Goal: Task Accomplishment & Management: Manage account settings

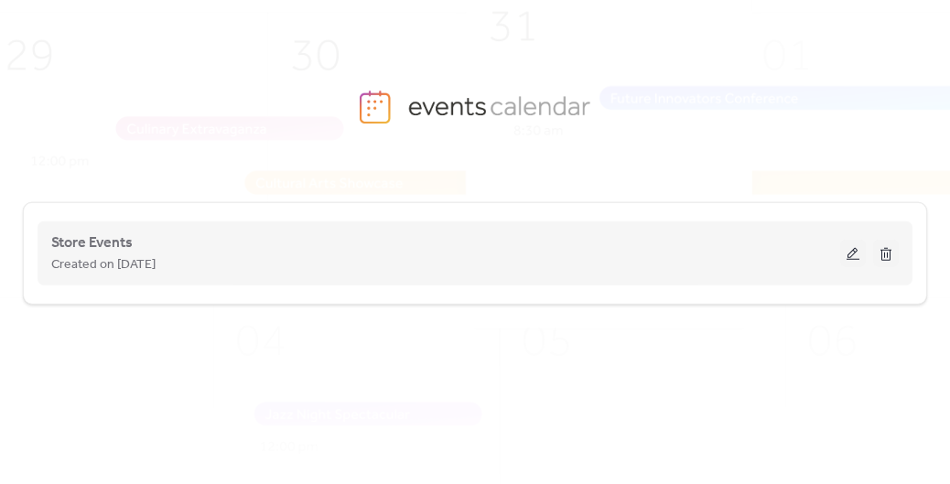
click at [849, 252] on button at bounding box center [853, 253] width 26 height 27
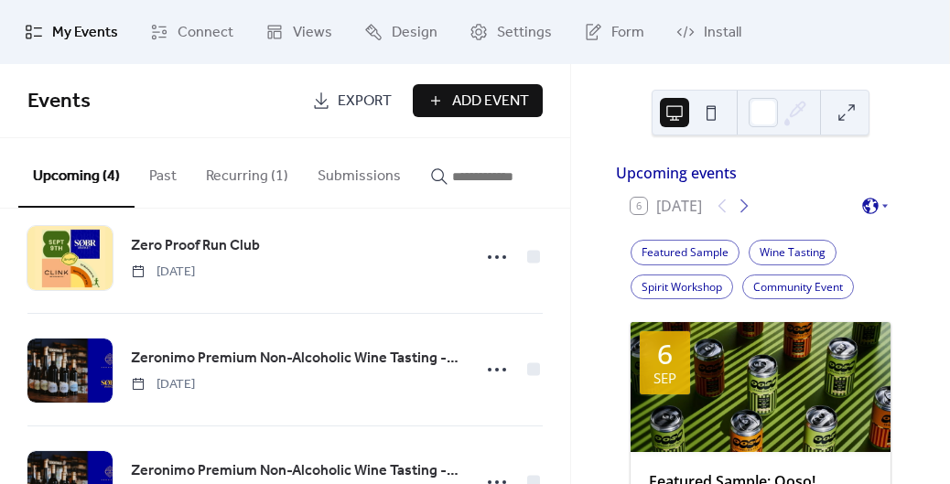
scroll to position [164, 0]
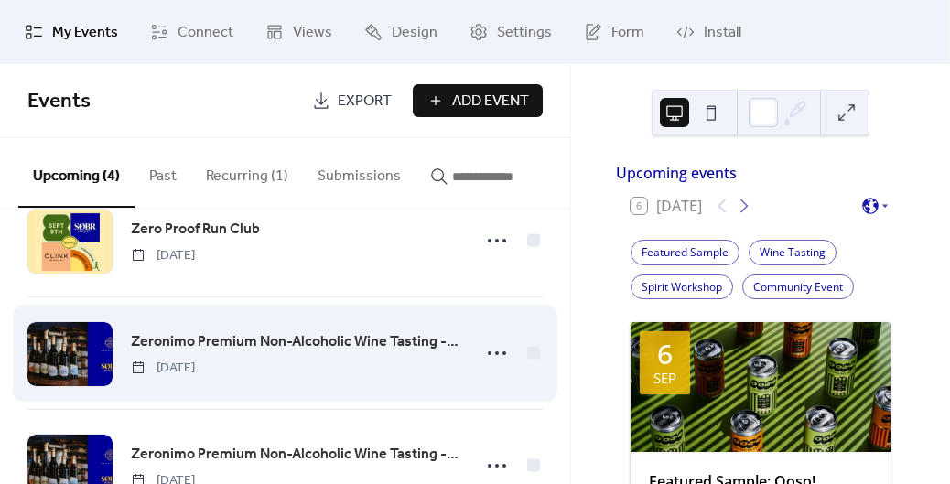
click at [393, 337] on span "Zeronimo Premium Non-Alcoholic Wine Tasting - [PERSON_NAME]" at bounding box center [295, 342] width 329 height 22
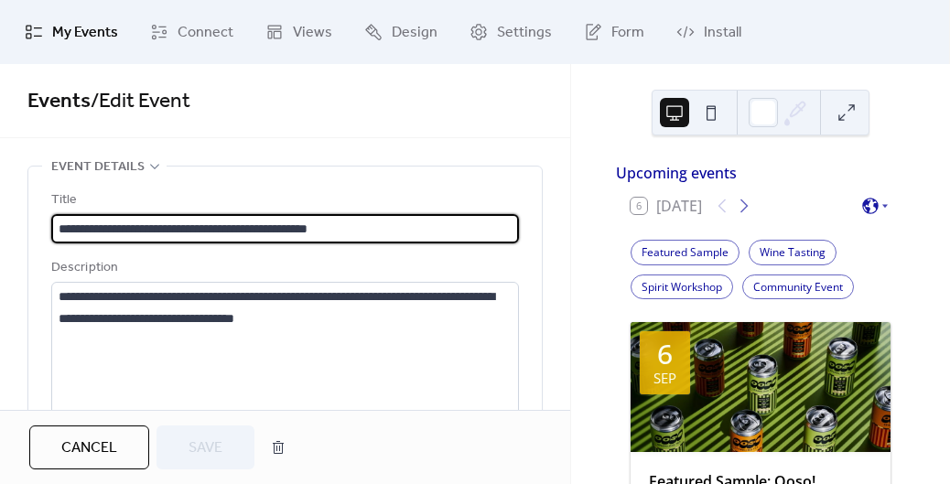
click at [70, 106] on link "Events" at bounding box center [58, 101] width 63 height 40
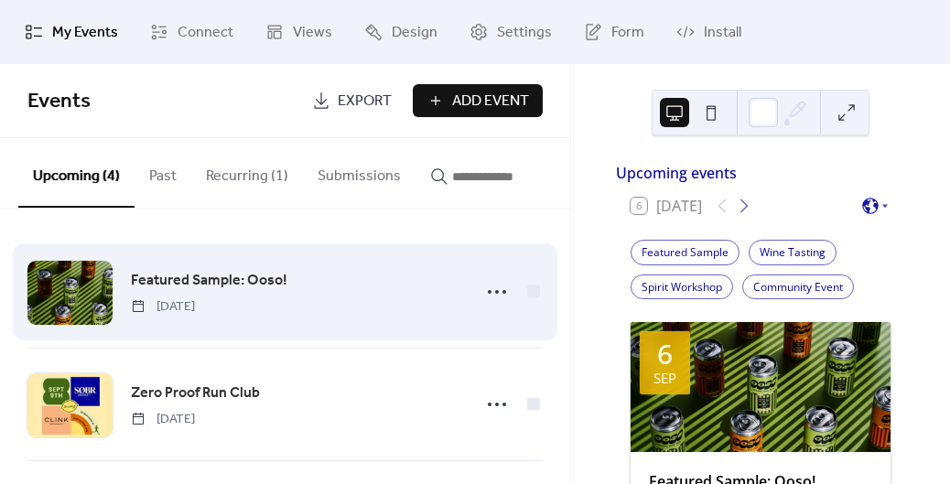
scroll to position [234, 0]
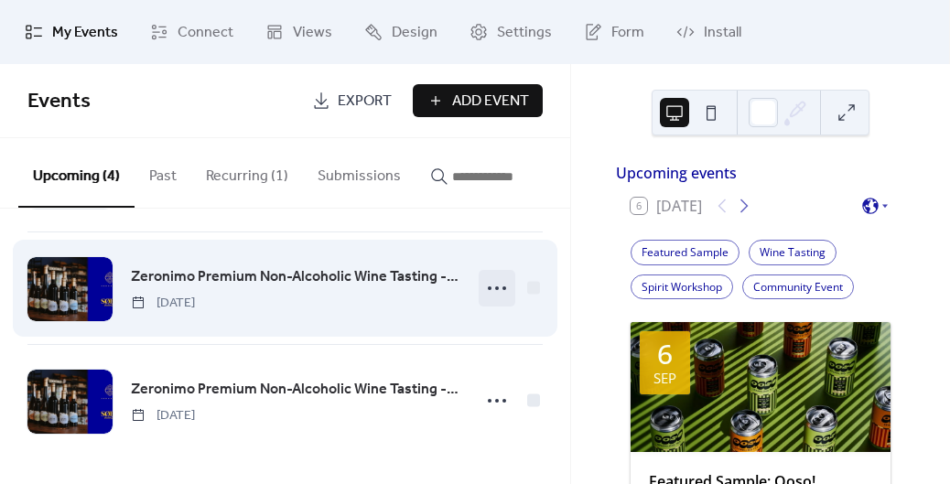
click at [496, 291] on icon at bounding box center [497, 288] width 29 height 29
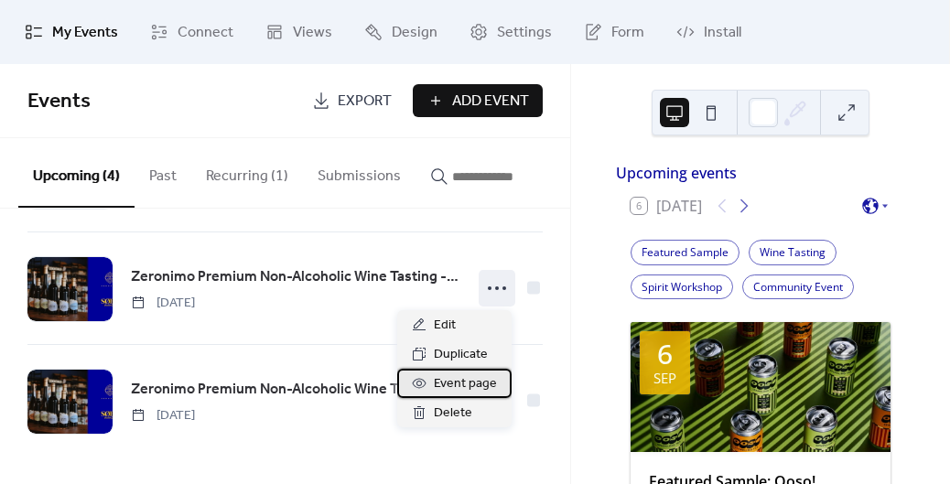
click at [474, 389] on span "Event page" at bounding box center [465, 385] width 63 height 22
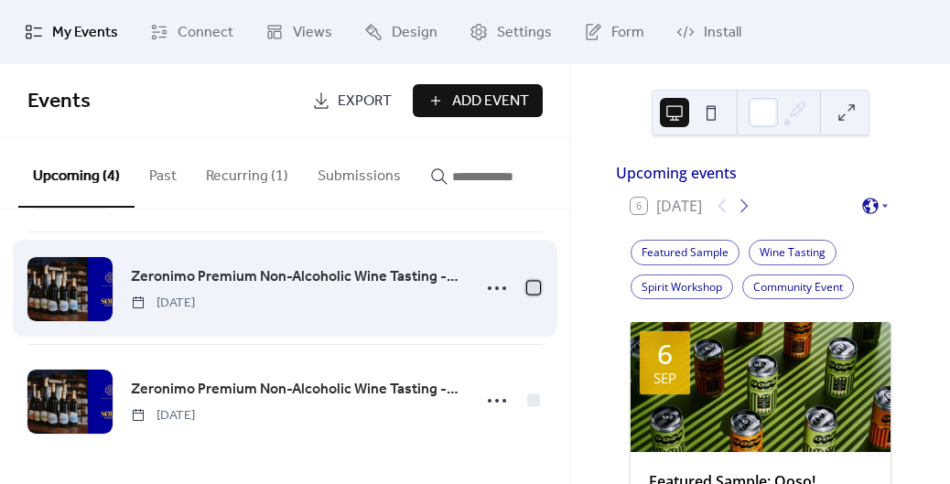
click at [533, 287] on div at bounding box center [533, 287] width 13 height 13
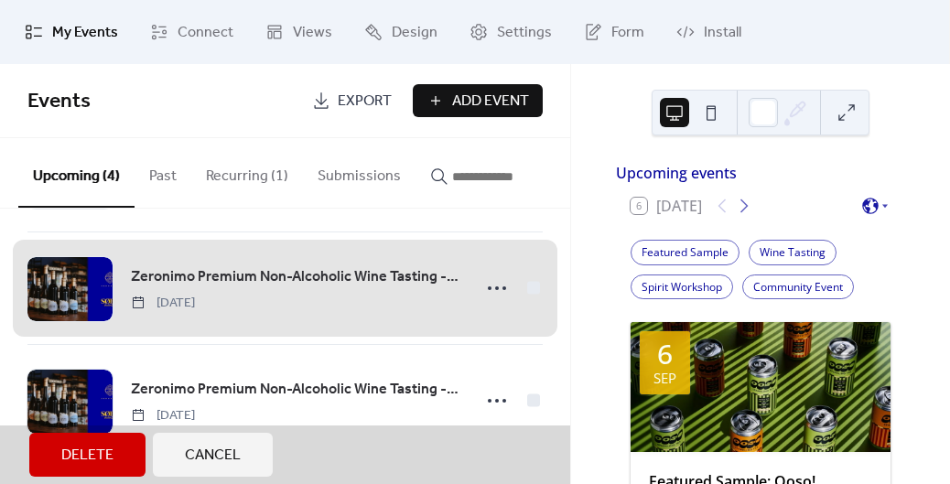
click at [527, 293] on div "Zeronimo Premium Non-Alcoholic Wine Tasting - Danforth Tuesday, October 21, 2025" at bounding box center [284, 288] width 515 height 113
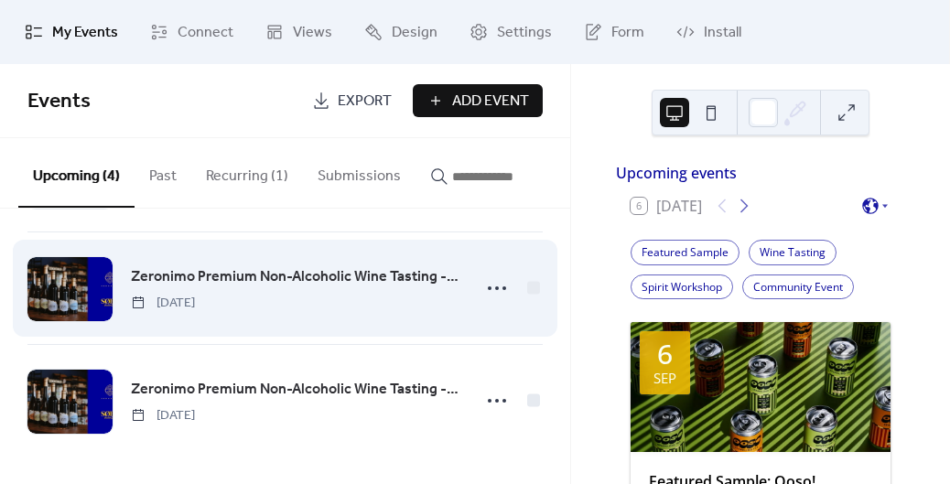
click at [205, 274] on span "Zeronimo Premium Non-Alcoholic Wine Tasting - [PERSON_NAME]" at bounding box center [295, 277] width 329 height 22
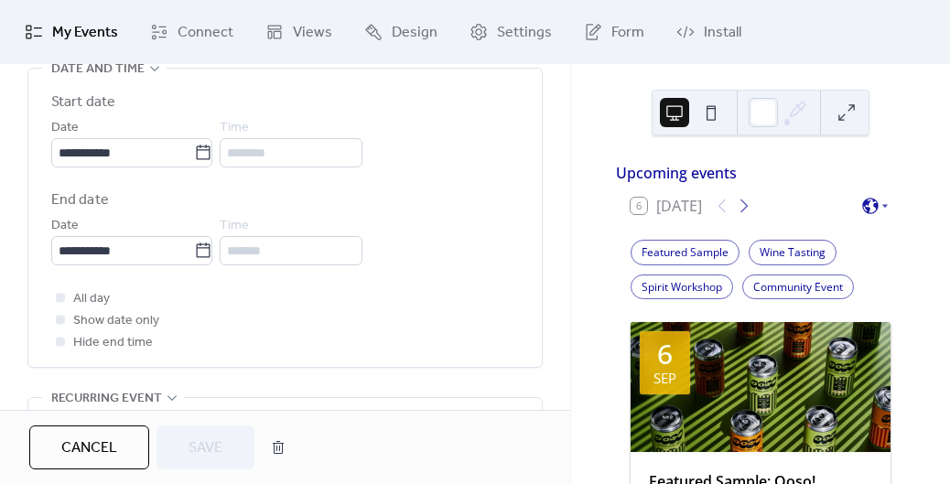
scroll to position [629, 0]
click at [212, 154] on icon at bounding box center [203, 155] width 18 height 18
click at [194, 154] on input "**********" at bounding box center [122, 154] width 143 height 29
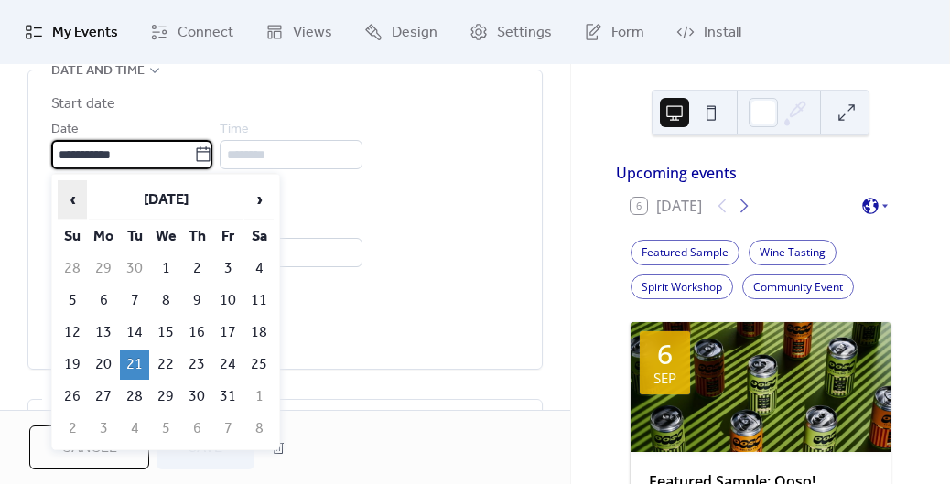
click at [73, 207] on span "‹" at bounding box center [72, 199] width 27 height 37
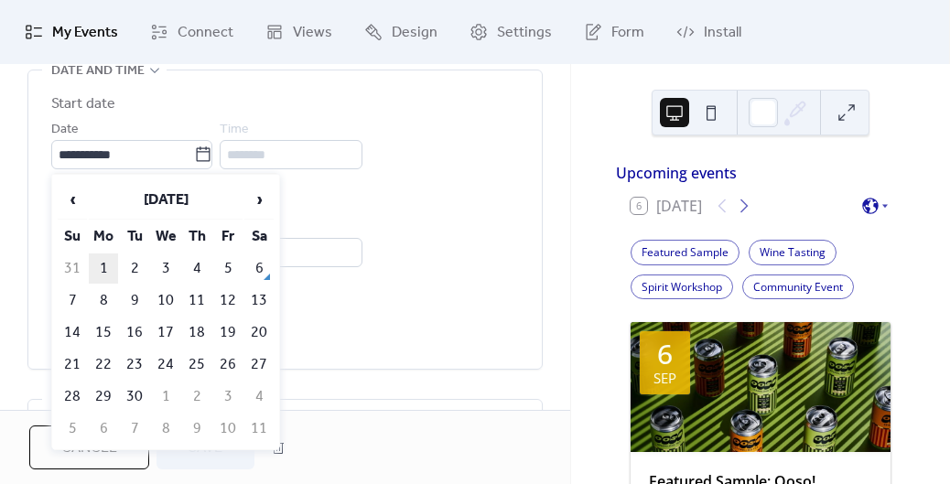
click at [105, 259] on td "1" at bounding box center [103, 269] width 29 height 30
type input "**********"
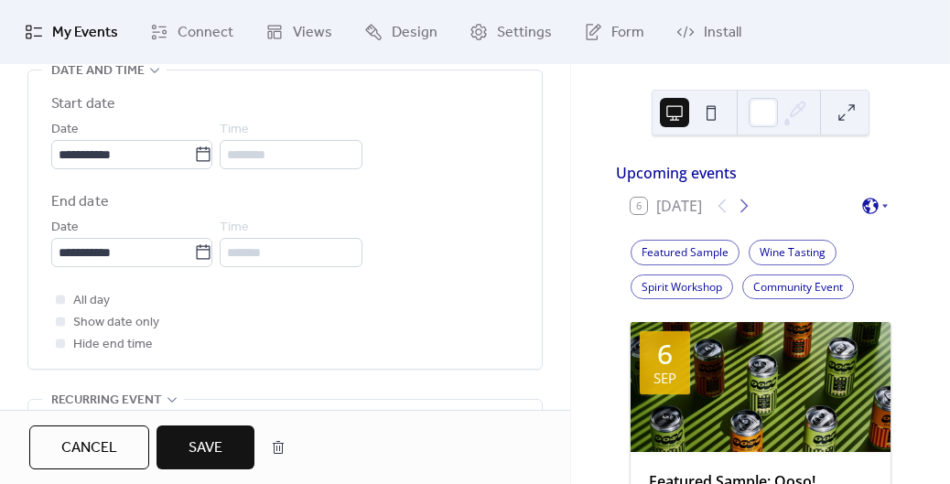
click at [203, 438] on span "Save" at bounding box center [206, 449] width 34 height 22
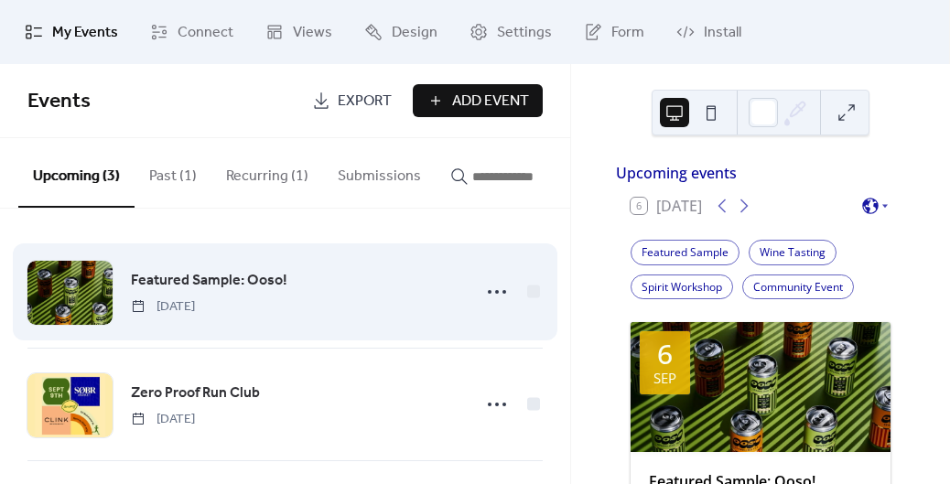
scroll to position [122, 0]
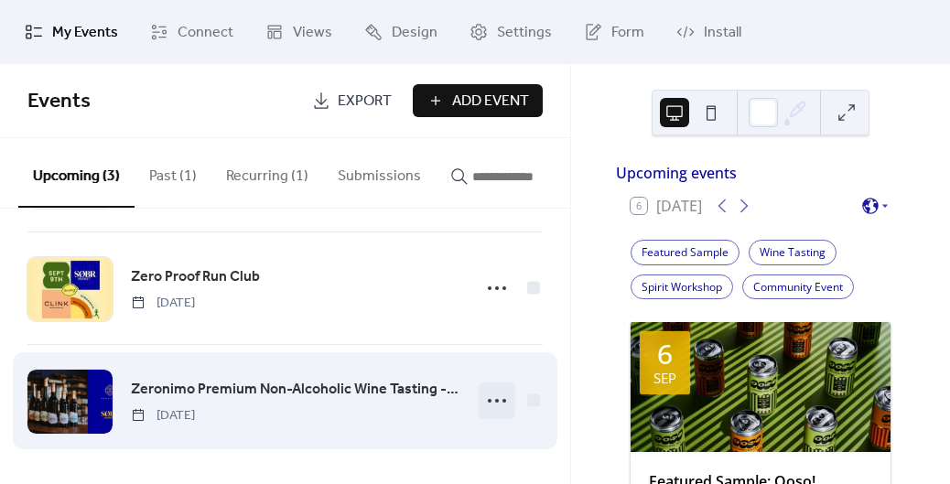
click at [484, 406] on icon at bounding box center [497, 400] width 29 height 29
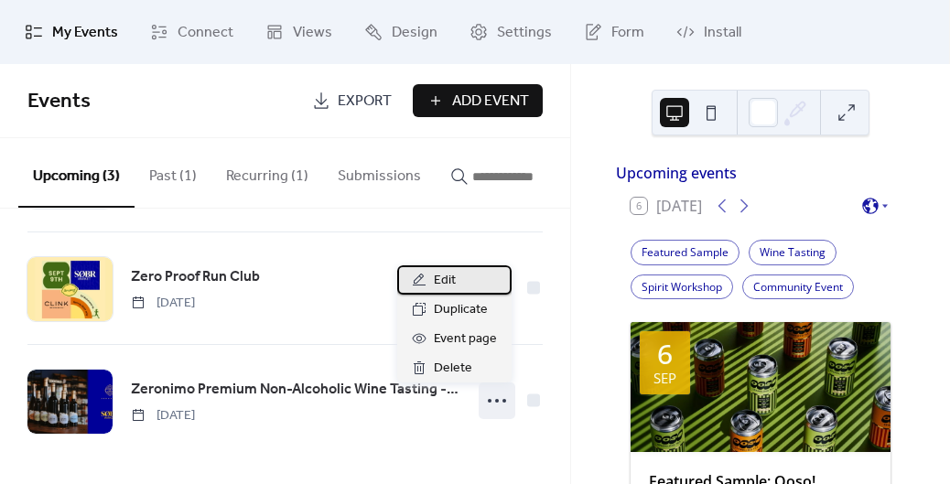
click at [461, 283] on div "Edit" at bounding box center [454, 280] width 114 height 29
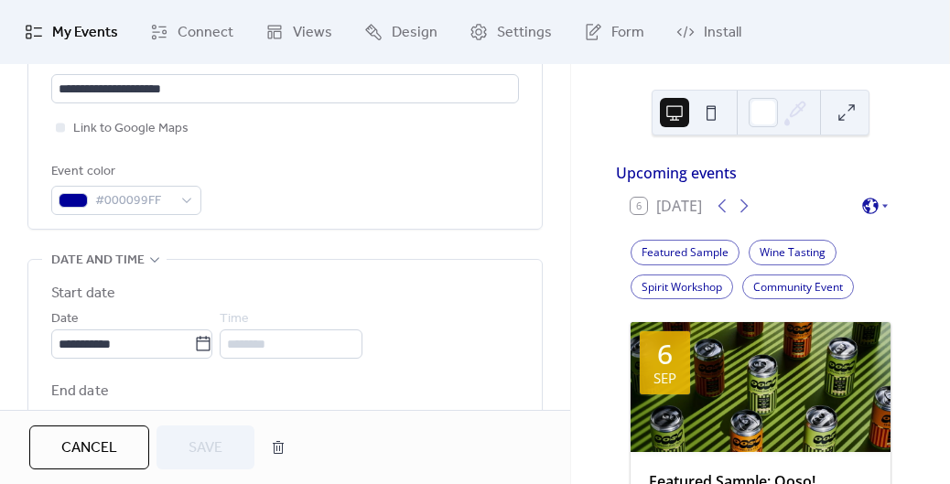
scroll to position [558, 0]
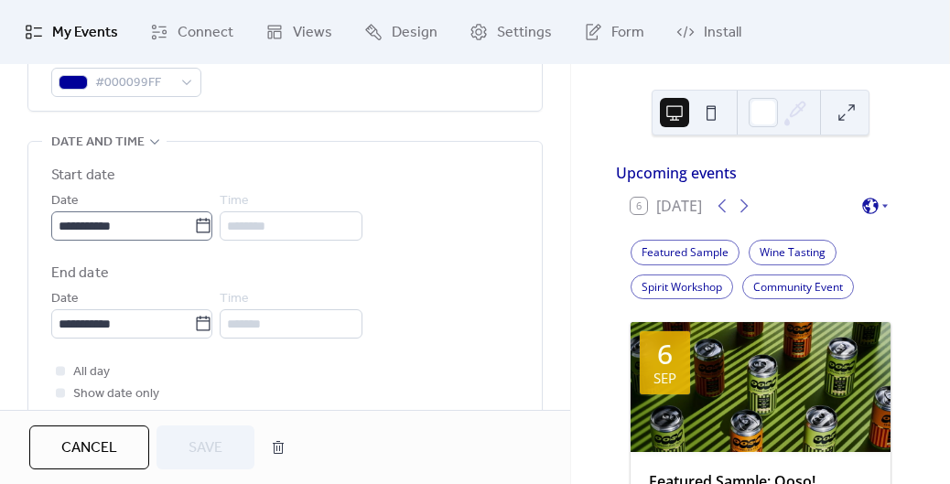
click at [212, 233] on icon at bounding box center [203, 226] width 18 height 18
click at [194, 233] on input "**********" at bounding box center [122, 225] width 143 height 29
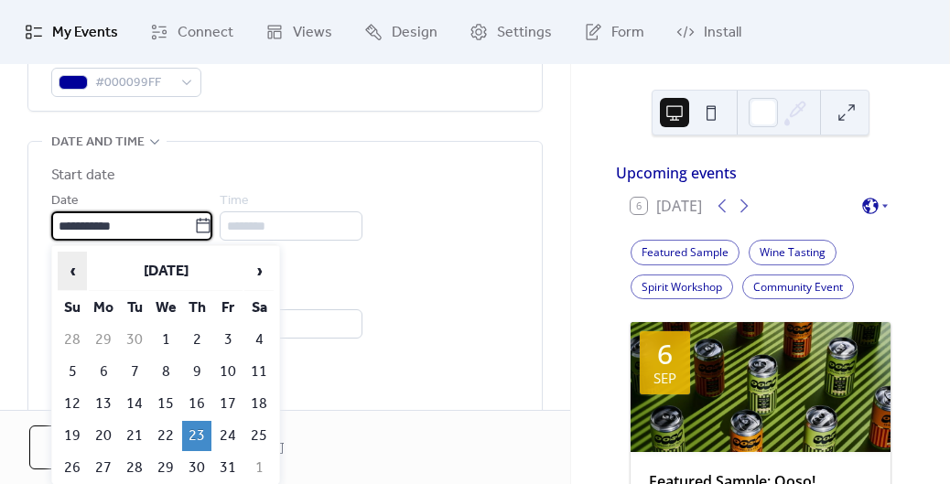
click at [73, 263] on span "‹" at bounding box center [72, 271] width 27 height 37
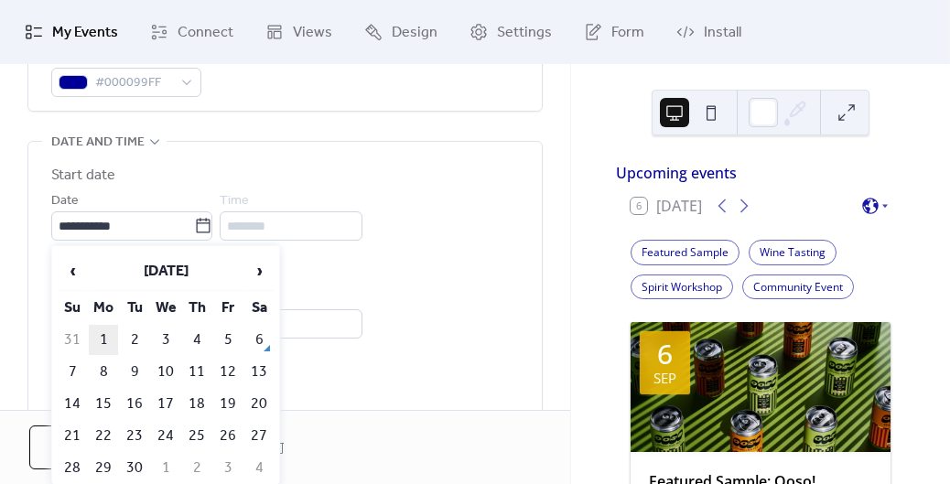
click at [104, 334] on td "1" at bounding box center [103, 340] width 29 height 30
type input "**********"
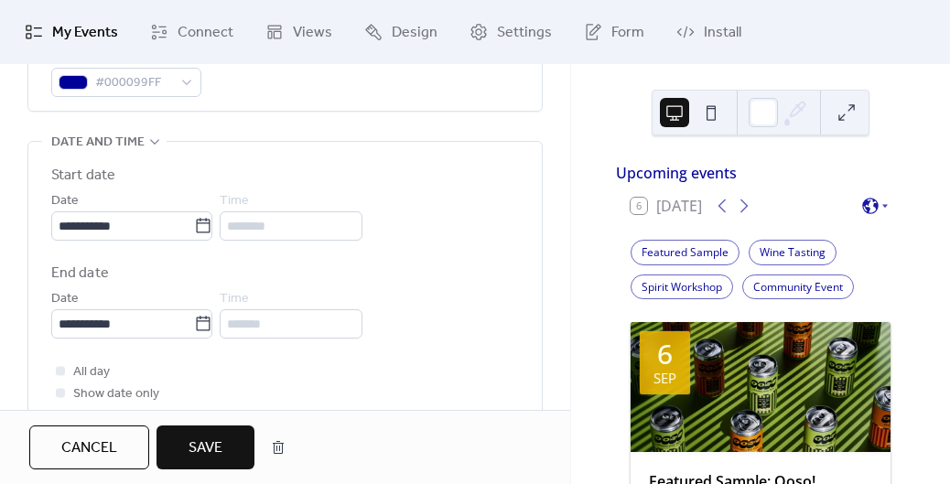
click at [200, 429] on button "Save" at bounding box center [206, 448] width 98 height 44
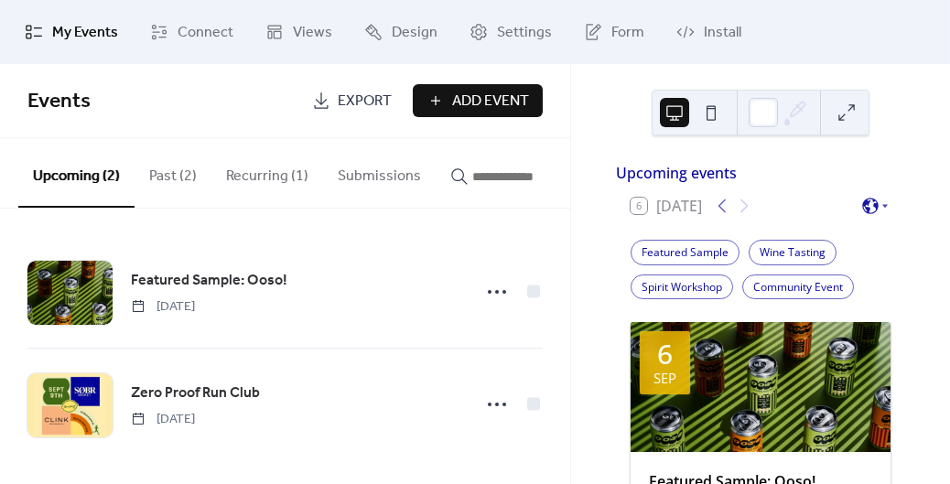
click at [178, 172] on button "Past (2)" at bounding box center [173, 172] width 77 height 68
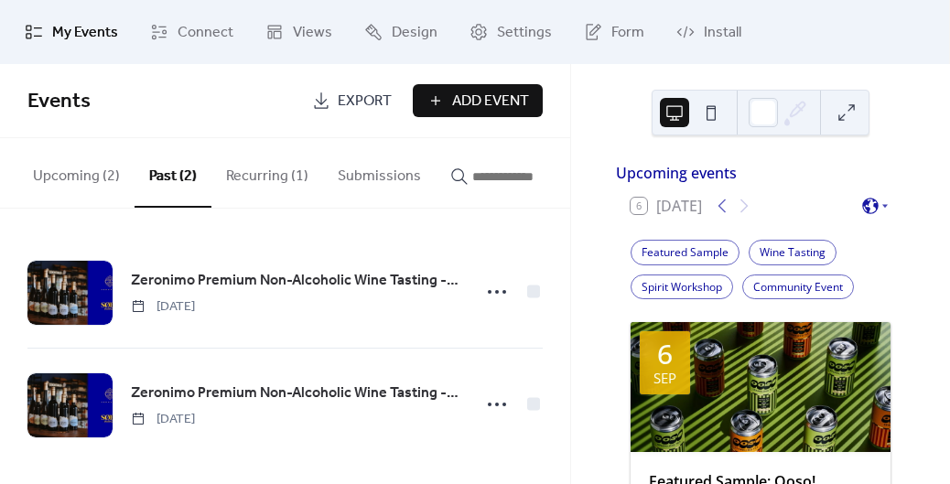
click at [110, 168] on button "Upcoming (2)" at bounding box center [76, 172] width 116 height 68
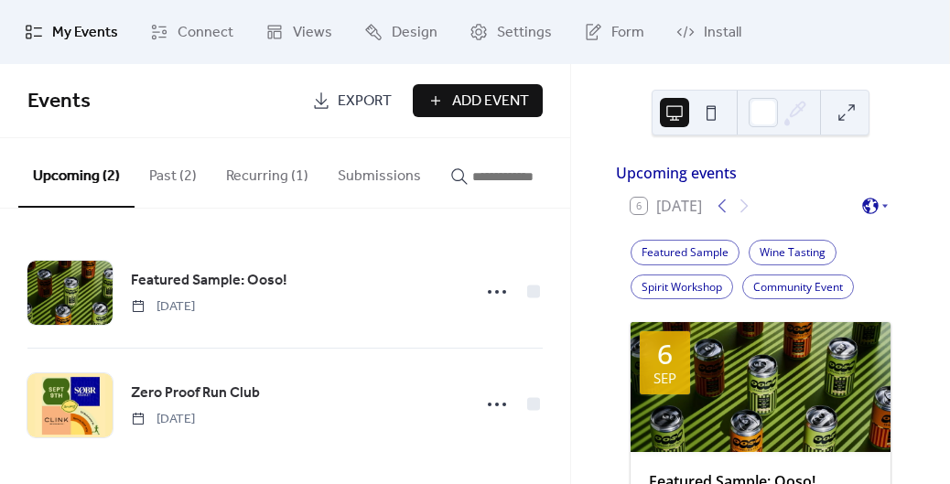
click at [185, 171] on button "Past (2)" at bounding box center [173, 172] width 77 height 68
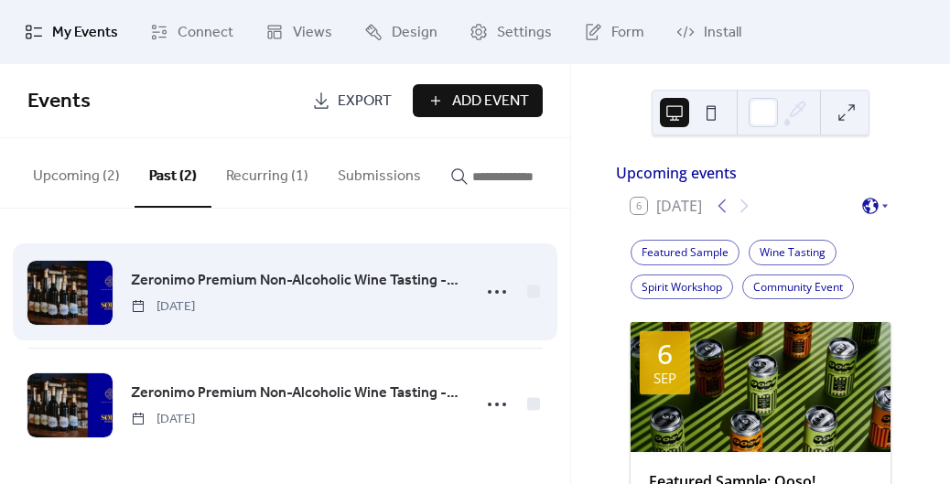
click at [376, 282] on span "Zeronimo Premium Non-Alcoholic Wine Tasting - [GEOGRAPHIC_DATA]" at bounding box center [295, 281] width 329 height 22
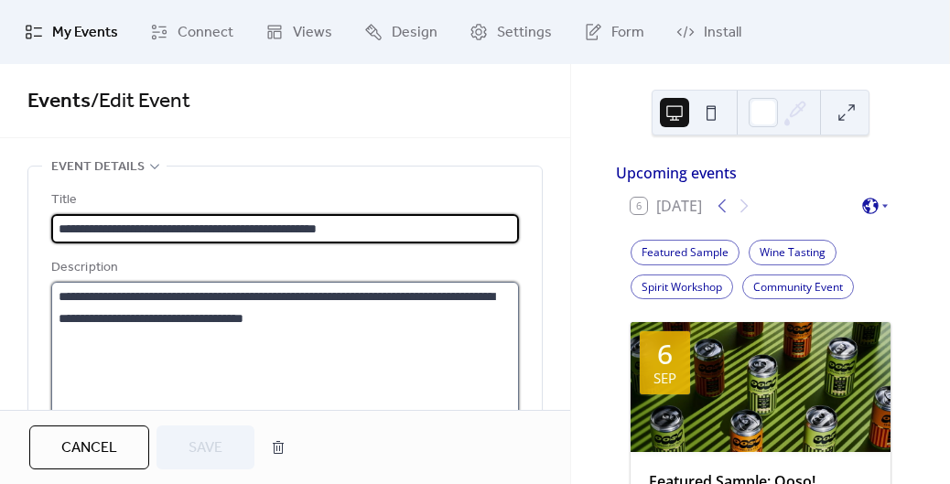
click at [75, 298] on textarea "**********" at bounding box center [282, 351] width 462 height 139
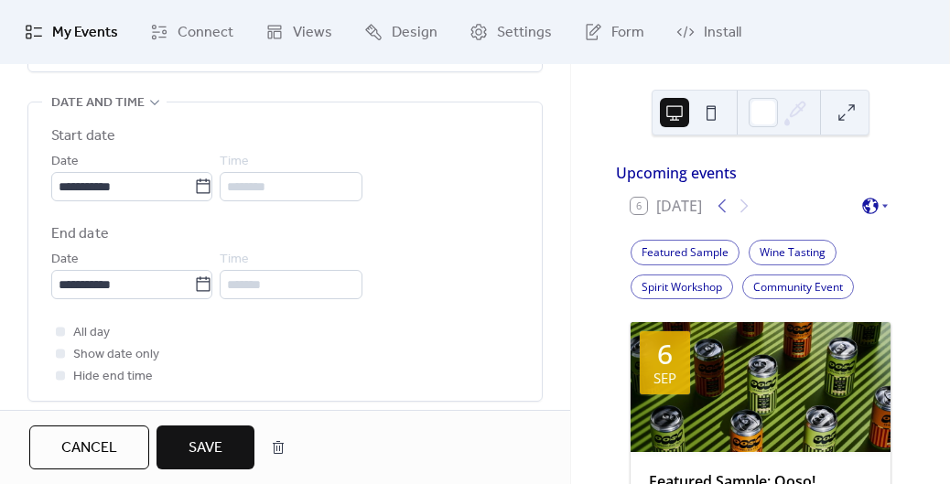
scroll to position [586, 0]
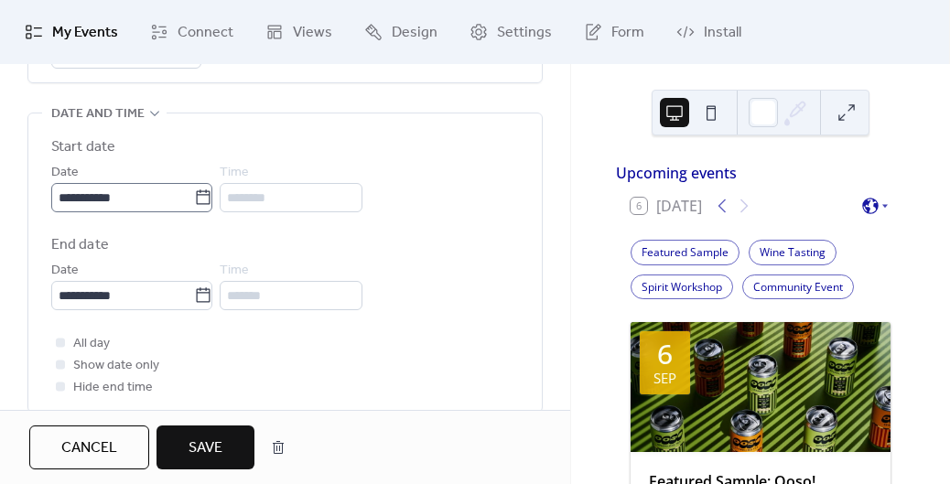
type textarea "**********"
click at [212, 201] on icon at bounding box center [203, 198] width 18 height 18
click at [194, 201] on input "**********" at bounding box center [122, 197] width 143 height 29
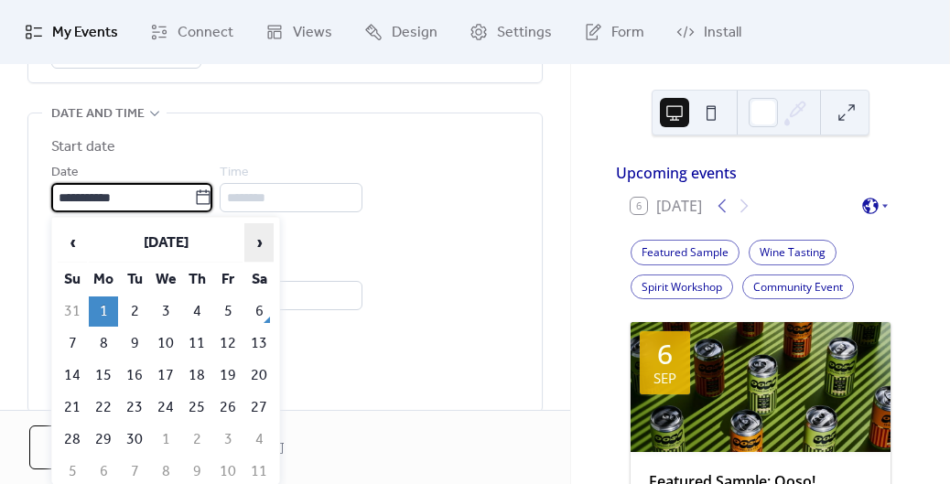
click at [260, 245] on span "›" at bounding box center [258, 242] width 27 height 37
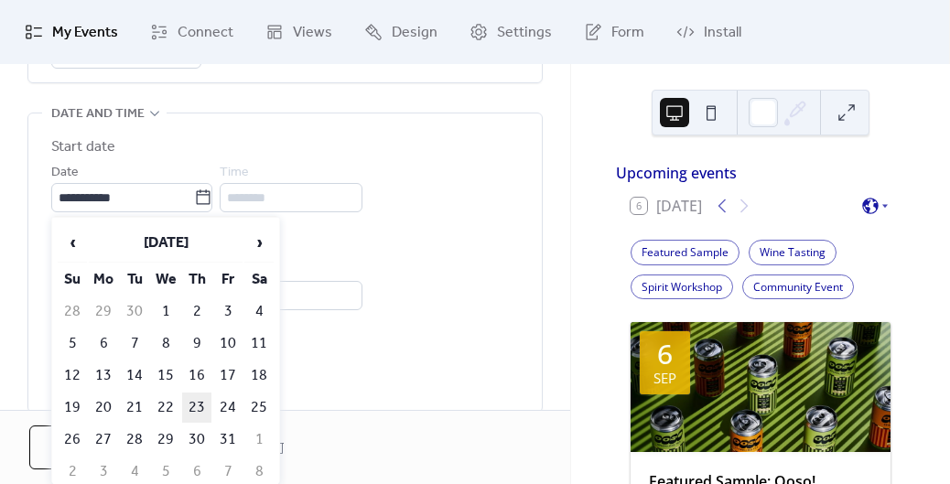
click at [195, 410] on td "23" at bounding box center [196, 408] width 29 height 30
type input "**********"
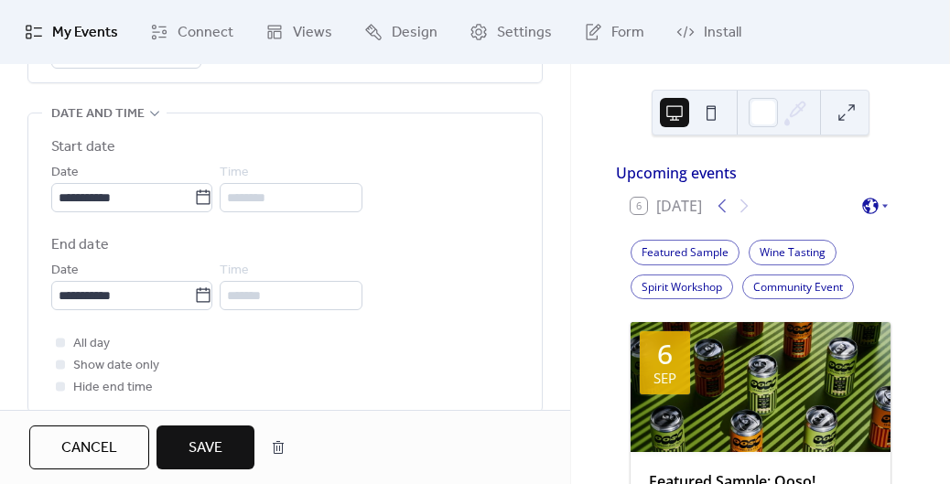
click at [208, 457] on span "Save" at bounding box center [206, 449] width 34 height 22
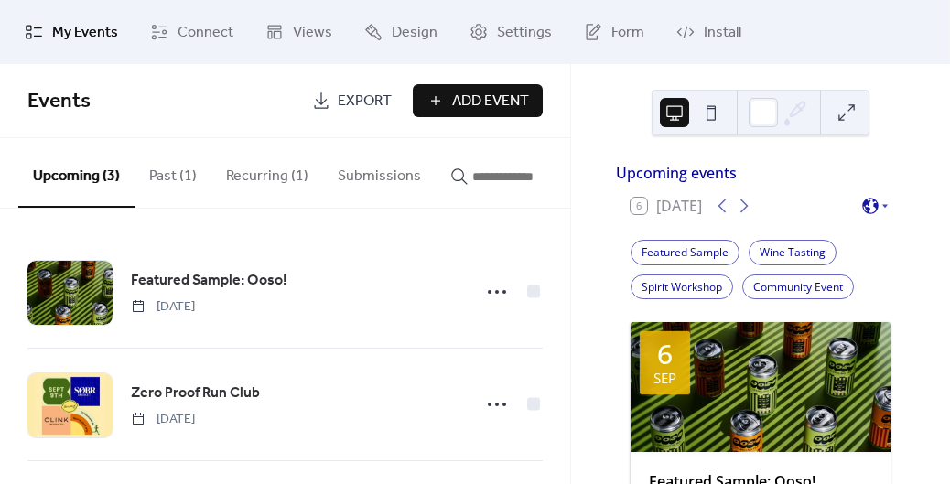
click at [178, 183] on button "Past (1)" at bounding box center [173, 172] width 77 height 68
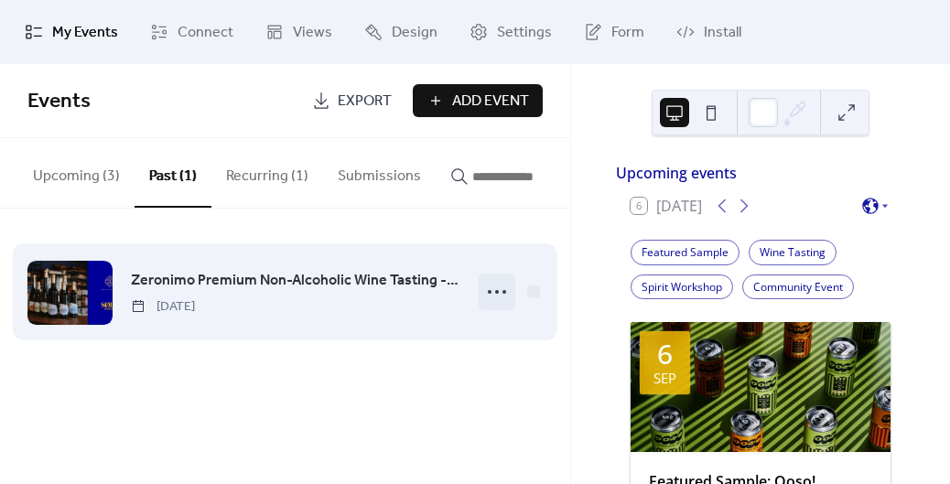
click at [501, 294] on icon at bounding box center [497, 291] width 29 height 29
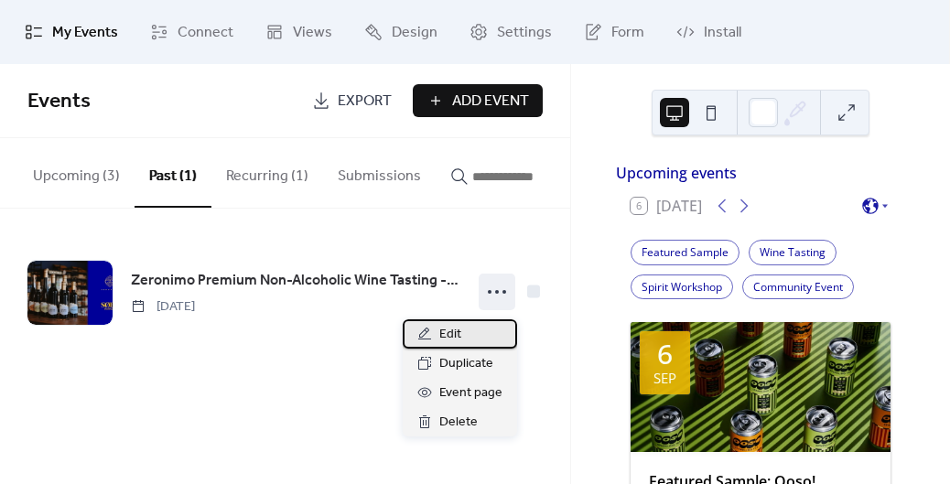
click at [483, 325] on div "Edit" at bounding box center [460, 334] width 114 height 29
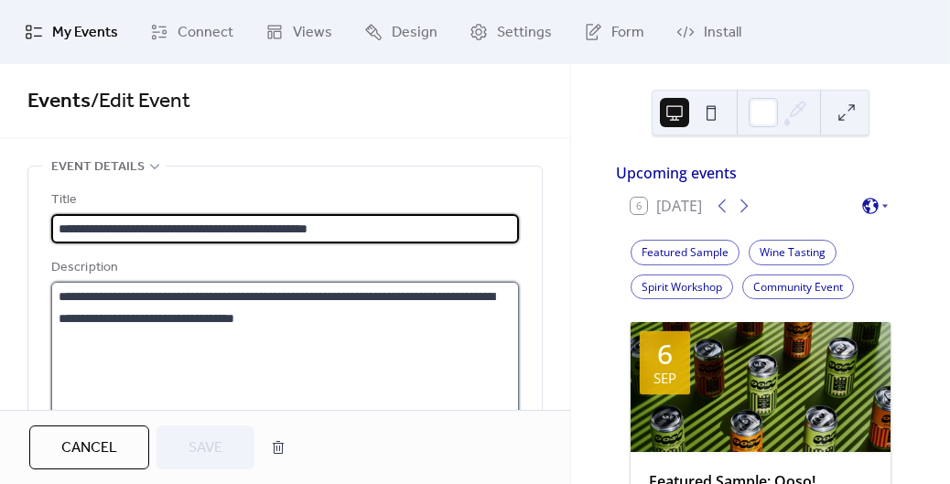
click at [70, 290] on textarea "**********" at bounding box center [282, 351] width 462 height 139
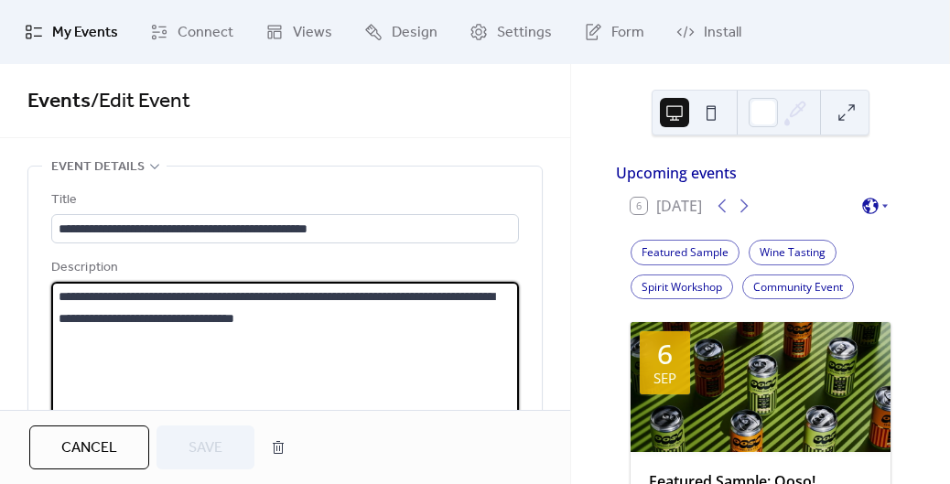
paste textarea "**********"
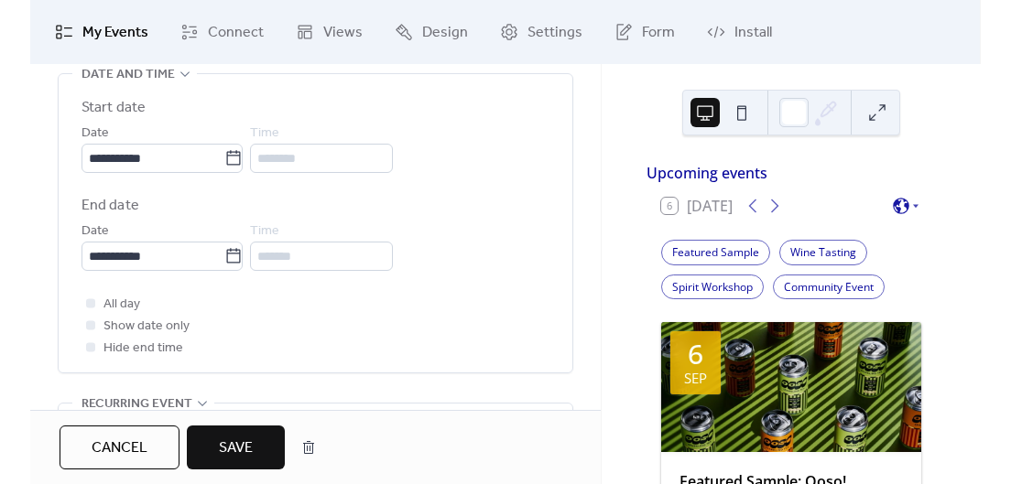
scroll to position [643, 0]
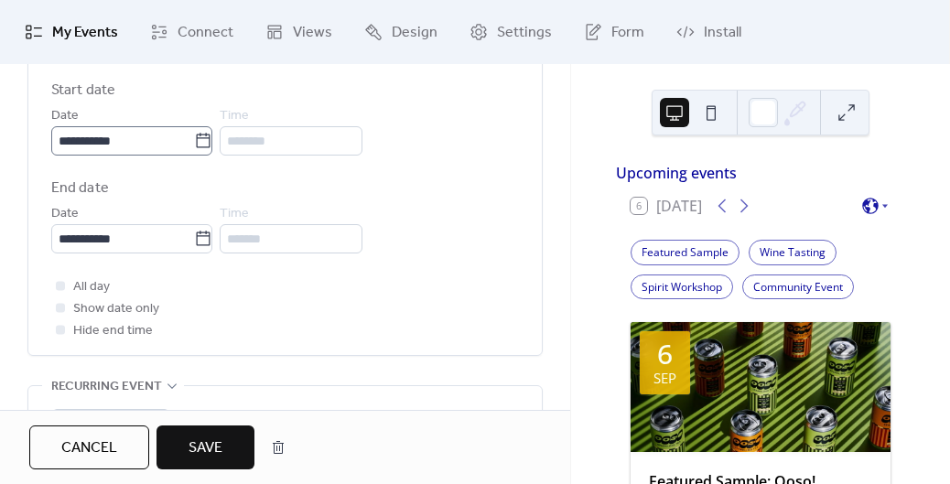
type textarea "**********"
click at [211, 142] on icon at bounding box center [204, 140] width 14 height 15
click at [194, 142] on input "**********" at bounding box center [122, 140] width 143 height 29
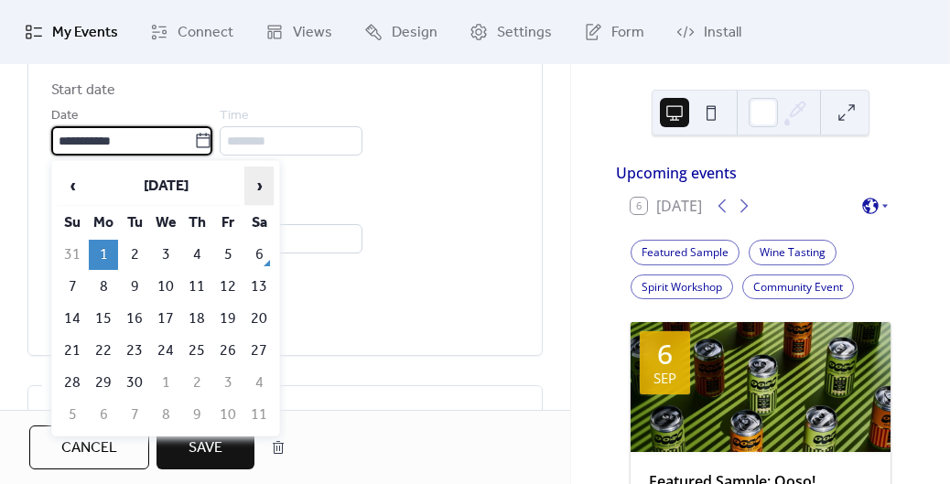
click at [258, 188] on span "›" at bounding box center [258, 186] width 27 height 37
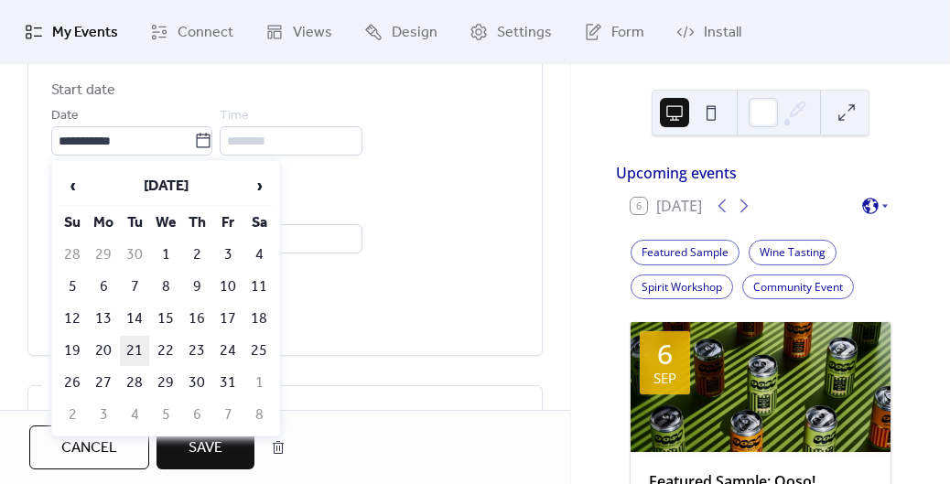
click at [141, 342] on td "21" at bounding box center [134, 351] width 29 height 30
type input "**********"
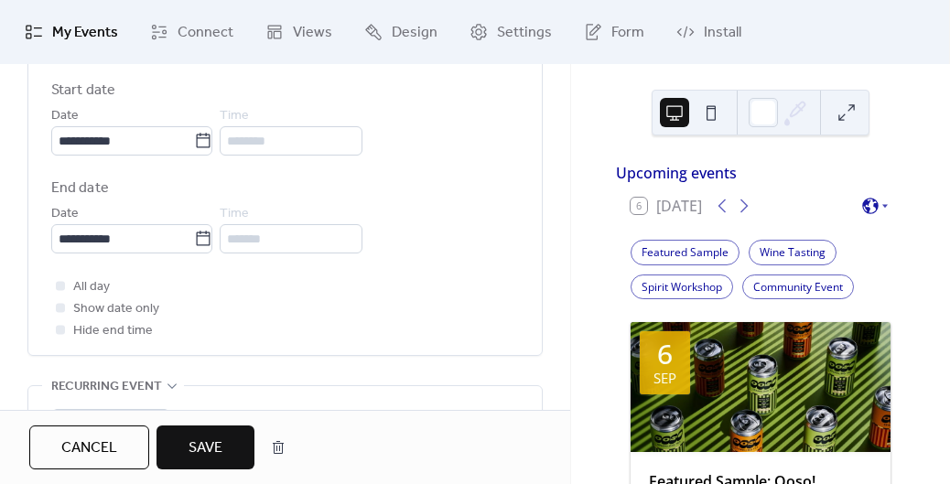
click at [208, 438] on span "Save" at bounding box center [206, 449] width 34 height 22
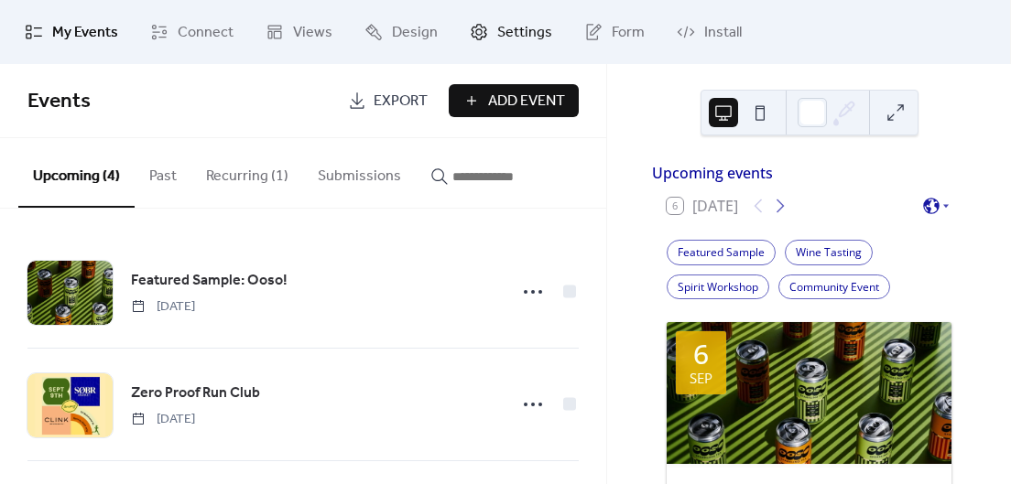
click at [508, 33] on span "Settings" at bounding box center [524, 33] width 55 height 22
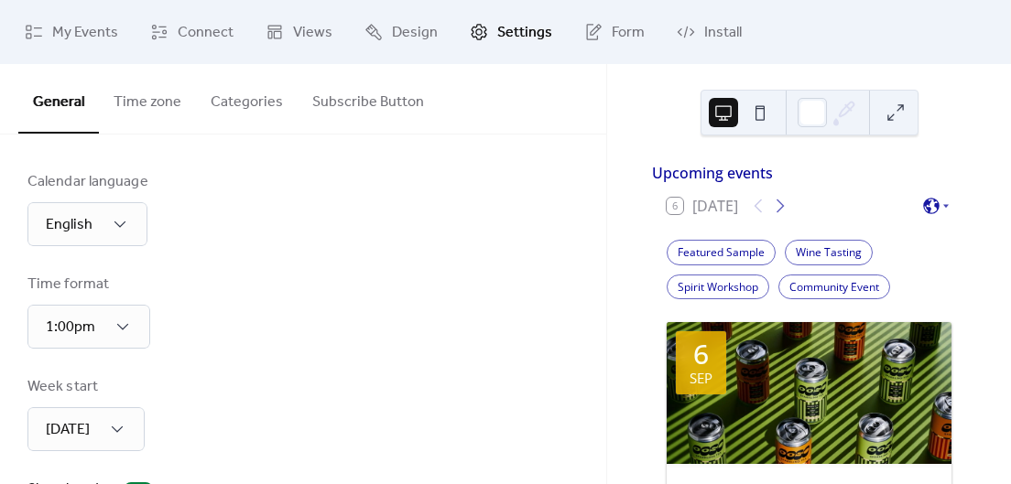
click at [230, 106] on button "Categories" at bounding box center [247, 98] width 102 height 68
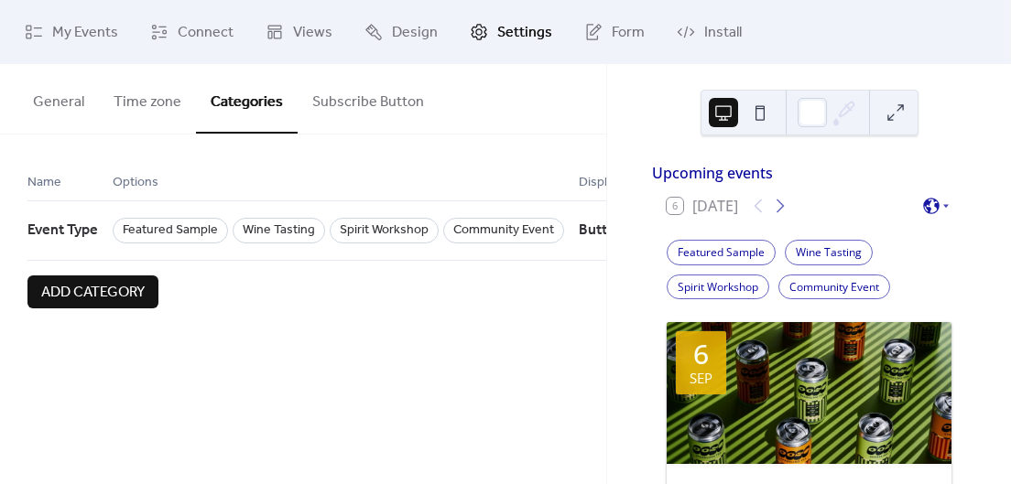
click at [114, 289] on span "Add category" at bounding box center [92, 293] width 103 height 22
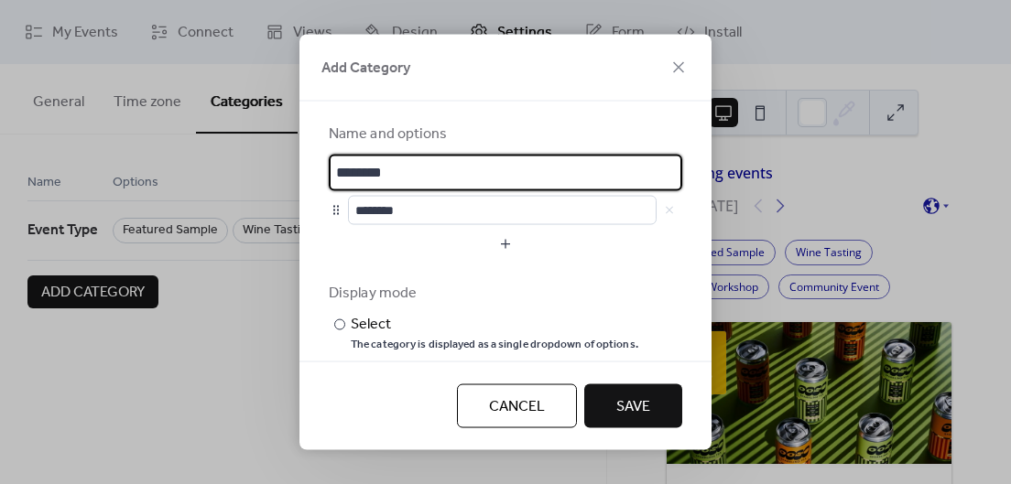
type input "********"
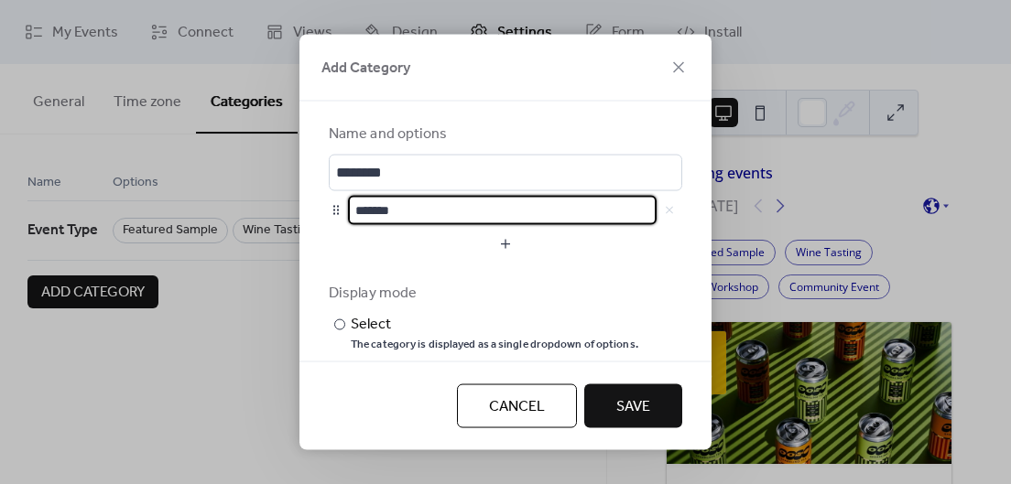
type input "*******"
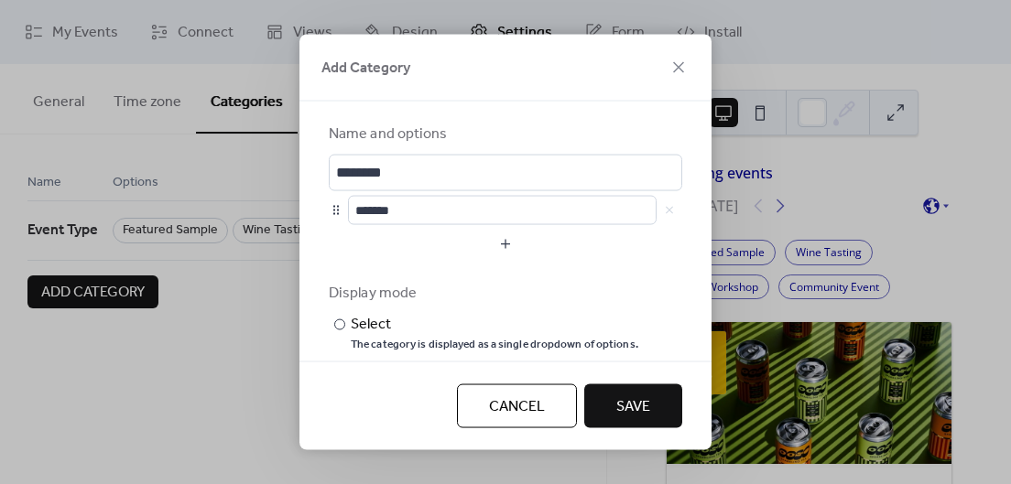
click at [329, 229] on button "button" at bounding box center [505, 243] width 353 height 29
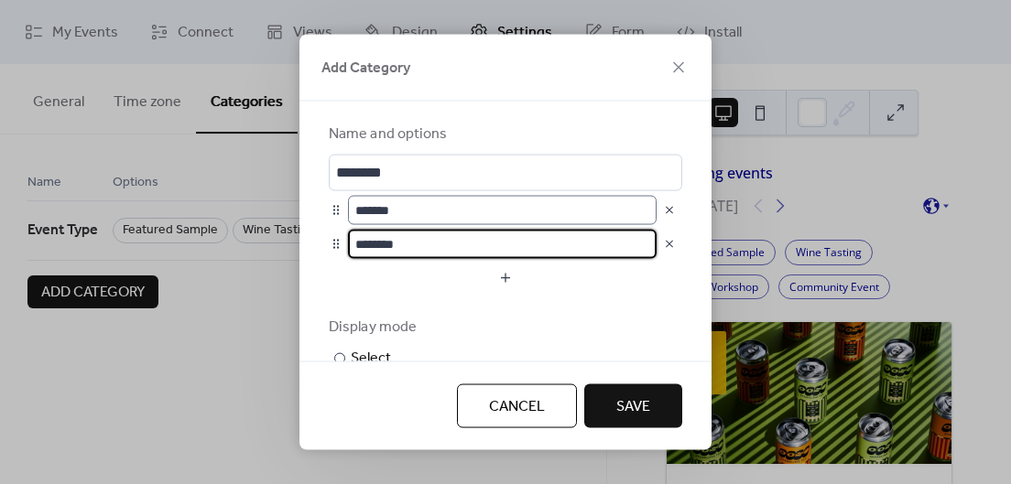
type input "********"
click at [447, 214] on input "*******" at bounding box center [502, 209] width 309 height 29
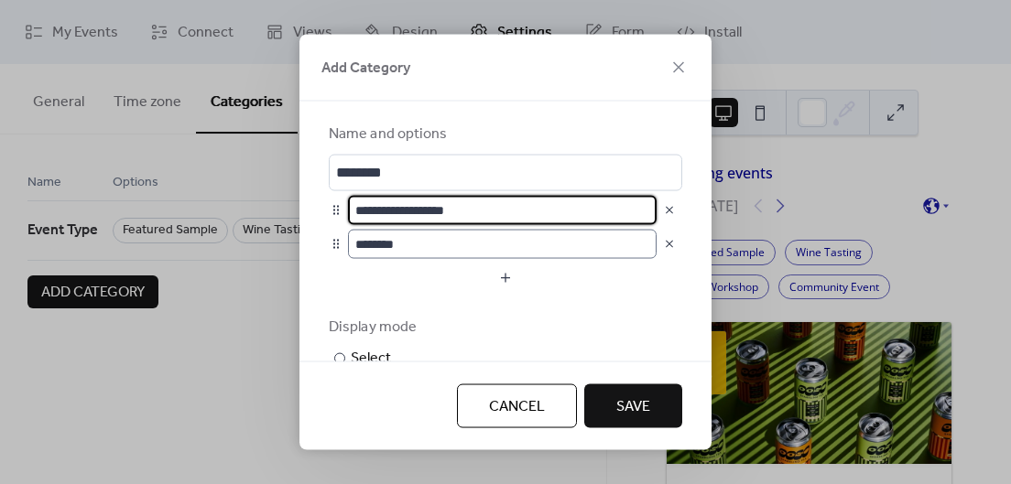
type input "**********"
click at [393, 246] on input "********" at bounding box center [502, 243] width 309 height 29
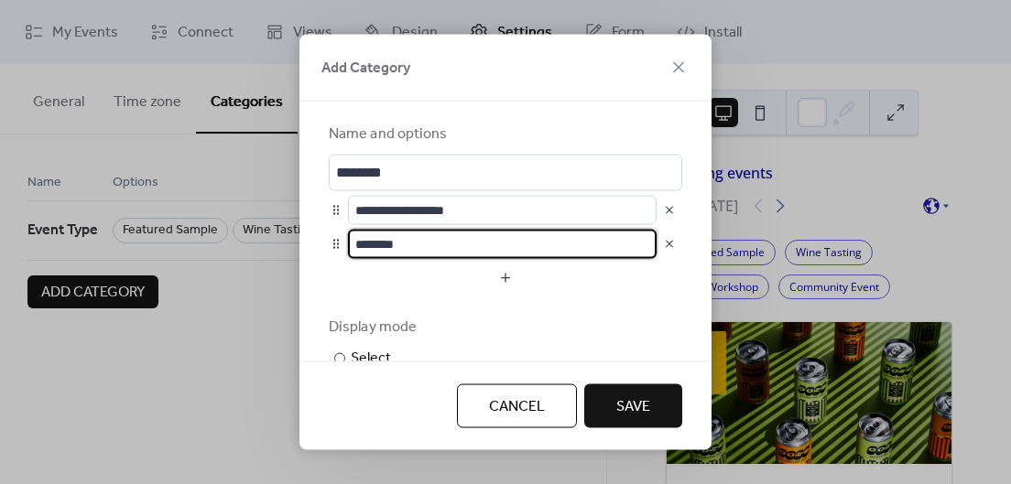
click at [393, 246] on input "********" at bounding box center [502, 243] width 309 height 29
type input "**********"
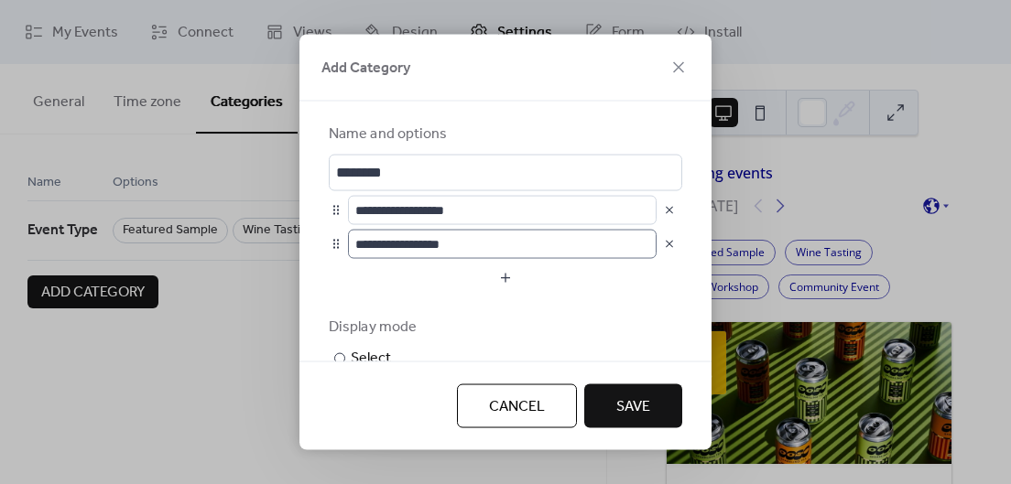
click at [329, 263] on button "button" at bounding box center [505, 277] width 353 height 29
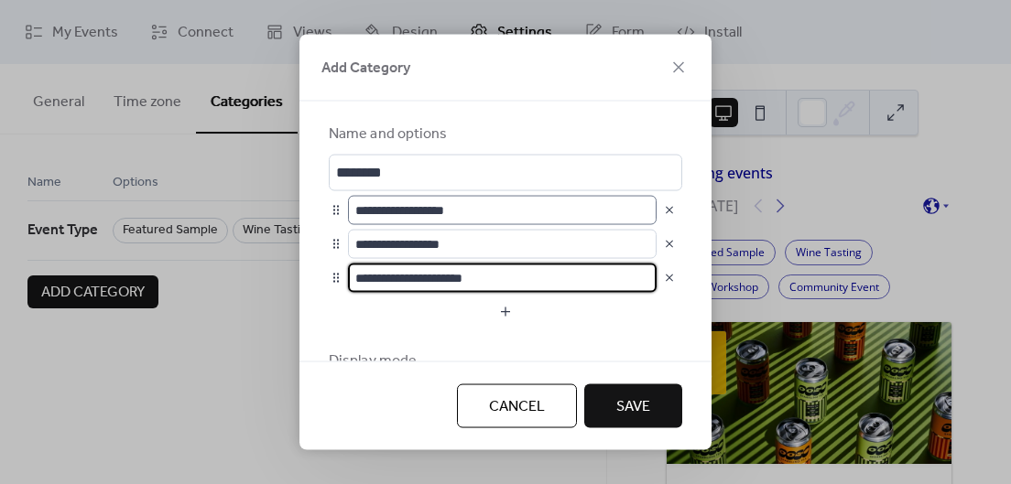
type input "**********"
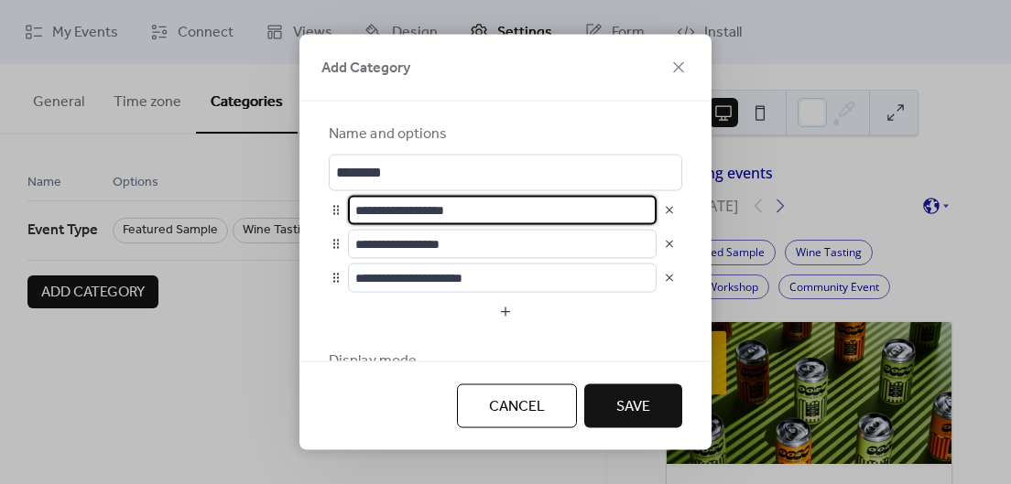
click at [488, 200] on input "**********" at bounding box center [502, 209] width 309 height 29
type input "**********"
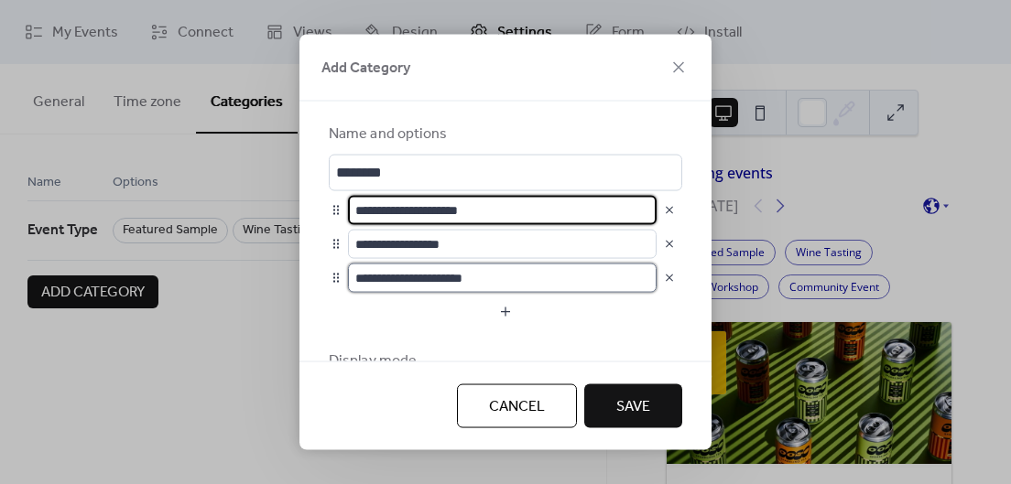
click at [493, 277] on input "**********" at bounding box center [502, 277] width 309 height 29
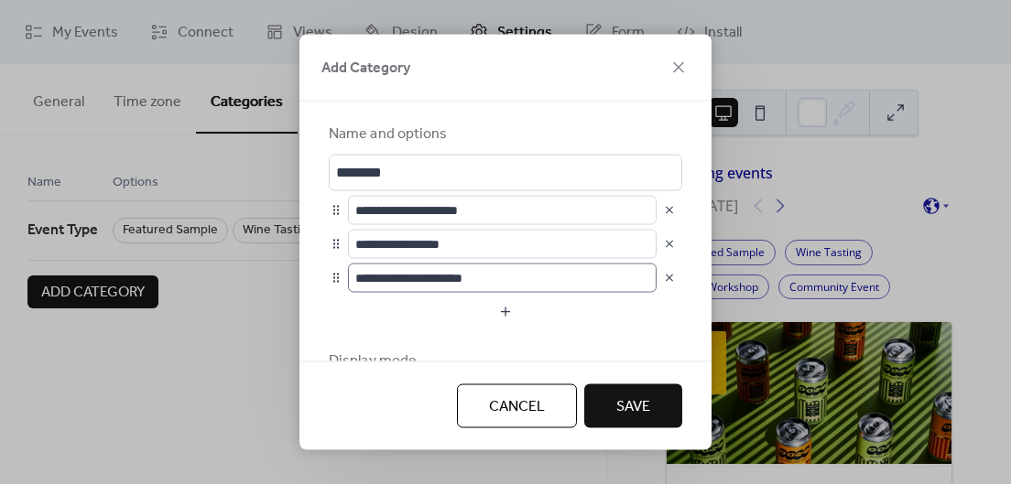
click at [329, 297] on button "button" at bounding box center [505, 311] width 353 height 29
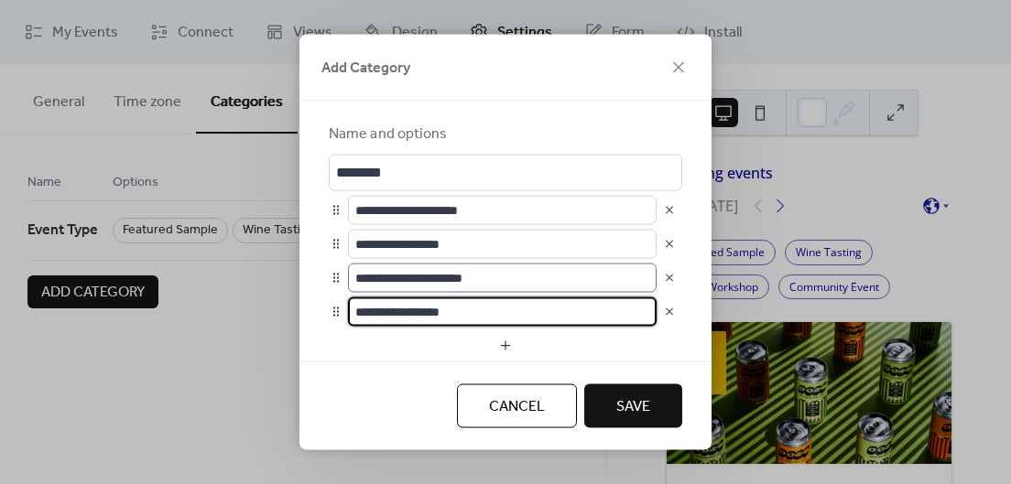
type input "**********"
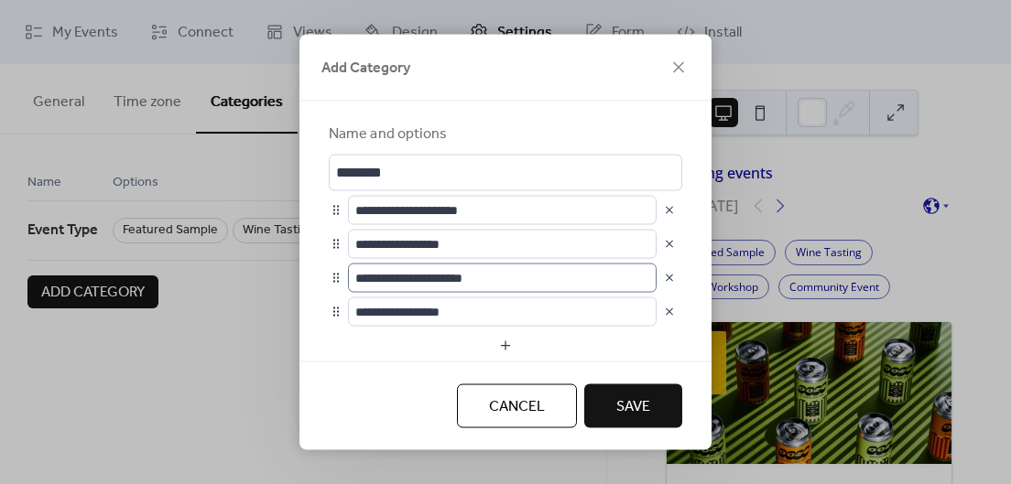
click at [329, 331] on button "button" at bounding box center [505, 345] width 353 height 29
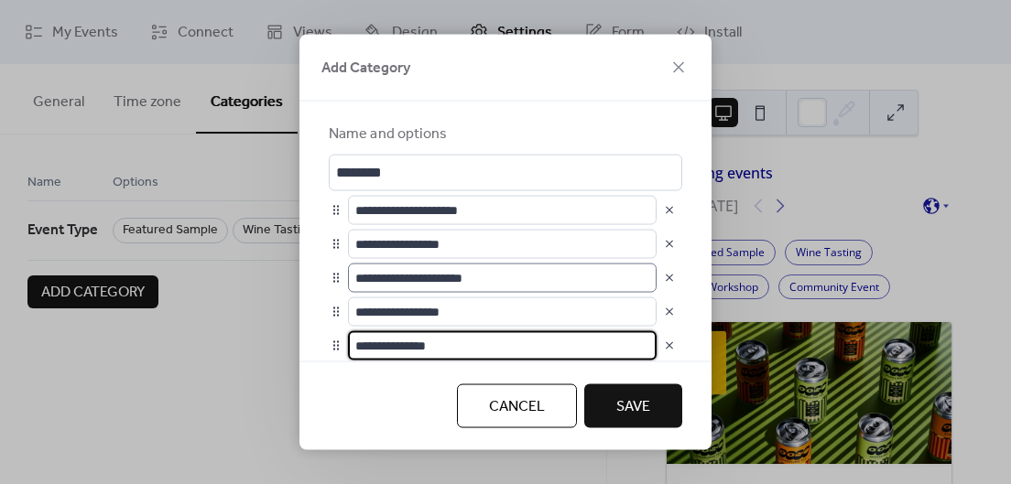
type input "**********"
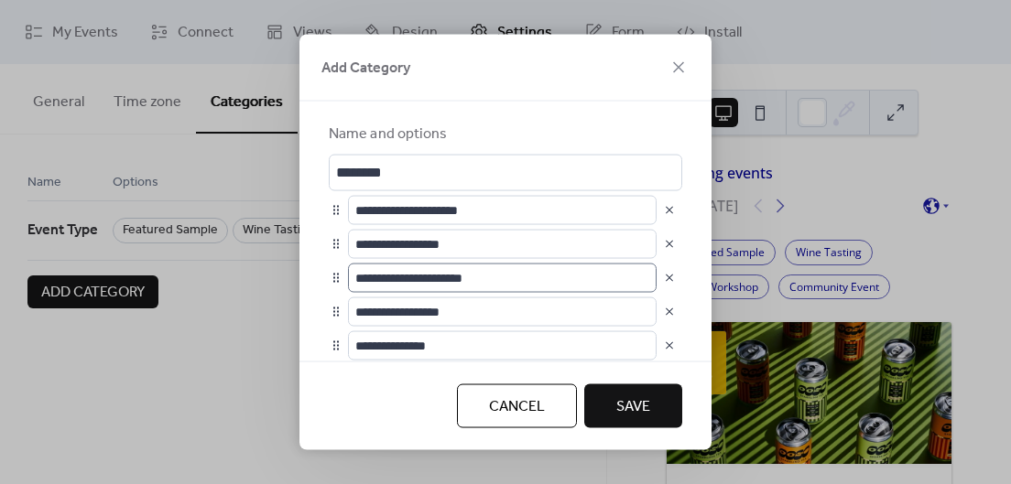
scroll to position [147, 0]
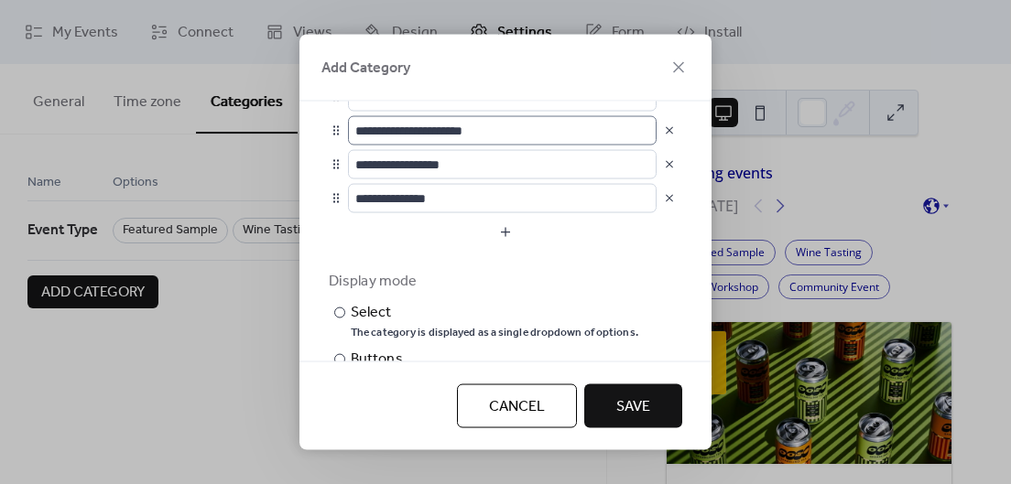
click at [329, 217] on button "button" at bounding box center [505, 231] width 353 height 29
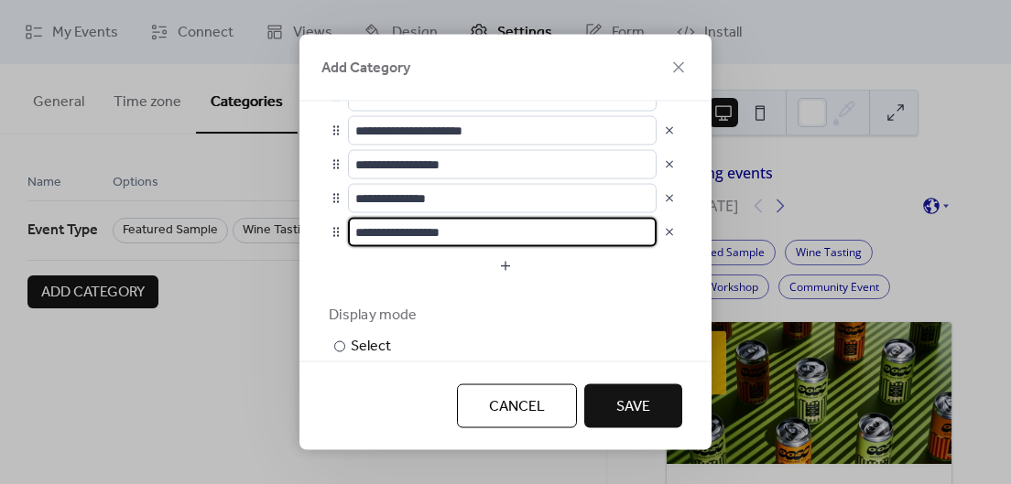
type input "**********"
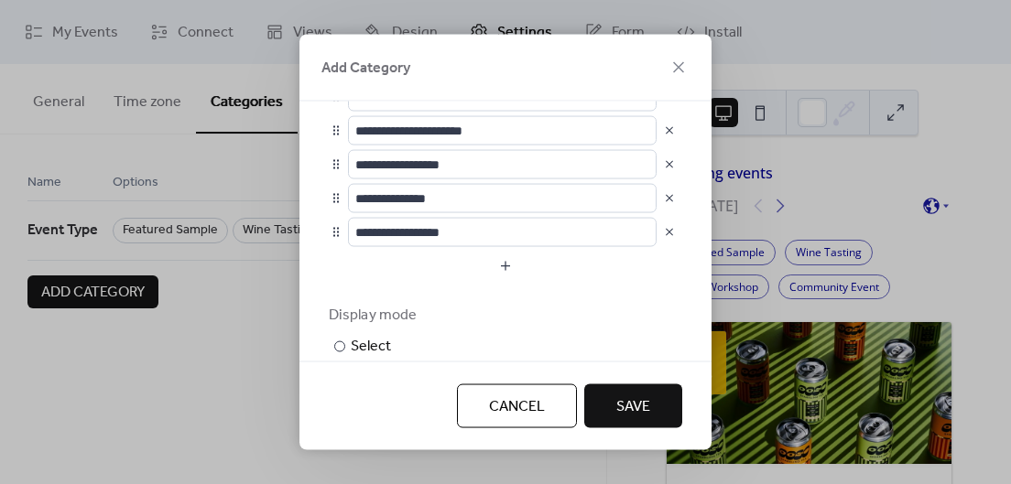
type input "**********"
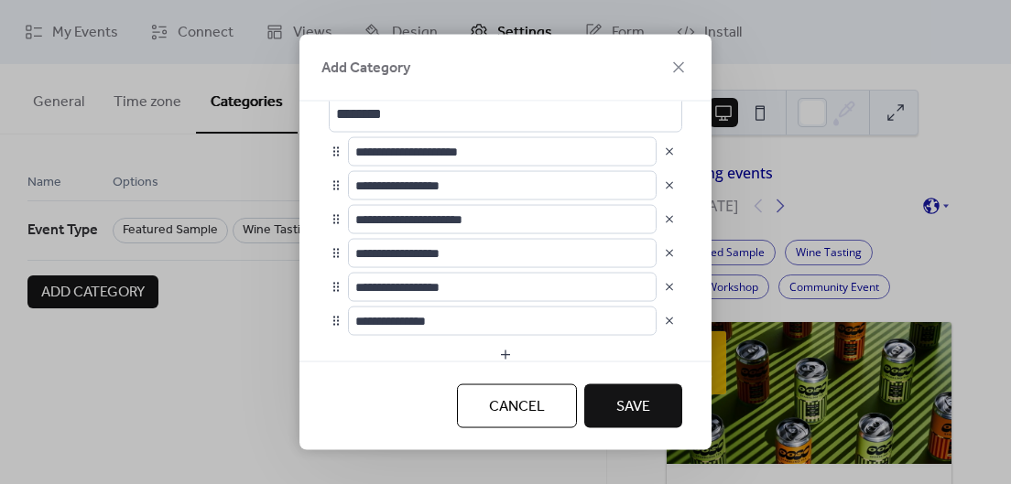
scroll to position [58, 0]
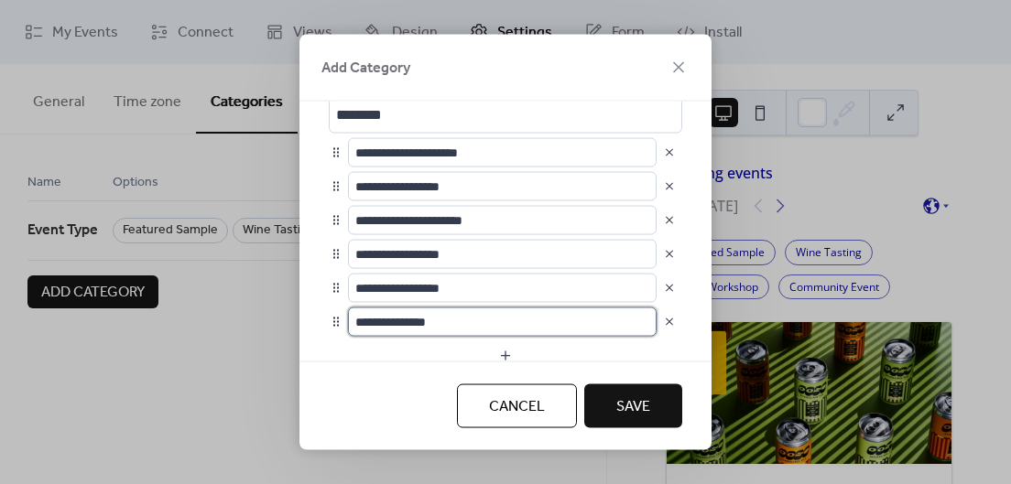
click at [427, 331] on input "**********" at bounding box center [502, 321] width 309 height 29
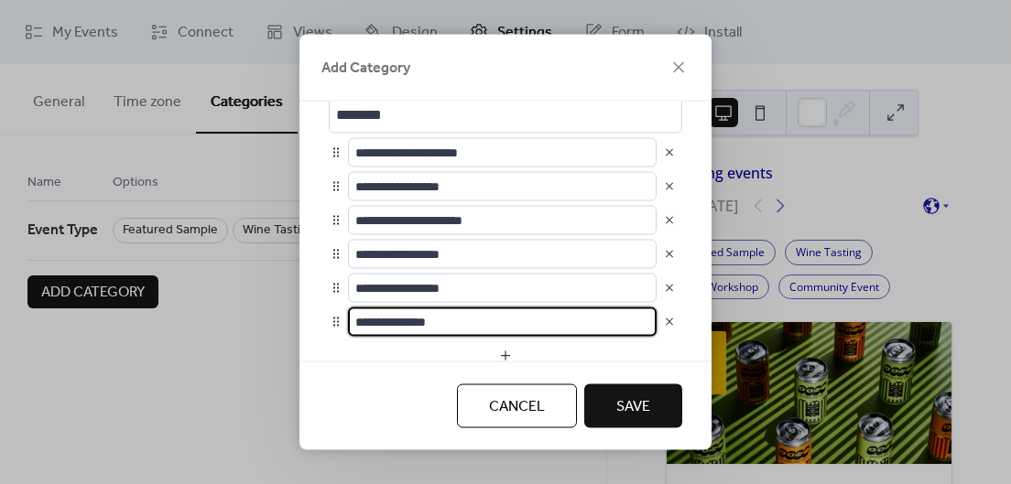
click at [427, 331] on input "**********" at bounding box center [502, 321] width 309 height 29
click at [318, 334] on div "**********" at bounding box center [505, 231] width 412 height 261
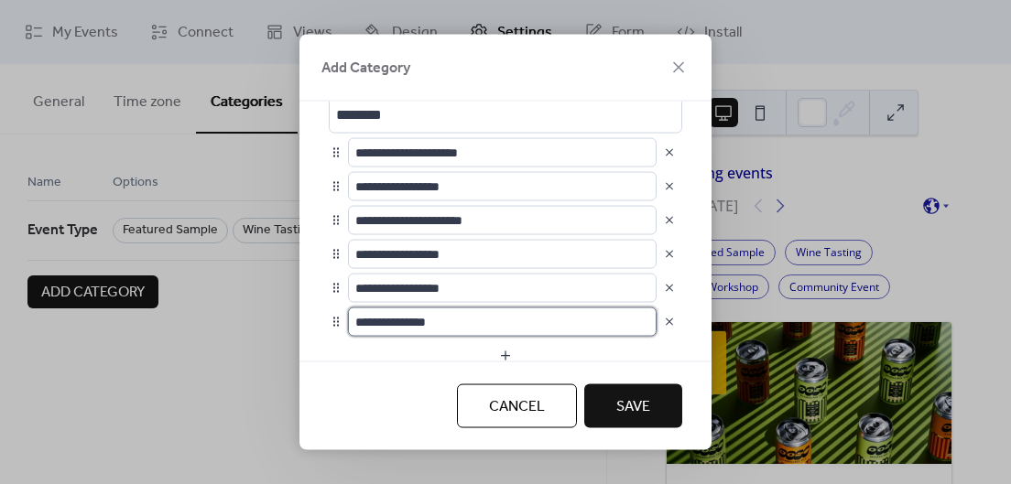
click at [462, 323] on input "**********" at bounding box center [502, 321] width 309 height 29
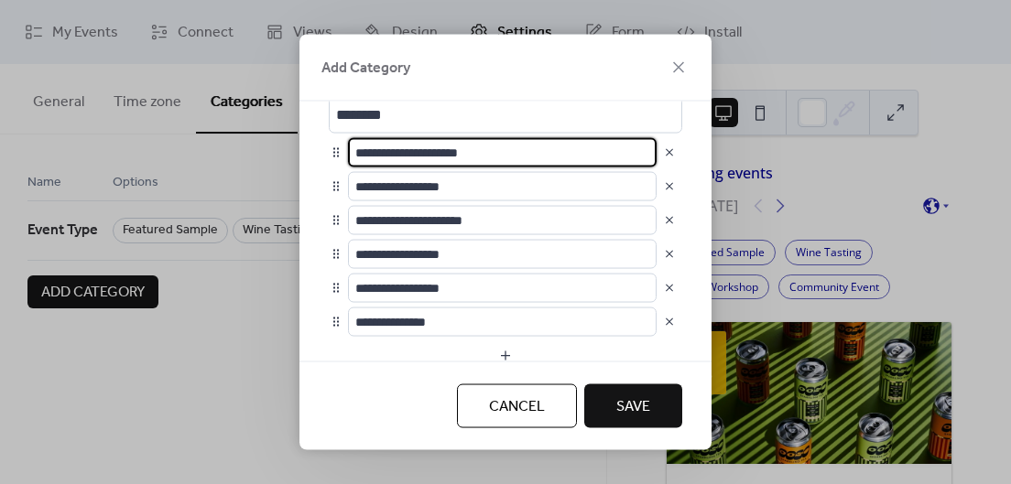
click at [506, 156] on input "**********" at bounding box center [502, 151] width 309 height 29
type input "**********"
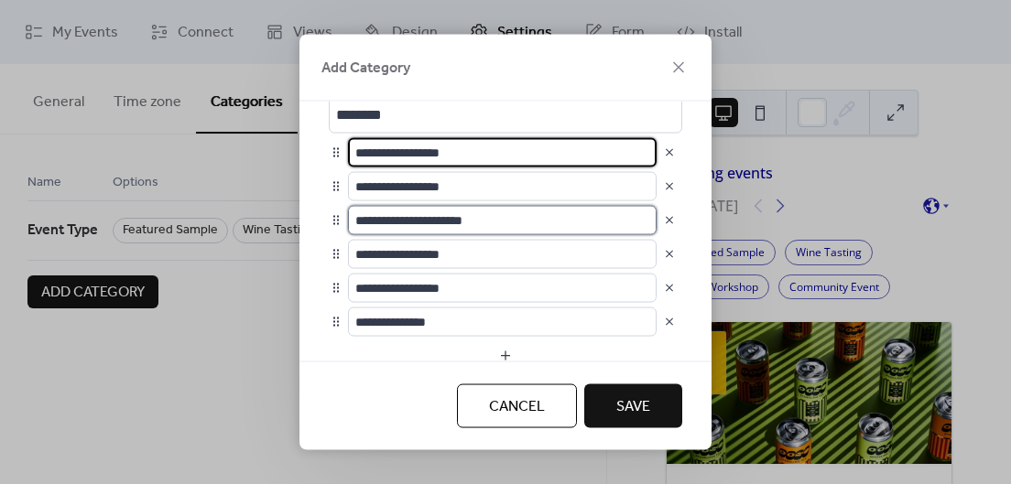
click at [512, 222] on input "**********" at bounding box center [502, 219] width 309 height 29
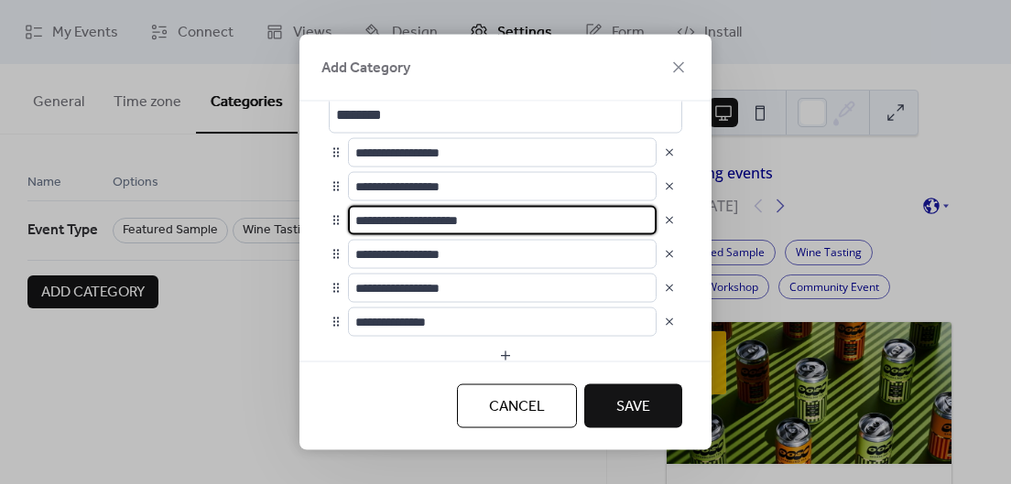
type input "**********"
click at [651, 413] on button "Save" at bounding box center [633, 407] width 98 height 44
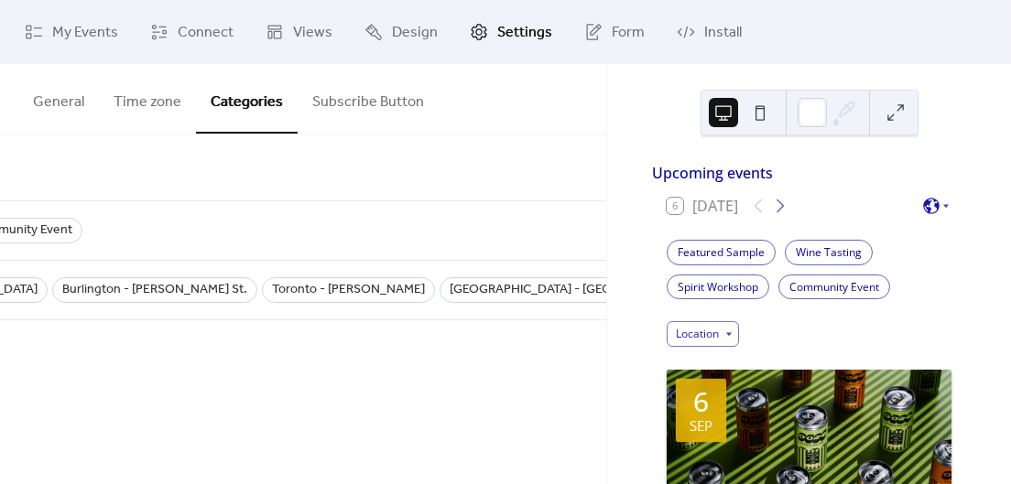
scroll to position [0, 467]
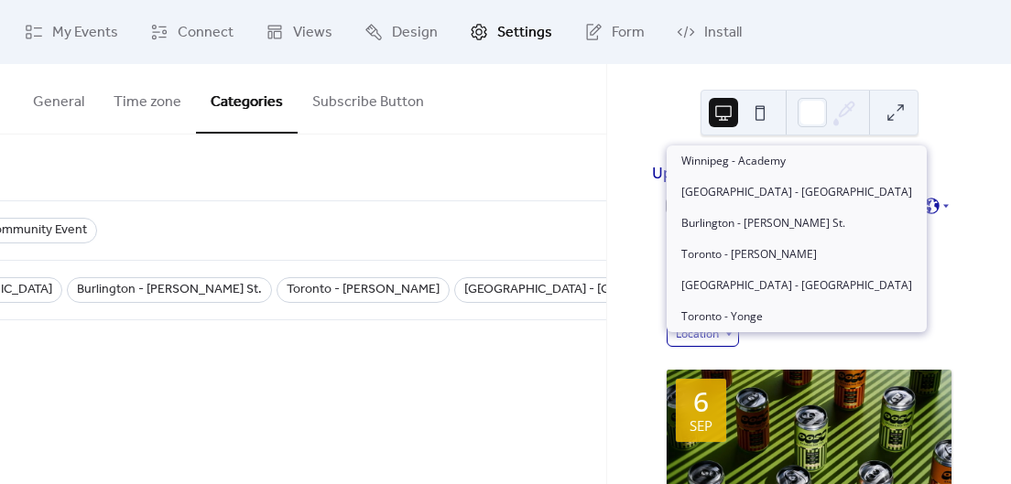
click at [736, 343] on div "Location" at bounding box center [703, 334] width 72 height 26
click at [735, 343] on div "Location" at bounding box center [703, 334] width 72 height 26
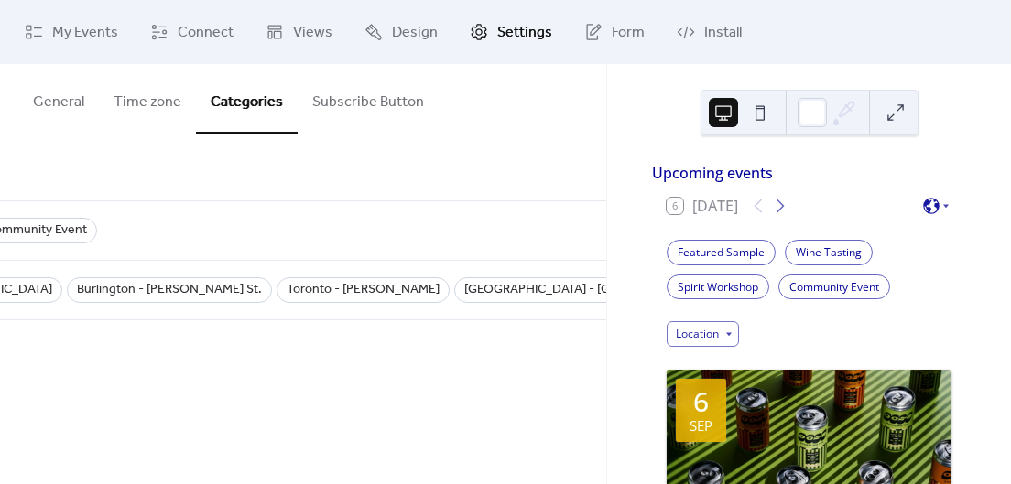
click at [891, 102] on button at bounding box center [895, 112] width 29 height 29
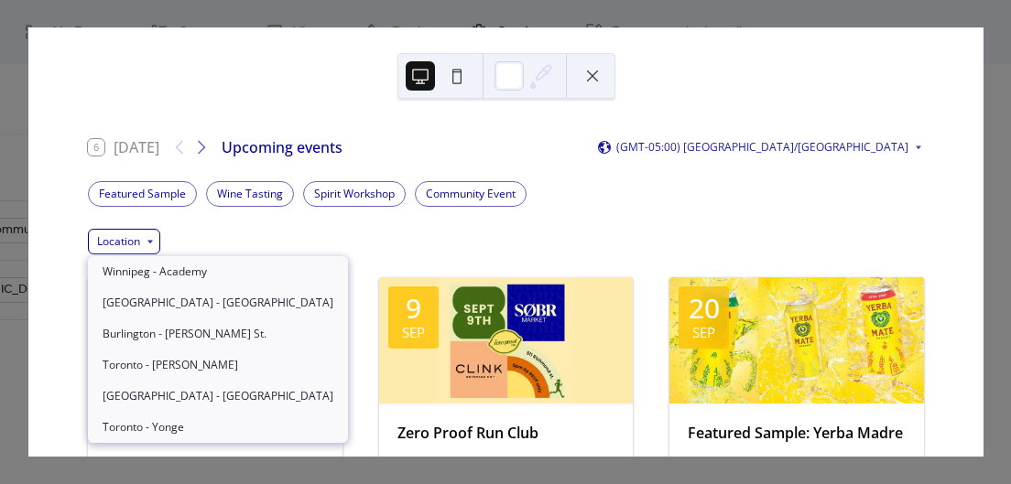
click at [142, 244] on div "Location" at bounding box center [124, 242] width 72 height 26
click at [140, 240] on div "Location" at bounding box center [124, 242] width 72 height 26
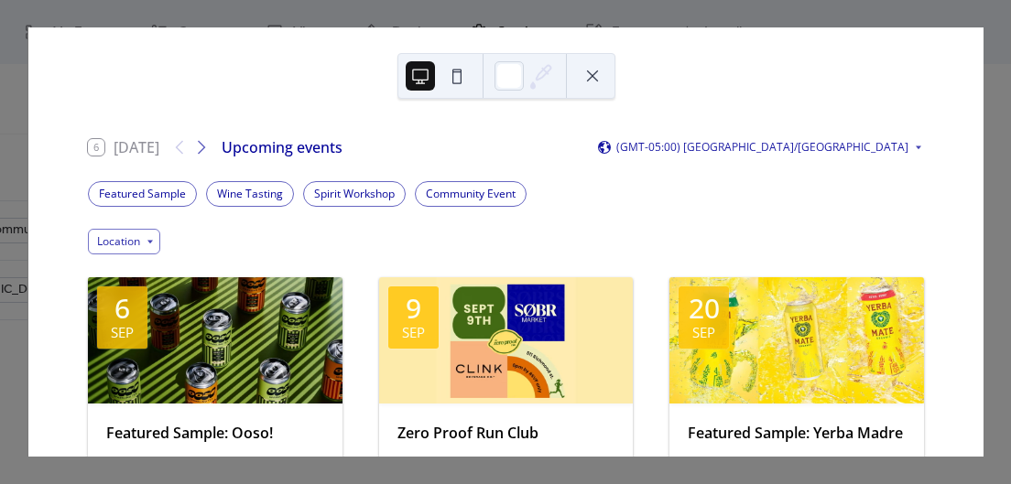
click at [592, 67] on button at bounding box center [592, 75] width 29 height 29
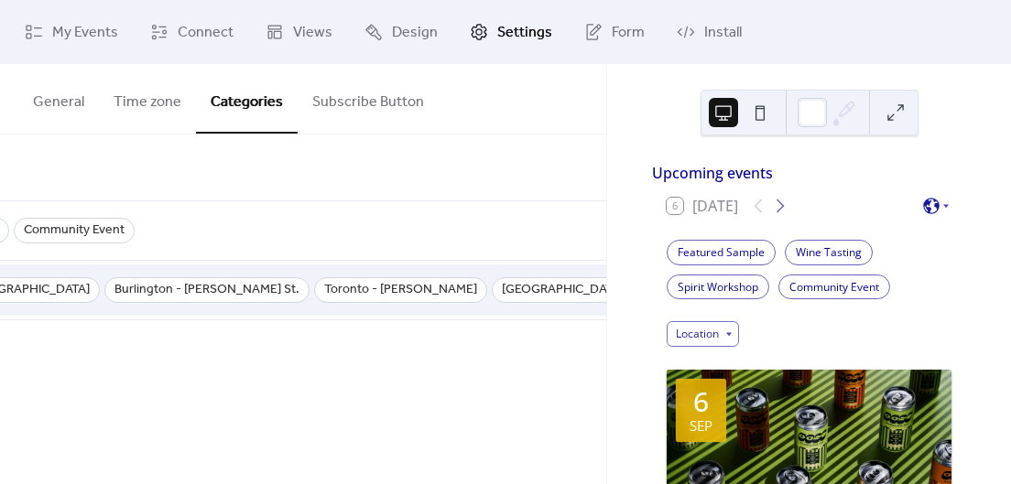
scroll to position [0, 482]
click at [942, 291] on div at bounding box center [967, 290] width 51 height 60
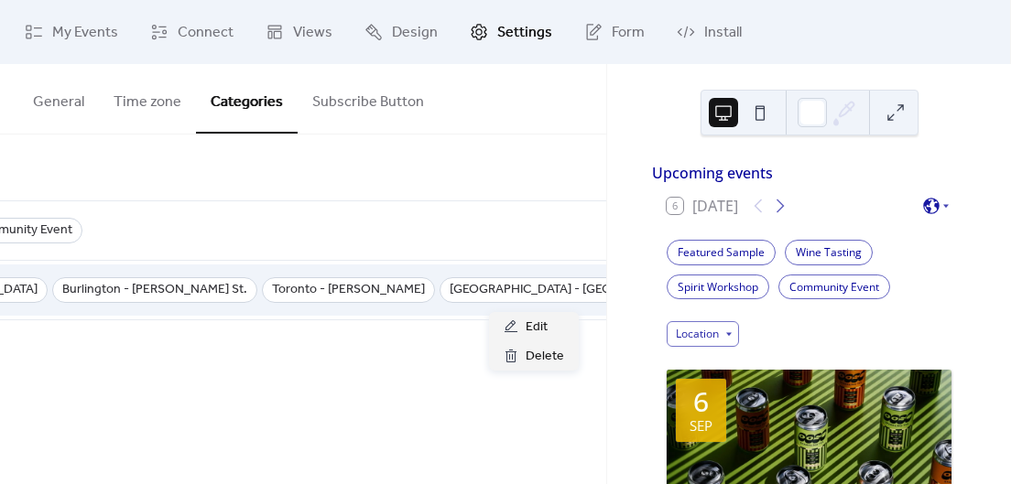
click at [946, 291] on icon at bounding box center [960, 290] width 29 height 29
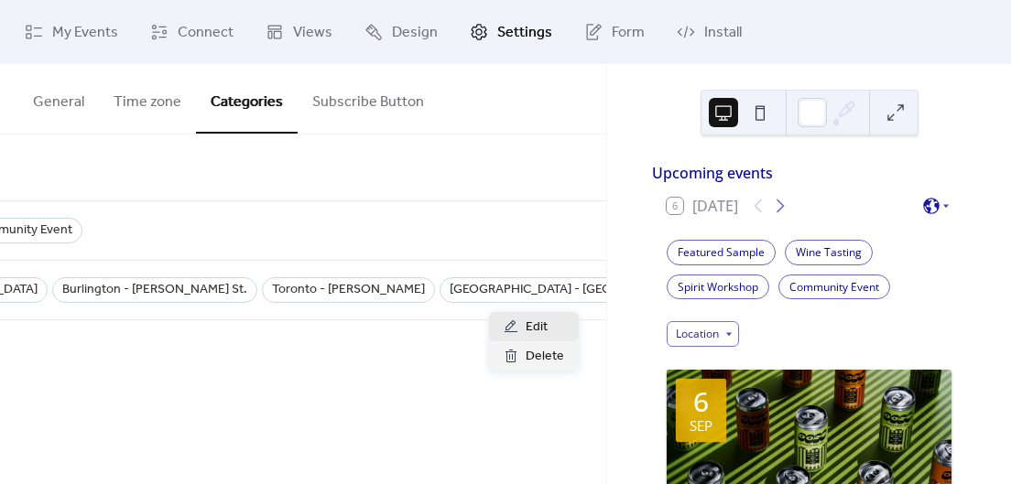
scroll to position [0, 467]
click at [538, 326] on span "Edit" at bounding box center [537, 328] width 22 height 22
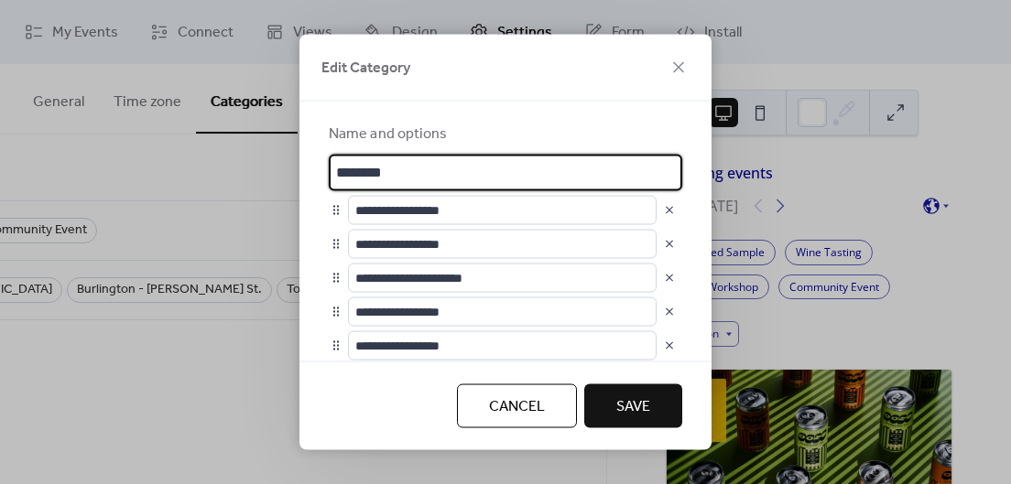
scroll to position [247, 0]
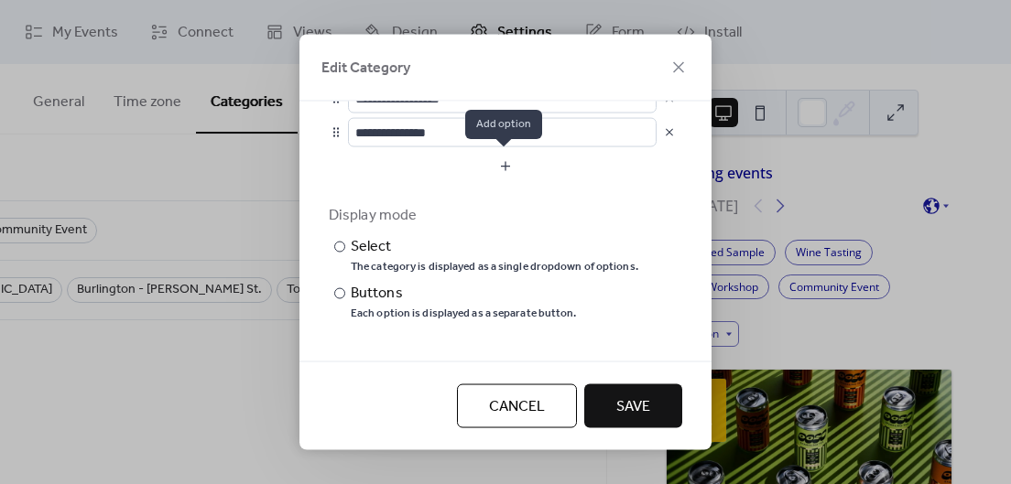
click at [481, 166] on button "button" at bounding box center [505, 165] width 353 height 29
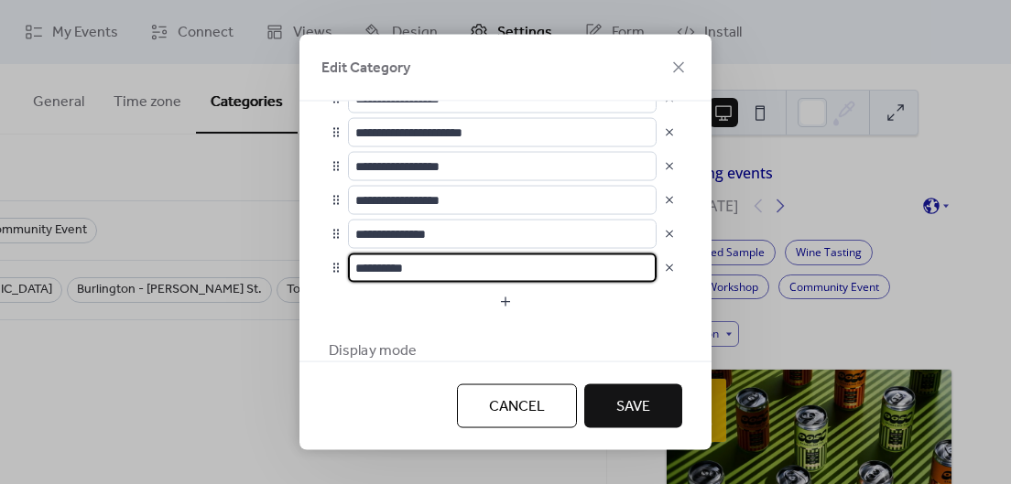
scroll to position [137, 0]
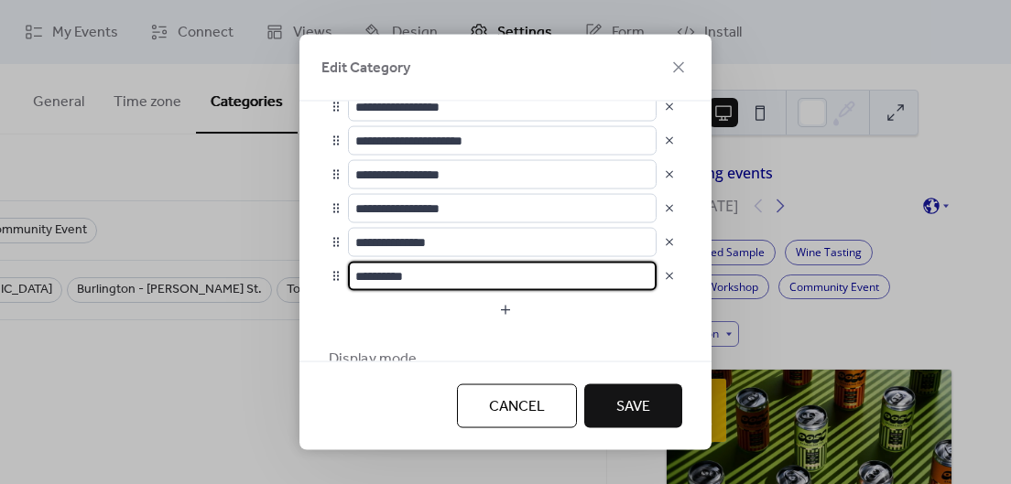
type input "**********"
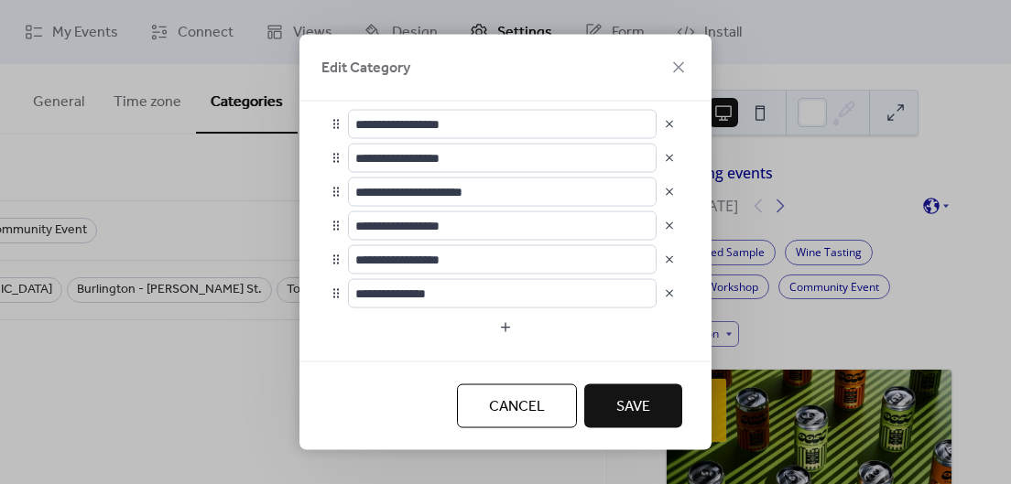
scroll to position [113, 0]
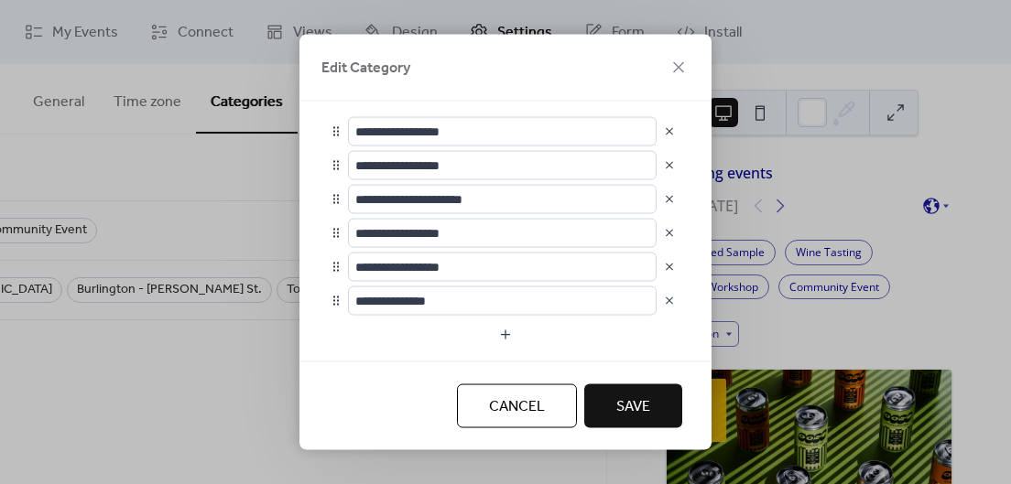
drag, startPoint x: 336, startPoint y: 276, endPoint x: 336, endPoint y: 264, distance: 11.9
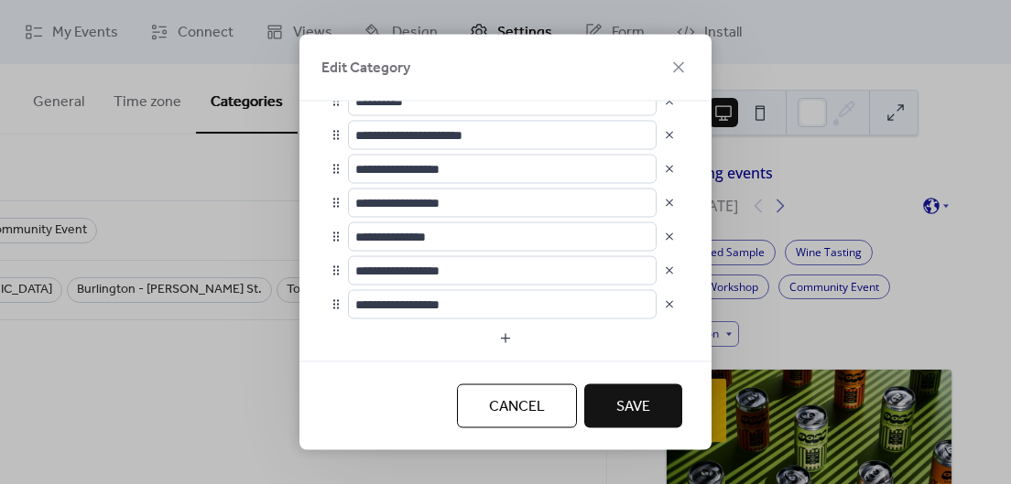
scroll to position [141, 0]
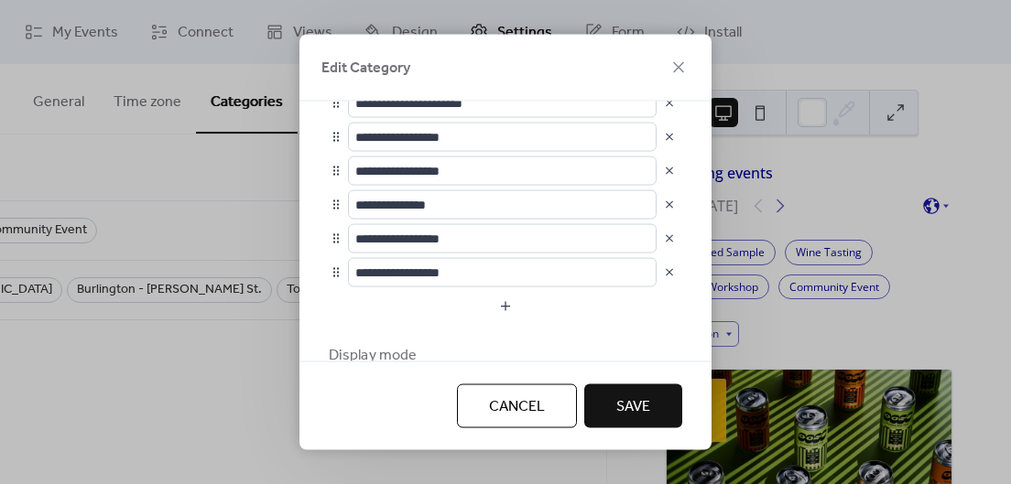
click at [631, 413] on span "Save" at bounding box center [633, 407] width 34 height 22
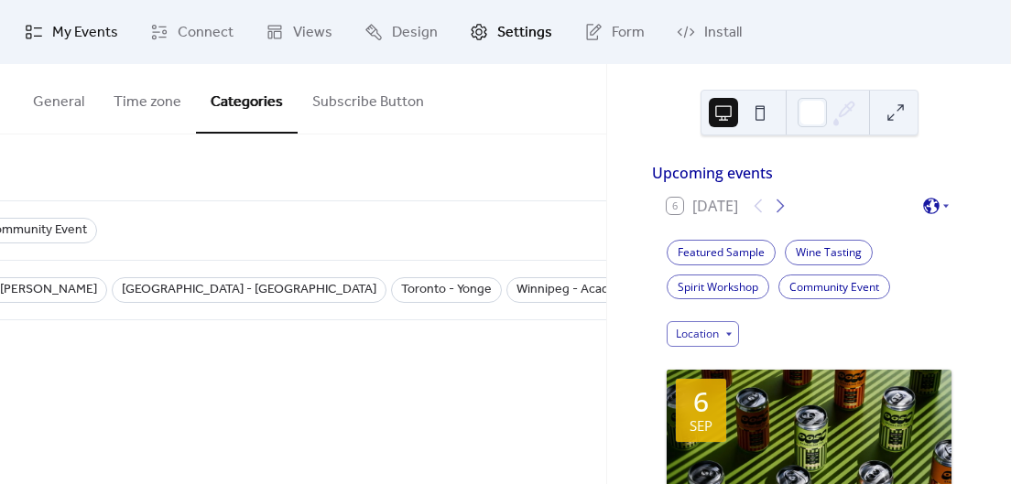
click at [70, 38] on span "My Events" at bounding box center [85, 33] width 66 height 22
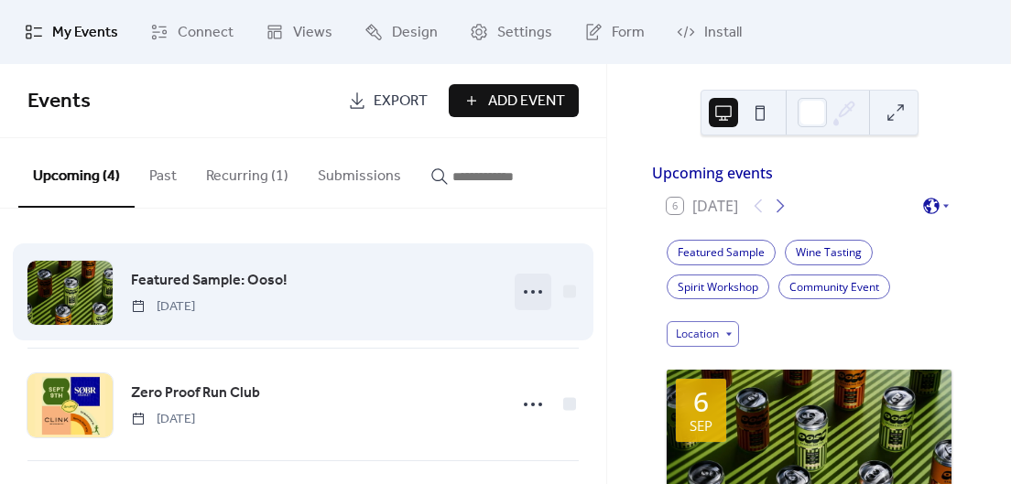
click at [532, 292] on icon at bounding box center [532, 291] width 29 height 29
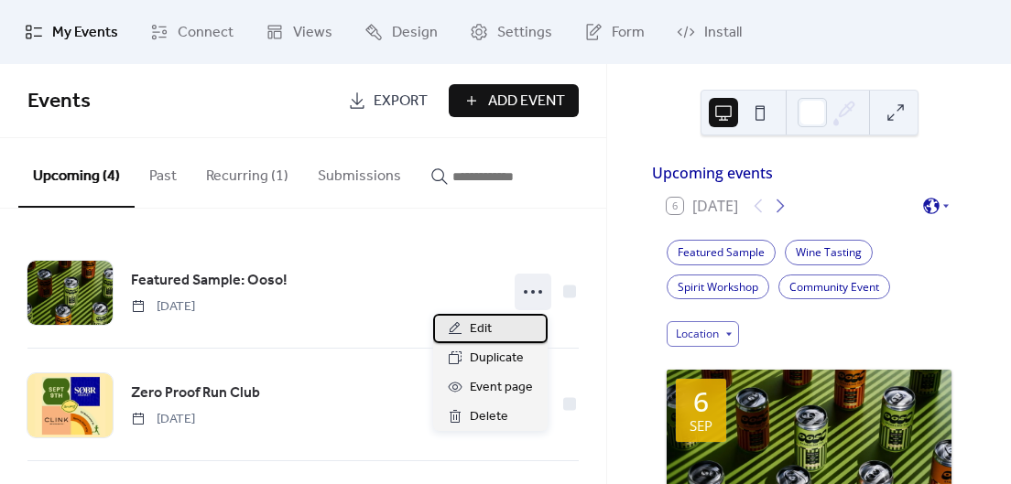
click at [488, 325] on span "Edit" at bounding box center [481, 330] width 22 height 22
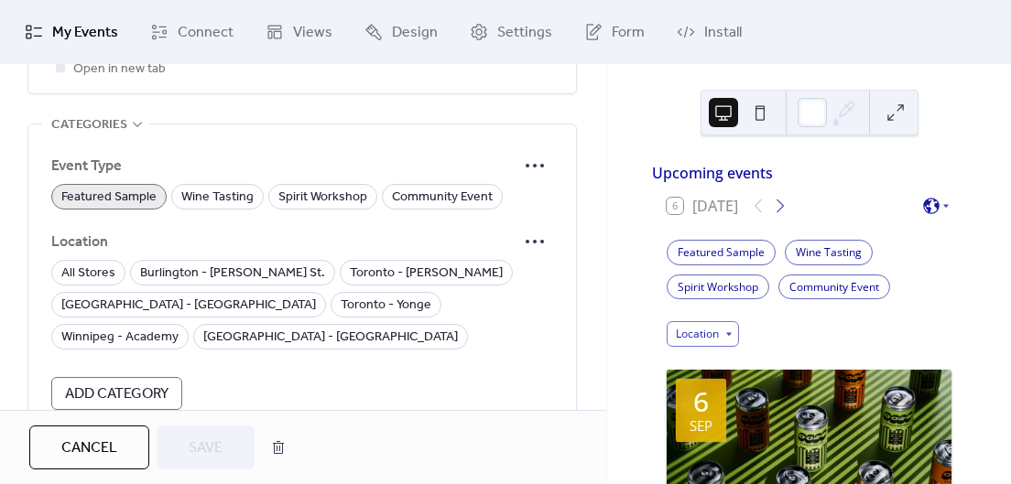
scroll to position [1247, 0]
click at [81, 273] on span "All Stores" at bounding box center [88, 275] width 54 height 22
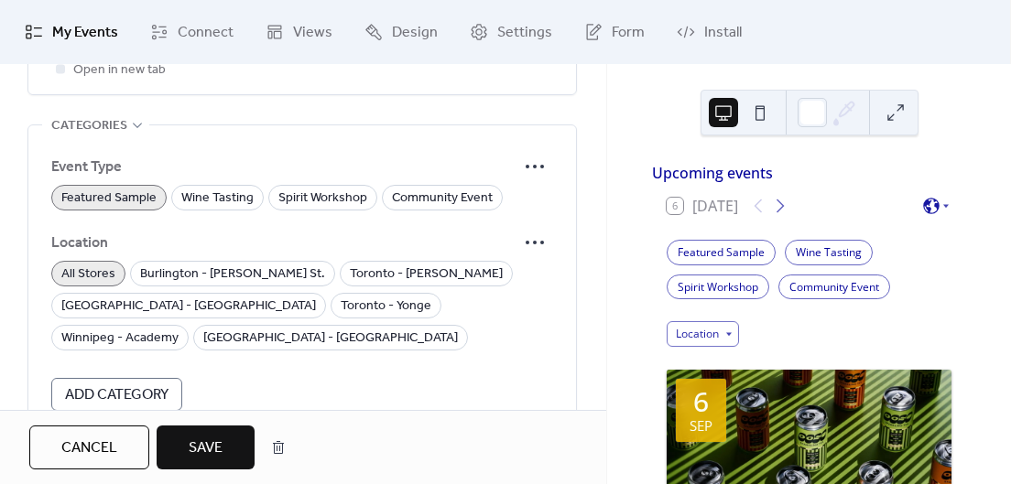
click at [198, 447] on span "Save" at bounding box center [206, 449] width 34 height 22
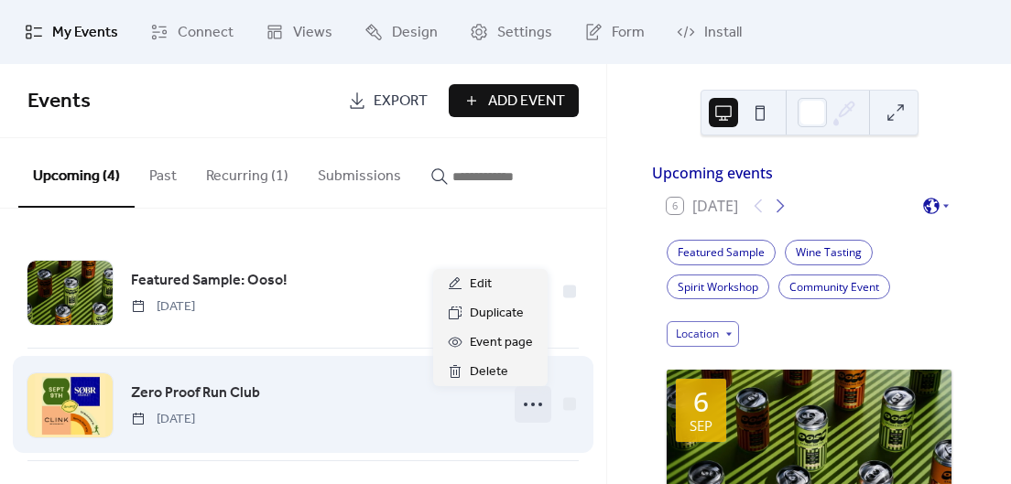
click at [528, 411] on icon at bounding box center [532, 404] width 29 height 29
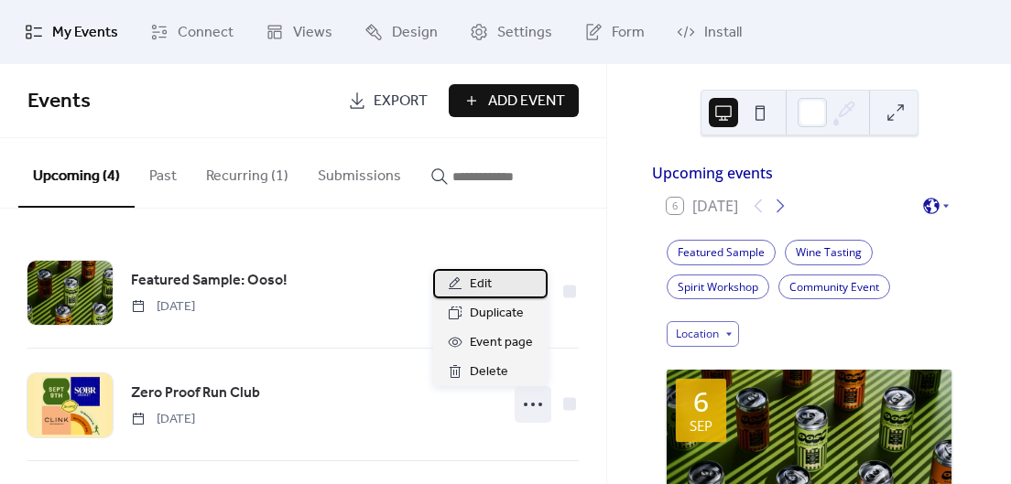
click at [490, 287] on span "Edit" at bounding box center [481, 285] width 22 height 22
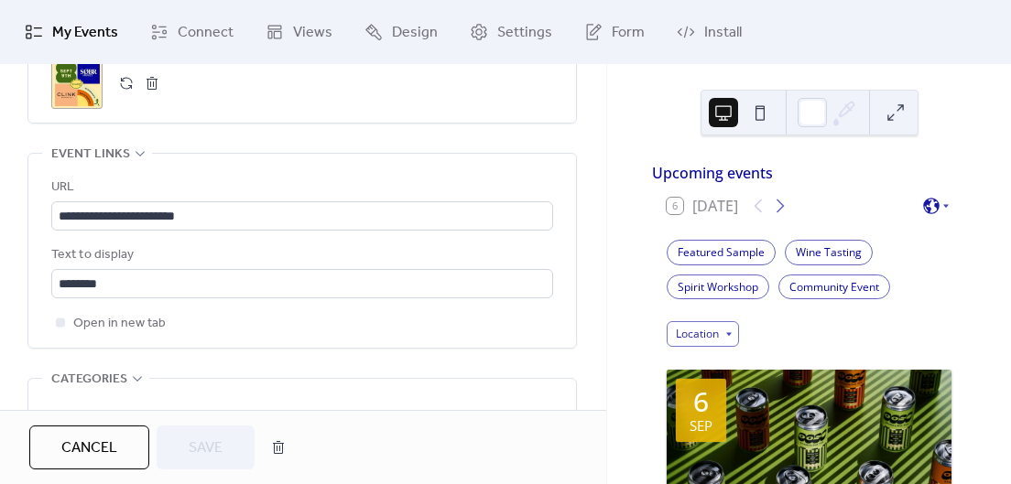
scroll to position [1322, 0]
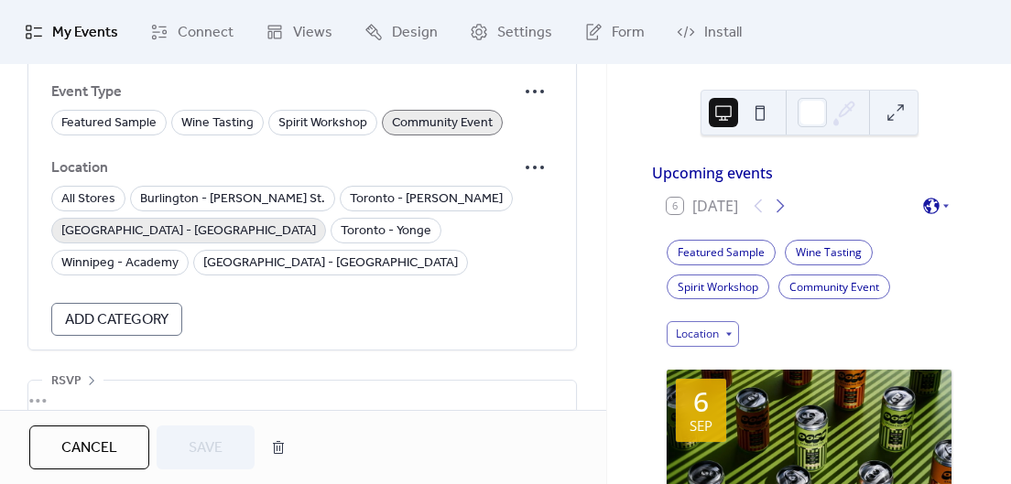
click at [316, 221] on span "[GEOGRAPHIC_DATA] - [GEOGRAPHIC_DATA]" at bounding box center [188, 232] width 255 height 22
click at [209, 442] on span "Save" at bounding box center [206, 449] width 34 height 22
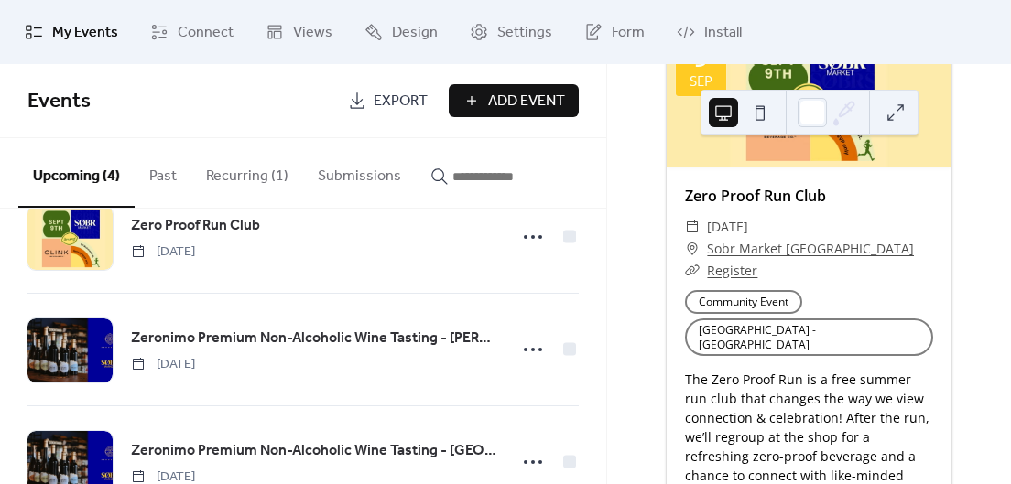
scroll to position [194, 0]
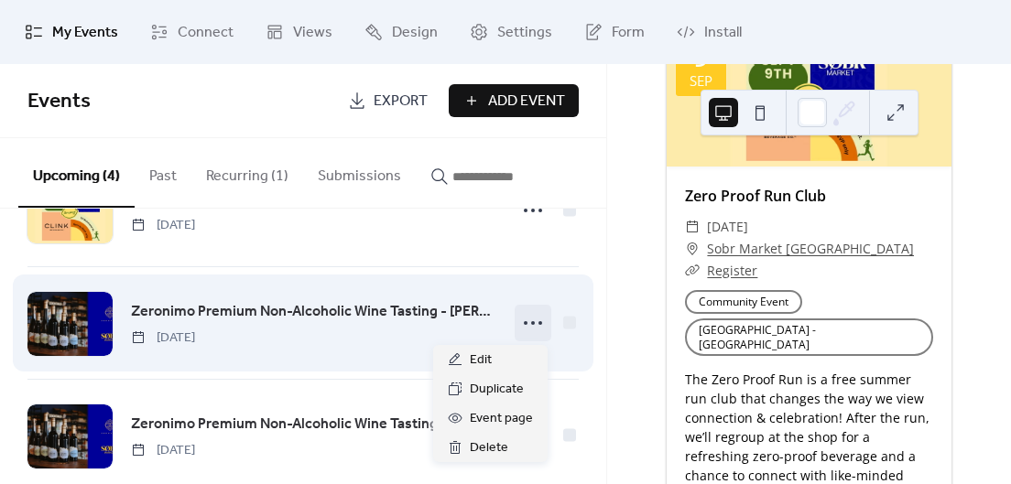
click at [523, 321] on icon at bounding box center [532, 323] width 29 height 29
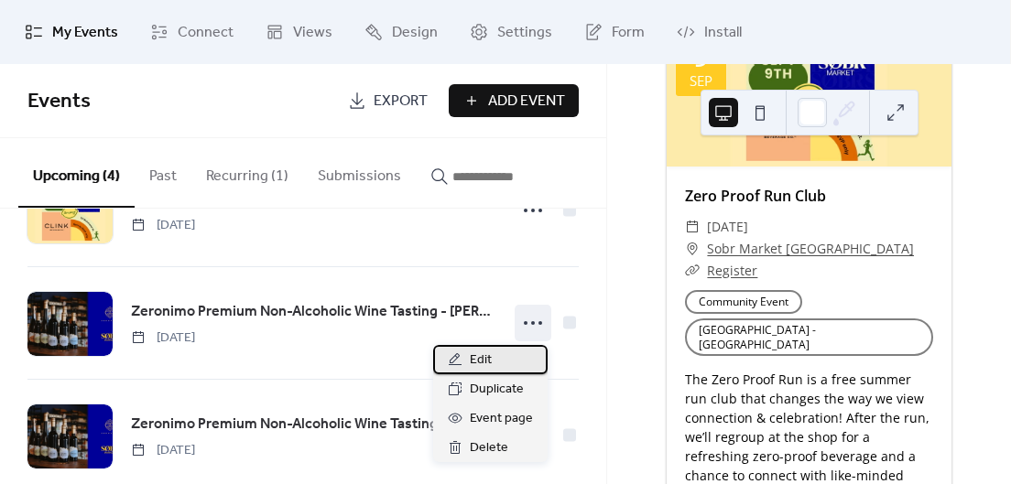
click at [493, 357] on div "Edit" at bounding box center [490, 359] width 114 height 29
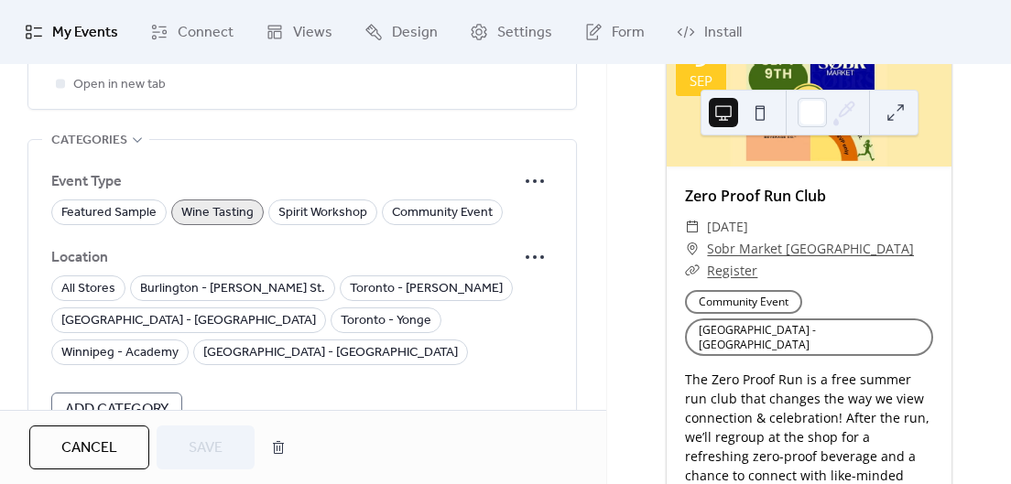
scroll to position [1322, 0]
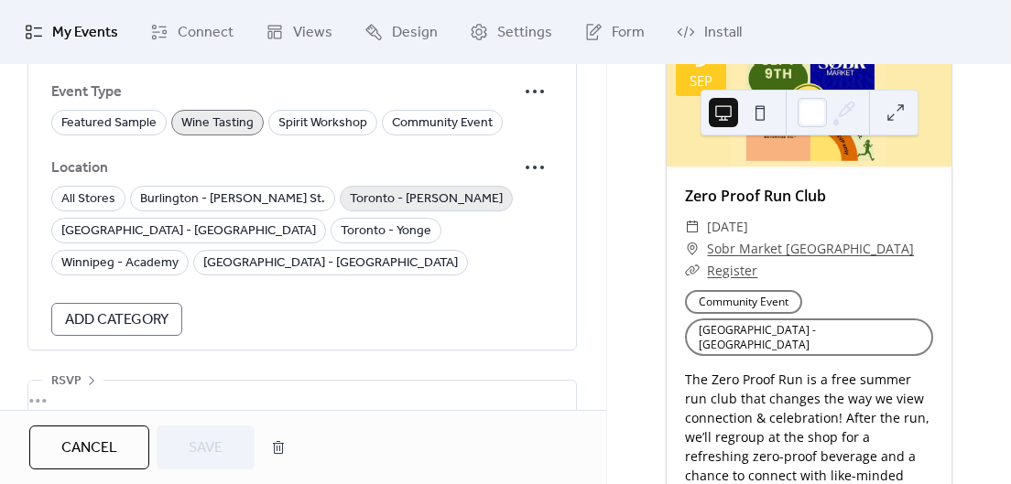
click at [351, 201] on span "Toronto - [PERSON_NAME]" at bounding box center [426, 200] width 153 height 22
click at [195, 456] on span "Save" at bounding box center [206, 449] width 34 height 22
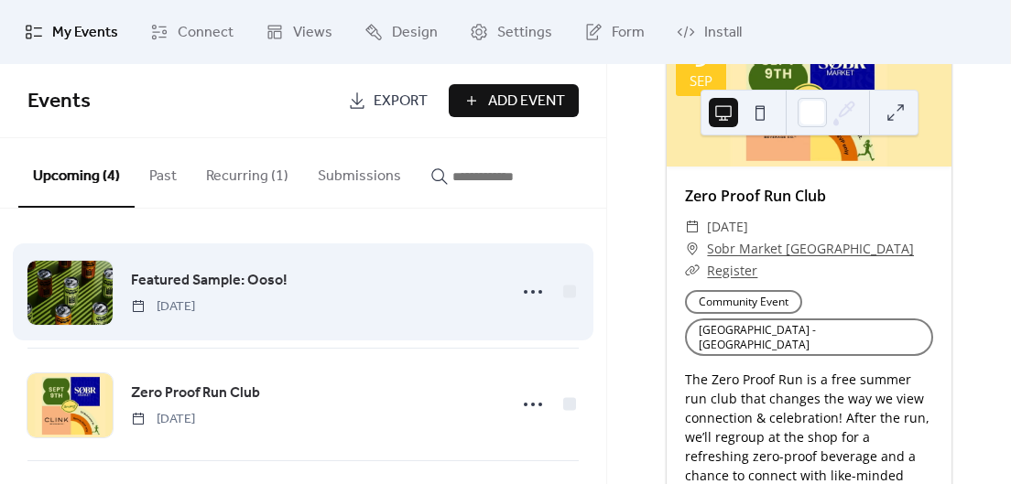
scroll to position [229, 0]
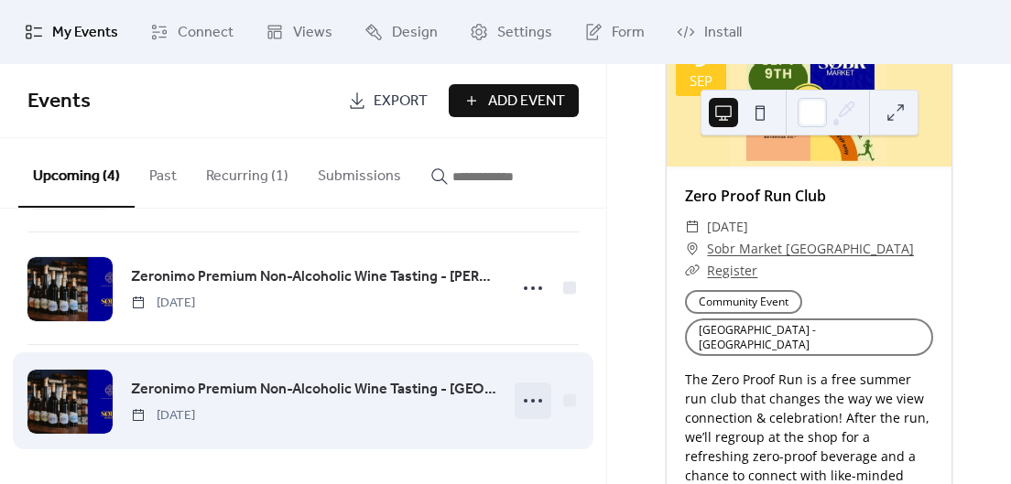
click at [537, 404] on icon at bounding box center [532, 400] width 29 height 29
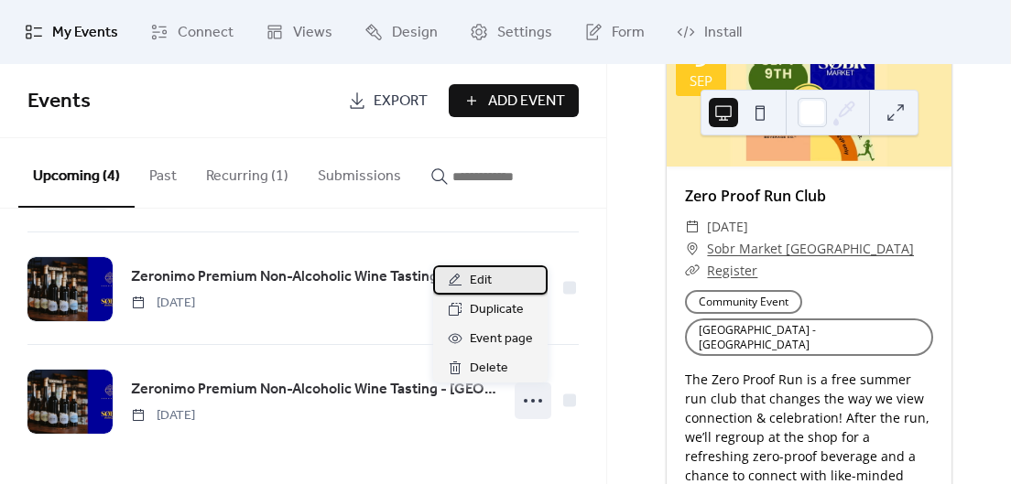
click at [483, 279] on span "Edit" at bounding box center [481, 281] width 22 height 22
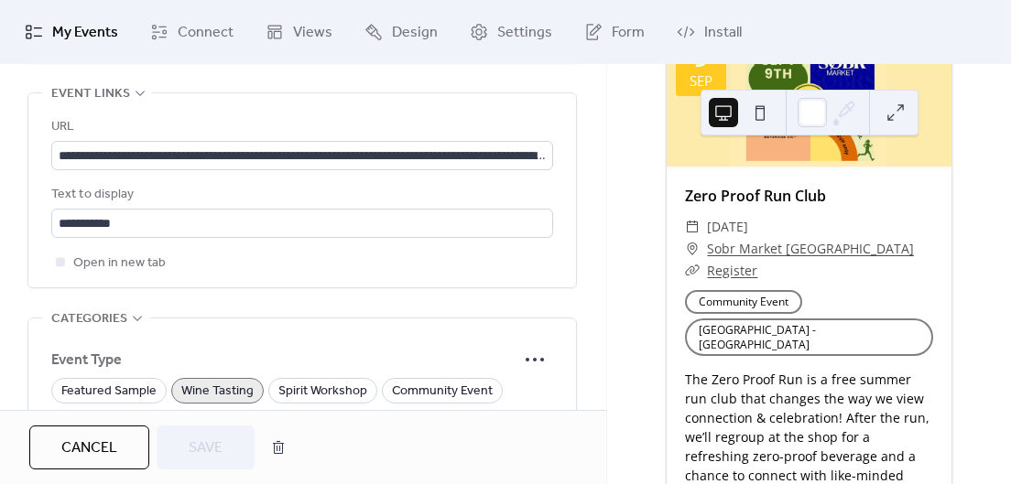
scroll to position [1322, 0]
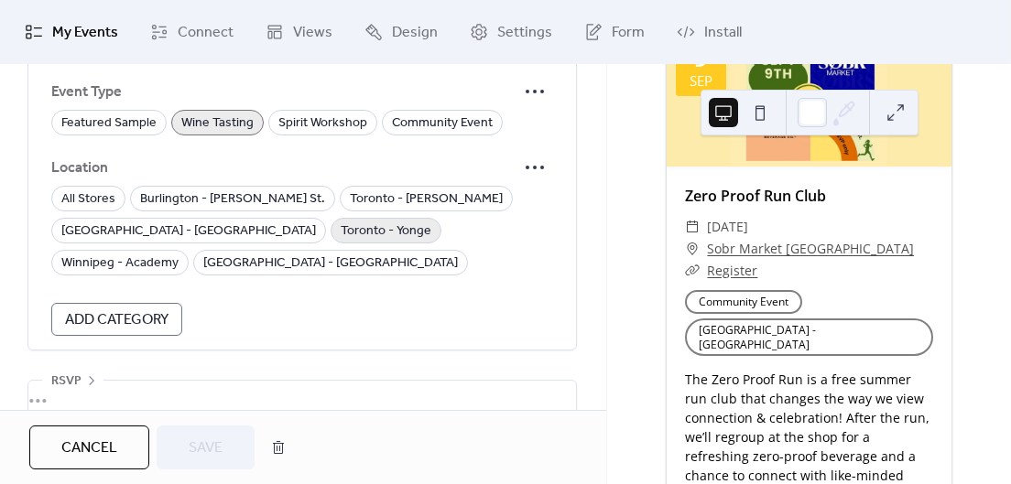
click at [341, 230] on span "Toronto - Yonge" at bounding box center [386, 232] width 91 height 22
click at [202, 427] on button "Save" at bounding box center [206, 448] width 98 height 44
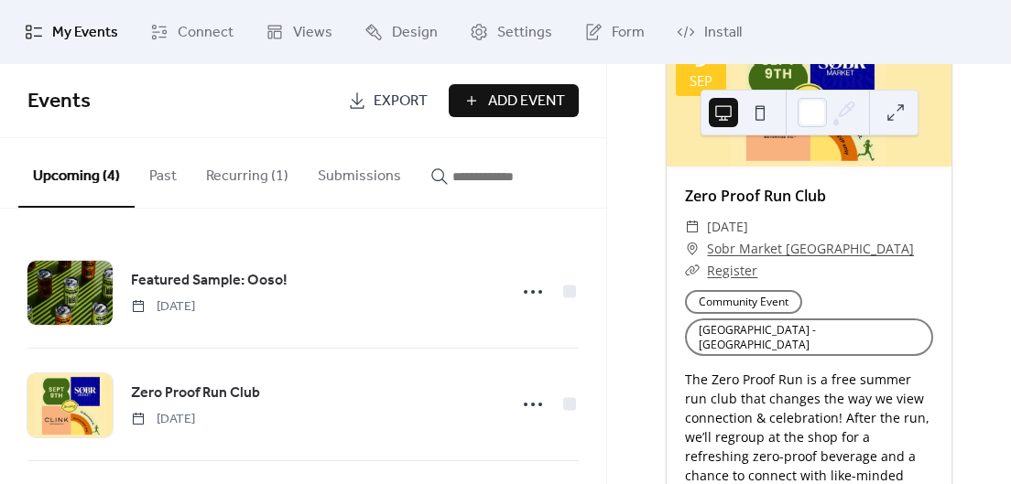
click at [234, 187] on button "Recurring (1)" at bounding box center [247, 172] width 112 height 68
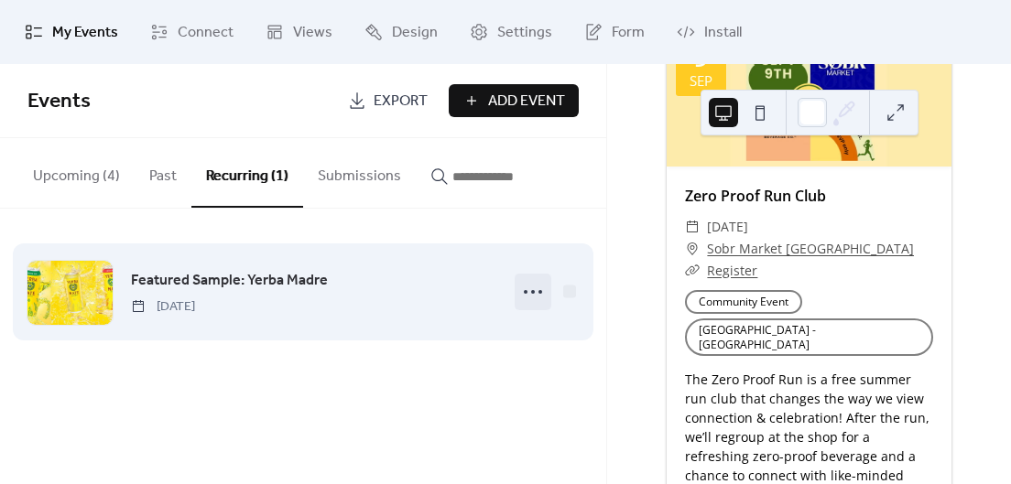
click at [536, 292] on icon at bounding box center [532, 291] width 29 height 29
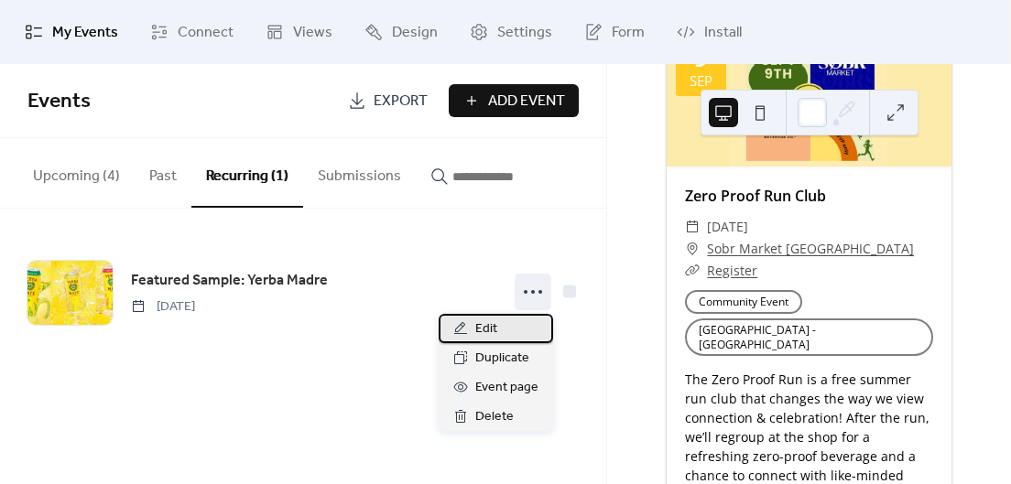
click at [494, 330] on span "Edit" at bounding box center [486, 330] width 22 height 22
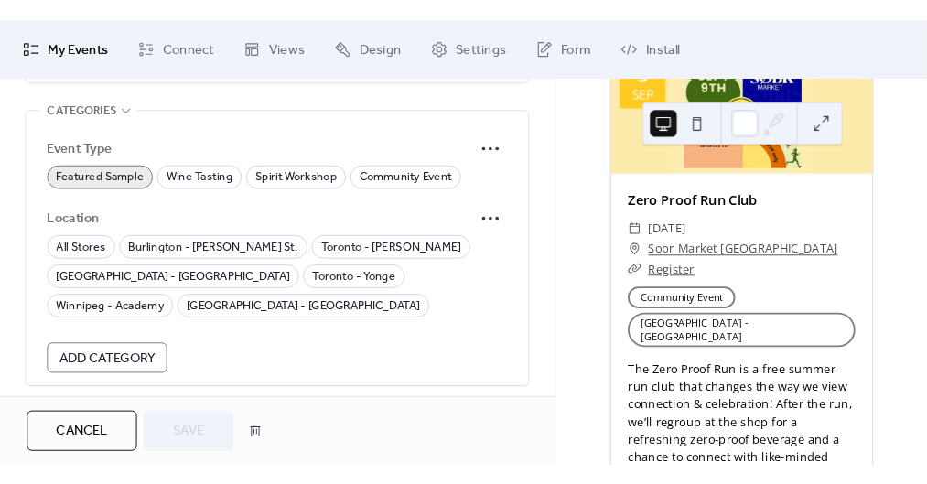
scroll to position [1623, 0]
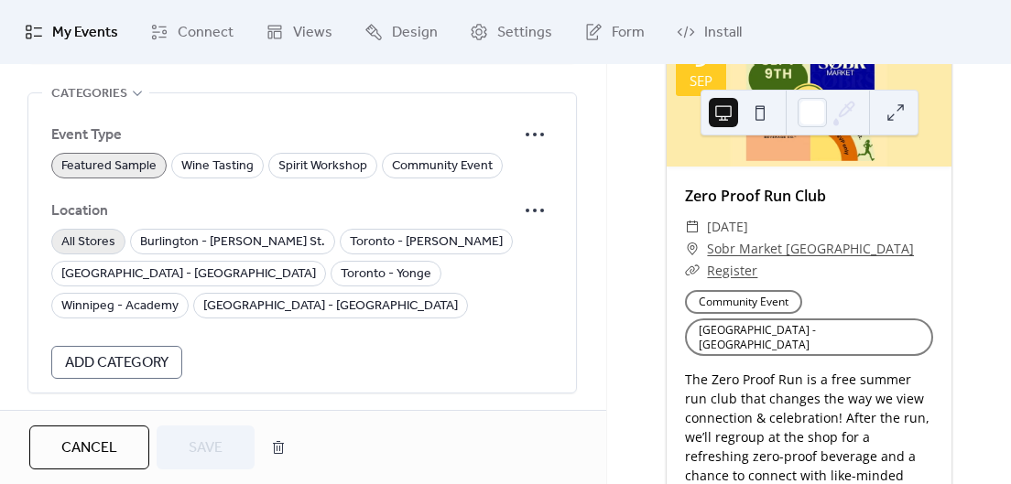
click at [103, 243] on span "All Stores" at bounding box center [88, 243] width 54 height 22
click at [220, 452] on span "Save" at bounding box center [206, 449] width 34 height 22
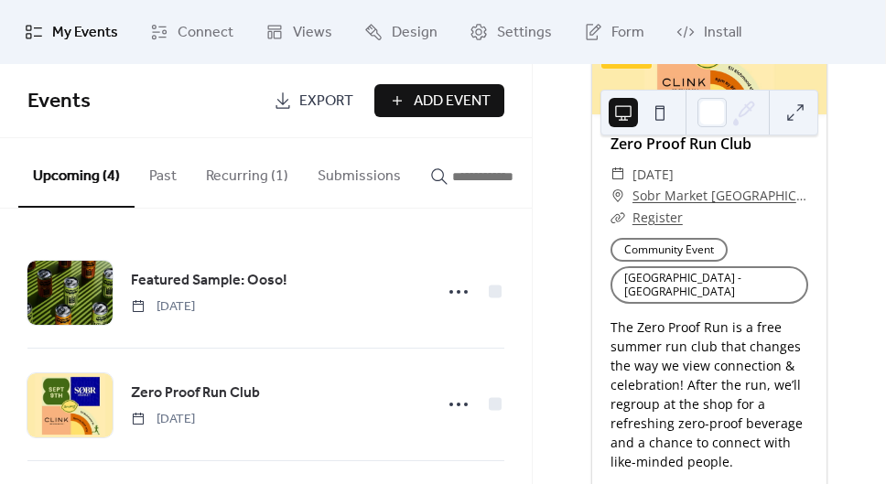
scroll to position [946, 0]
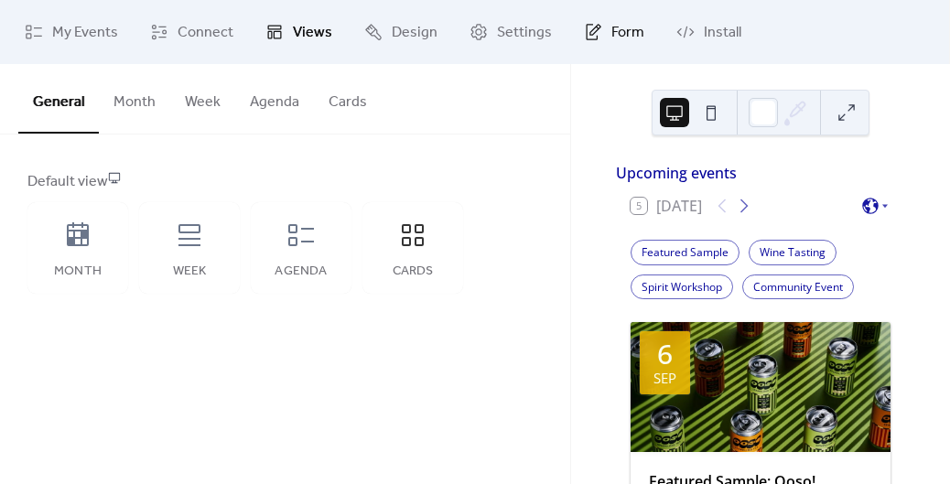
click at [623, 29] on span "Form" at bounding box center [628, 33] width 33 height 22
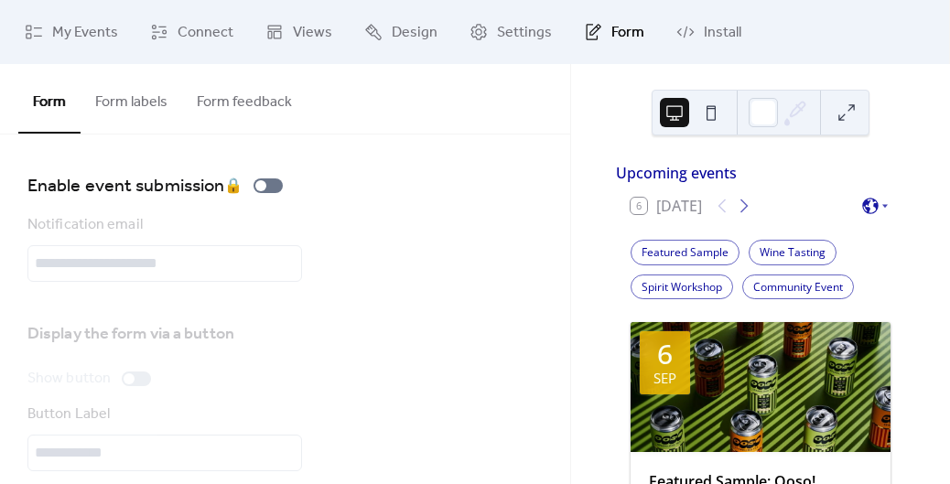
click at [149, 103] on button "Form labels" at bounding box center [132, 98] width 102 height 68
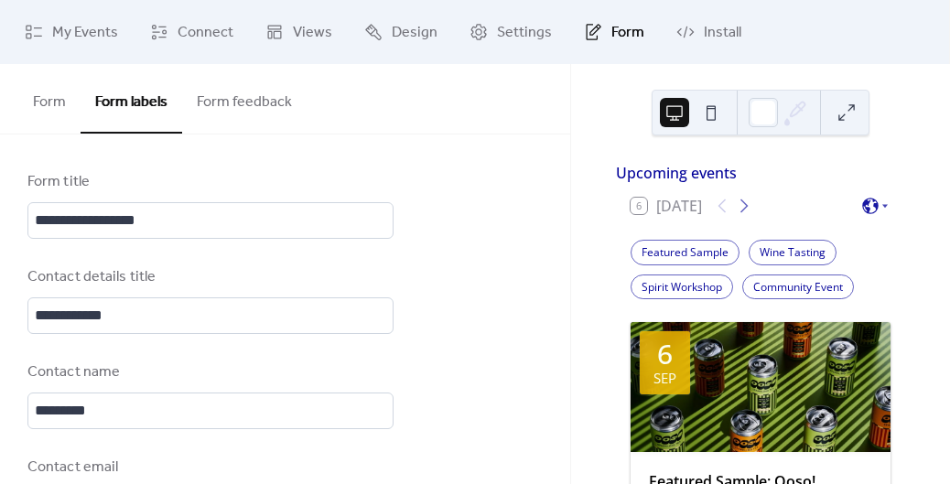
click at [54, 99] on button "Form" at bounding box center [49, 98] width 62 height 68
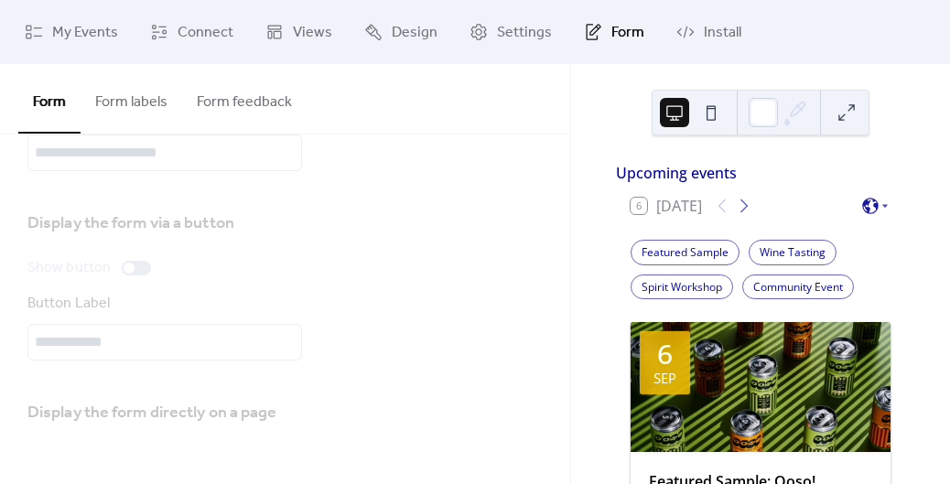
scroll to position [81, 0]
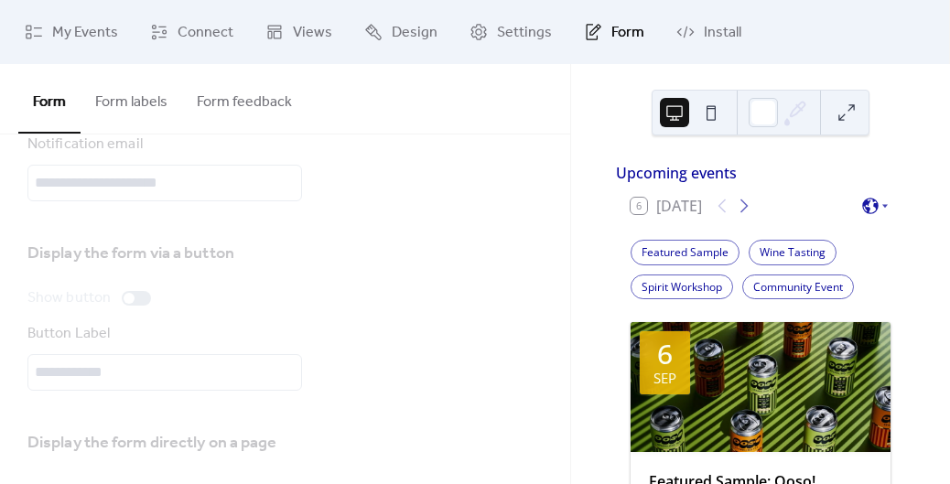
click at [146, 105] on button "Form labels" at bounding box center [132, 98] width 102 height 68
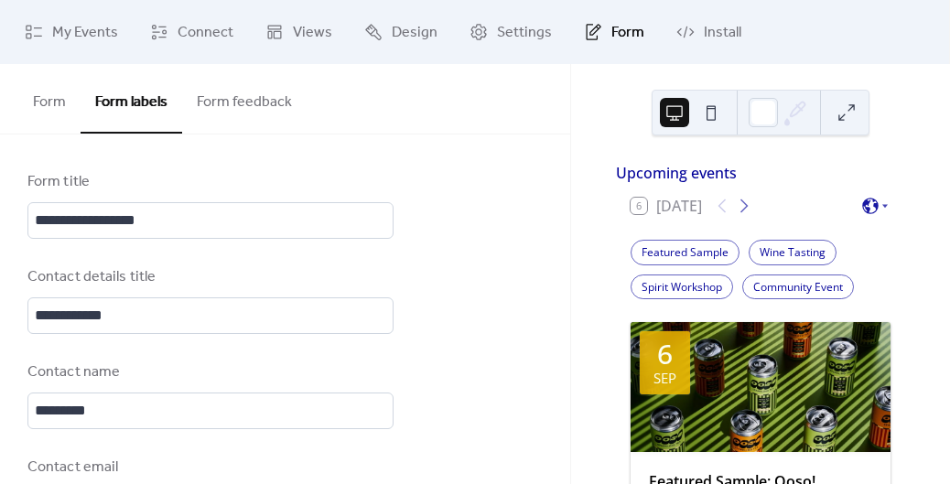
click at [222, 93] on button "Form feedback" at bounding box center [244, 98] width 125 height 68
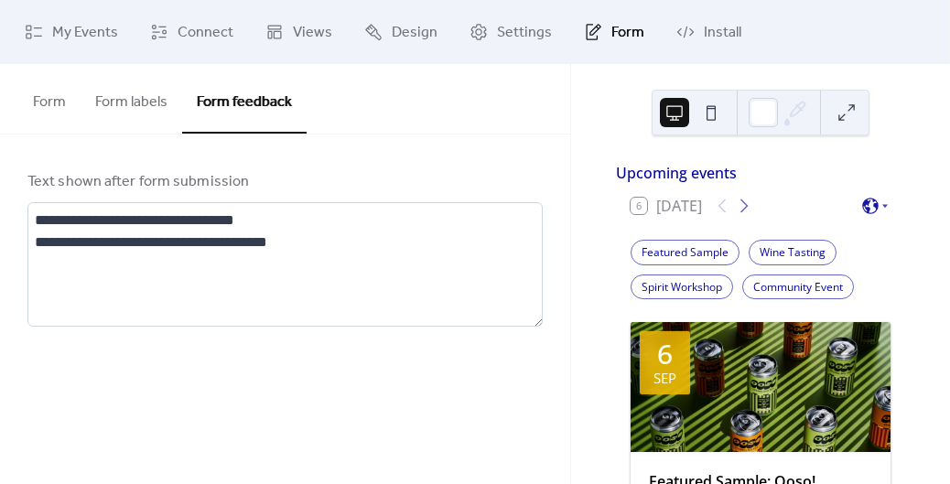
click at [146, 103] on button "Form labels" at bounding box center [132, 98] width 102 height 68
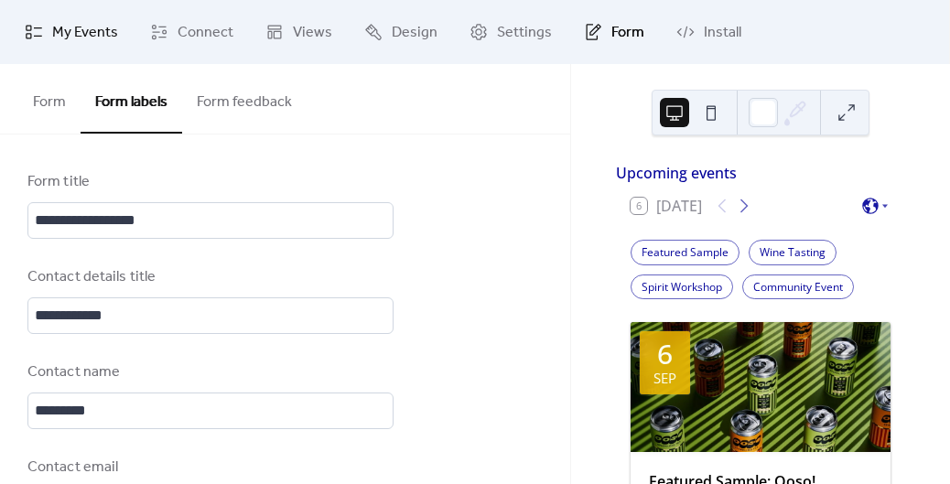
click at [84, 26] on span "My Events" at bounding box center [85, 33] width 66 height 22
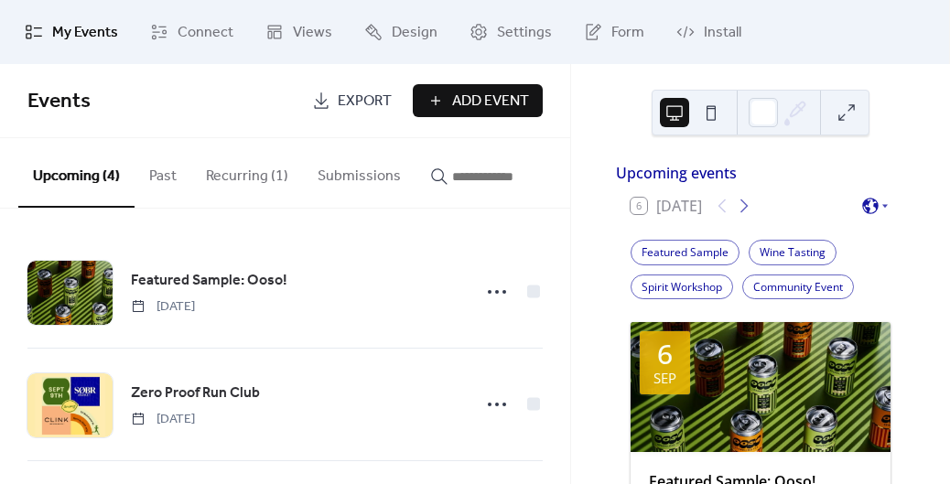
click at [515, 106] on span "Add Event" at bounding box center [490, 102] width 77 height 22
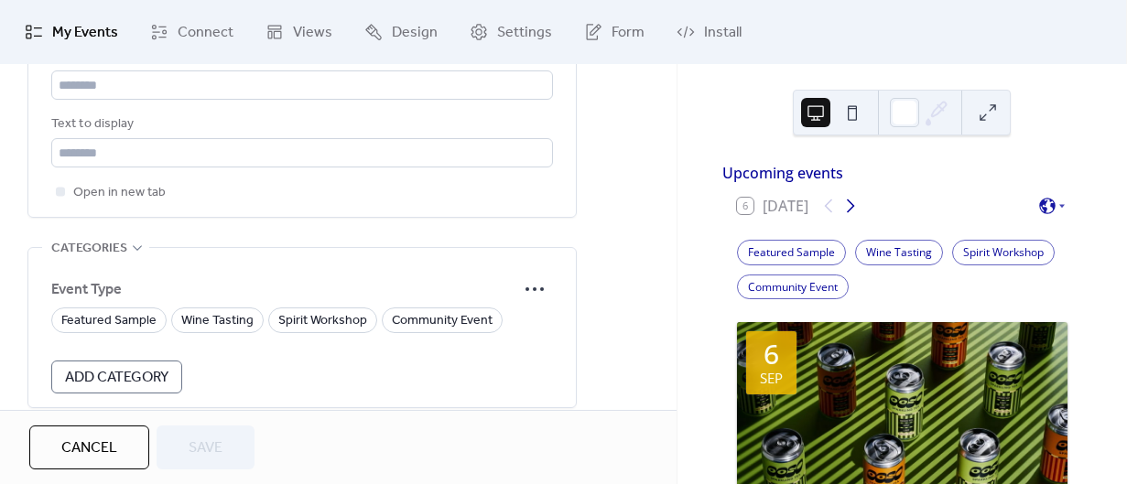
click at [853, 211] on icon at bounding box center [851, 206] width 22 height 22
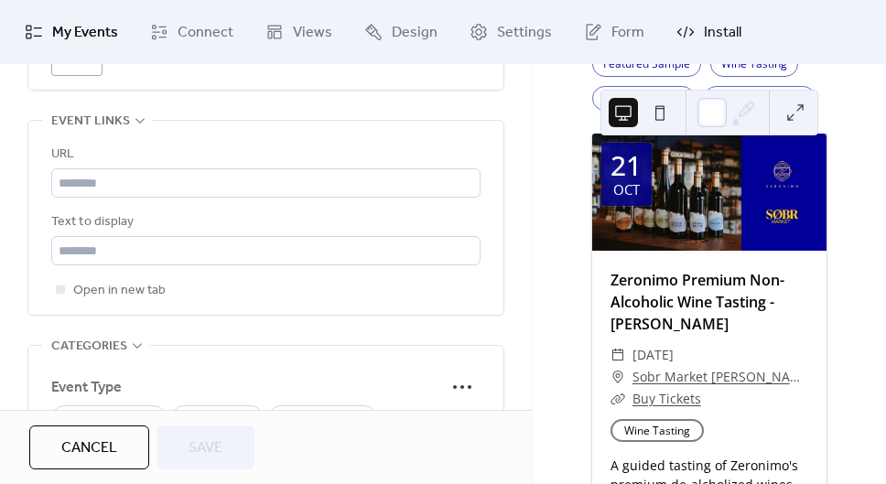
scroll to position [1222, 0]
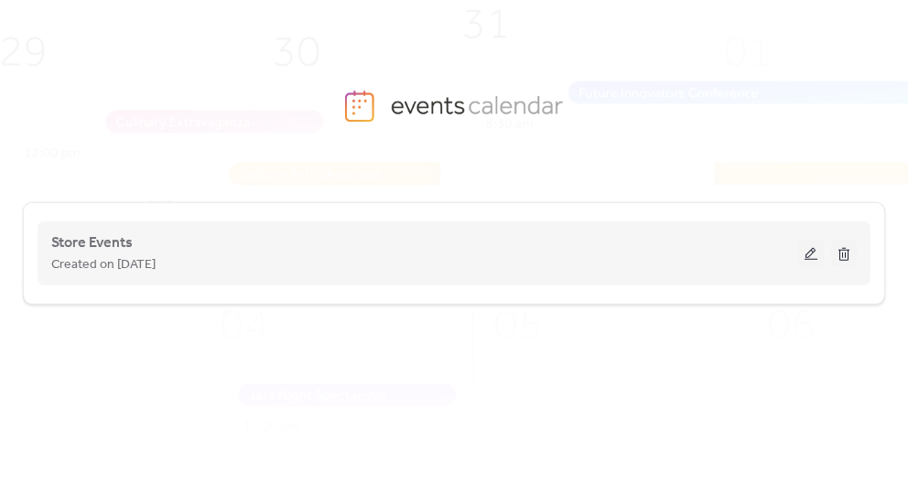
click at [809, 255] on button at bounding box center [811, 253] width 26 height 27
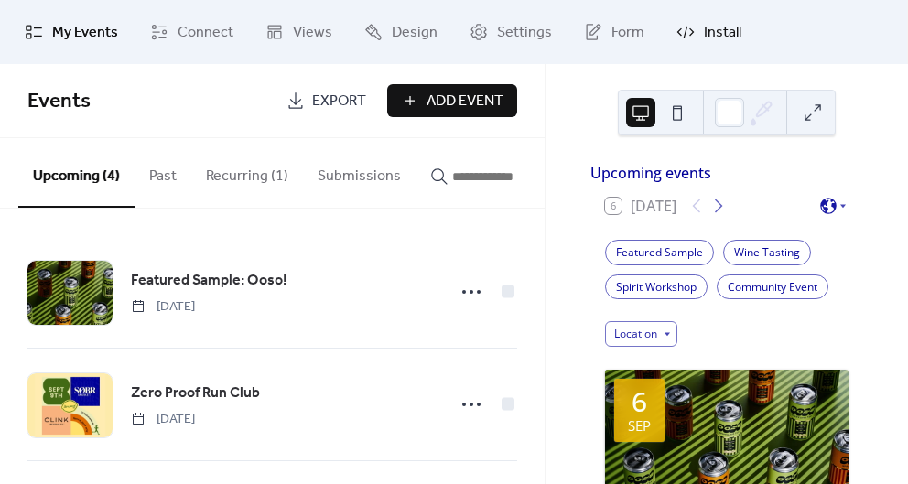
click at [691, 33] on link "Install" at bounding box center [709, 31] width 92 height 49
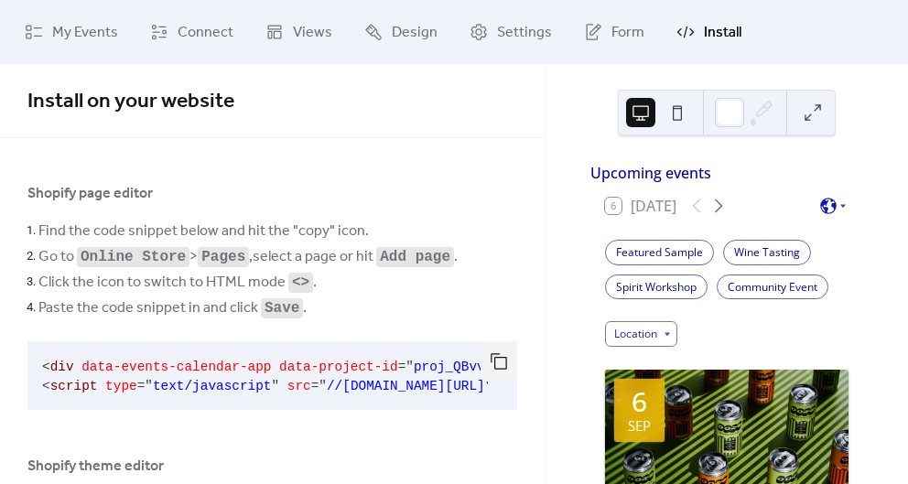
scroll to position [212, 0]
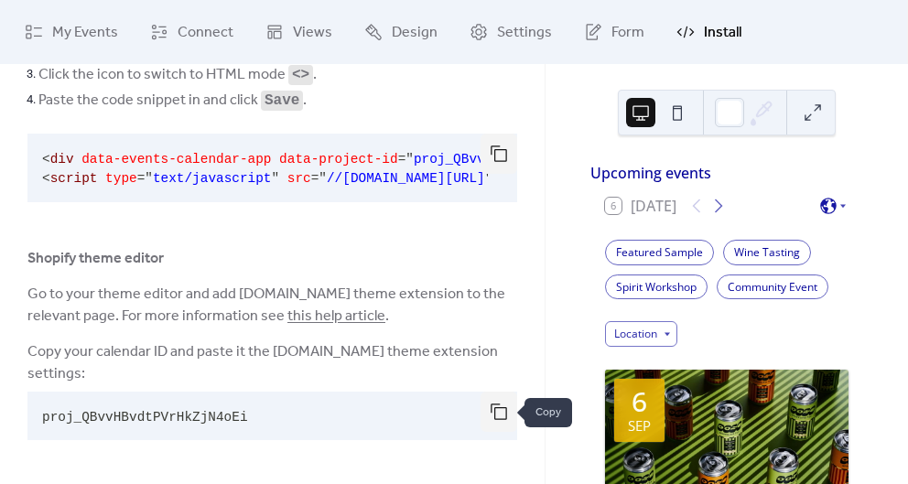
click at [494, 413] on button "button" at bounding box center [499, 412] width 37 height 40
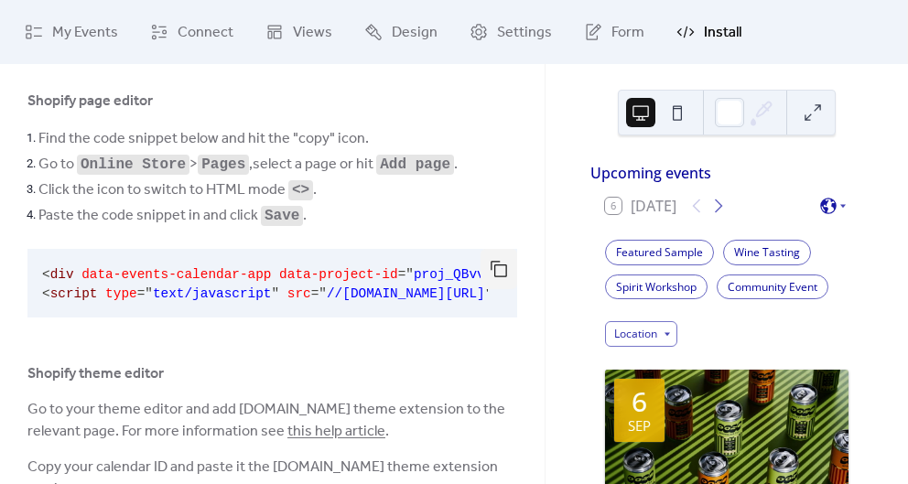
scroll to position [37, 0]
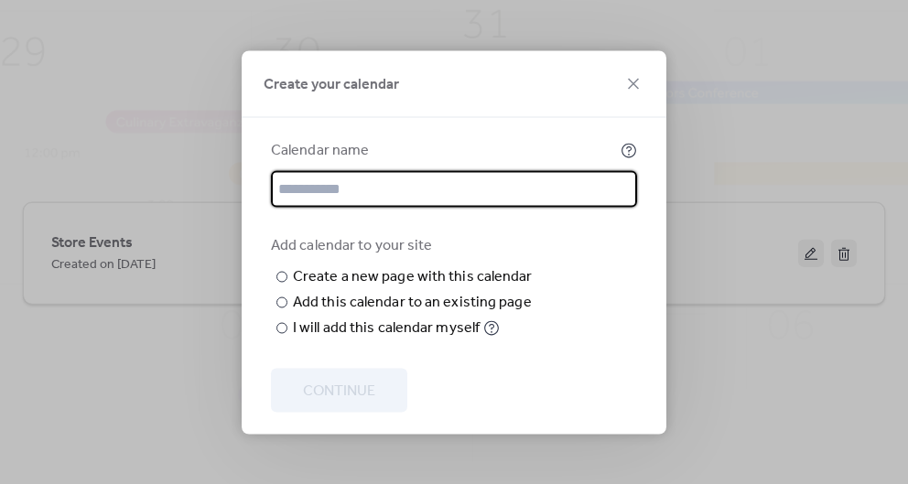
type input "*"
type input "**********"
click at [634, 72] on icon at bounding box center [634, 83] width 22 height 22
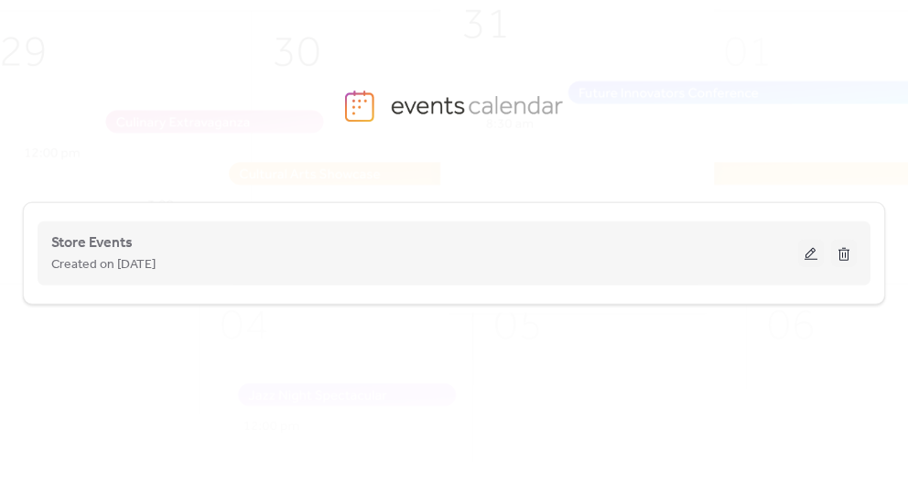
click at [218, 284] on div "Store Events Created on 5-Sep-2025" at bounding box center [454, 253] width 806 height 73
click at [802, 253] on button at bounding box center [811, 253] width 26 height 27
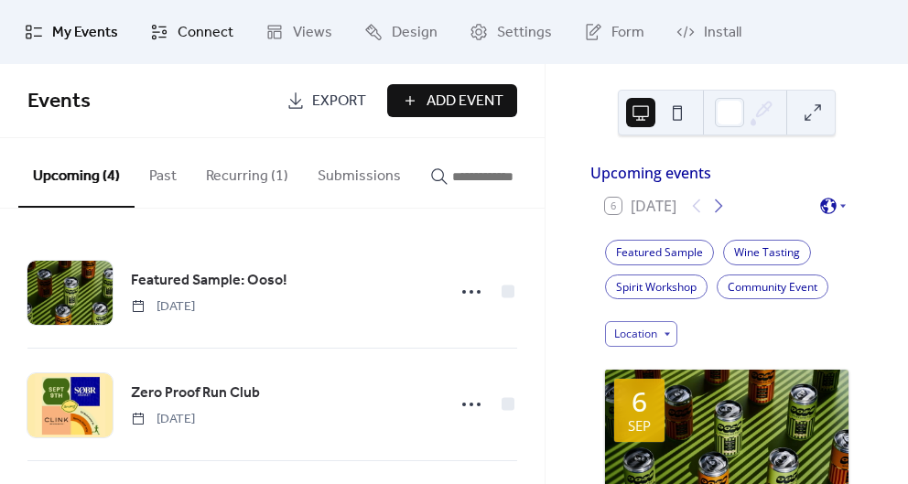
click at [196, 34] on span "Connect" at bounding box center [206, 33] width 56 height 22
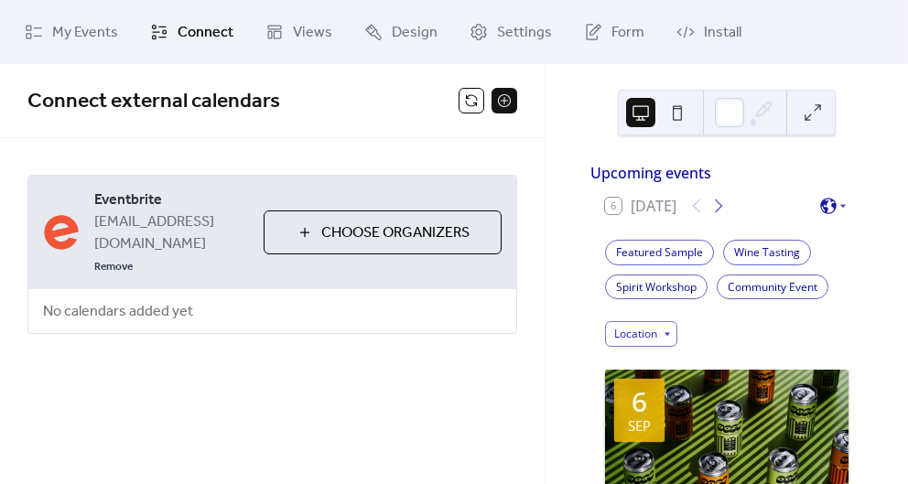
click at [507, 104] on button at bounding box center [505, 101] width 26 height 26
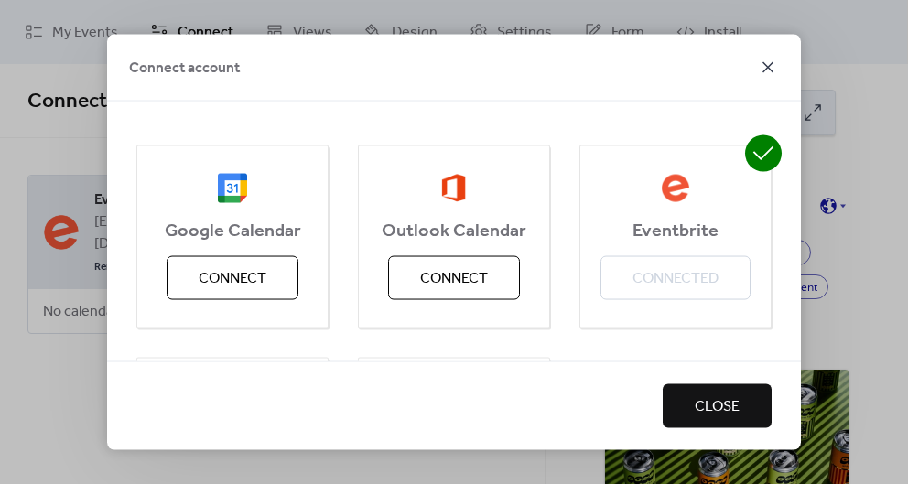
click at [770, 67] on icon at bounding box center [768, 66] width 11 height 11
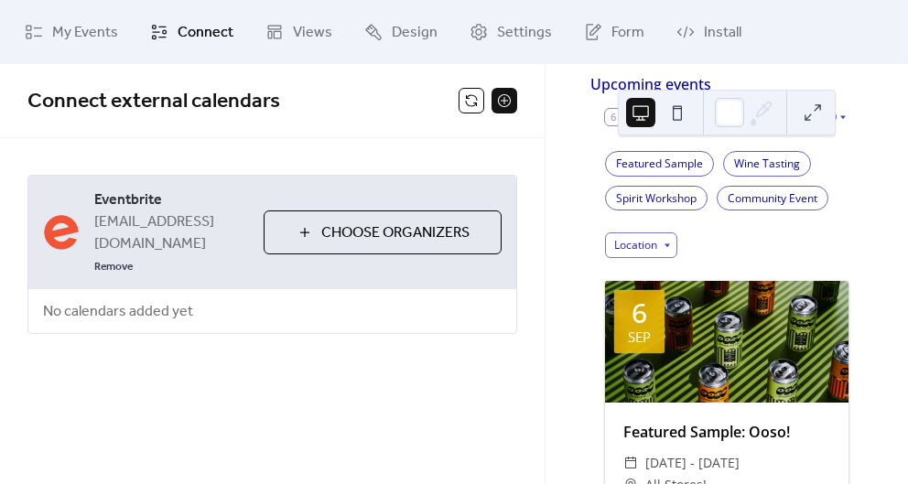
scroll to position [87, 0]
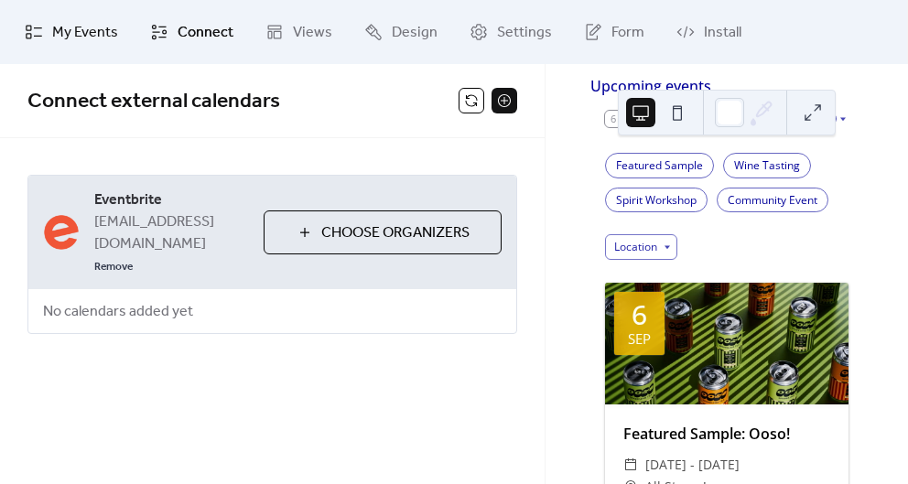
click at [77, 36] on span "My Events" at bounding box center [85, 33] width 66 height 22
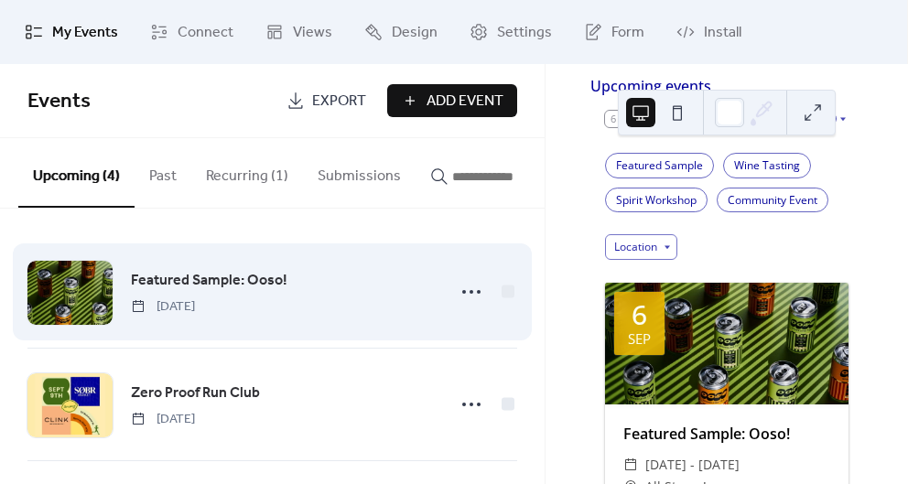
click at [339, 273] on div "Featured Sample: Ooso! Saturday, September 6, 2025" at bounding box center [272, 292] width 490 height 112
click at [250, 288] on span "Featured Sample: Ooso!" at bounding box center [209, 281] width 157 height 22
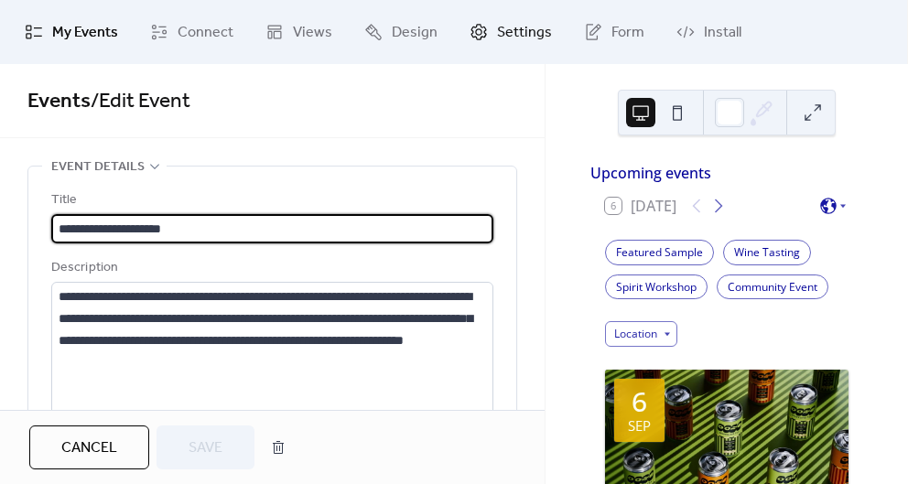
click at [512, 31] on span "Settings" at bounding box center [524, 33] width 55 height 22
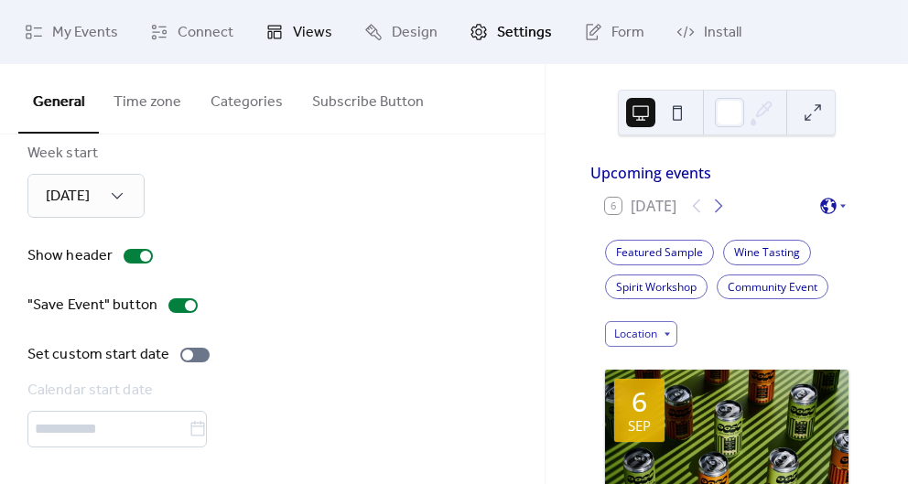
click at [310, 28] on span "Views" at bounding box center [312, 33] width 39 height 22
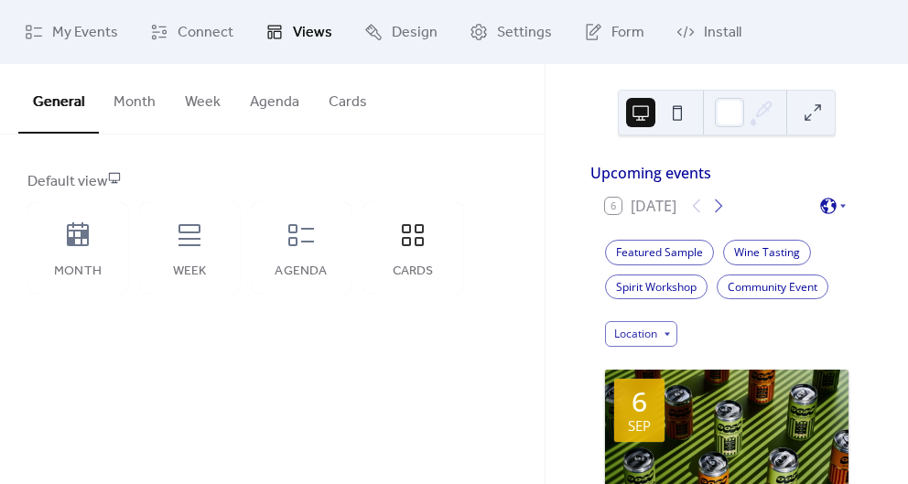
click at [276, 112] on button "Agenda" at bounding box center [274, 98] width 79 height 68
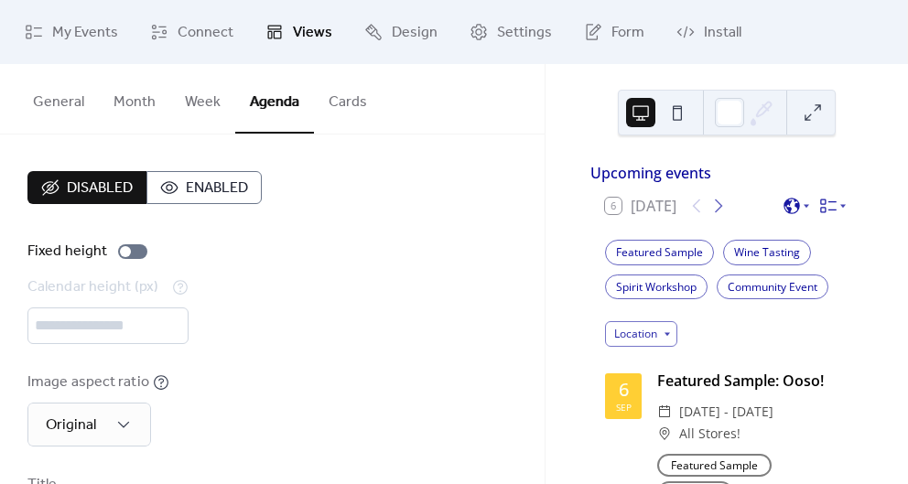
click at [370, 115] on button "Cards" at bounding box center [348, 98] width 68 height 68
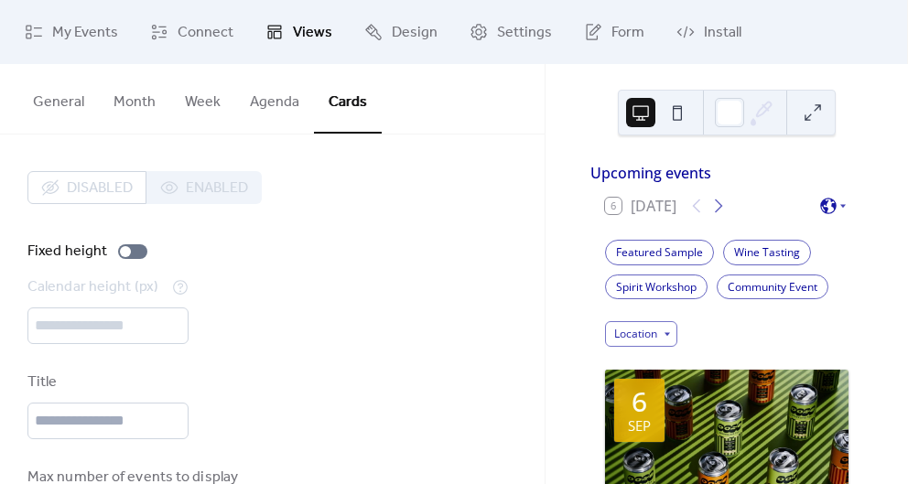
scroll to position [323, 0]
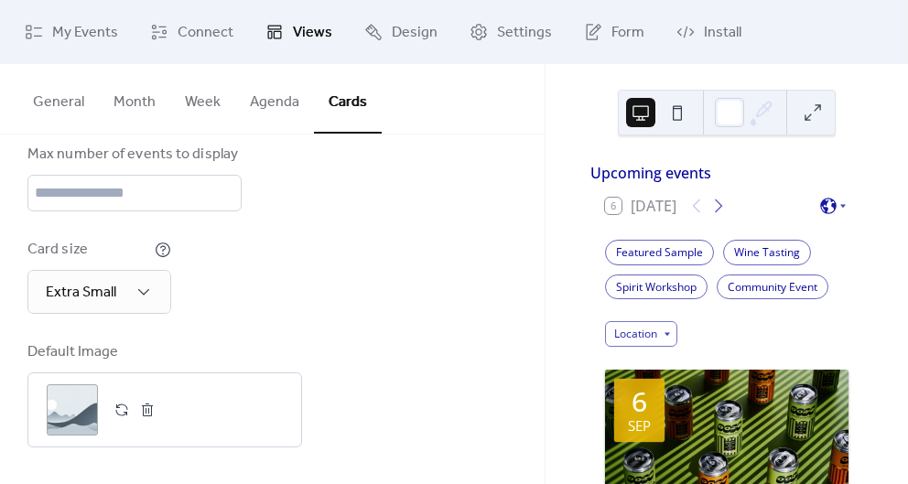
click at [78, 103] on button "General" at bounding box center [58, 98] width 81 height 68
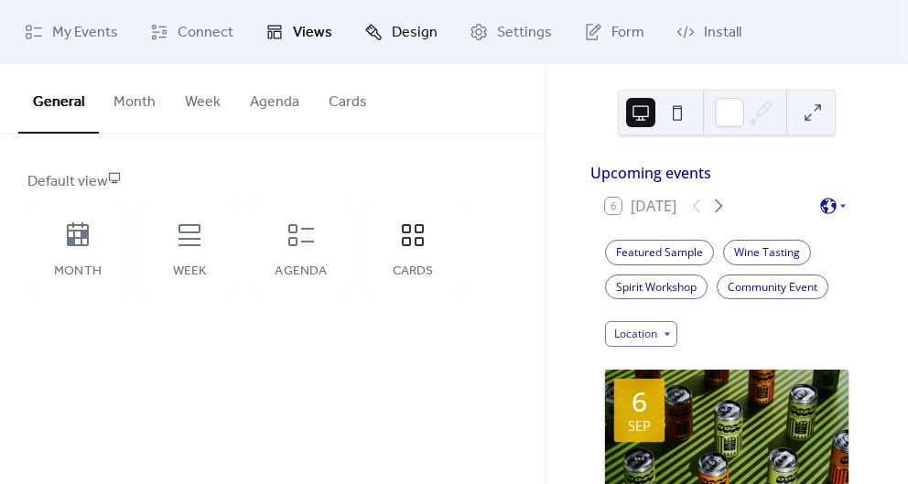
click at [374, 34] on icon at bounding box center [373, 32] width 18 height 18
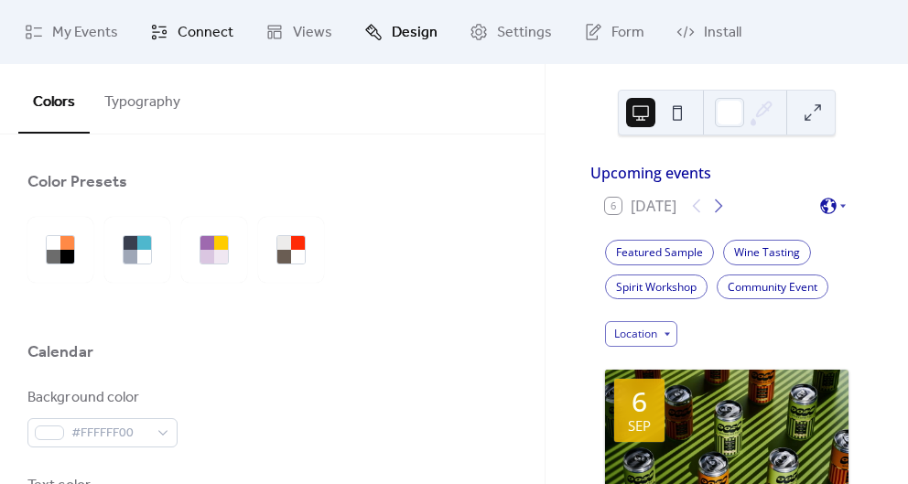
click at [189, 37] on span "Connect" at bounding box center [206, 33] width 56 height 22
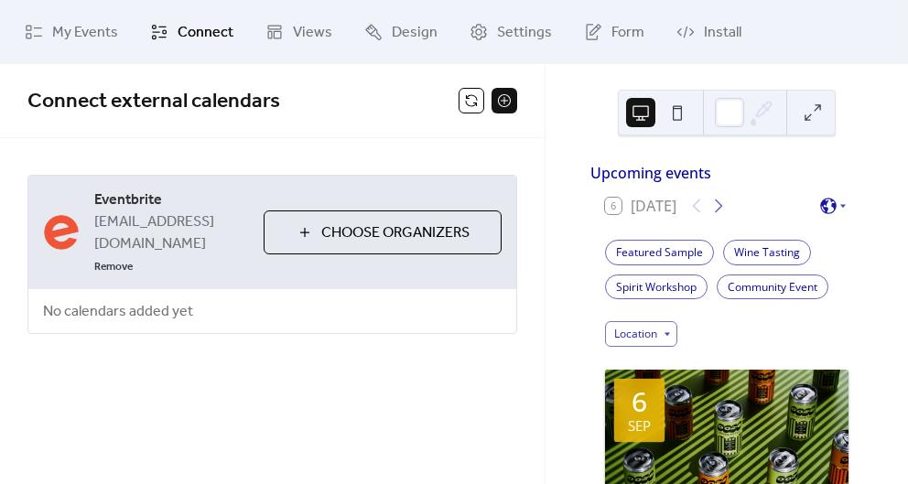
click at [509, 102] on button at bounding box center [505, 101] width 26 height 26
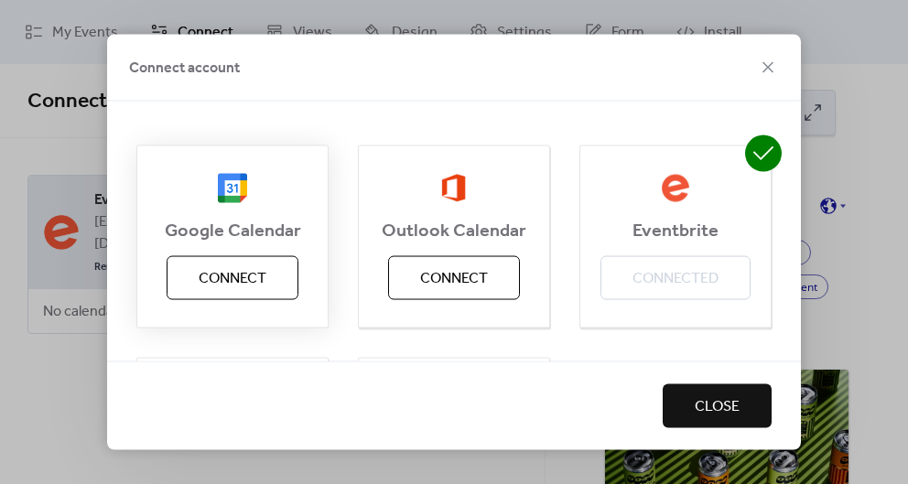
click at [246, 274] on span "Connect" at bounding box center [233, 278] width 68 height 22
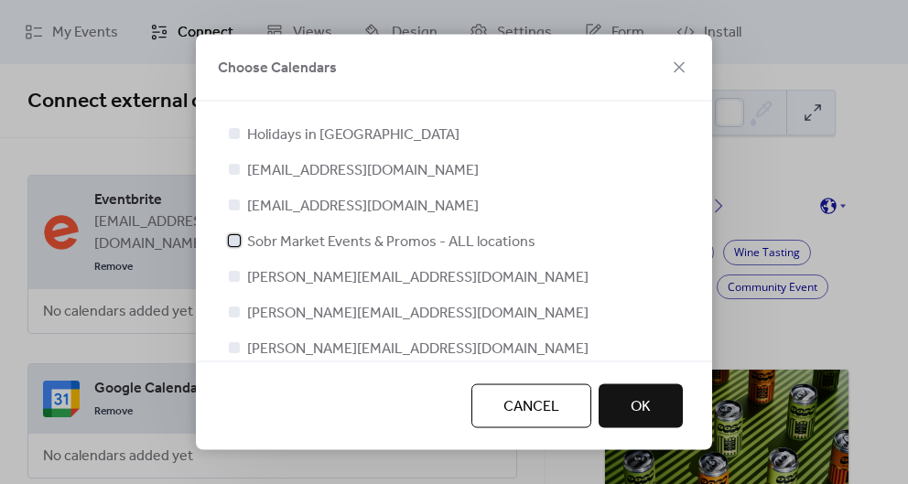
click at [314, 245] on span "Sobr Market Events & Promos - ALL locations" at bounding box center [391, 242] width 288 height 22
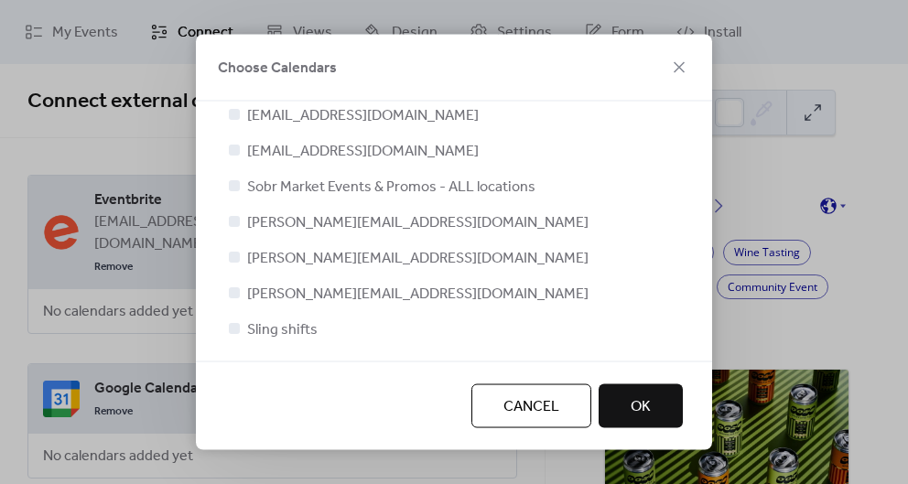
click at [647, 413] on span "OK" at bounding box center [641, 407] width 20 height 22
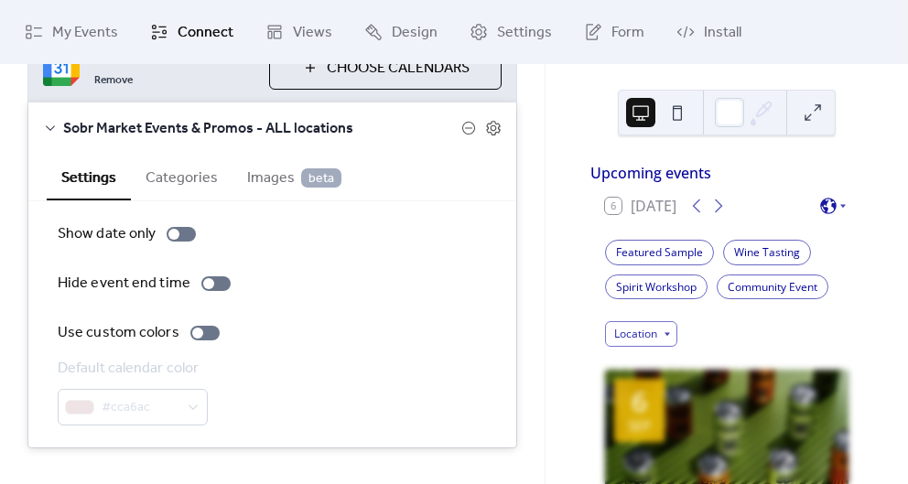
scroll to position [334, 0]
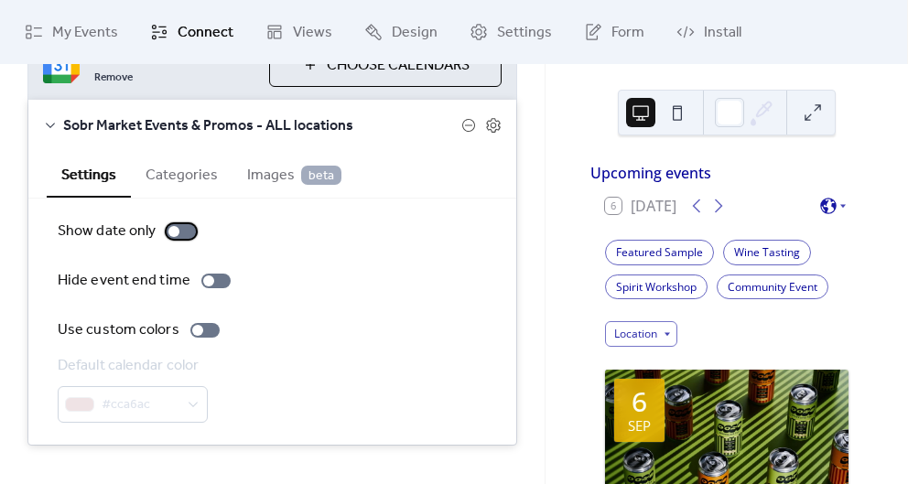
click at [187, 224] on div at bounding box center [181, 231] width 29 height 15
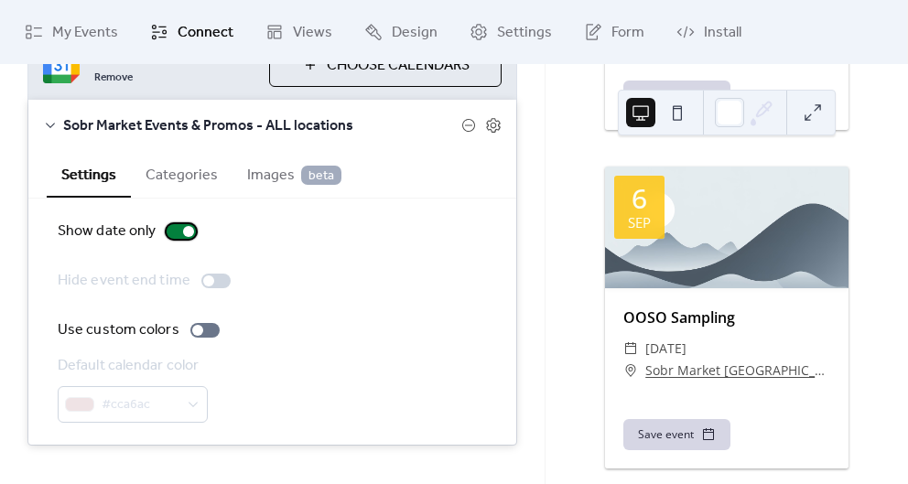
scroll to position [963, 0]
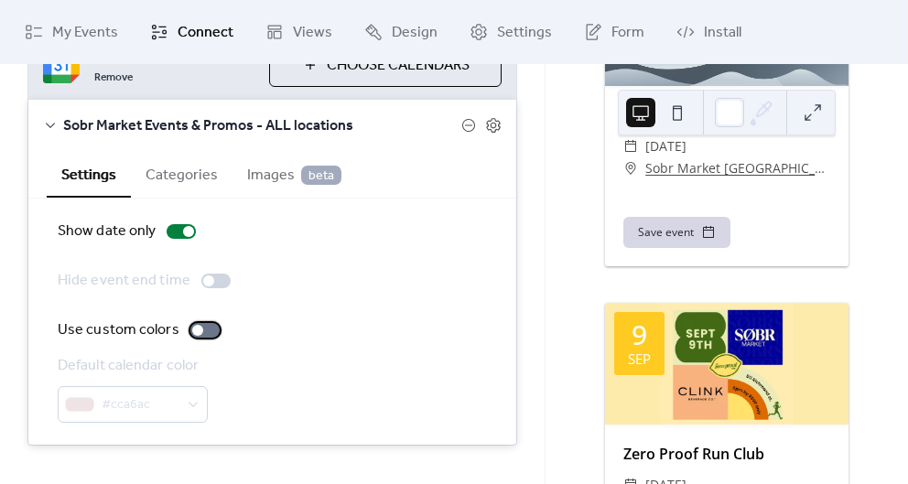
click at [198, 323] on div at bounding box center [204, 330] width 29 height 15
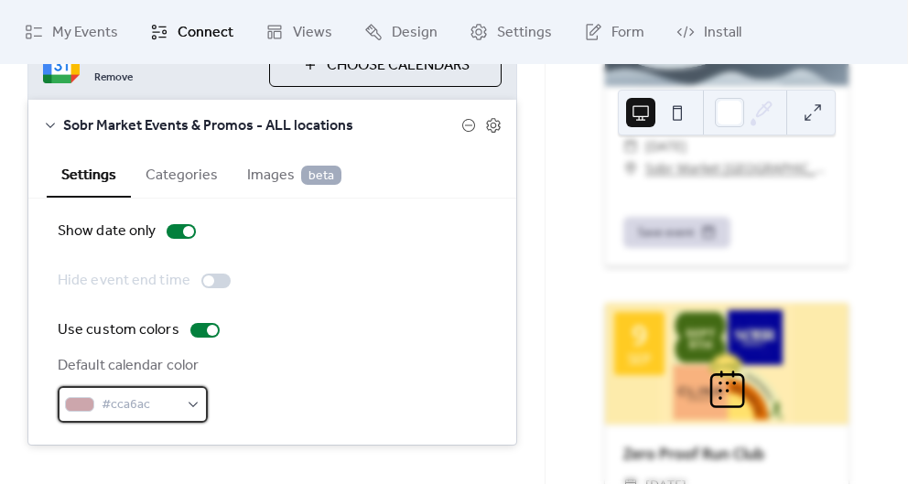
click at [182, 386] on div "#cca6ac" at bounding box center [133, 404] width 150 height 37
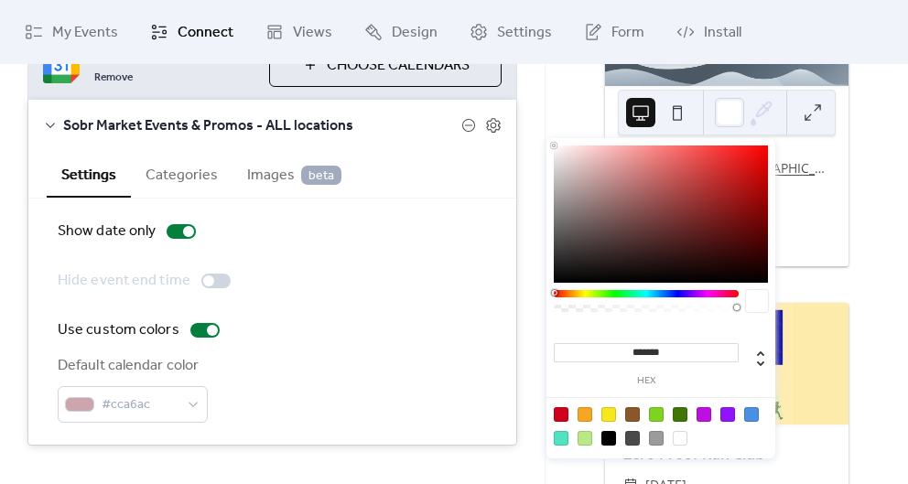
click at [761, 116] on icon at bounding box center [761, 112] width 27 height 27
click at [750, 114] on icon at bounding box center [761, 112] width 27 height 27
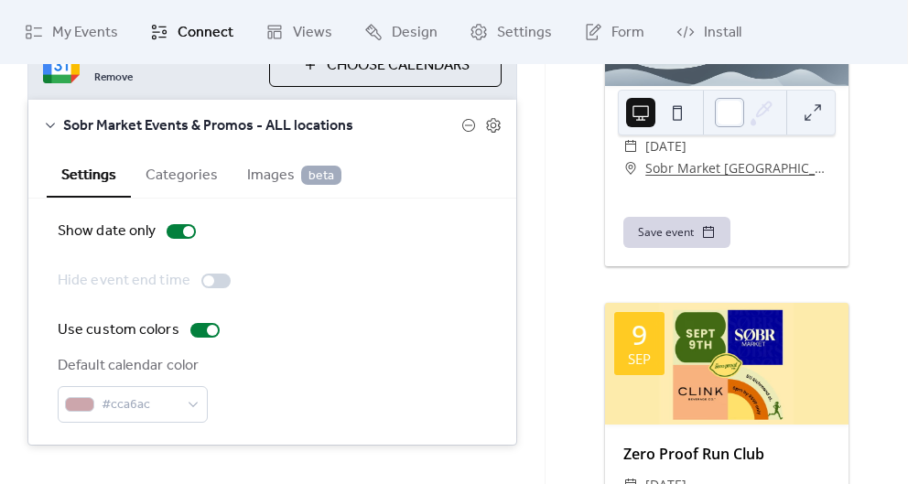
click at [732, 110] on div at bounding box center [729, 112] width 29 height 29
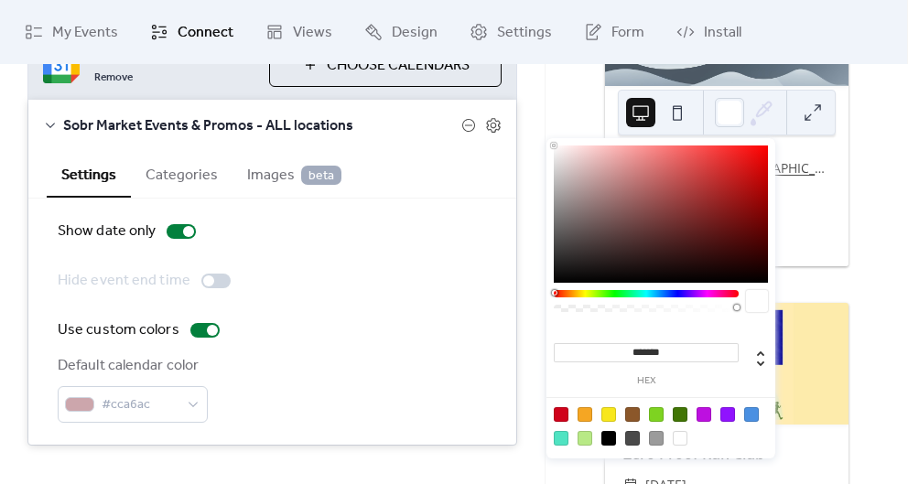
click at [768, 108] on icon at bounding box center [764, 110] width 15 height 15
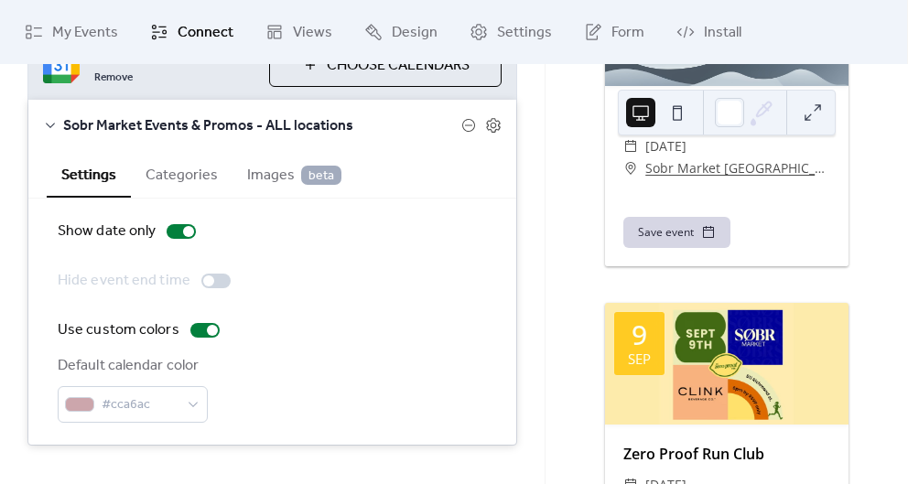
click at [768, 108] on icon at bounding box center [764, 110] width 15 height 15
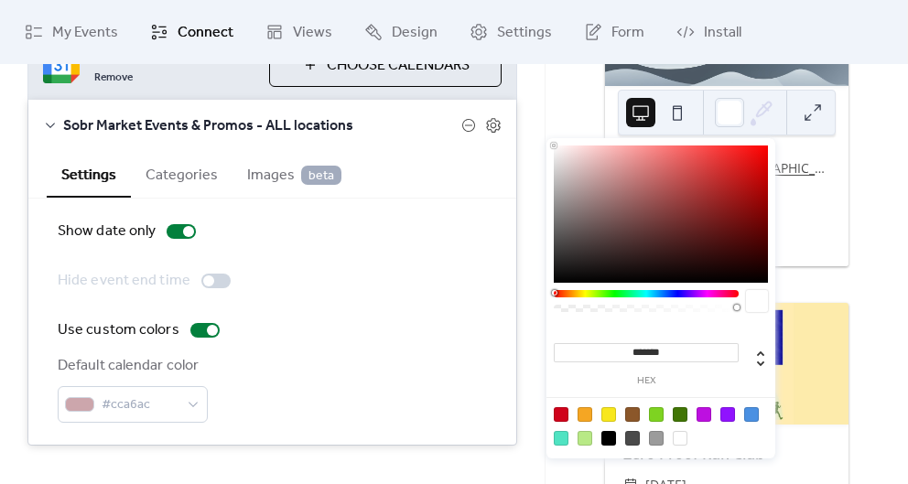
click at [768, 108] on icon at bounding box center [764, 110] width 15 height 15
click at [108, 395] on span "#cca6ac" at bounding box center [140, 406] width 77 height 22
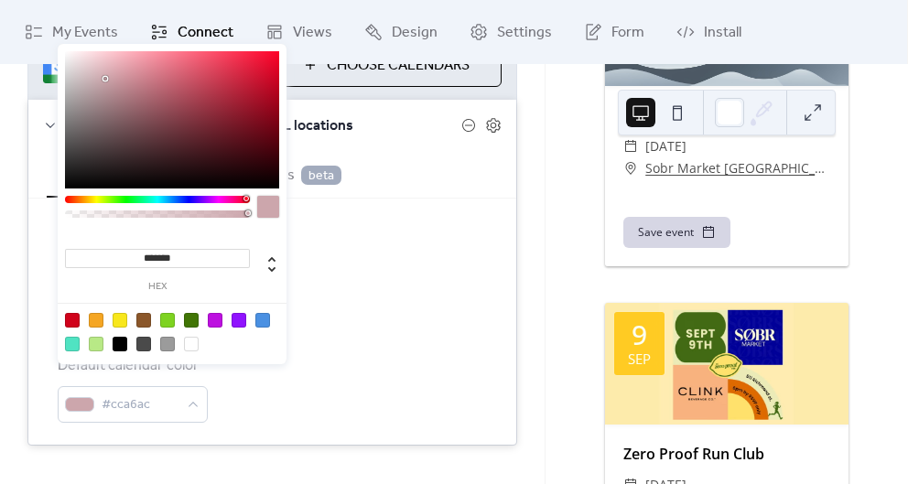
click at [155, 261] on input "*******" at bounding box center [157, 258] width 185 height 19
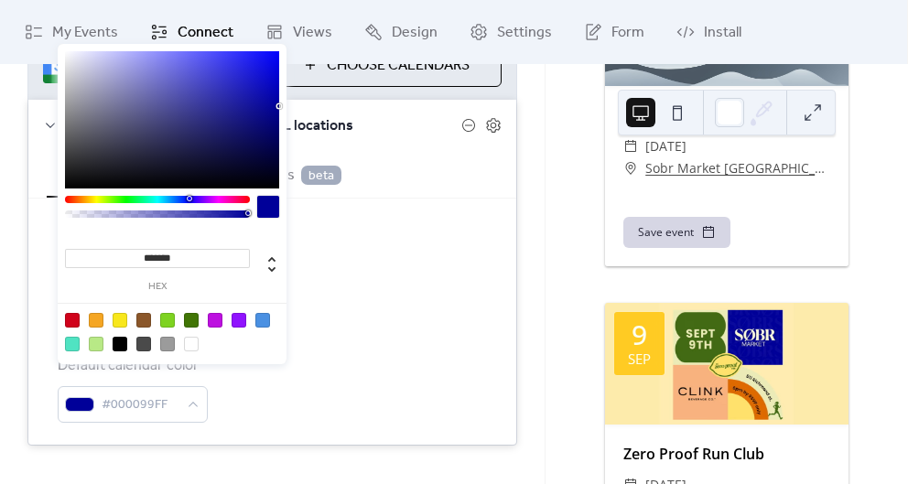
type input "*******"
click at [338, 322] on div "Show date only Hide event end time Use custom colors Default calendar color #00…" at bounding box center [272, 322] width 429 height 202
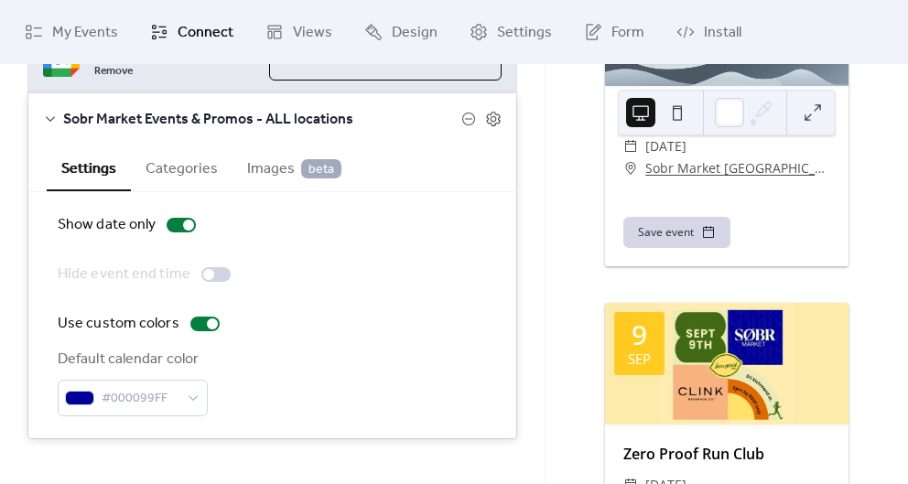
scroll to position [346, 0]
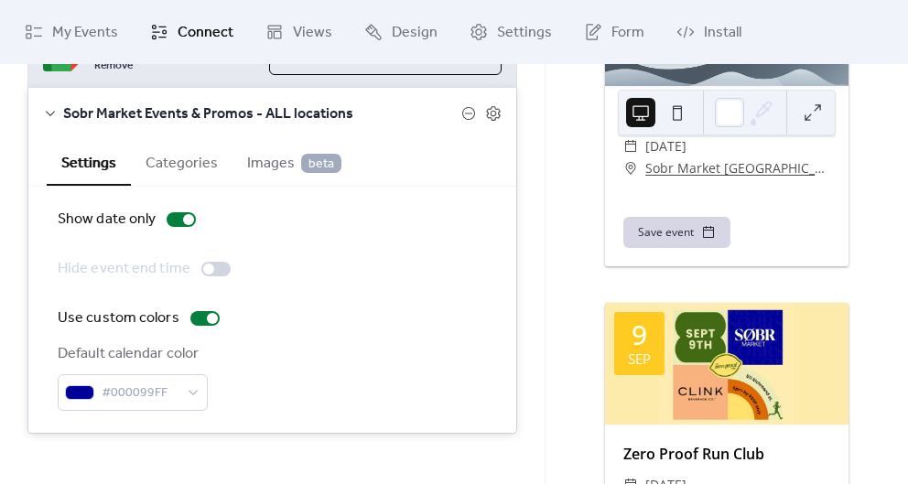
click at [158, 158] on button "Categories" at bounding box center [182, 161] width 102 height 45
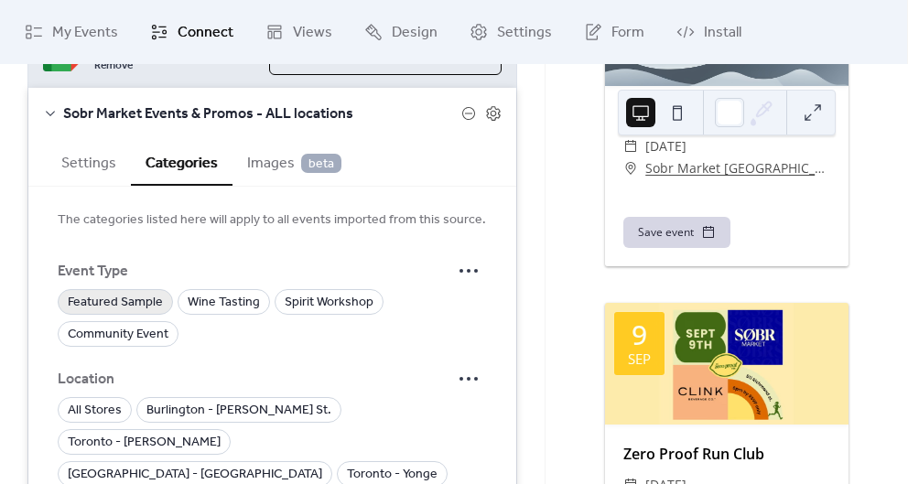
click at [137, 292] on span "Featured Sample" at bounding box center [115, 303] width 95 height 22
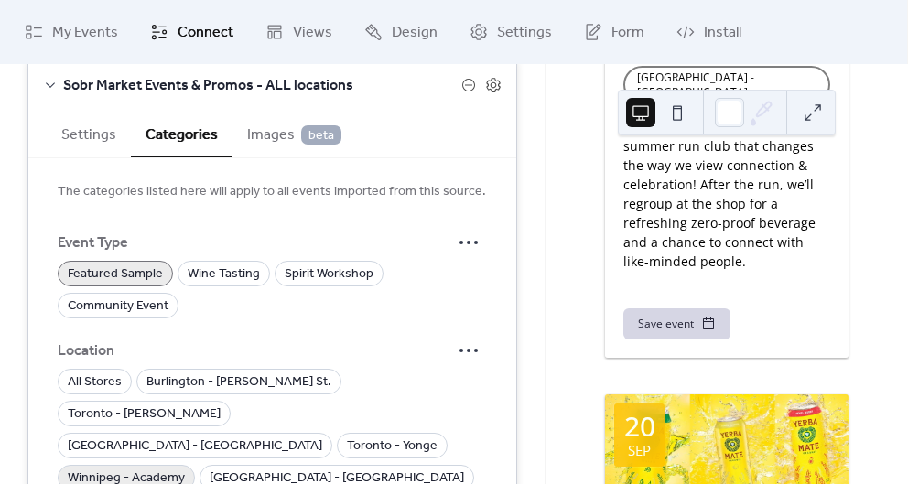
scroll to position [351, 0]
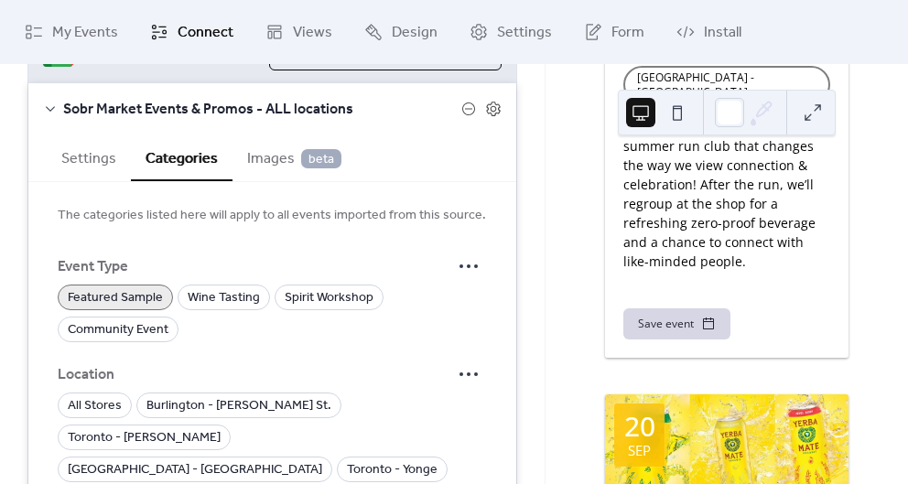
click at [278, 148] on span "Images beta" at bounding box center [294, 159] width 94 height 22
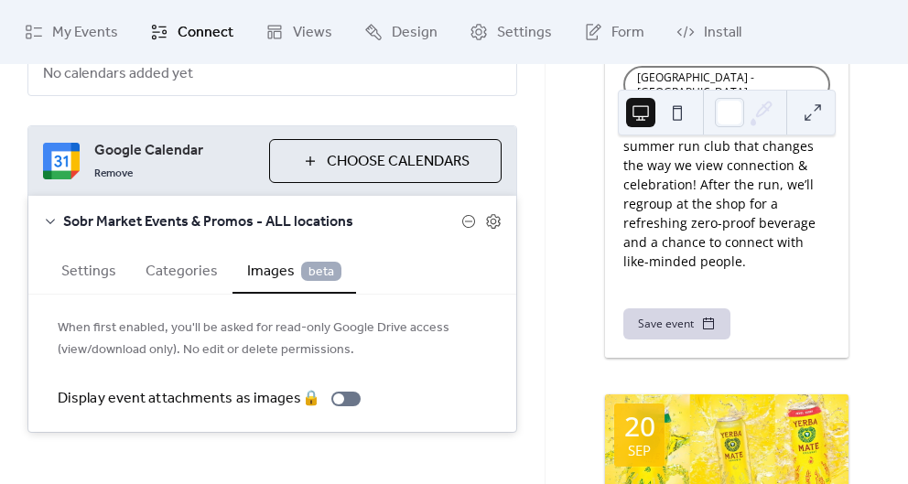
click at [309, 262] on span "beta" at bounding box center [321, 271] width 40 height 19
click at [488, 213] on icon at bounding box center [493, 221] width 16 height 16
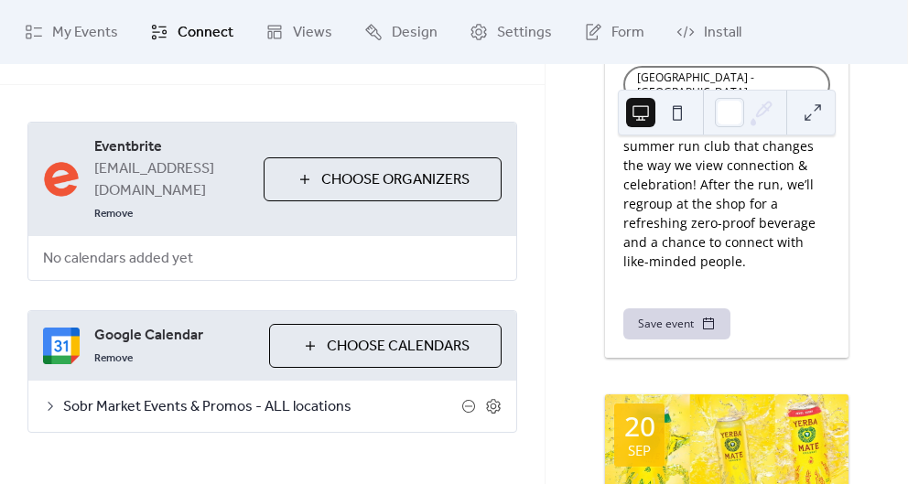
click at [289, 396] on span "Sobr Market Events & Promos - ALL locations" at bounding box center [262, 407] width 398 height 22
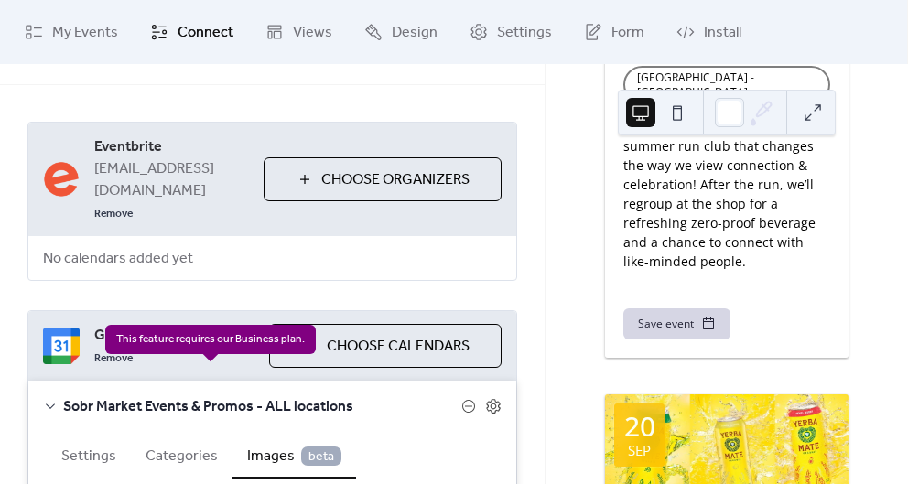
scroll to position [238, 0]
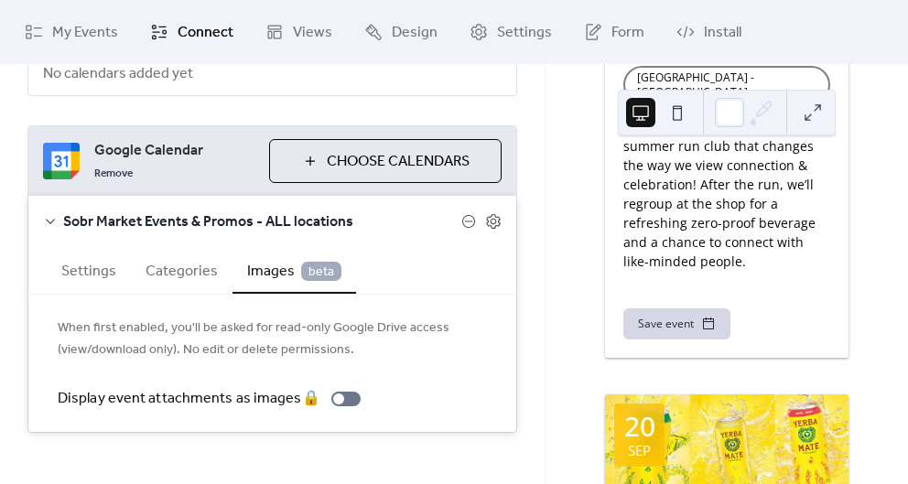
click at [103, 247] on button "Settings" at bounding box center [89, 269] width 84 height 45
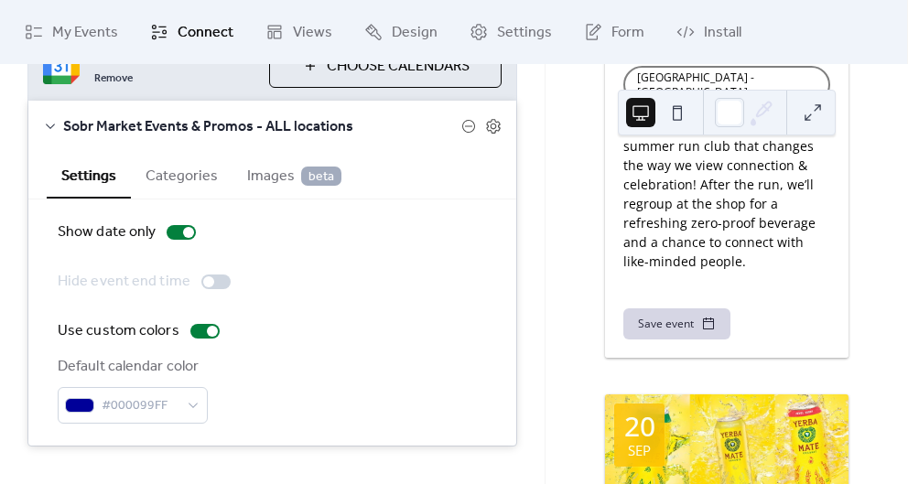
scroll to position [313, 0]
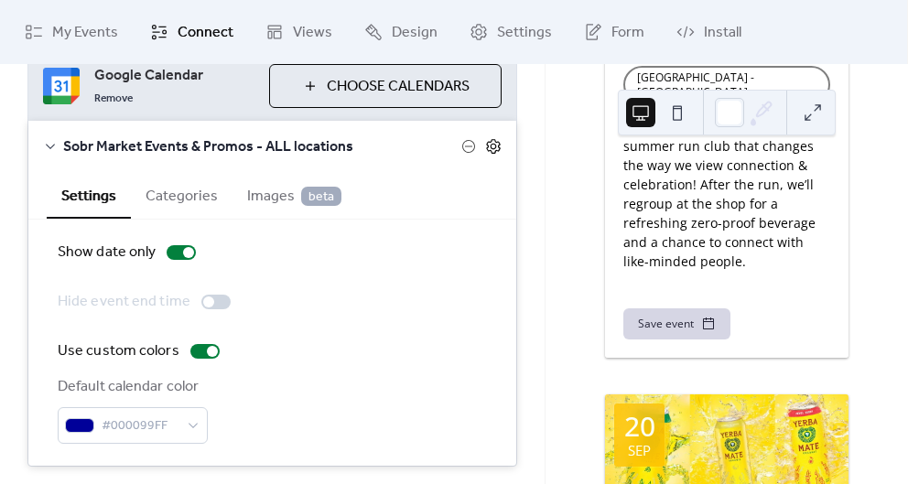
click at [491, 144] on icon at bounding box center [494, 147] width 6 height 6
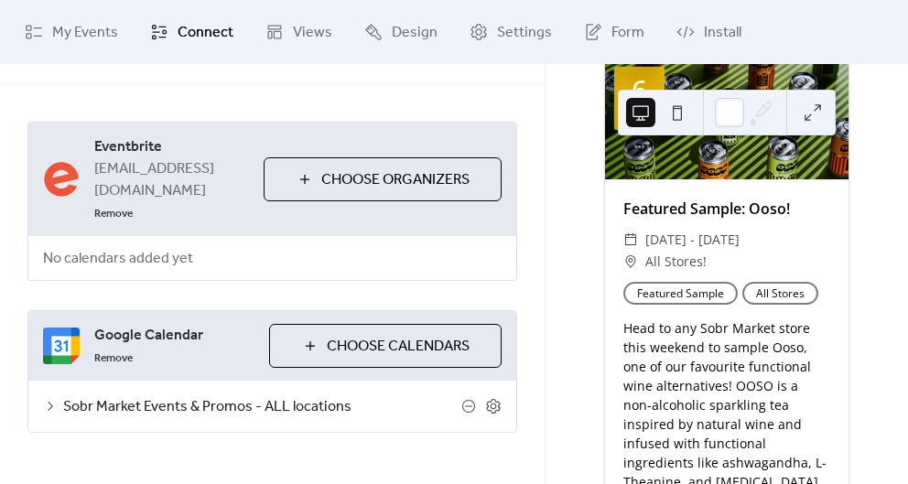
scroll to position [305, 0]
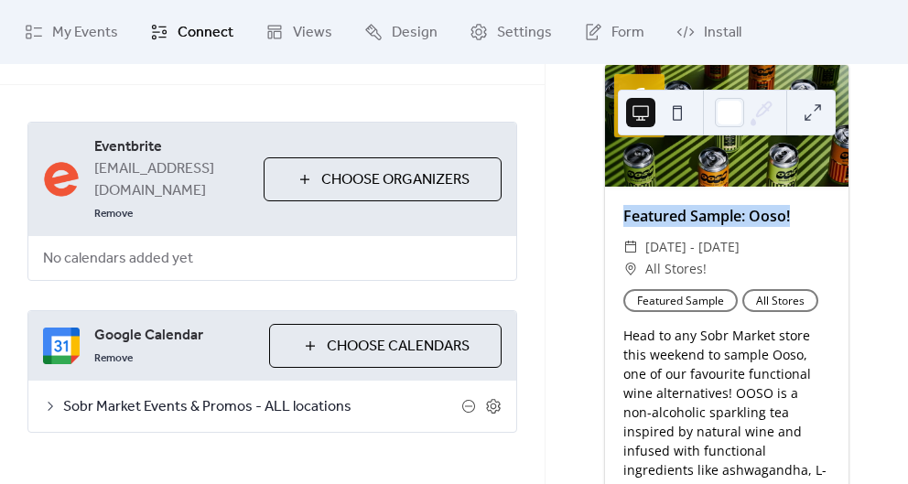
drag, startPoint x: 795, startPoint y: 227, endPoint x: 626, endPoint y: 226, distance: 168.5
click at [626, 226] on div "Featured Sample: Ooso!" at bounding box center [727, 216] width 244 height 22
copy div "Featured Sample: Ooso!"
click at [392, 396] on span "Sobr Market Events & Promos - ALL locations" at bounding box center [262, 407] width 398 height 22
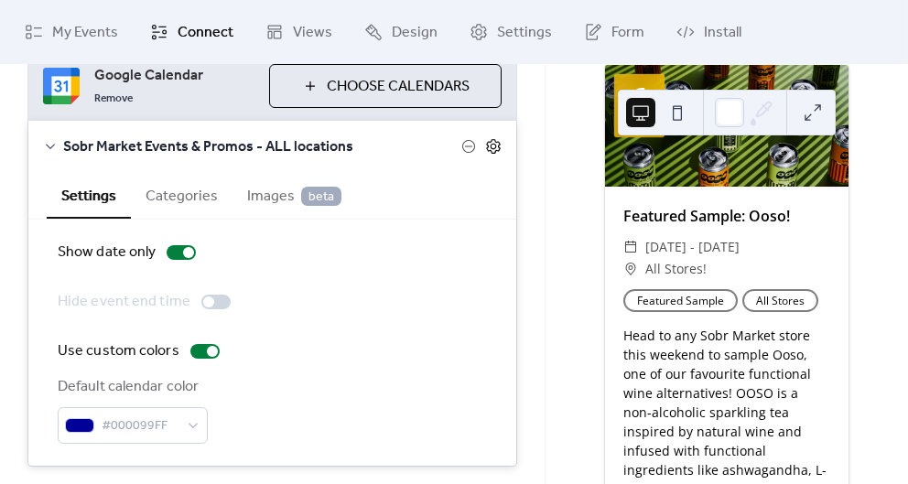
click at [491, 138] on icon at bounding box center [493, 146] width 16 height 16
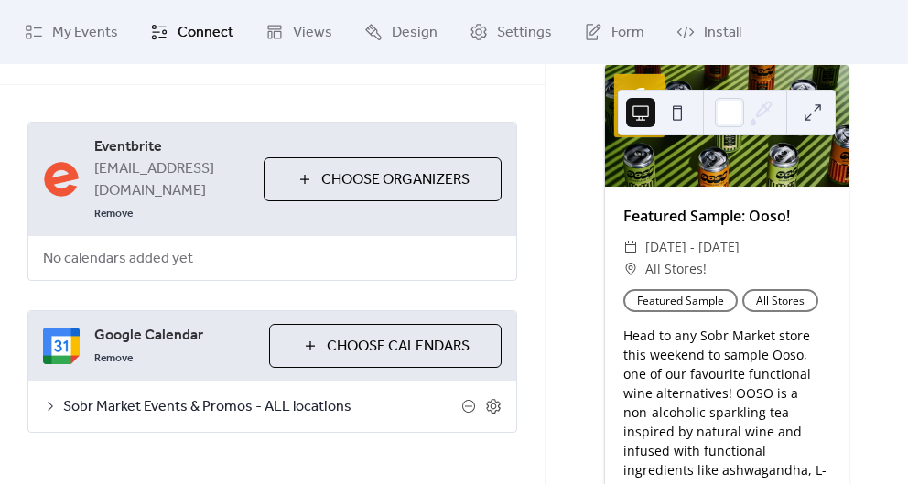
click at [297, 396] on span "Sobr Market Events & Promos - ALL locations" at bounding box center [262, 407] width 398 height 22
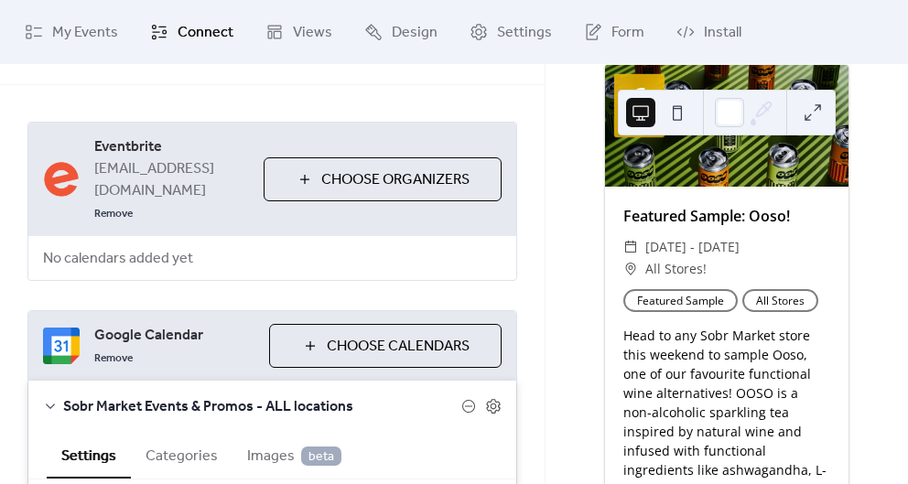
scroll to position [313, 0]
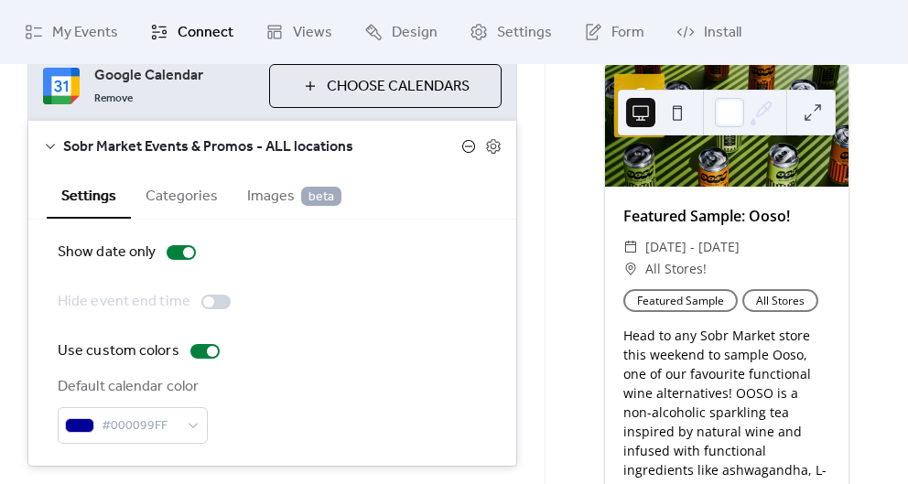
click at [469, 139] on icon at bounding box center [468, 146] width 15 height 15
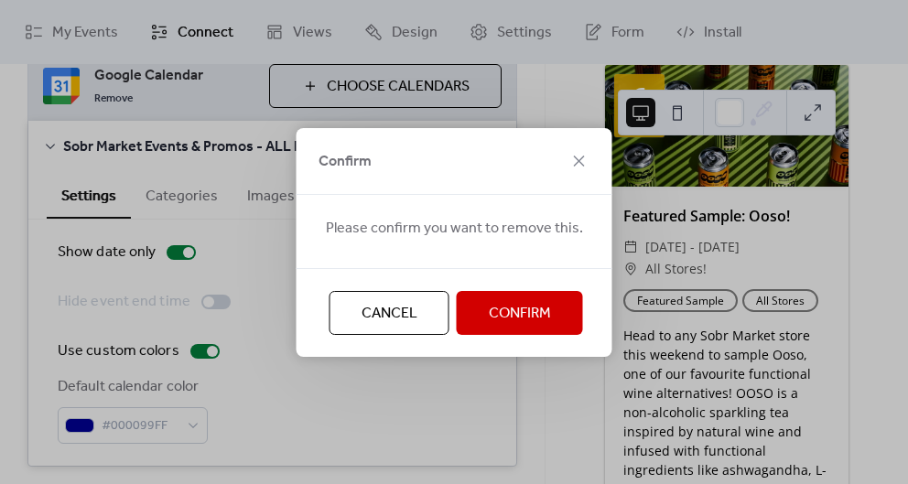
click at [507, 316] on span "Confirm" at bounding box center [520, 314] width 62 height 22
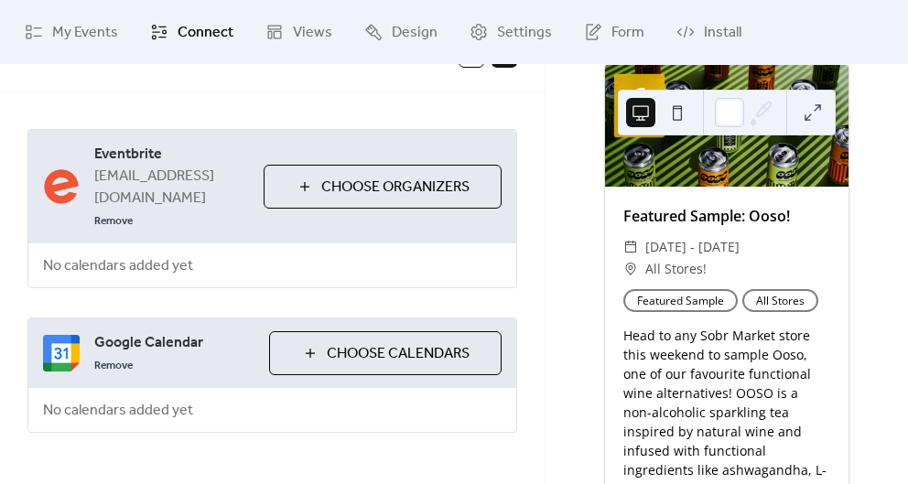
click at [342, 352] on button "Choose Calendars" at bounding box center [385, 353] width 233 height 44
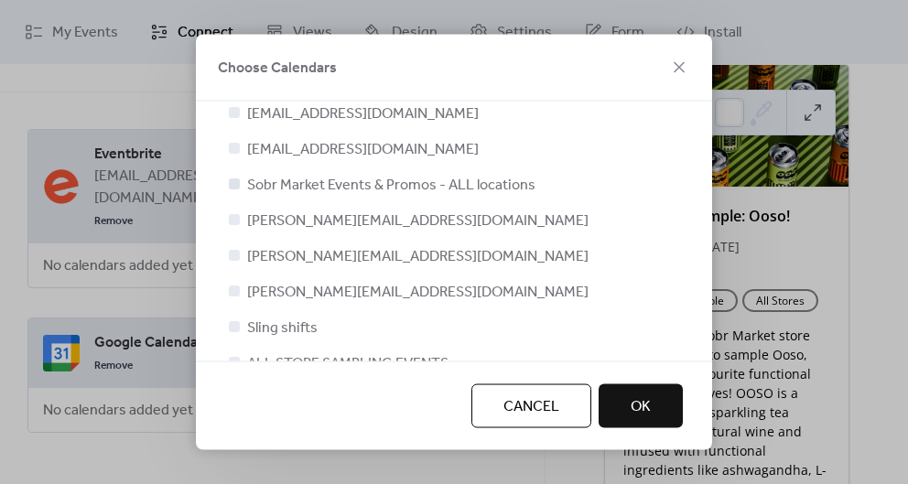
scroll to position [91, 0]
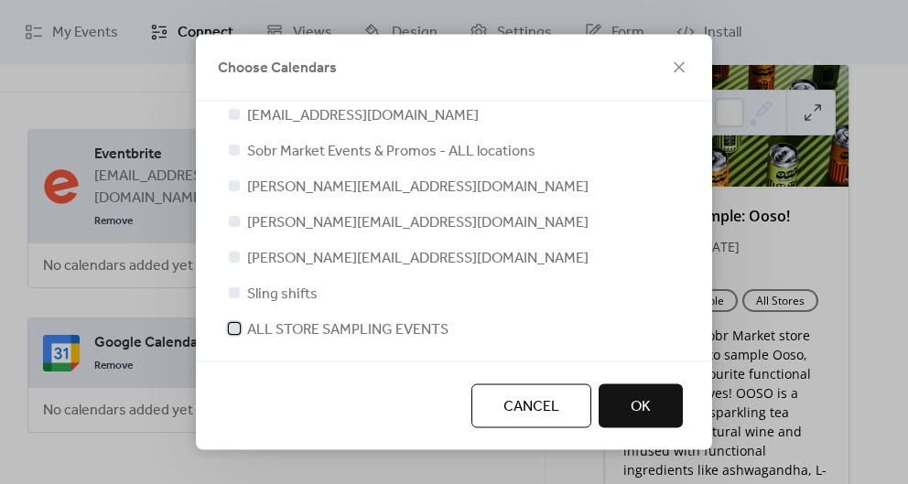
click at [305, 334] on span "ALL STORE SAMPLING EVENTS" at bounding box center [347, 330] width 201 height 22
click at [647, 414] on span "OK" at bounding box center [641, 407] width 20 height 22
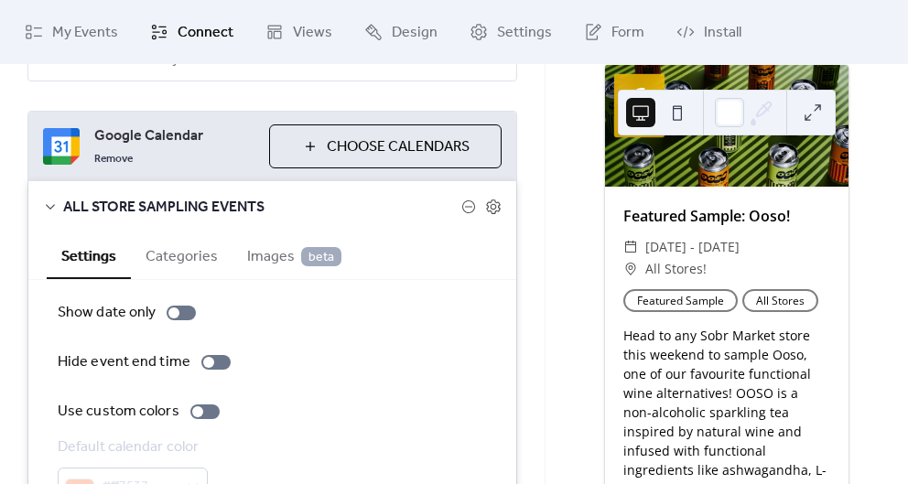
scroll to position [269, 0]
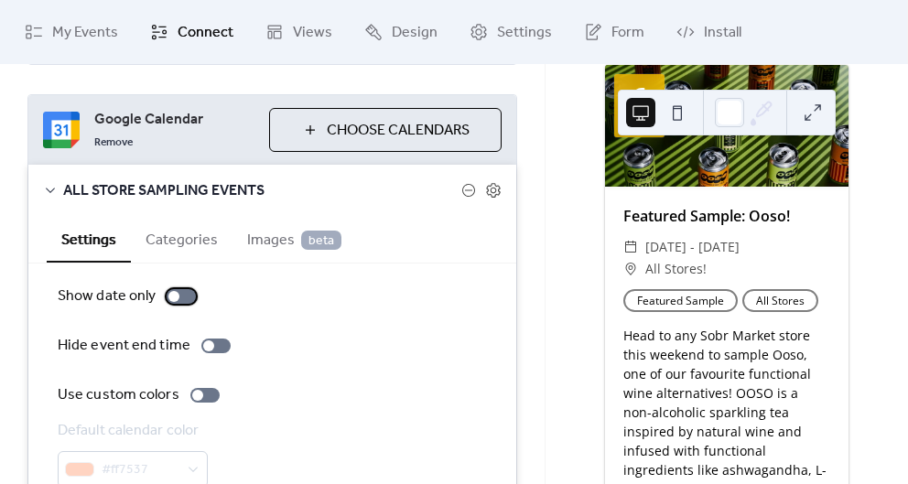
click at [182, 289] on div at bounding box center [181, 296] width 29 height 15
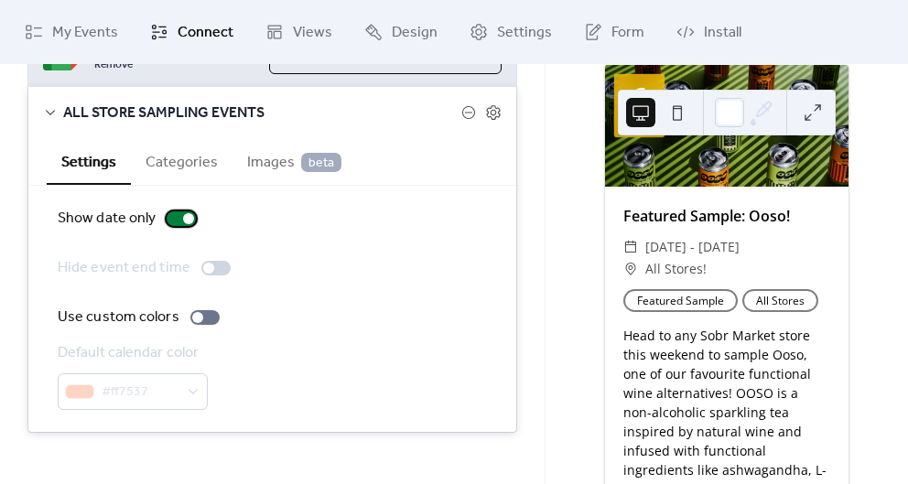
scroll to position [291, 0]
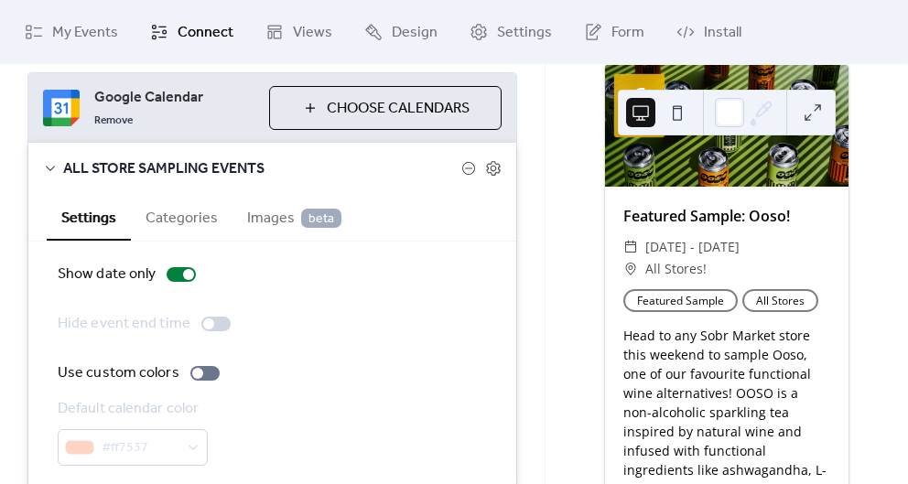
click at [192, 194] on button "Categories" at bounding box center [182, 216] width 102 height 45
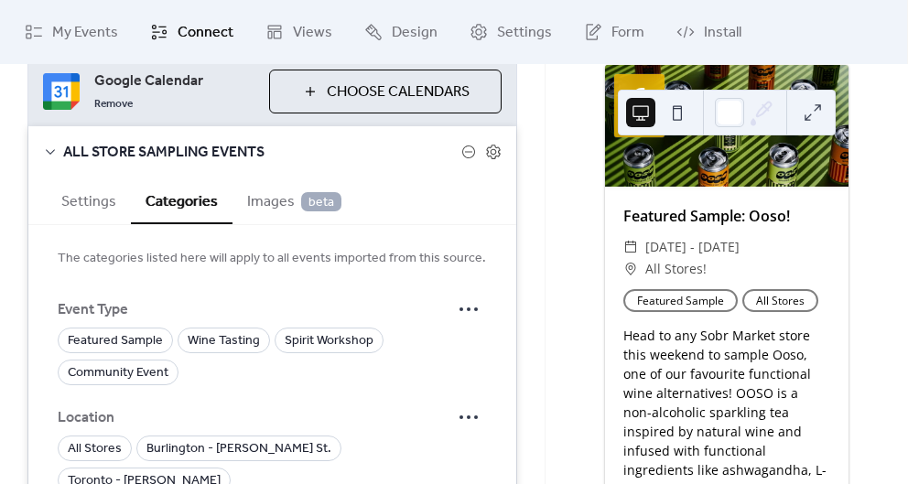
scroll to position [309, 0]
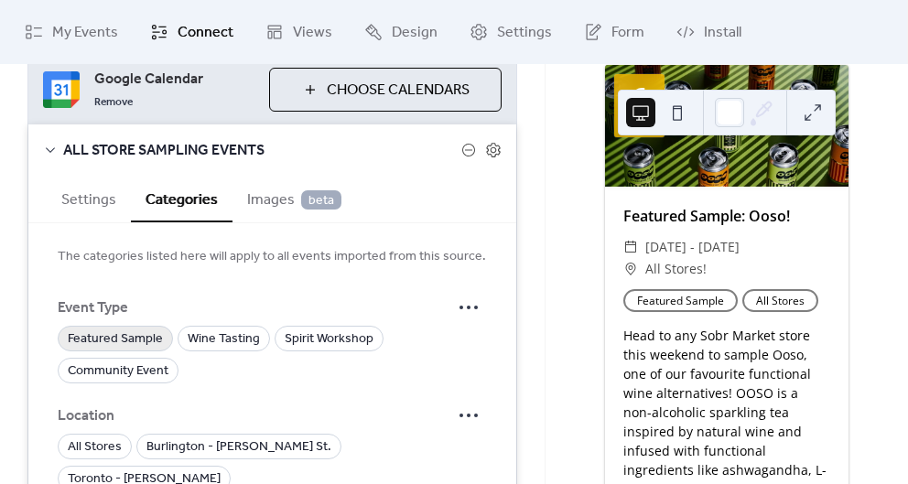
click at [143, 329] on span "Featured Sample" at bounding box center [115, 340] width 95 height 22
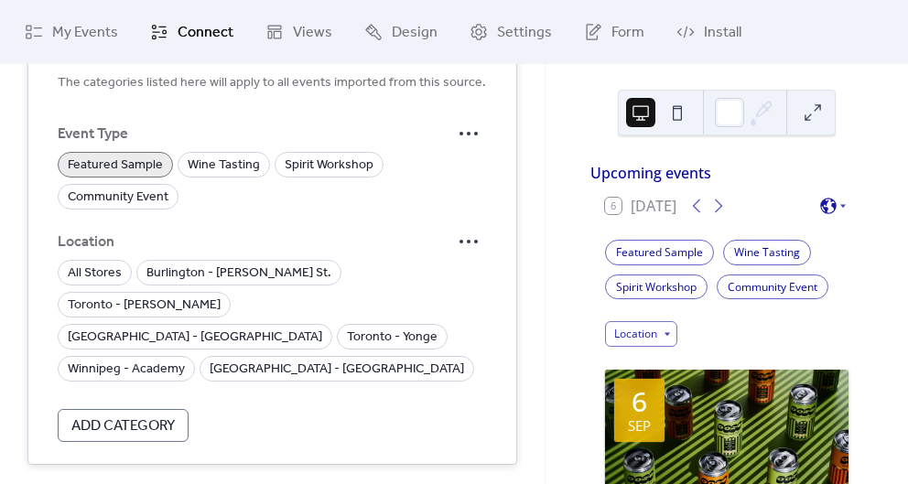
scroll to position [136, 0]
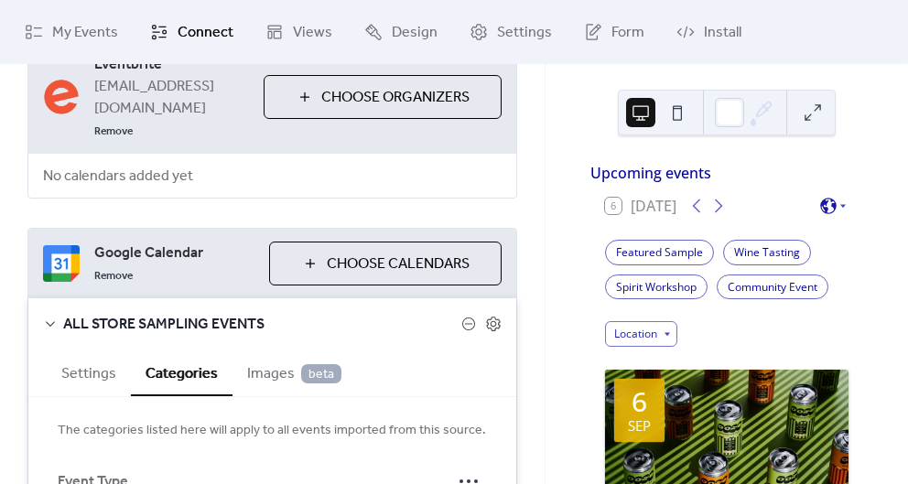
click at [177, 314] on span "ALL STORE SAMPLING EVENTS" at bounding box center [262, 325] width 398 height 22
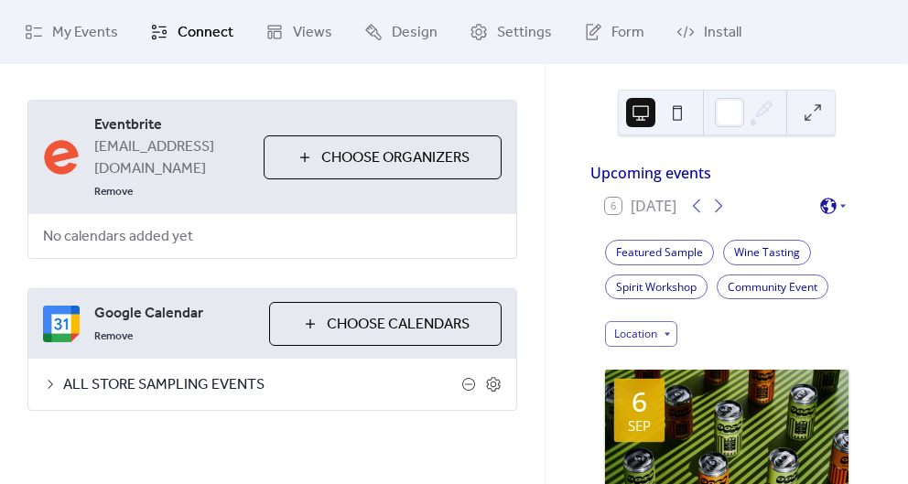
scroll to position [53, 0]
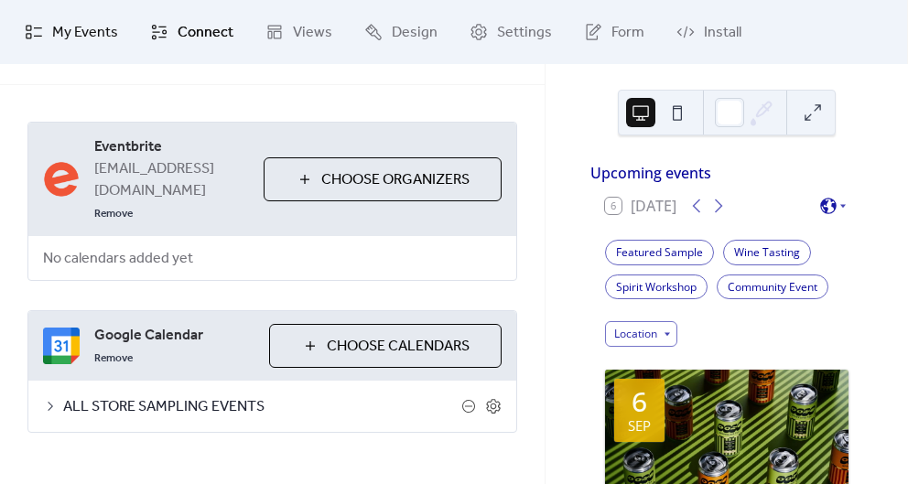
click at [74, 39] on span "My Events" at bounding box center [85, 33] width 66 height 22
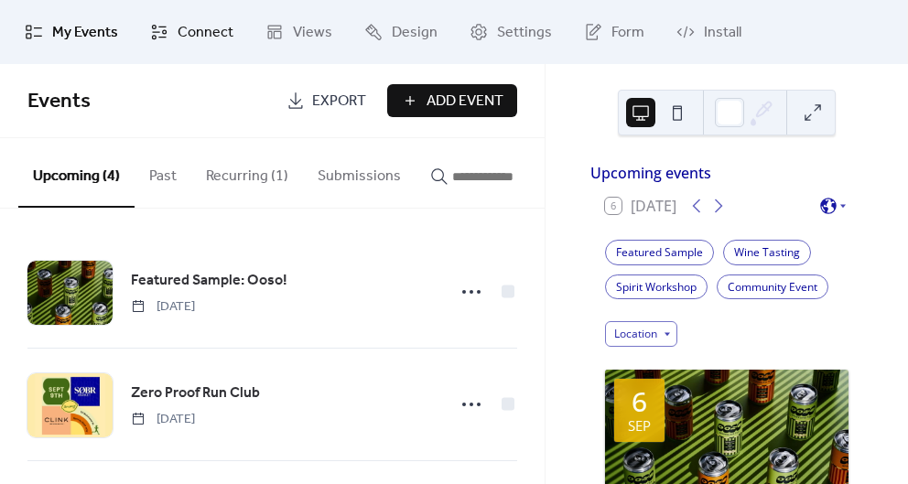
click at [211, 42] on span "Connect" at bounding box center [206, 33] width 56 height 22
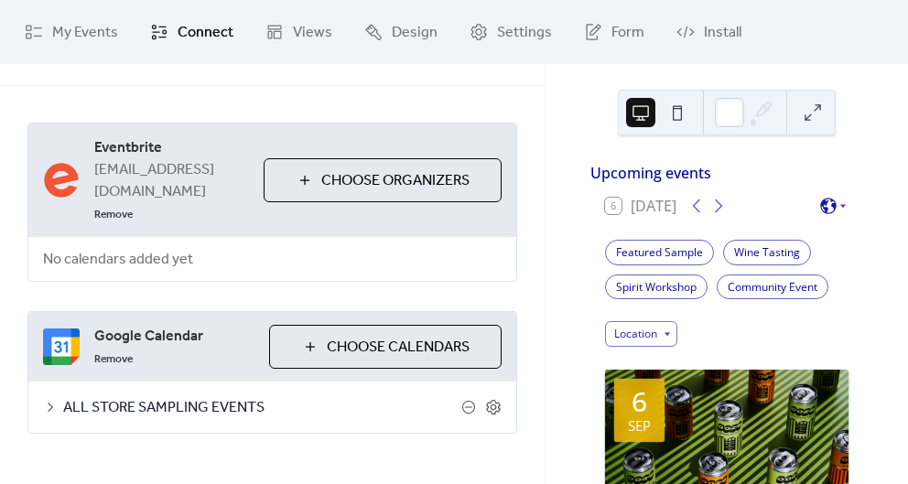
click at [178, 397] on span "ALL STORE SAMPLING EVENTS" at bounding box center [262, 408] width 398 height 22
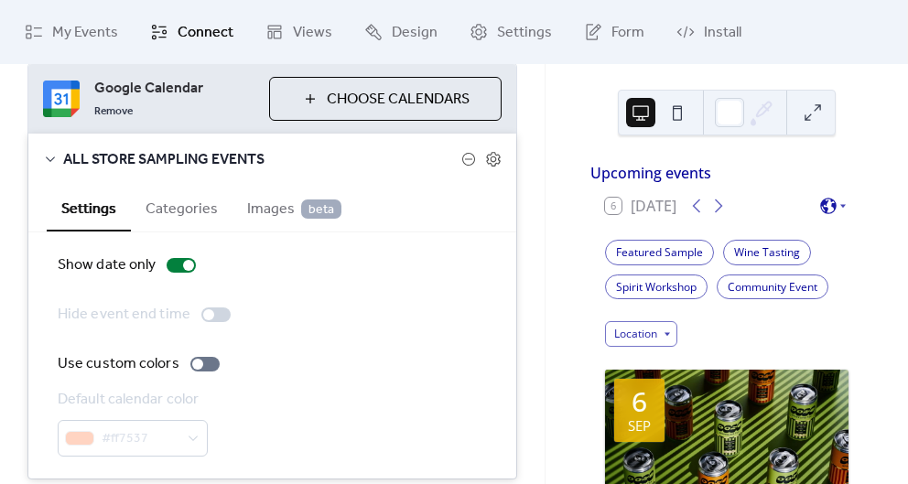
scroll to position [347, 0]
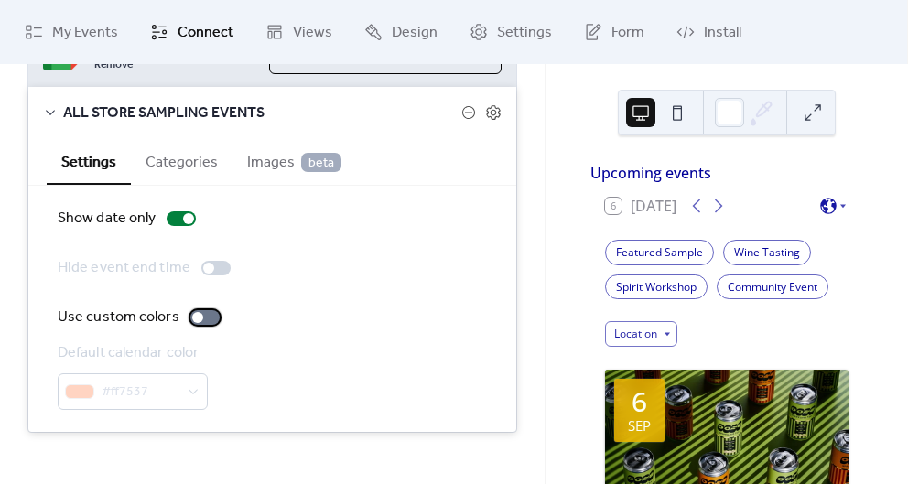
click at [206, 310] on div at bounding box center [204, 317] width 29 height 15
click at [170, 154] on button "Categories" at bounding box center [182, 160] width 102 height 45
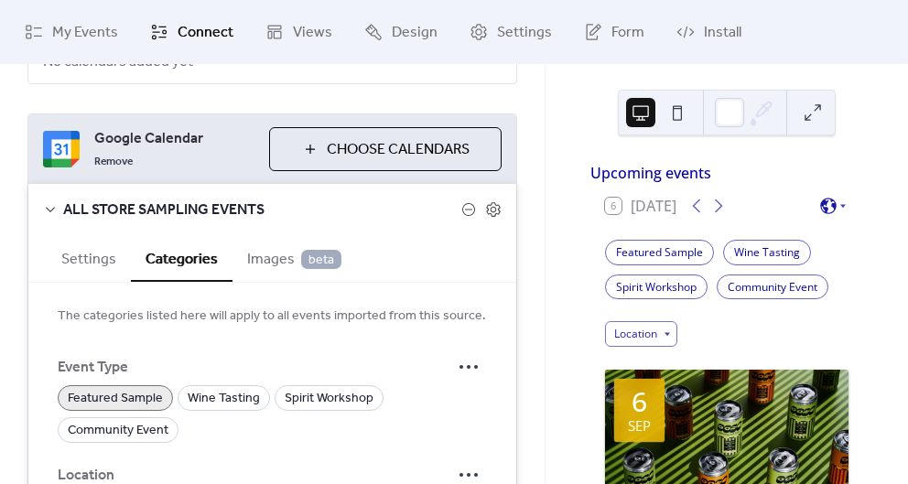
scroll to position [228, 0]
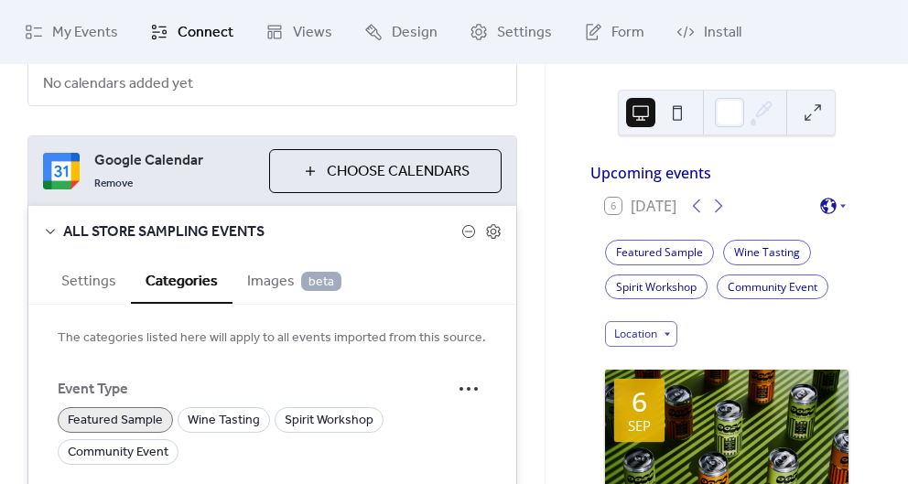
click at [104, 261] on button "Settings" at bounding box center [89, 279] width 84 height 45
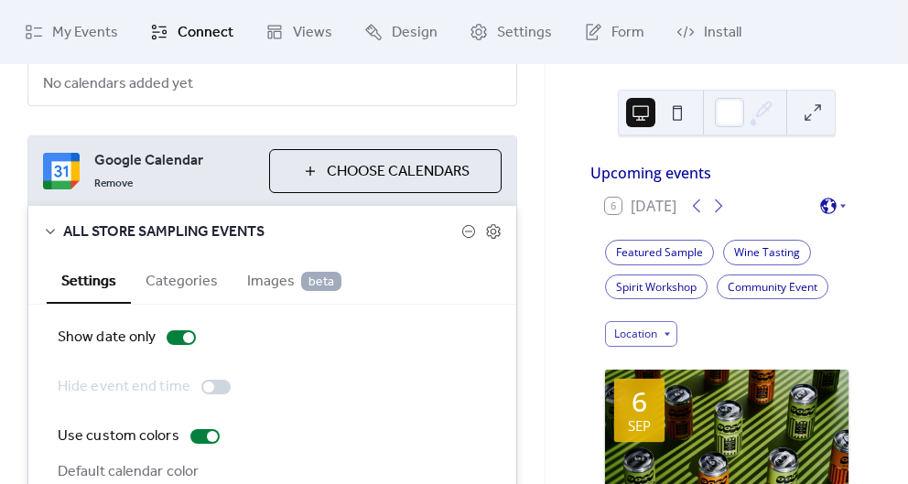
scroll to position [0, 0]
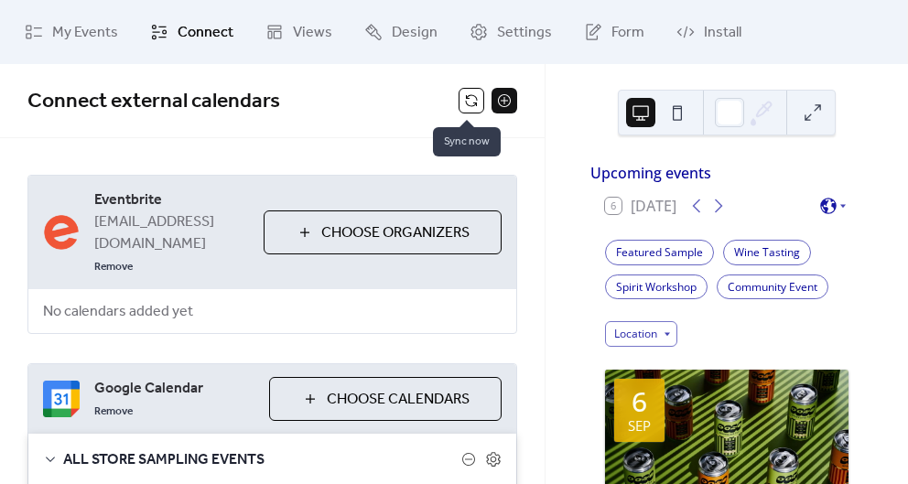
click at [465, 105] on button at bounding box center [472, 101] width 26 height 26
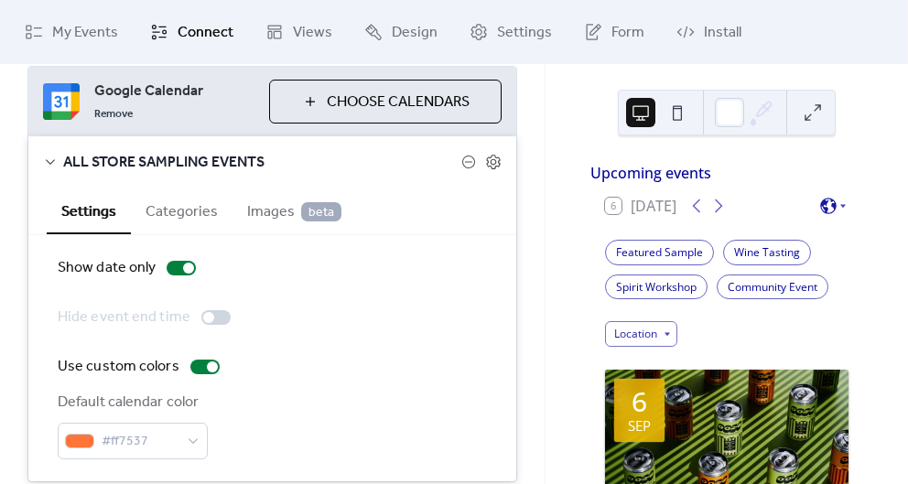
scroll to position [296, 0]
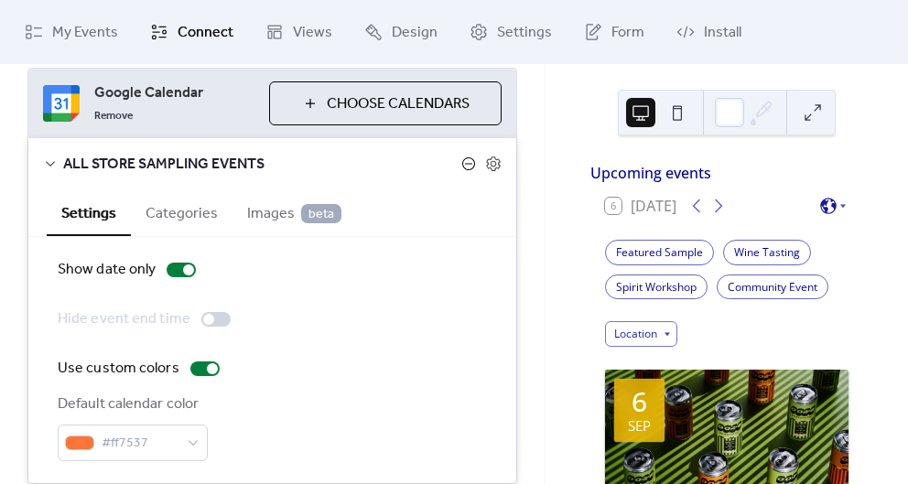
click at [467, 157] on icon at bounding box center [468, 164] width 15 height 15
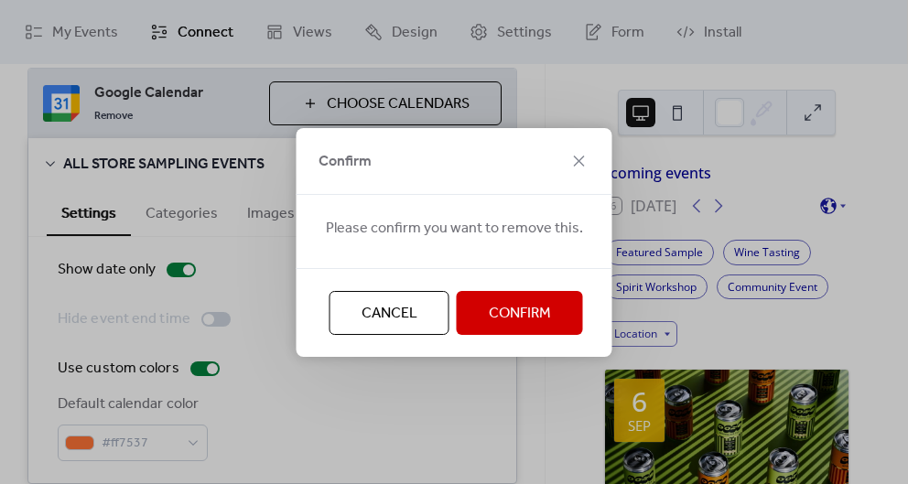
click at [399, 309] on span "Cancel" at bounding box center [390, 314] width 56 height 22
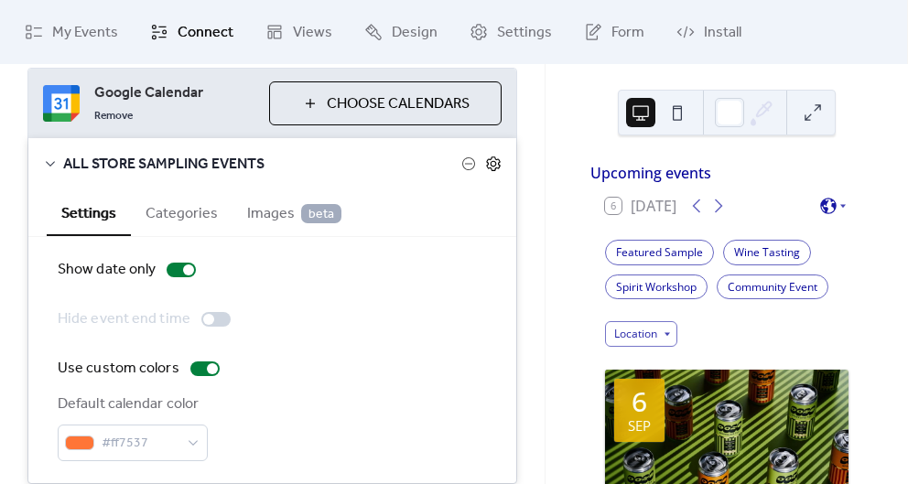
click at [487, 156] on icon at bounding box center [493, 164] width 16 height 16
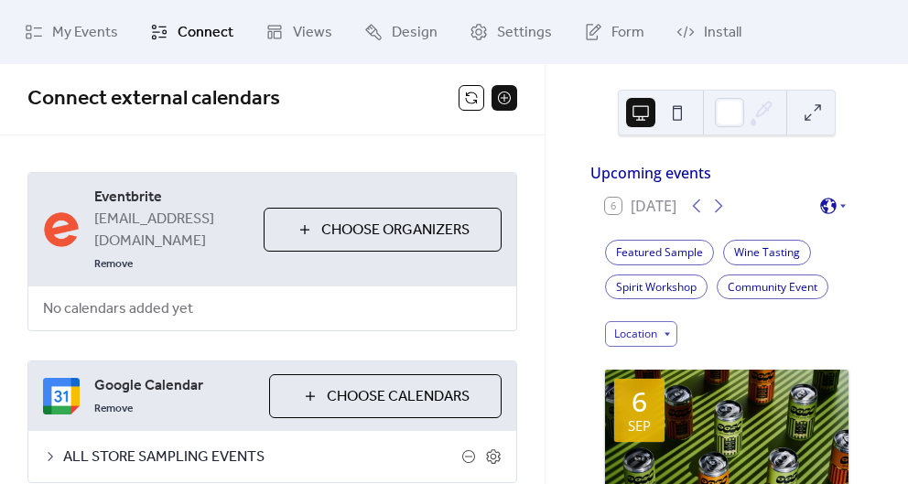
scroll to position [0, 0]
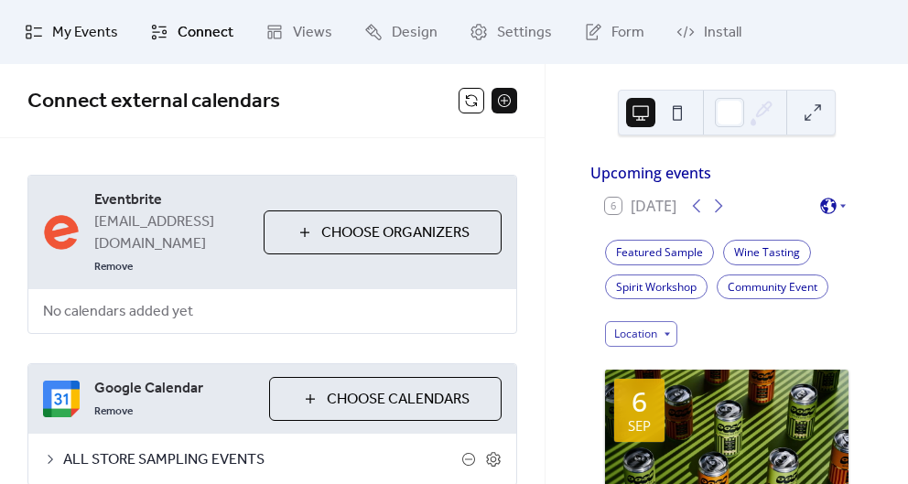
click at [92, 38] on span "My Events" at bounding box center [85, 33] width 66 height 22
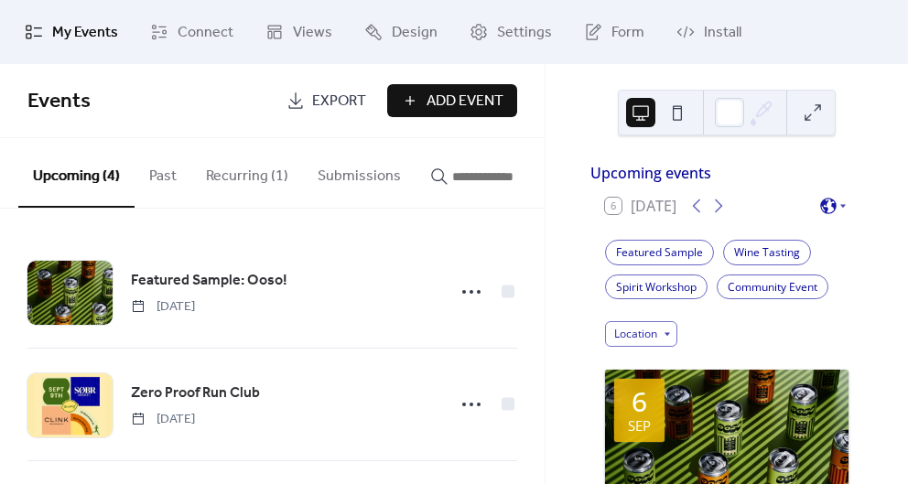
click at [350, 179] on button "Submissions" at bounding box center [359, 172] width 113 height 68
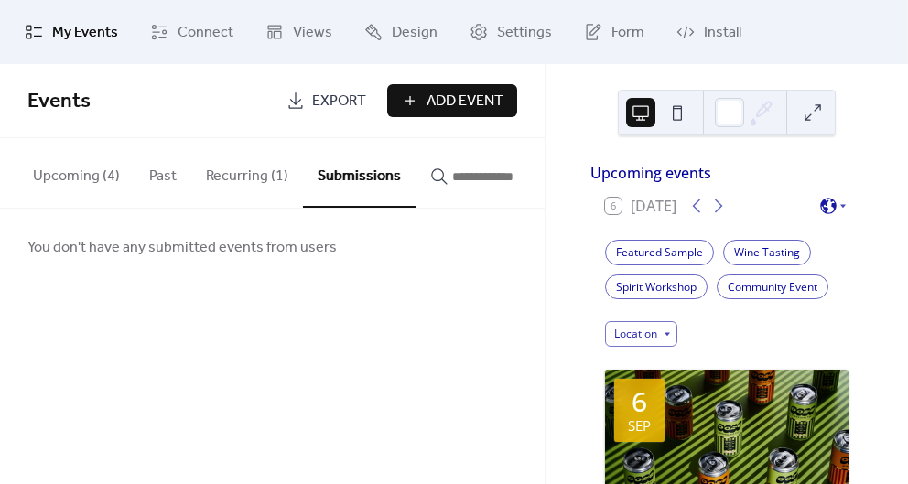
click at [85, 189] on button "Upcoming (4)" at bounding box center [76, 172] width 116 height 68
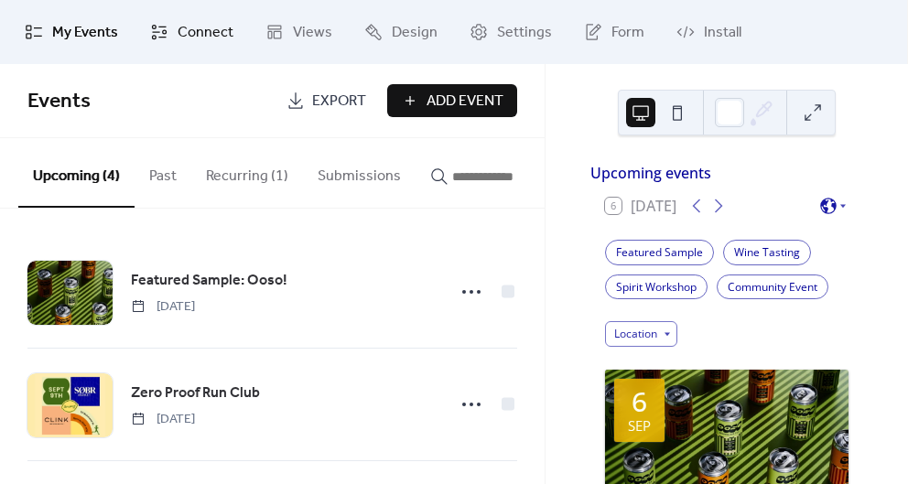
click at [212, 41] on span "Connect" at bounding box center [206, 33] width 56 height 22
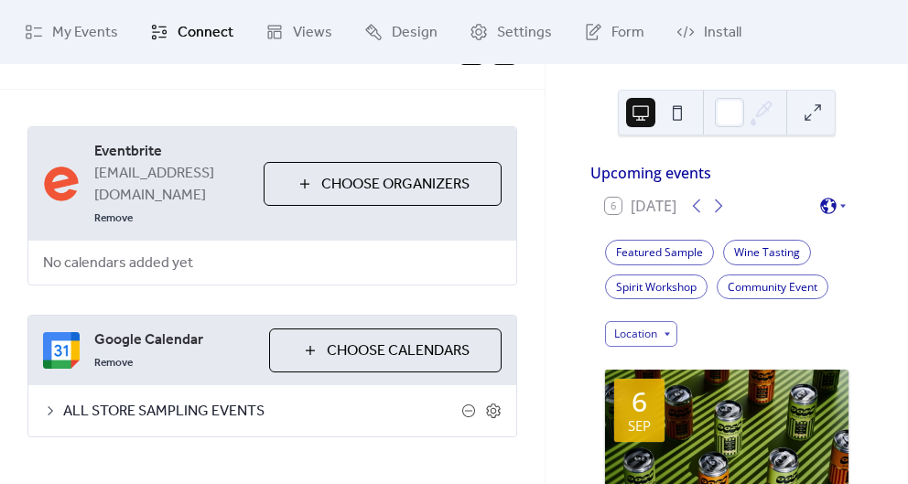
scroll to position [53, 0]
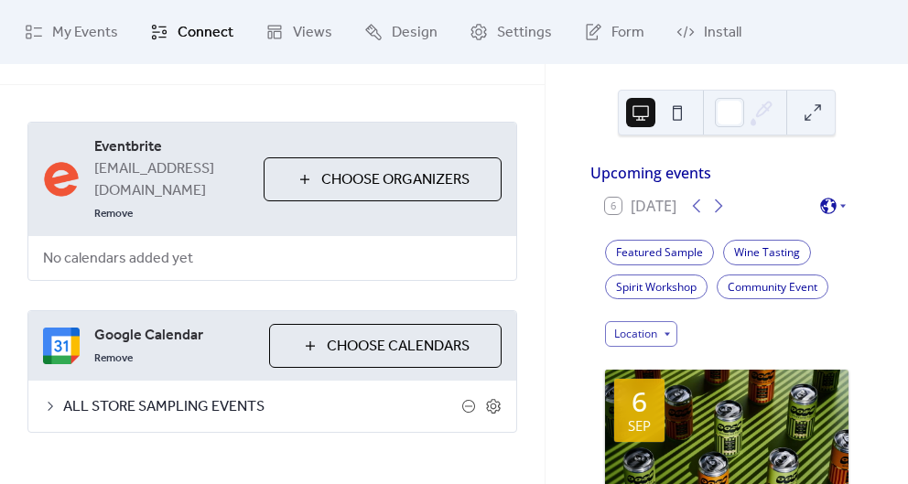
click at [206, 396] on span "ALL STORE SAMPLING EVENTS" at bounding box center [262, 407] width 398 height 22
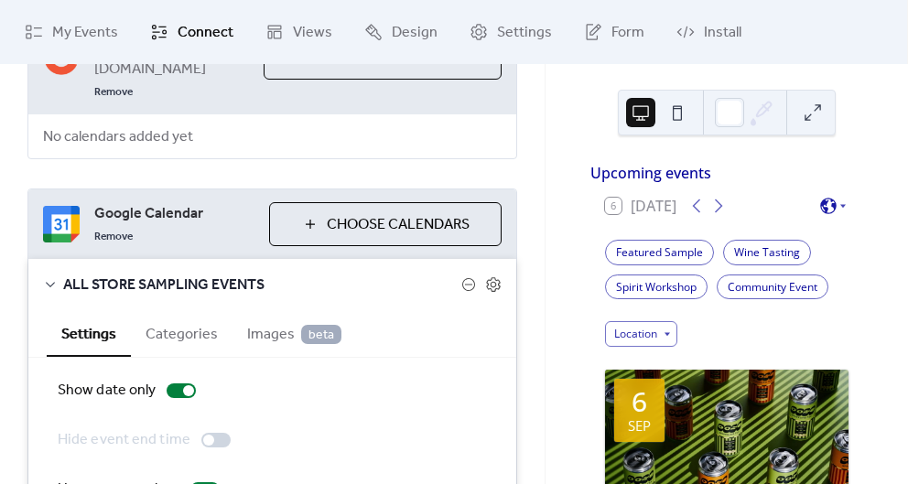
scroll to position [347, 0]
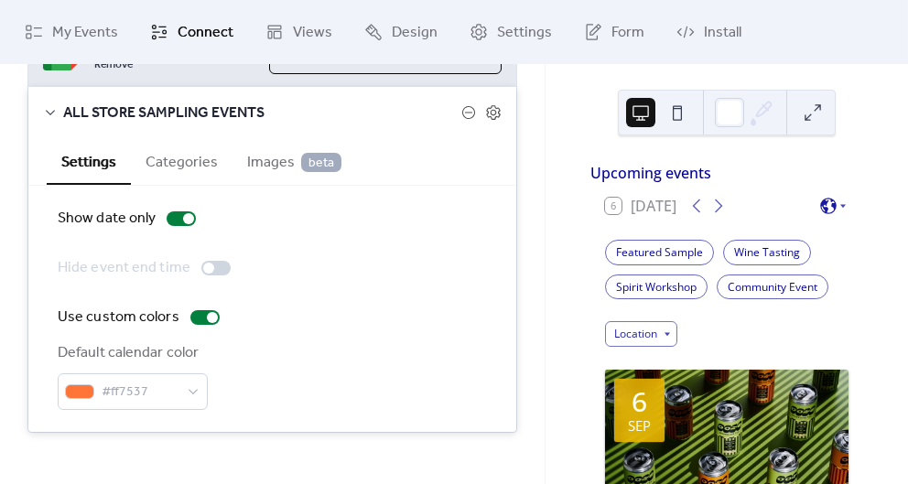
click at [179, 148] on button "Categories" at bounding box center [182, 160] width 102 height 45
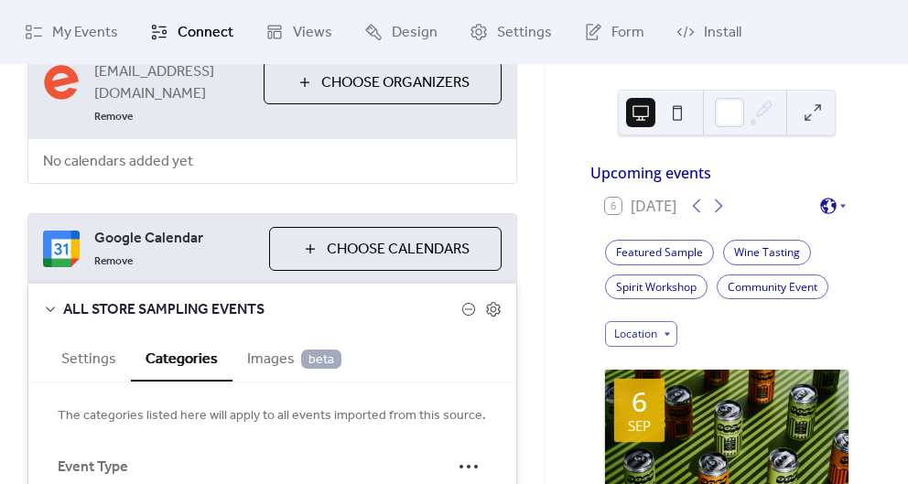
scroll to position [143, 0]
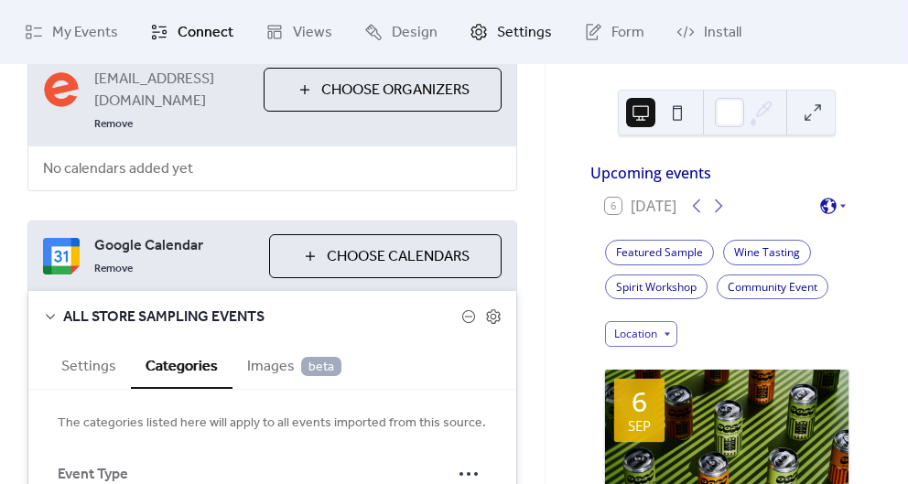
click at [500, 29] on span "Settings" at bounding box center [524, 33] width 55 height 22
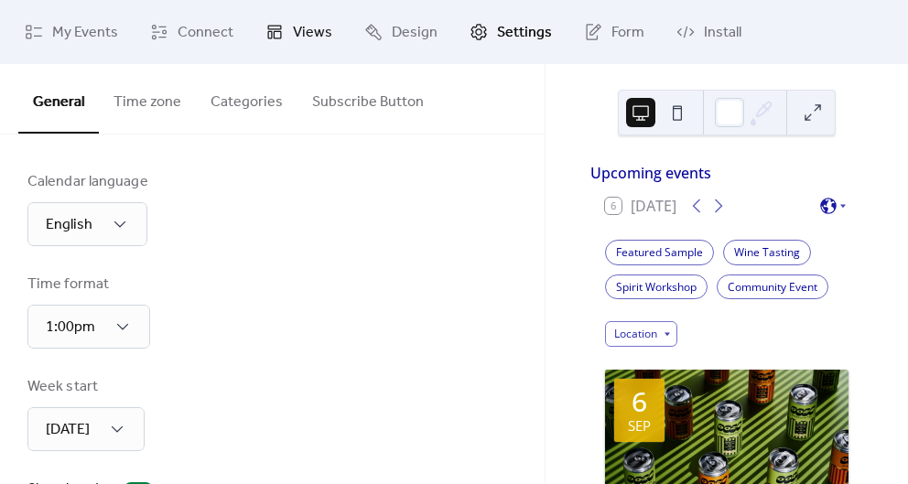
click at [272, 44] on link "Views" at bounding box center [299, 31] width 94 height 49
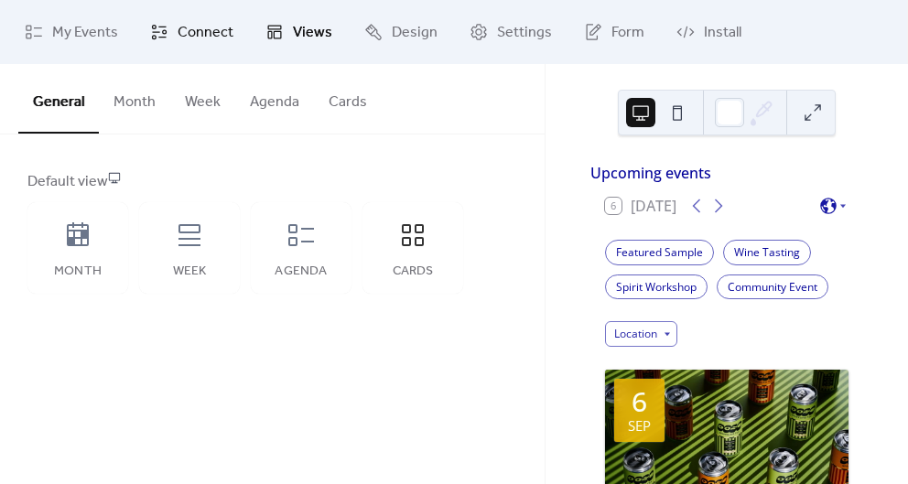
click at [200, 42] on span "Connect" at bounding box center [206, 33] width 56 height 22
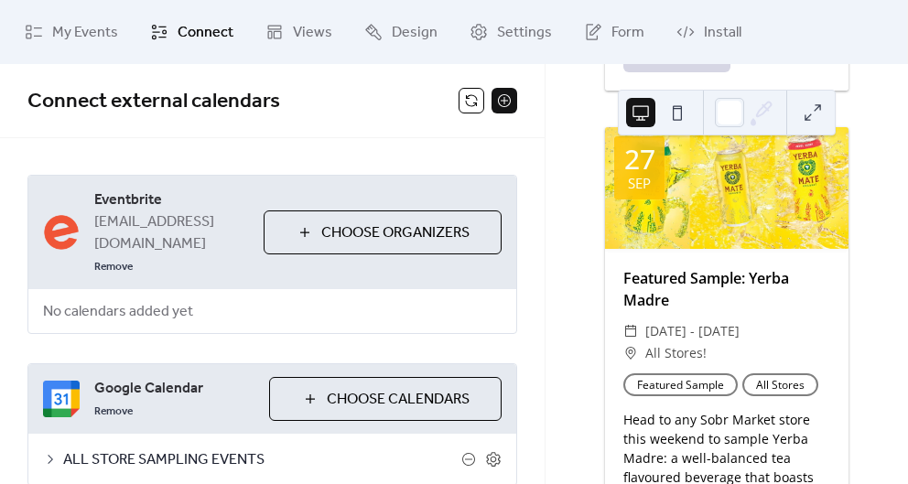
scroll to position [2139, 0]
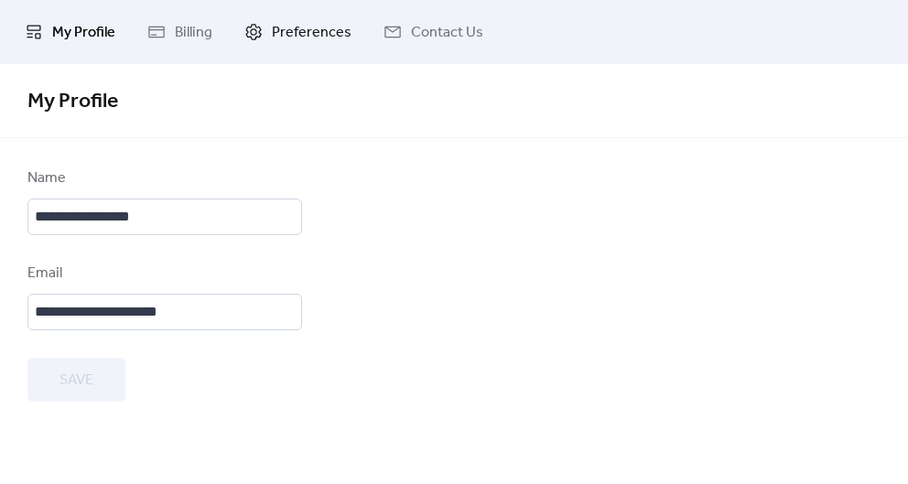
click at [247, 29] on icon at bounding box center [253, 32] width 18 height 18
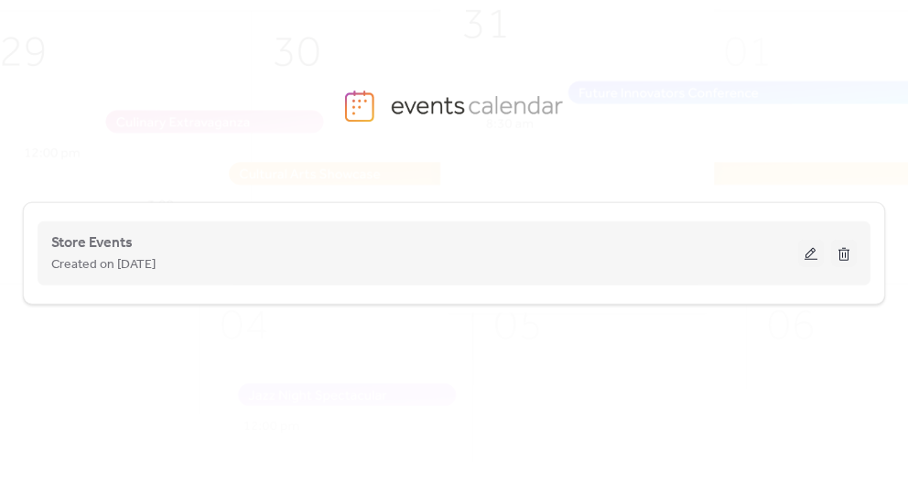
click at [653, 274] on div "Created on [DATE]" at bounding box center [424, 265] width 747 height 22
click at [664, 254] on div "Created on [DATE]" at bounding box center [424, 265] width 747 height 22
click at [817, 255] on button at bounding box center [811, 253] width 26 height 27
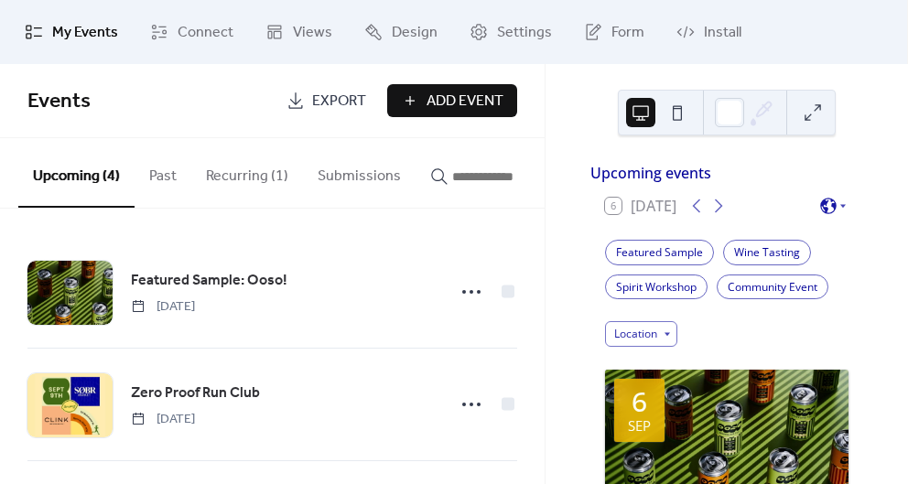
click at [236, 179] on button "Recurring (1)" at bounding box center [247, 172] width 112 height 68
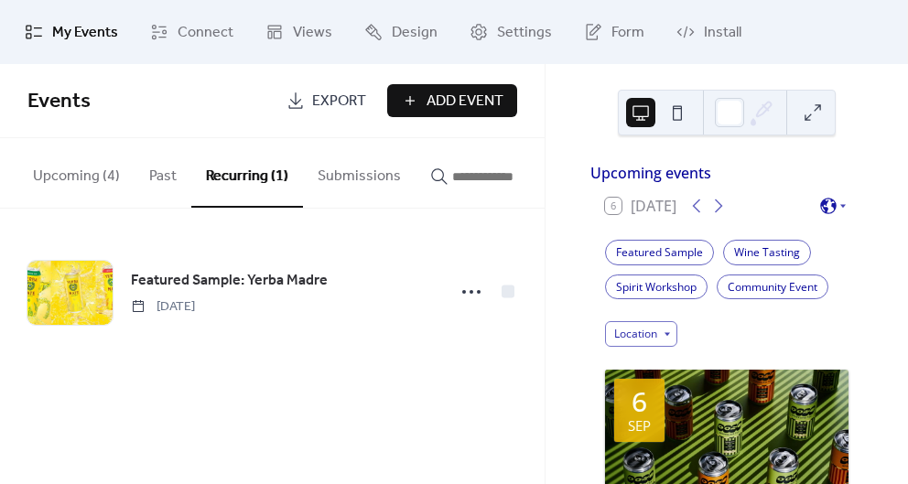
click at [85, 179] on button "Upcoming (4)" at bounding box center [76, 172] width 116 height 68
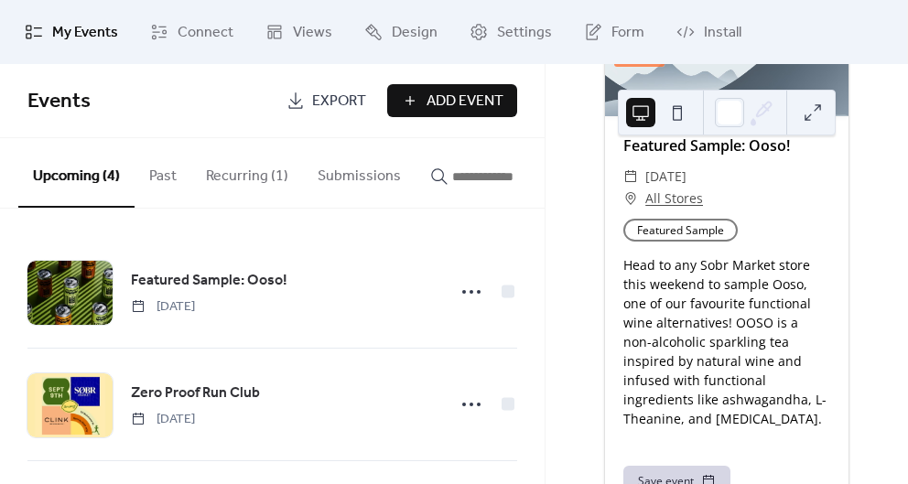
scroll to position [780, 0]
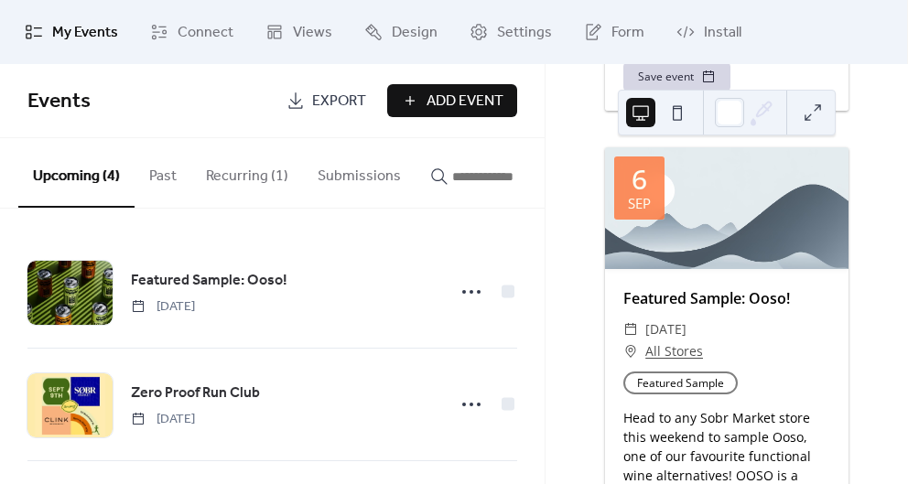
click at [750, 188] on div at bounding box center [727, 208] width 244 height 122
click at [749, 188] on div at bounding box center [727, 208] width 244 height 122
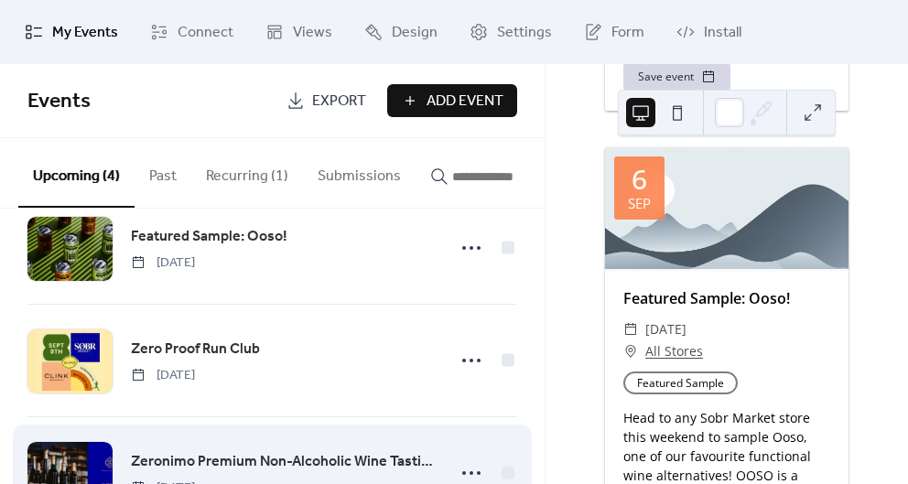
scroll to position [0, 0]
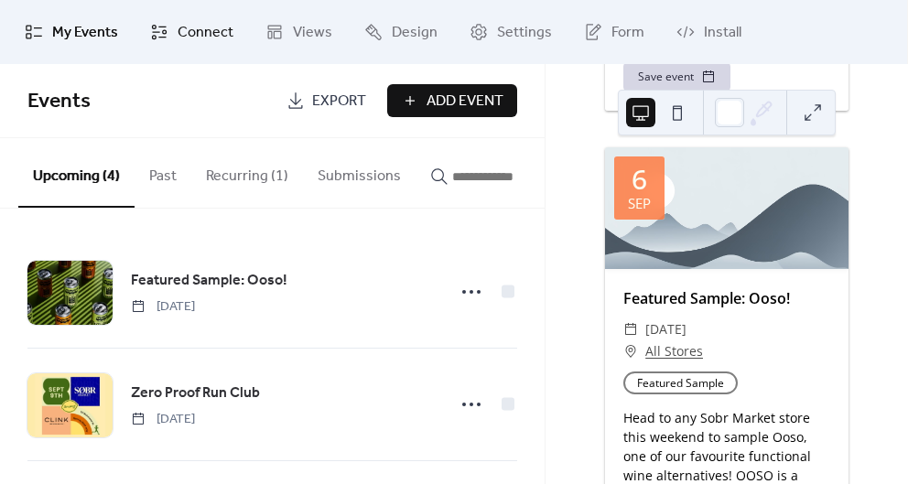
click at [185, 44] on span "Connect" at bounding box center [206, 33] width 56 height 22
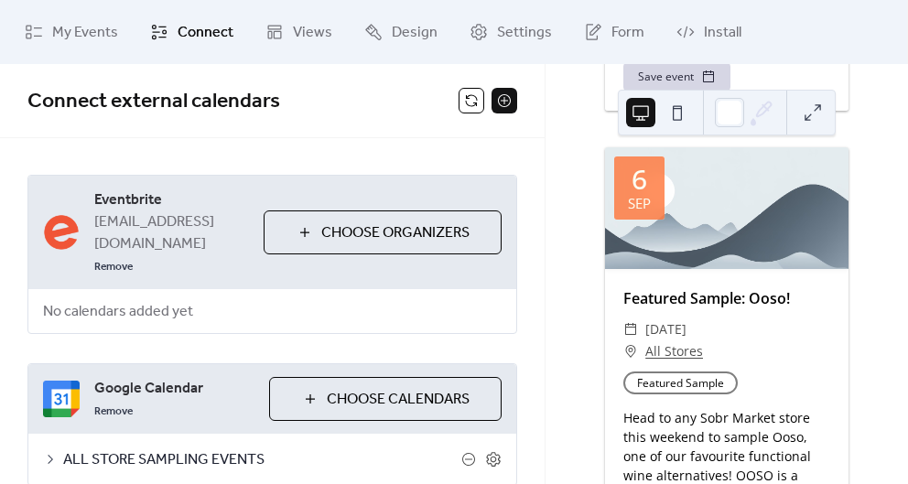
scroll to position [53, 0]
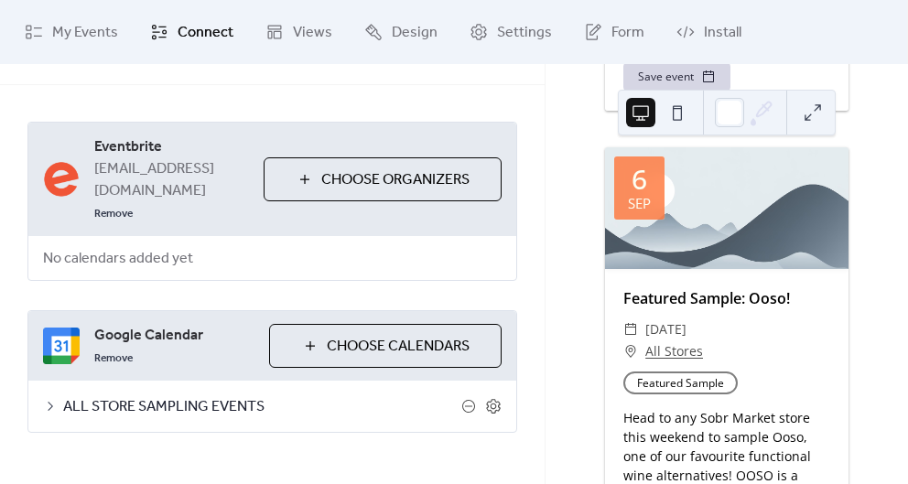
click at [196, 396] on span "ALL STORE SAMPLING EVENTS" at bounding box center [262, 407] width 398 height 22
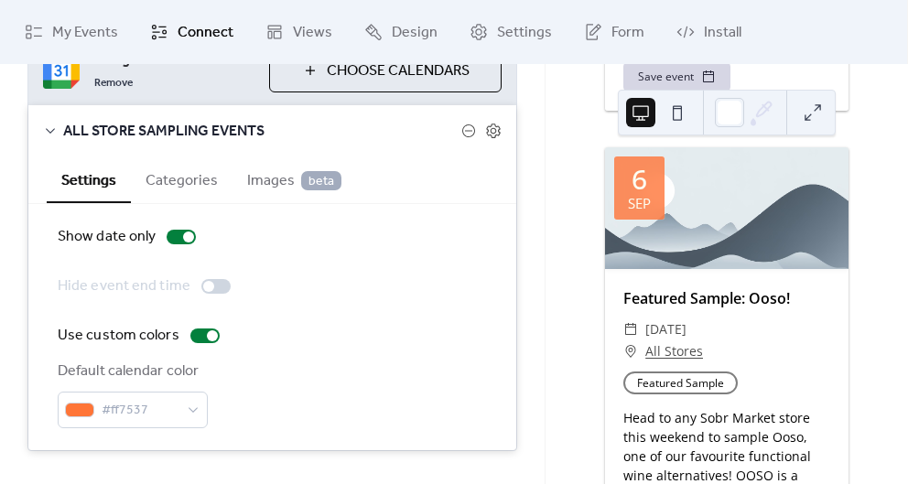
scroll to position [347, 0]
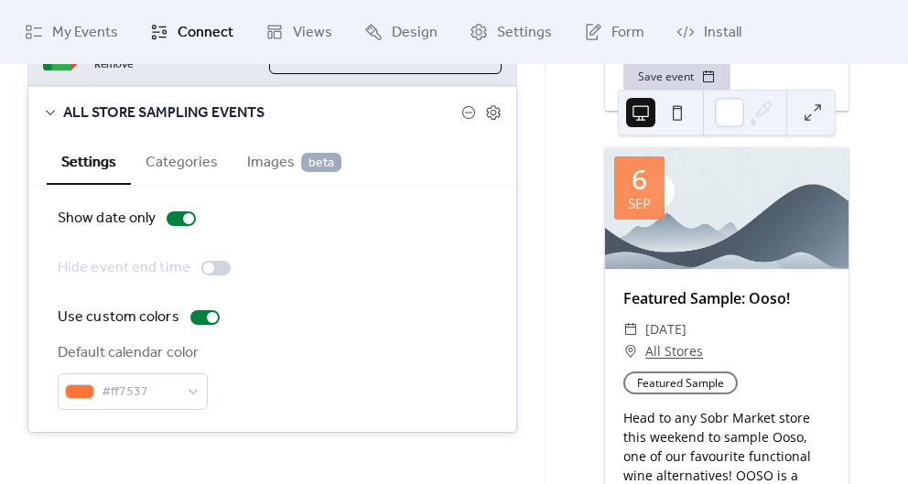
click at [280, 152] on span "Images beta" at bounding box center [294, 163] width 94 height 22
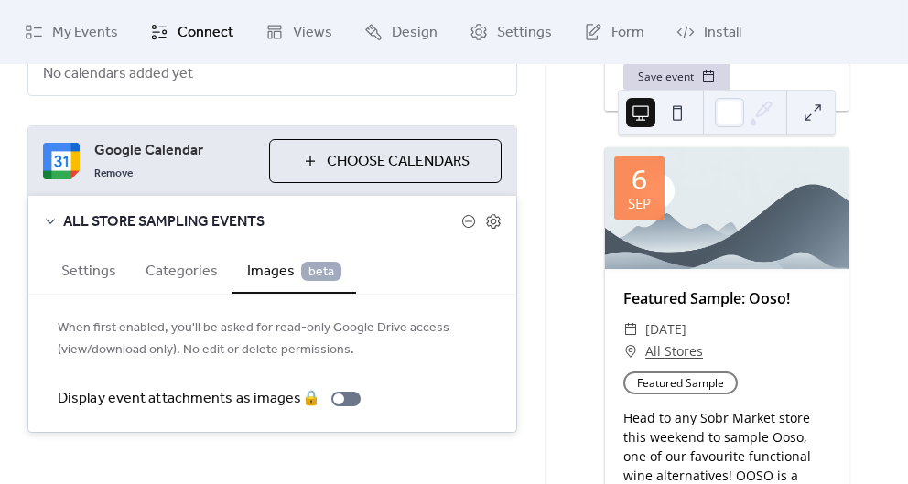
click at [785, 211] on div at bounding box center [727, 208] width 244 height 122
click at [687, 333] on span "[DATE]" at bounding box center [665, 330] width 41 height 22
click at [818, 132] on div at bounding box center [727, 113] width 218 height 46
click at [818, 115] on button at bounding box center [812, 112] width 29 height 29
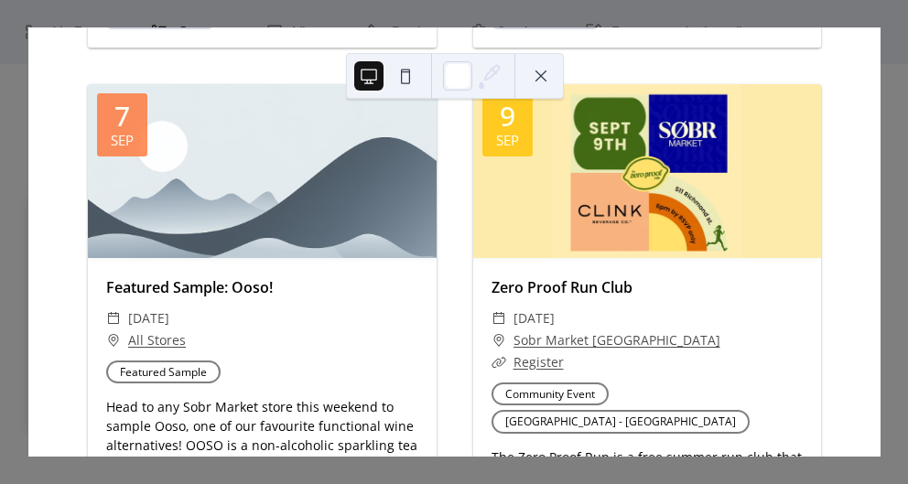
scroll to position [712, 0]
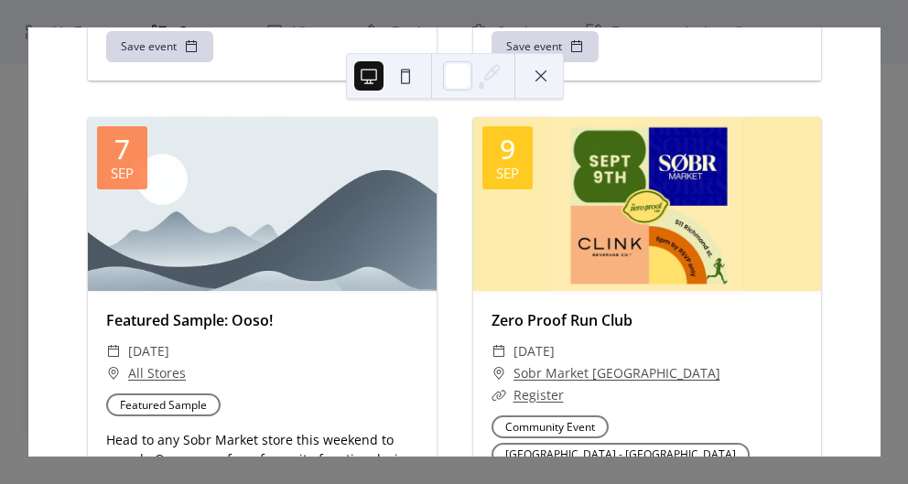
click at [300, 230] on div at bounding box center [262, 204] width 349 height 174
click at [521, 225] on div at bounding box center [647, 204] width 349 height 174
click at [276, 233] on div at bounding box center [262, 204] width 349 height 174
click at [132, 156] on div "7 Sep" at bounding box center [122, 157] width 50 height 63
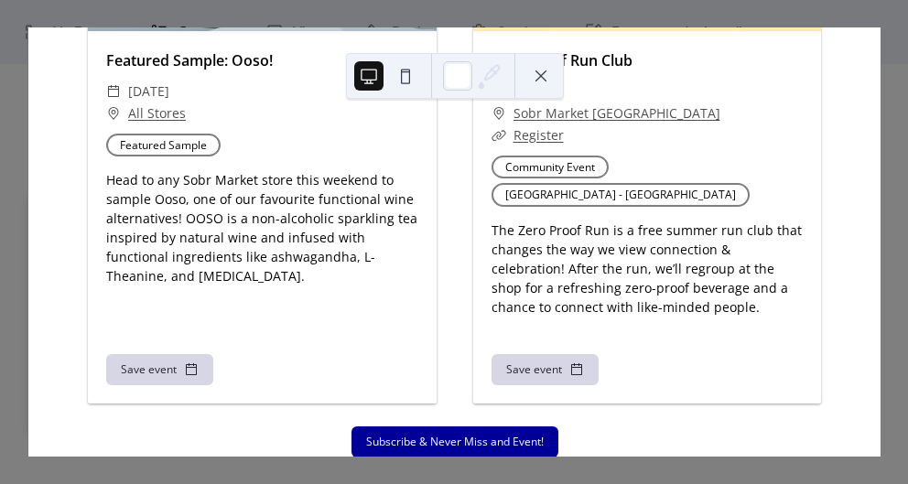
scroll to position [678, 0]
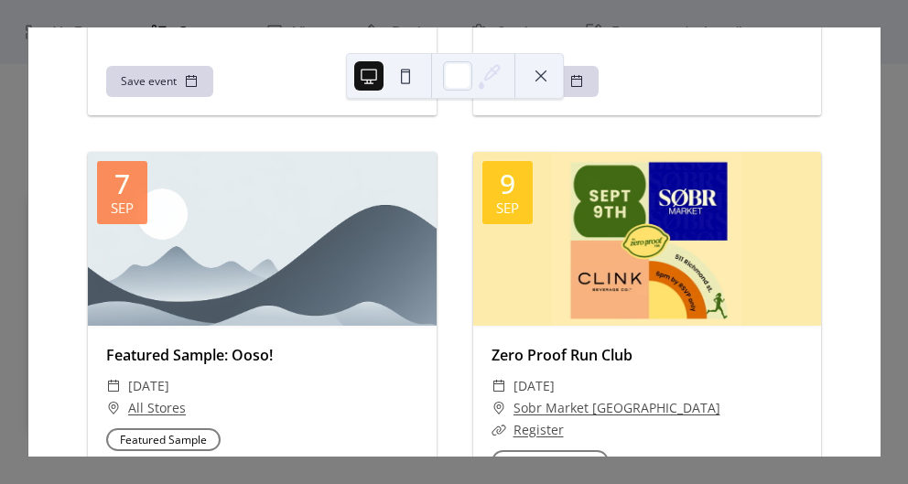
click at [860, 27] on div "6 Today Upcoming events (GMT-05:00) America/Toronto Featured Sample Wine Tastin…" at bounding box center [453, 241] width 853 height 429
click at [28, 27] on div "6 Today Upcoming events (GMT-05:00) America/Toronto Featured Sample Wine Tastin…" at bounding box center [453, 241] width 853 height 429
click at [543, 76] on button at bounding box center [540, 75] width 29 height 29
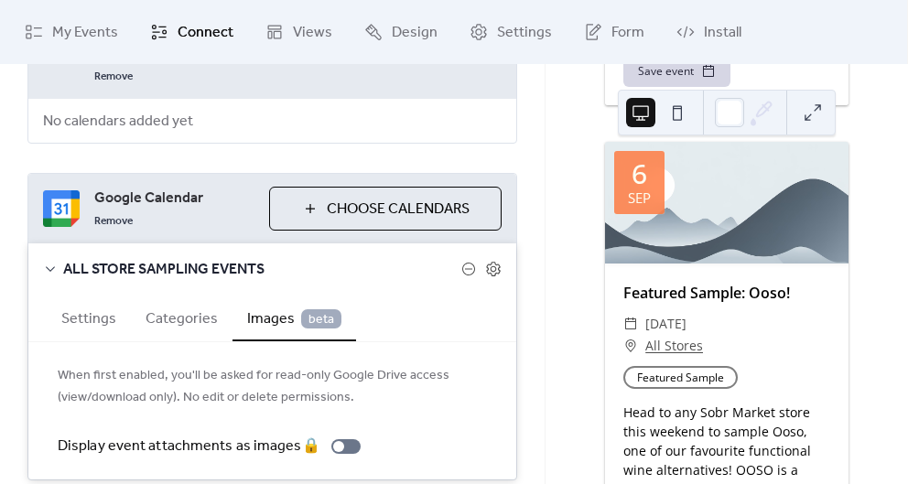
scroll to position [189, 0]
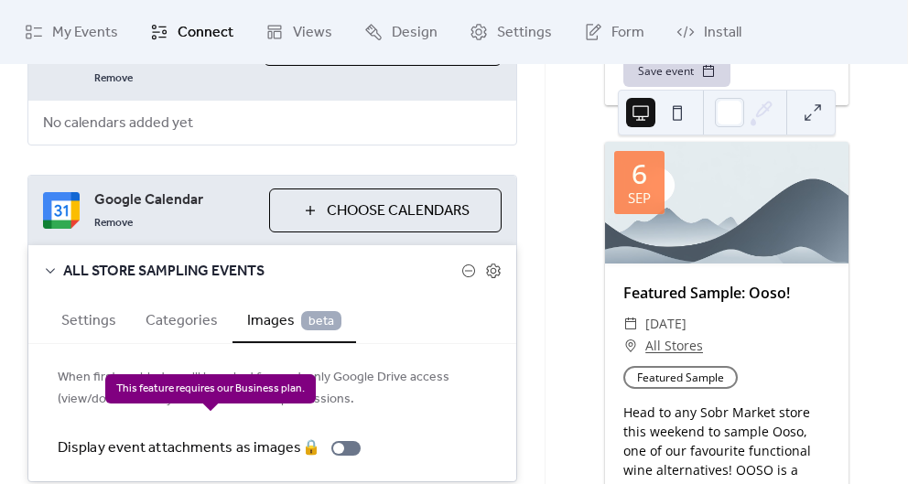
click at [344, 438] on div "Display event attachments as images 🔒" at bounding box center [213, 449] width 310 height 22
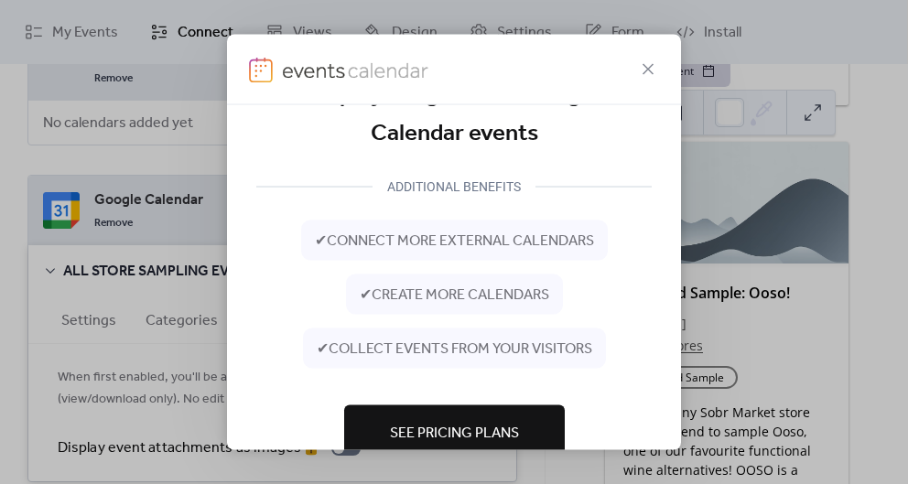
scroll to position [135, 0]
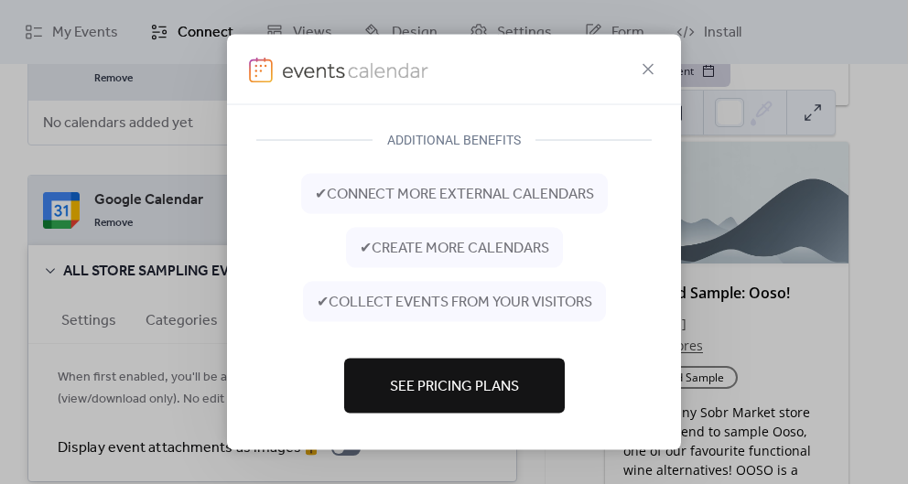
click at [423, 396] on span "See Pricing Plans" at bounding box center [454, 387] width 129 height 22
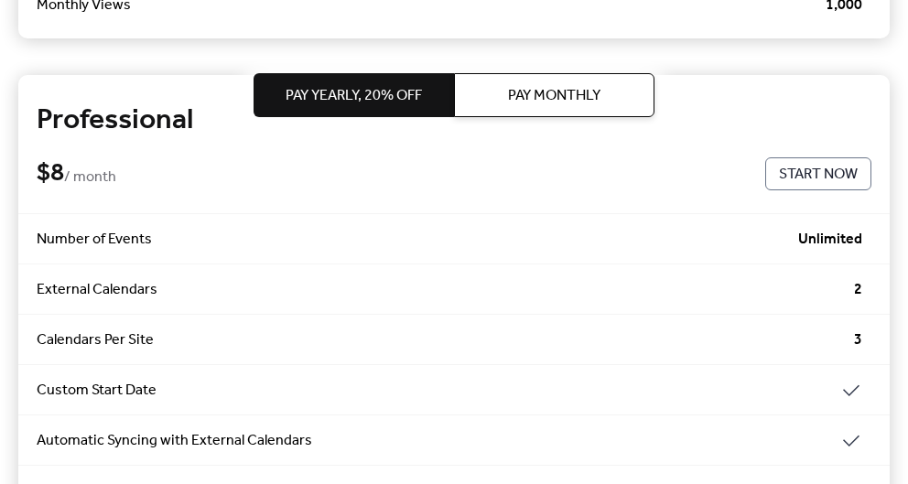
scroll to position [502, 0]
click at [498, 104] on button "Pay Monthly" at bounding box center [554, 95] width 201 height 44
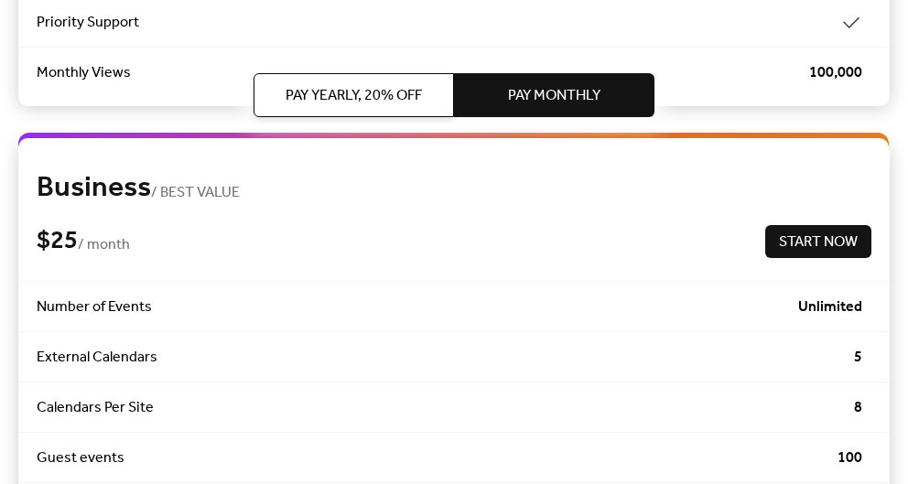
scroll to position [1318, 0]
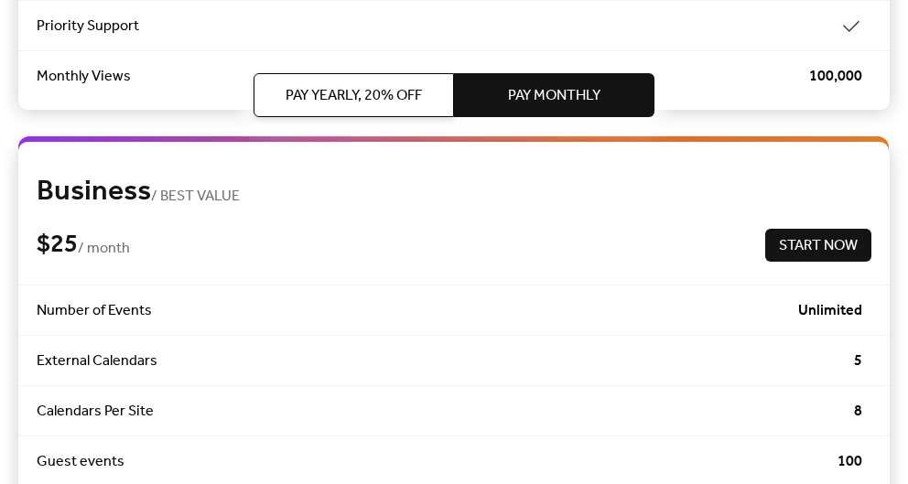
click at [830, 253] on span "Start Now" at bounding box center [818, 246] width 79 height 22
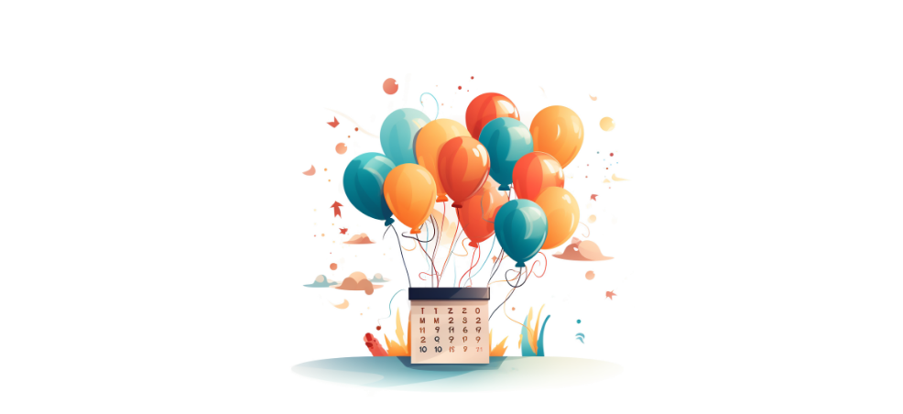
scroll to position [182, 0]
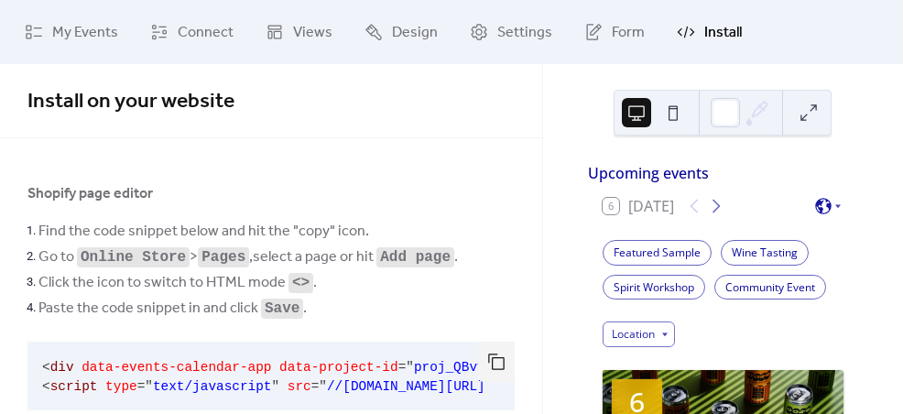
scroll to position [37, 0]
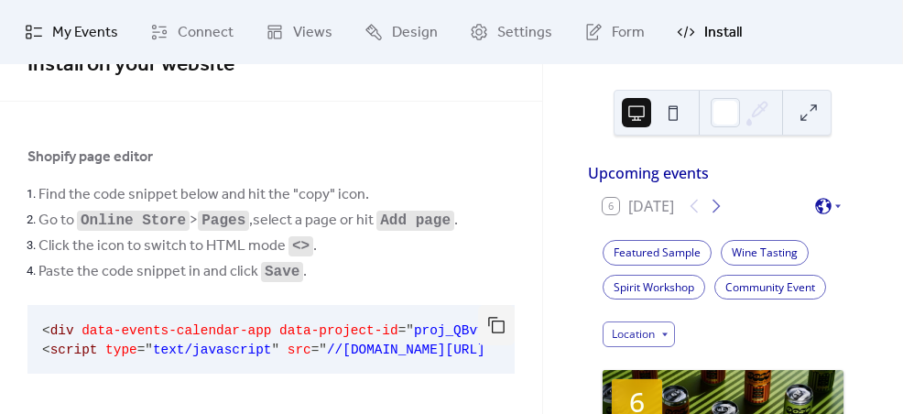
click at [64, 31] on span "My Events" at bounding box center [85, 33] width 66 height 22
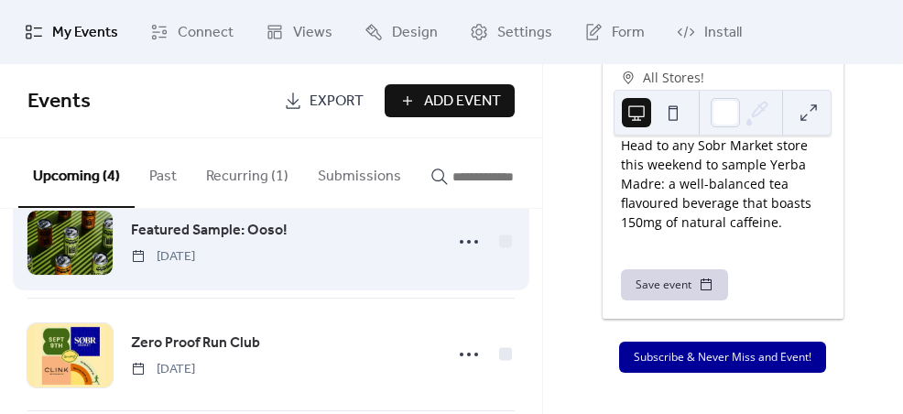
scroll to position [89, 0]
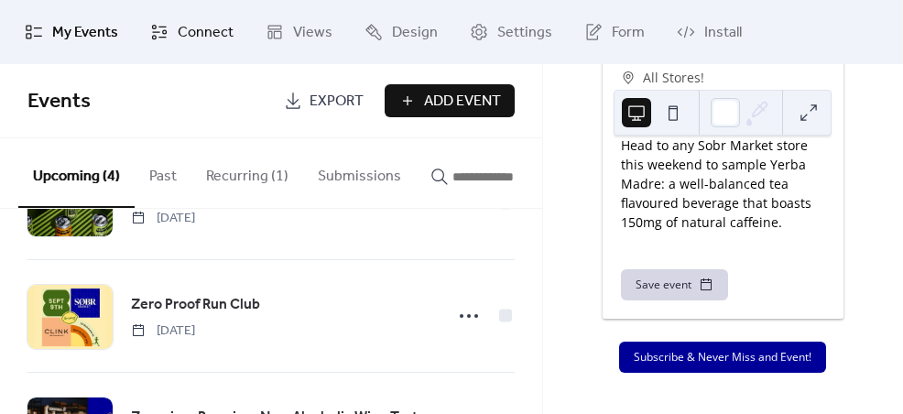
click at [184, 29] on span "Connect" at bounding box center [206, 33] width 56 height 22
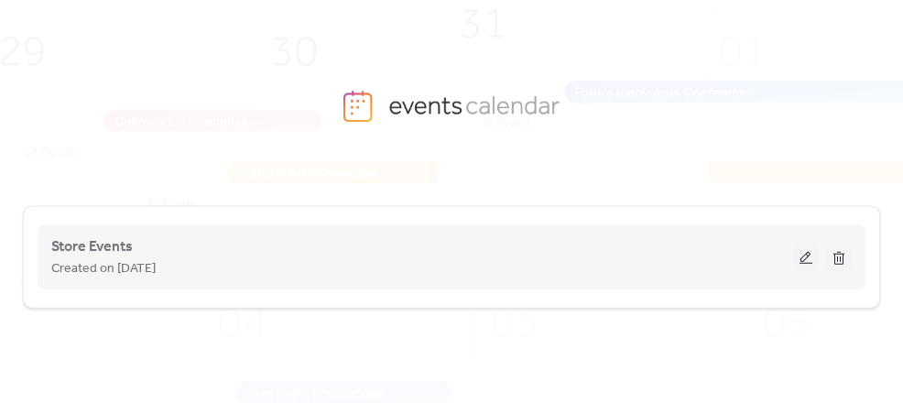
click at [820, 264] on div "Store Events Created on [DATE]" at bounding box center [451, 257] width 800 height 73
click at [805, 260] on button at bounding box center [806, 257] width 26 height 27
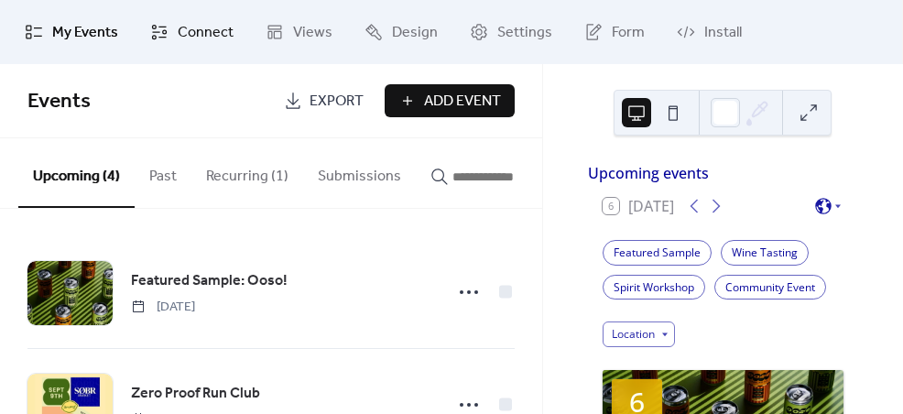
click at [173, 46] on link "Connect" at bounding box center [191, 31] width 111 height 49
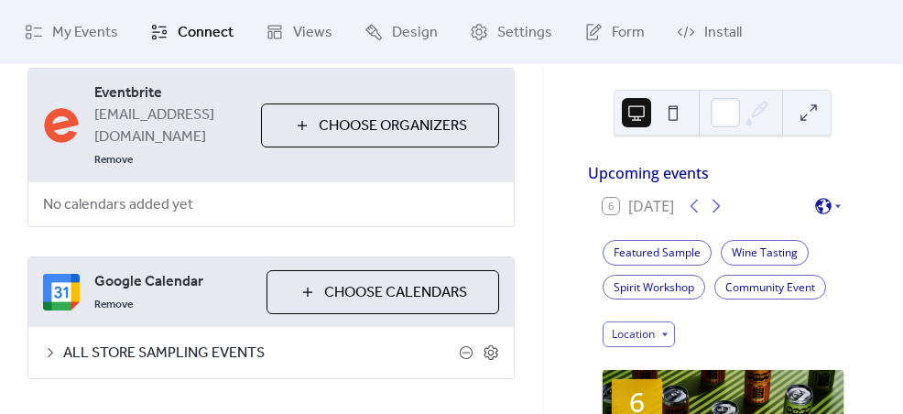
scroll to position [124, 0]
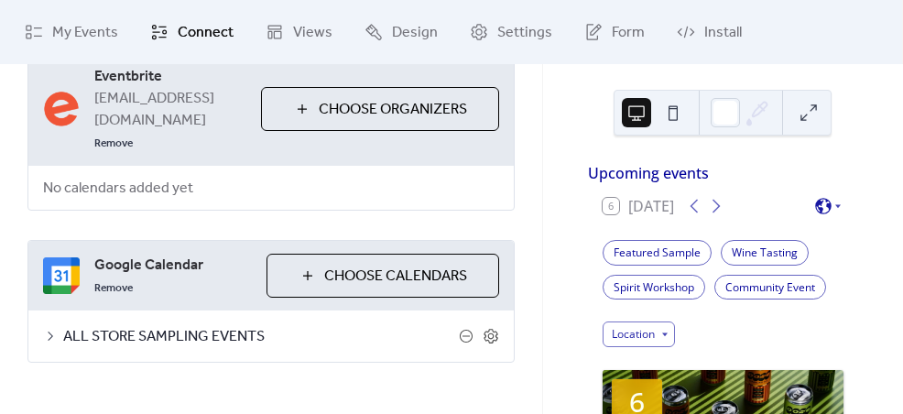
click at [175, 326] on span "ALL STORE SAMPLING EVENTS" at bounding box center [261, 337] width 396 height 22
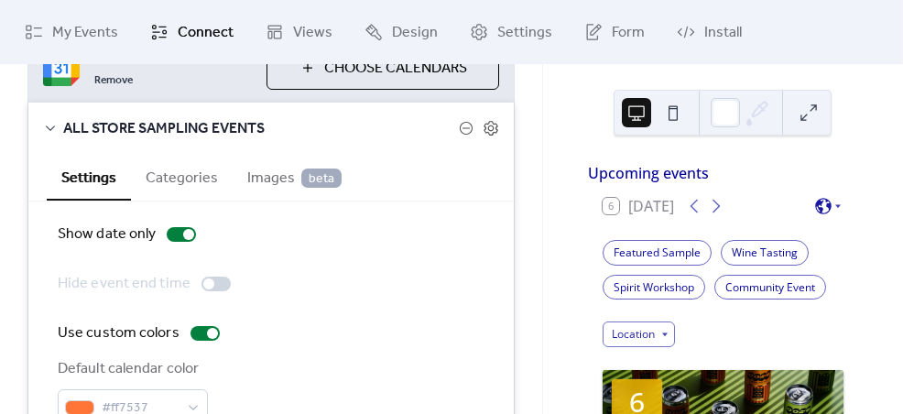
scroll to position [363, 0]
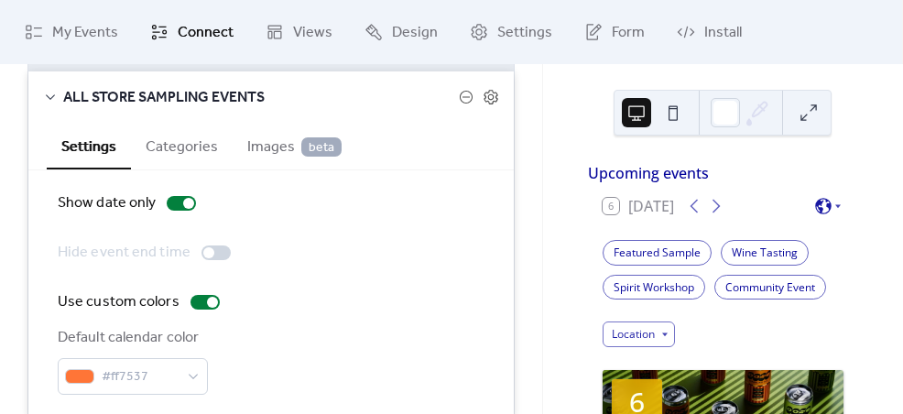
click at [260, 136] on span "Images beta" at bounding box center [294, 147] width 94 height 22
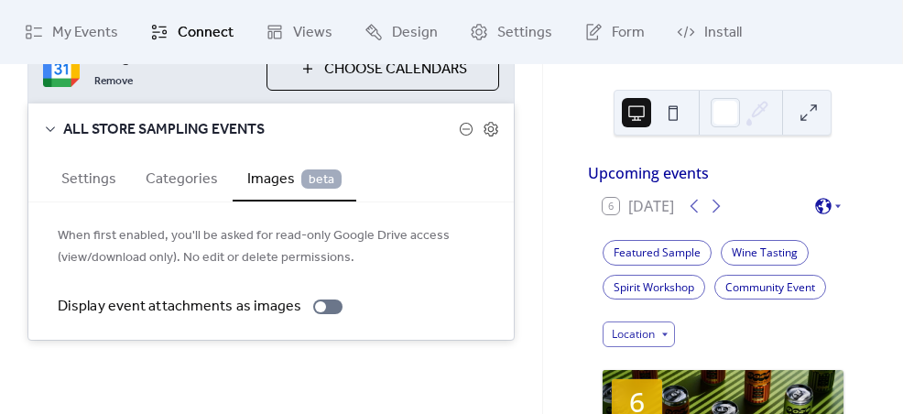
scroll to position [309, 0]
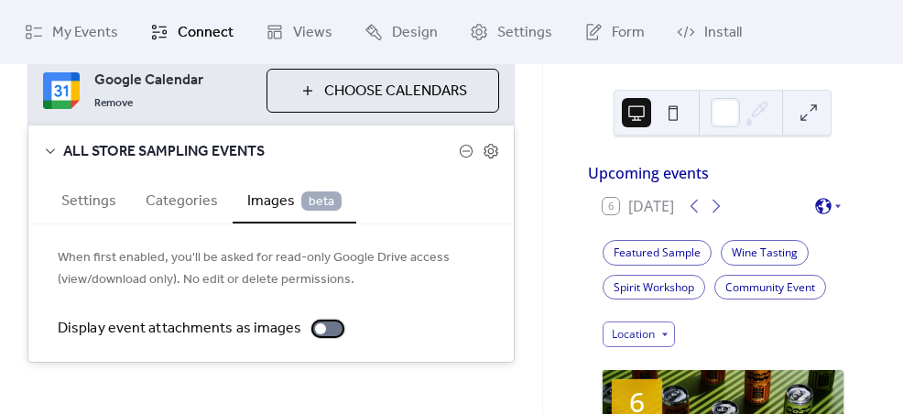
click at [321, 321] on div at bounding box center [327, 328] width 29 height 15
click at [318, 323] on div at bounding box center [320, 328] width 11 height 11
click at [198, 366] on div "Eventbrite taycia@thesobrmarket.com Remove Choose Organizers No calendars added…" at bounding box center [271, 114] width 542 height 569
click at [95, 177] on button "Settings" at bounding box center [89, 199] width 84 height 45
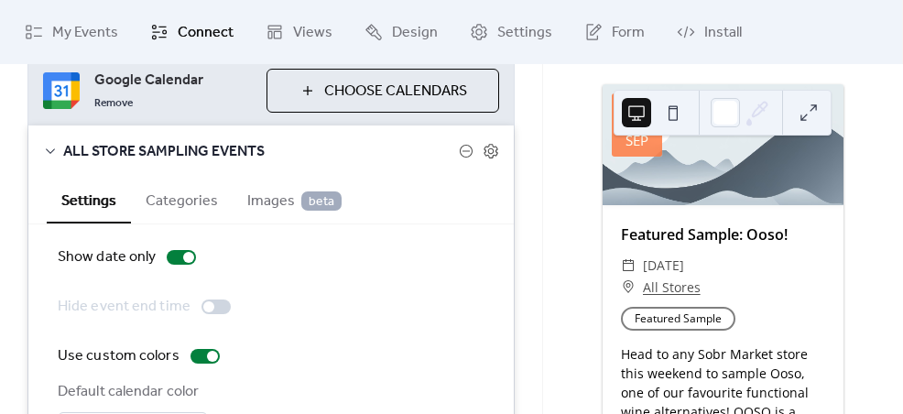
scroll to position [860, 0]
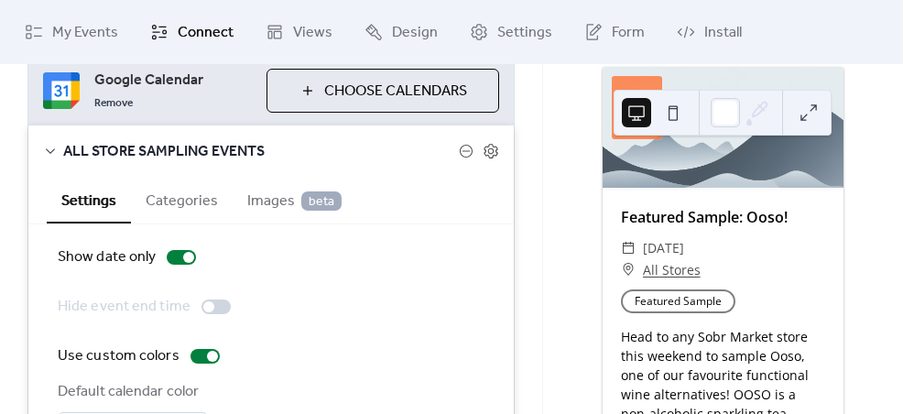
click at [277, 190] on span "Images beta" at bounding box center [294, 201] width 94 height 22
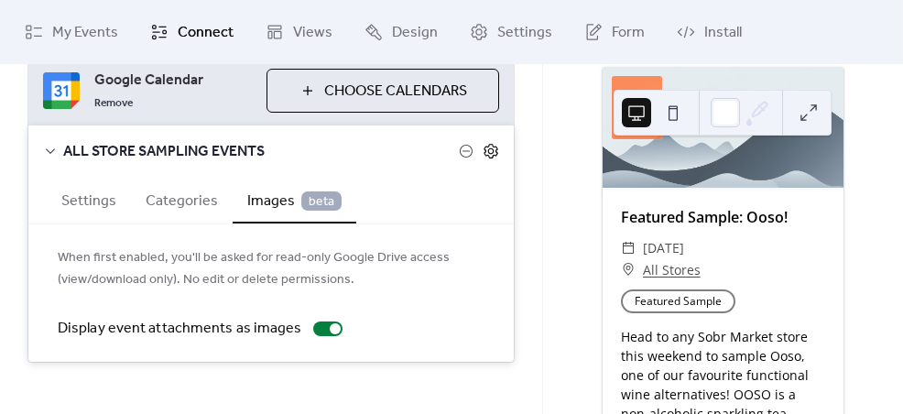
click at [485, 143] on icon at bounding box center [491, 151] width 16 height 16
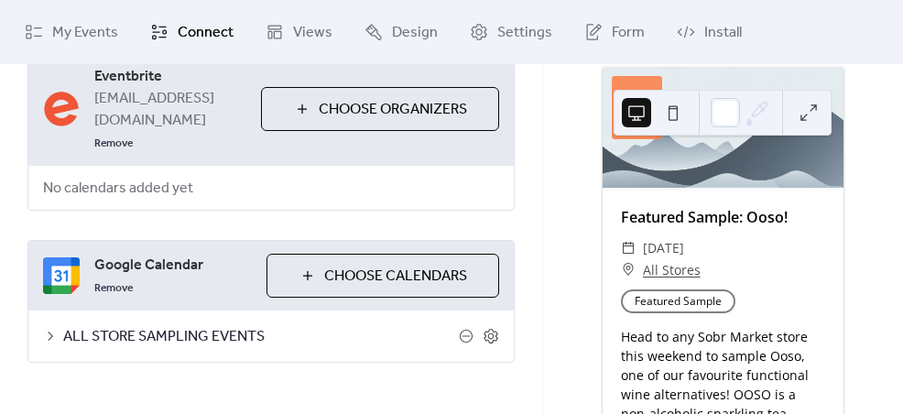
click at [514, 223] on div "Eventbrite taycia@thesobrmarket.com Remove Choose Organizers No calendars added…" at bounding box center [271, 207] width 542 height 385
click at [811, 116] on button at bounding box center [808, 112] width 29 height 29
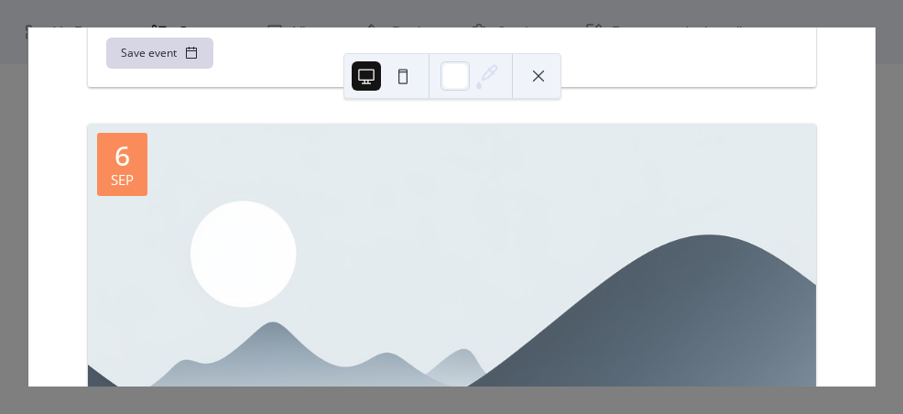
scroll to position [238, 0]
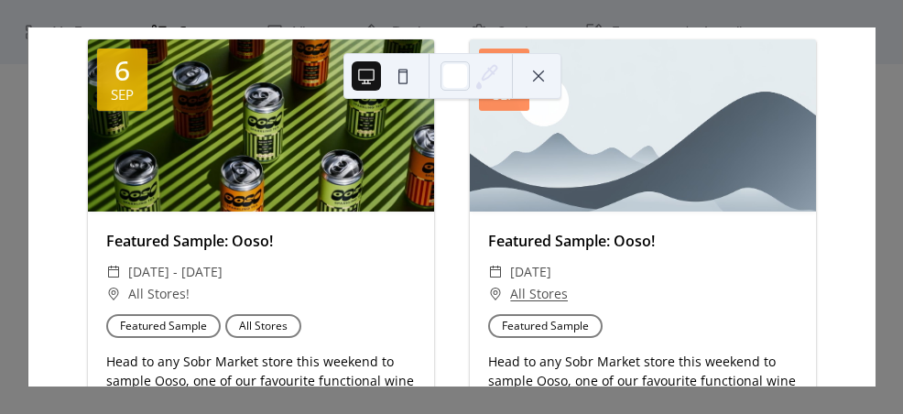
click at [640, 198] on div at bounding box center [643, 125] width 346 height 173
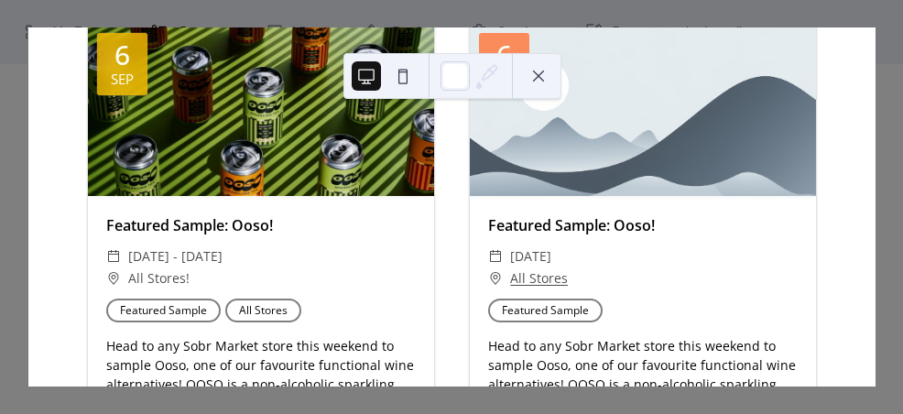
scroll to position [257, 0]
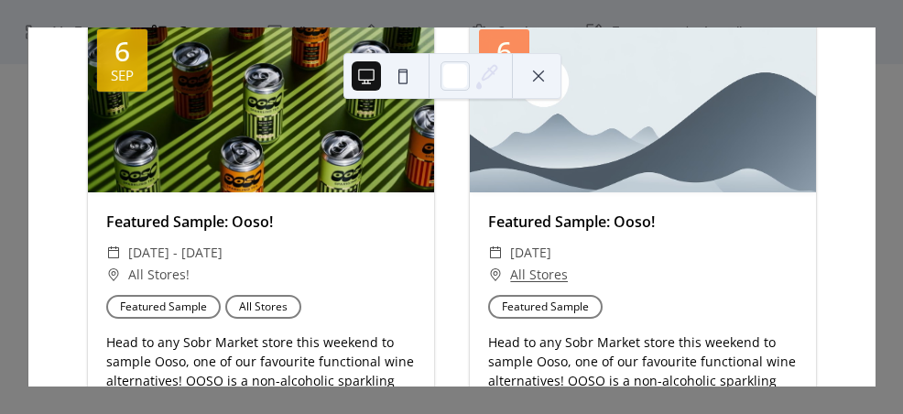
click at [537, 74] on button at bounding box center [538, 75] width 29 height 29
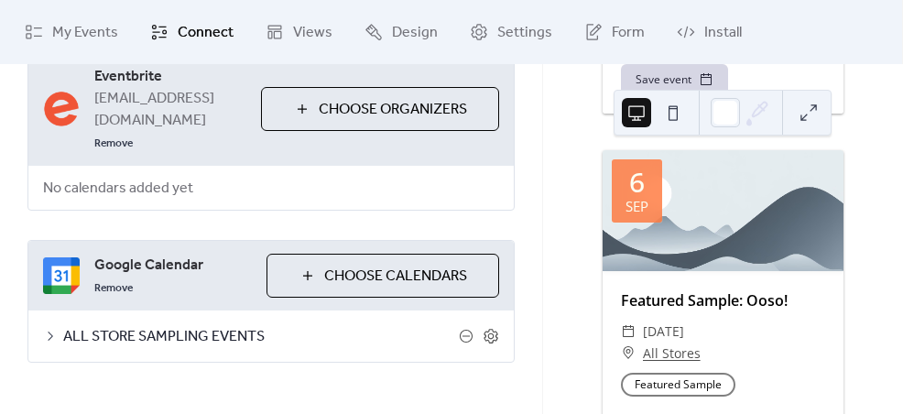
scroll to position [798, 0]
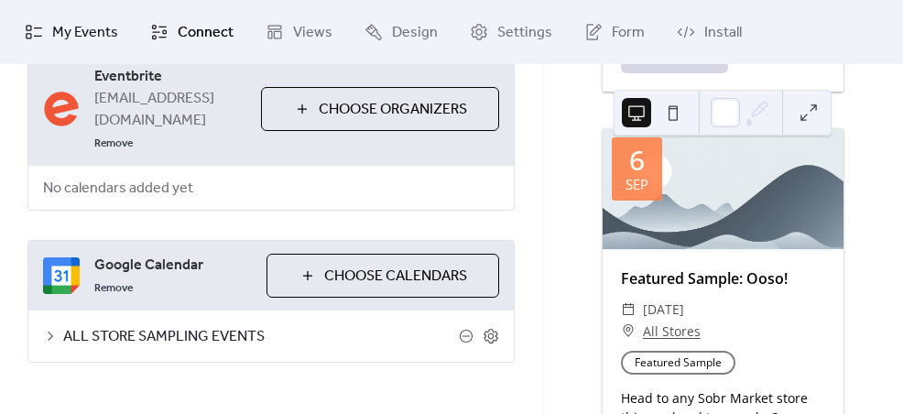
click at [99, 27] on span "My Events" at bounding box center [85, 33] width 66 height 22
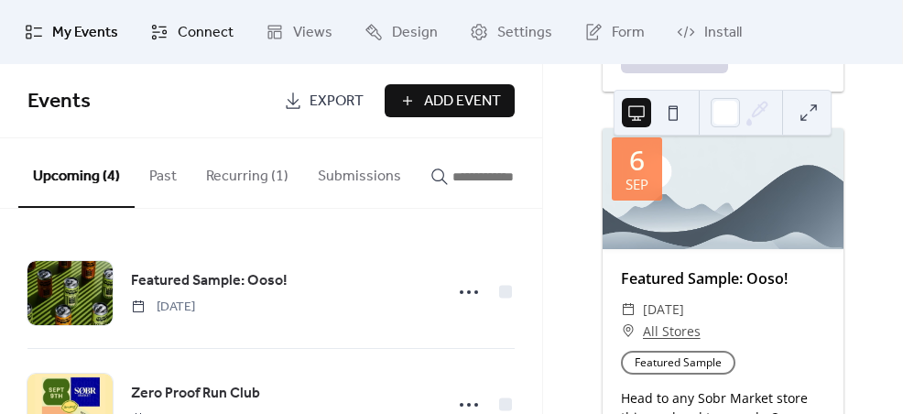
click at [161, 40] on icon at bounding box center [159, 32] width 18 height 18
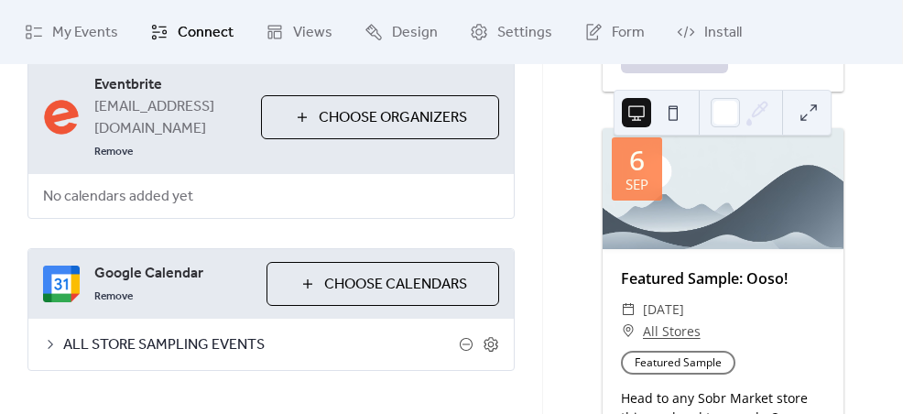
scroll to position [124, 0]
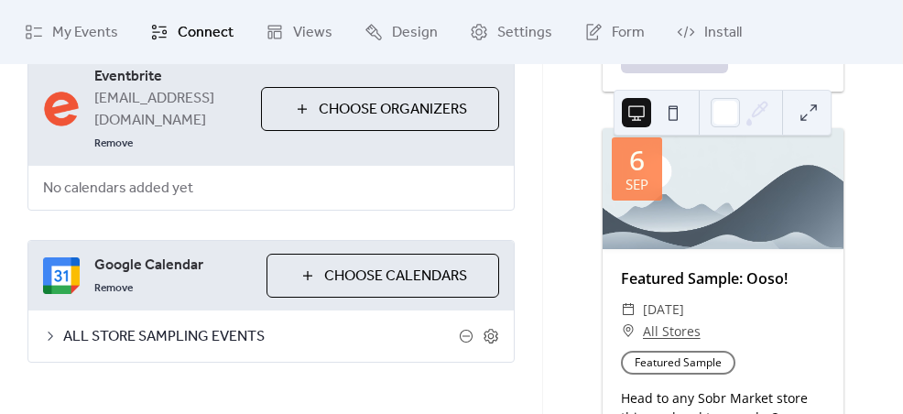
click at [227, 326] on span "ALL STORE SAMPLING EVENTS" at bounding box center [261, 337] width 396 height 22
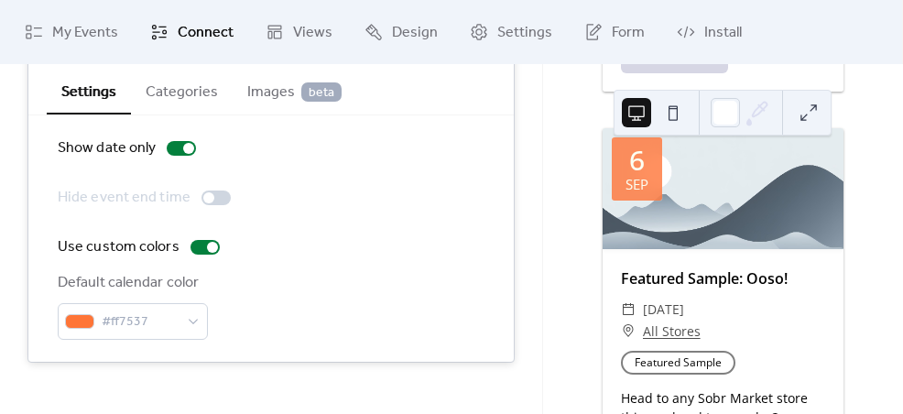
scroll to position [375, 0]
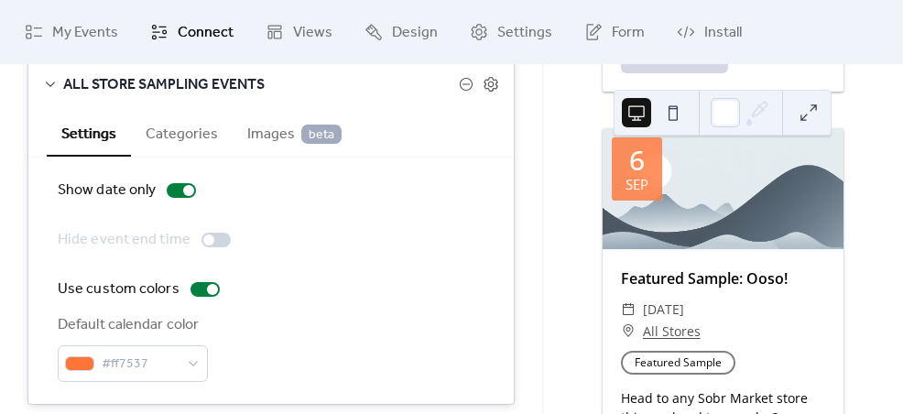
click at [179, 110] on button "Categories" at bounding box center [182, 132] width 102 height 45
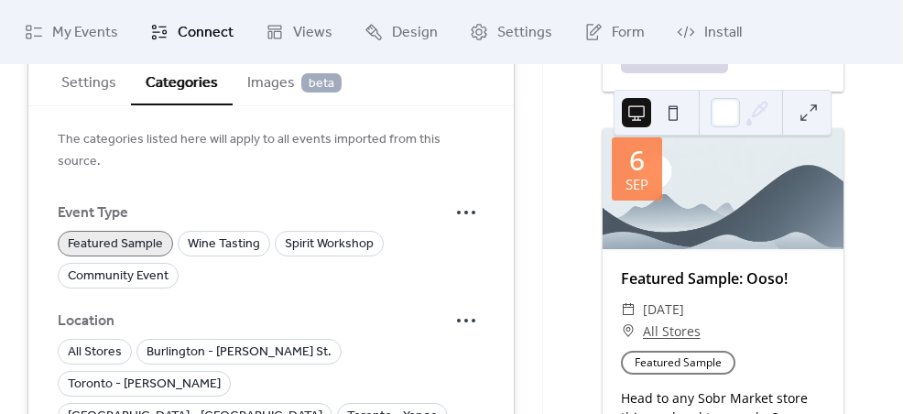
scroll to position [195, 0]
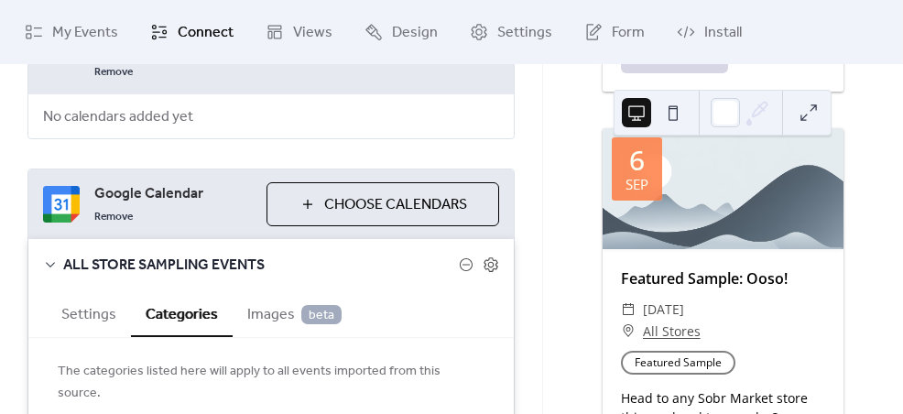
click at [291, 304] on span "Images beta" at bounding box center [294, 315] width 94 height 22
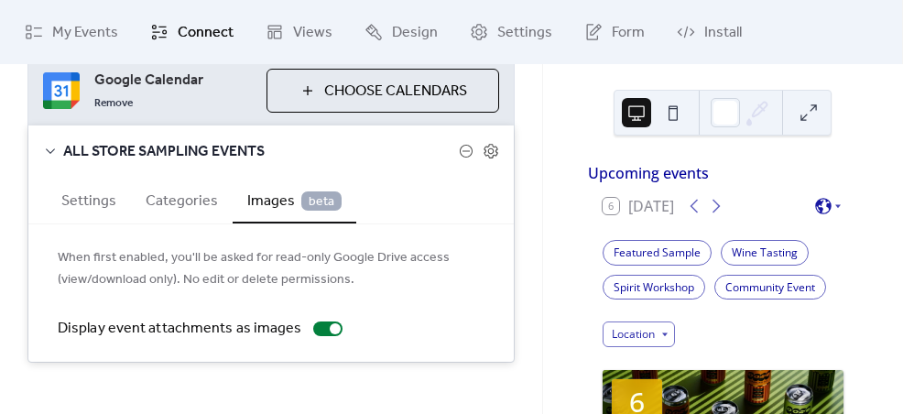
scroll to position [27, 0]
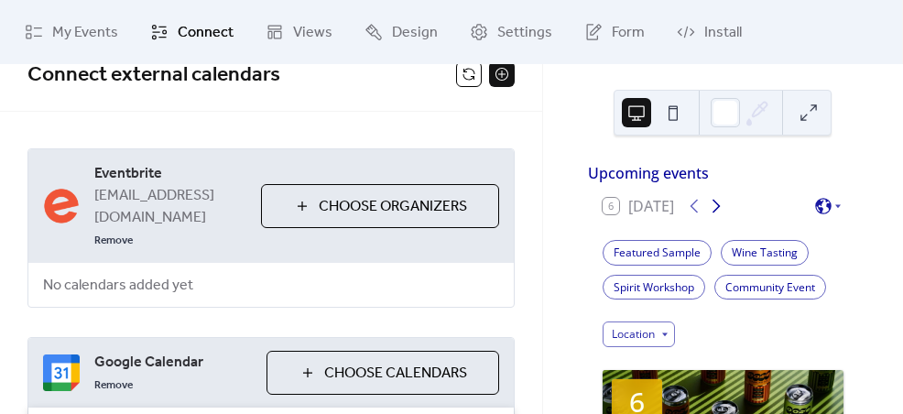
click at [715, 217] on icon at bounding box center [716, 206] width 22 height 22
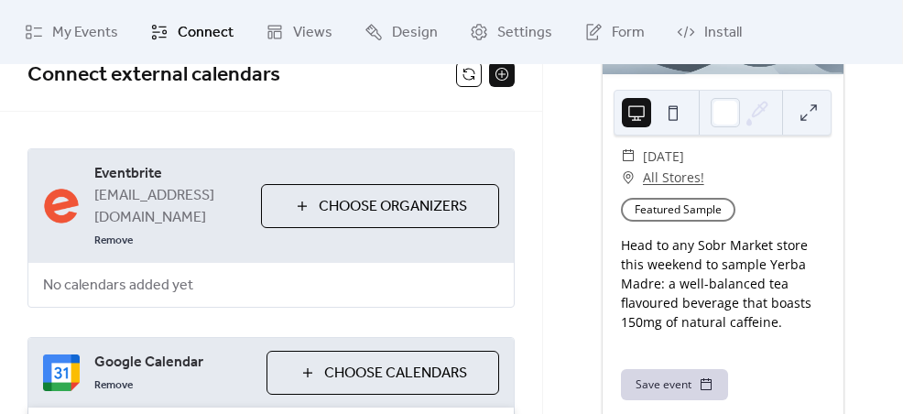
scroll to position [1761, 0]
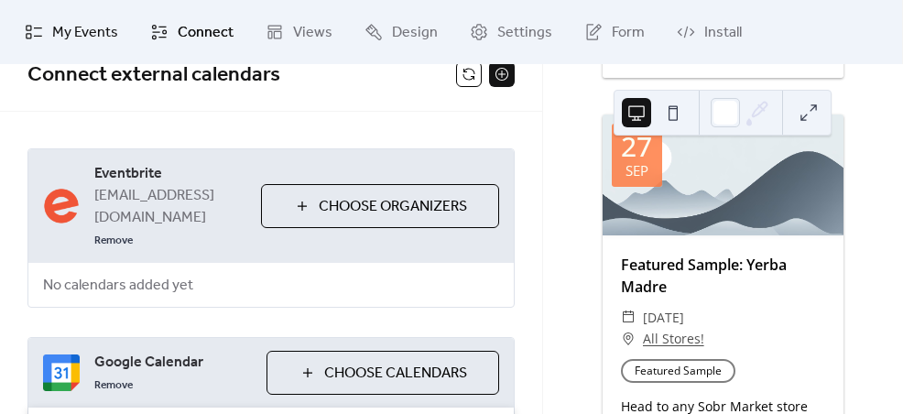
click at [70, 43] on span "My Events" at bounding box center [85, 33] width 66 height 22
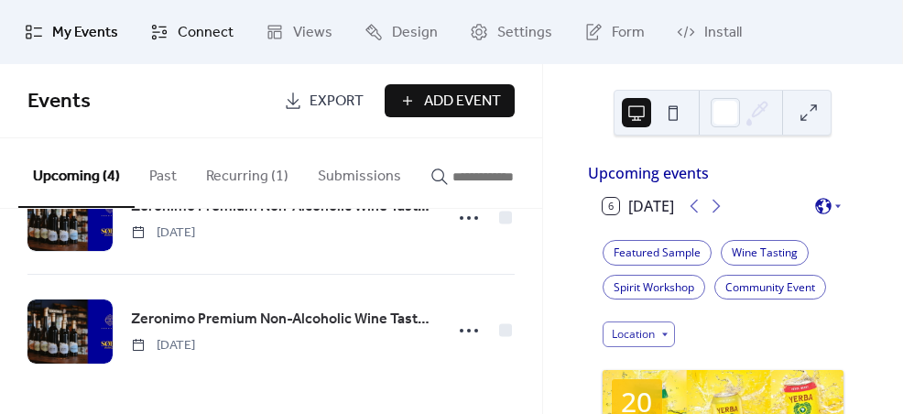
click at [195, 35] on span "Connect" at bounding box center [206, 33] width 56 height 22
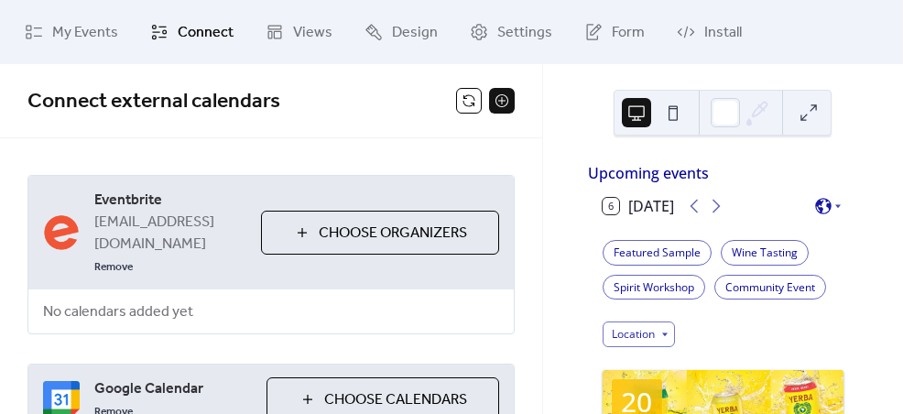
scroll to position [124, 0]
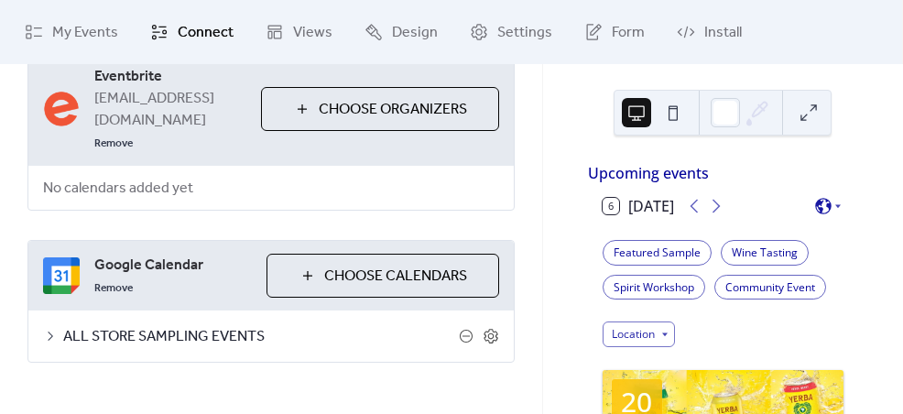
click at [333, 326] on span "ALL STORE SAMPLING EVENTS" at bounding box center [261, 337] width 396 height 22
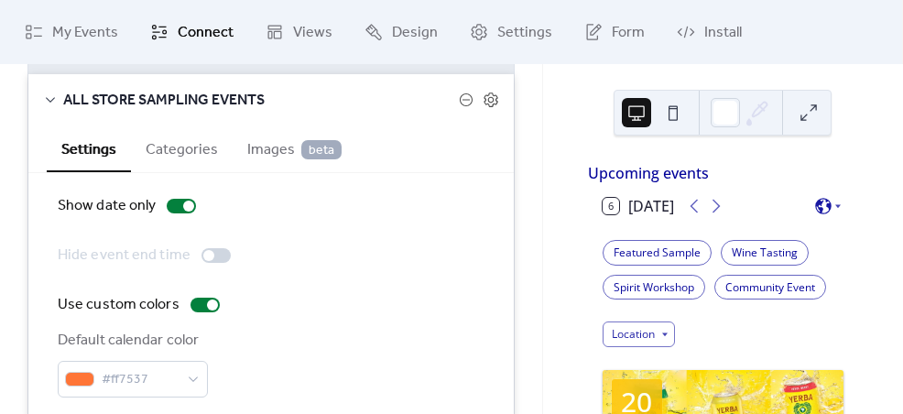
click at [287, 139] on span "Images beta" at bounding box center [294, 150] width 94 height 22
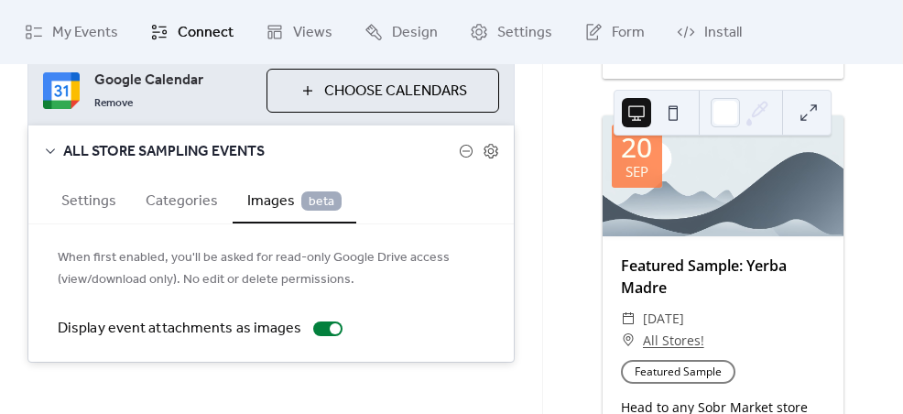
scroll to position [800, 0]
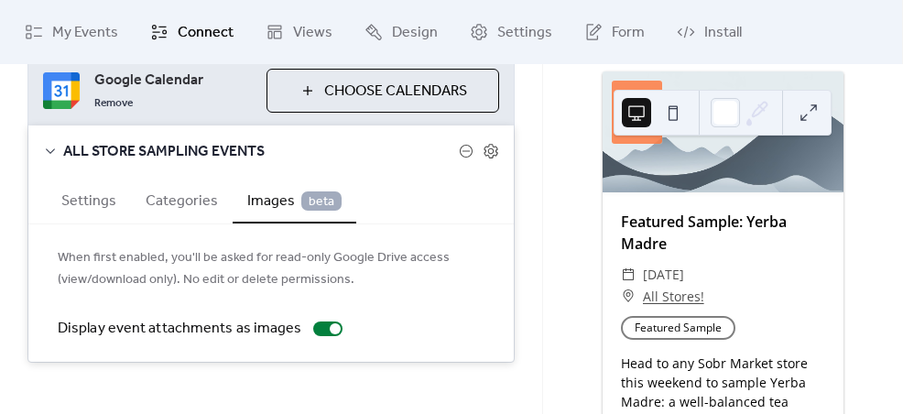
click at [808, 108] on button at bounding box center [808, 112] width 29 height 29
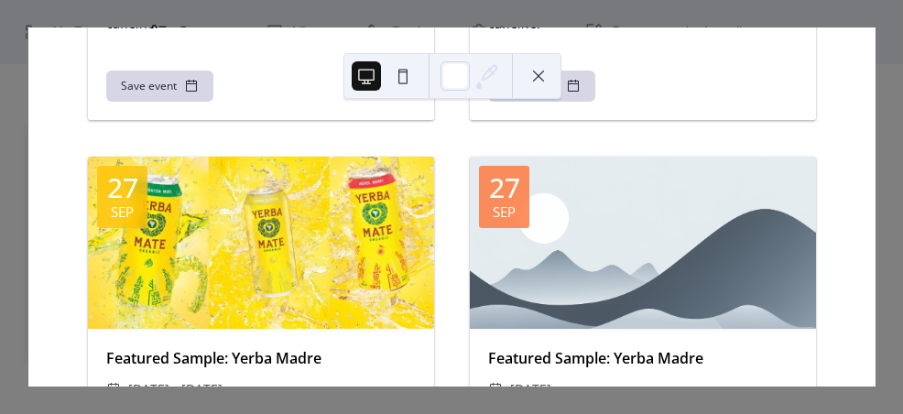
scroll to position [671, 0]
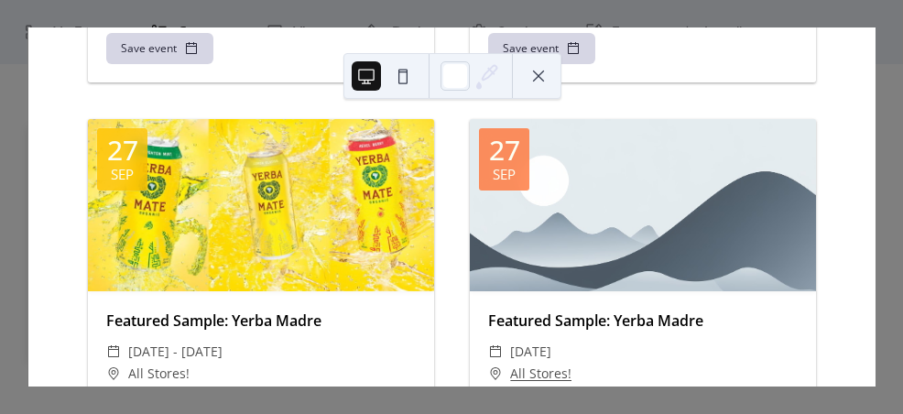
click at [601, 206] on div at bounding box center [643, 205] width 346 height 173
click at [593, 211] on div at bounding box center [643, 205] width 346 height 173
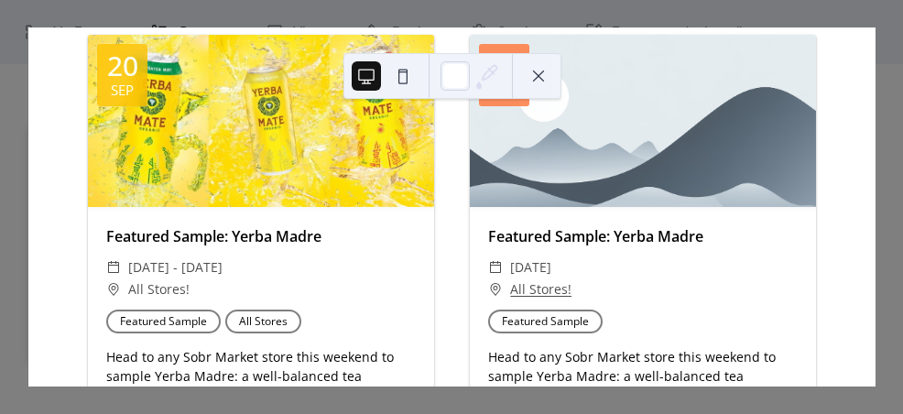
scroll to position [35, 0]
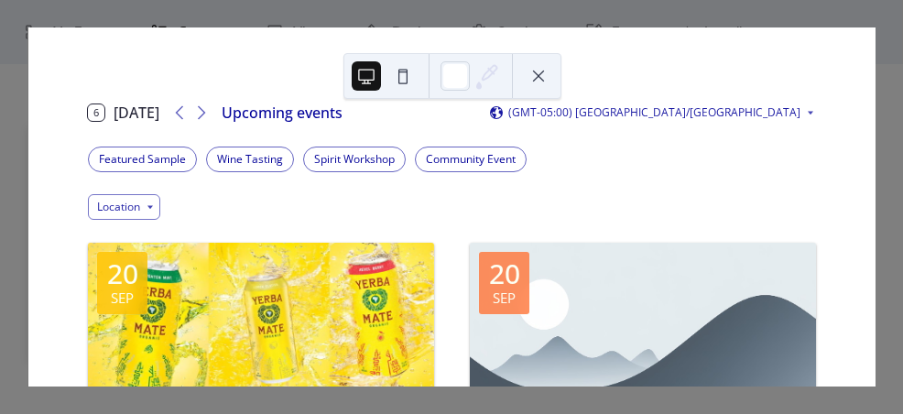
click at [542, 75] on button at bounding box center [538, 75] width 29 height 29
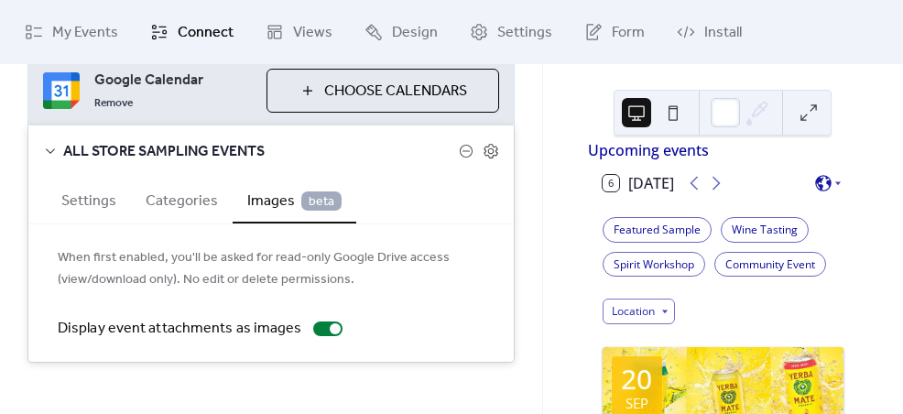
scroll to position [0, 0]
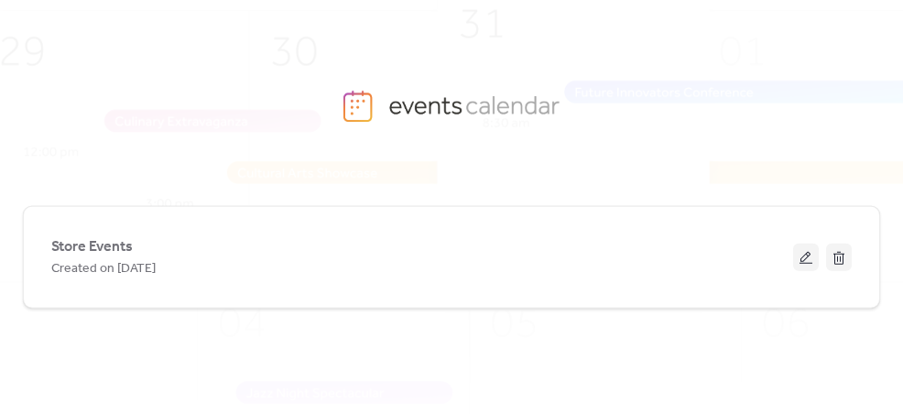
click at [809, 269] on button at bounding box center [806, 257] width 26 height 27
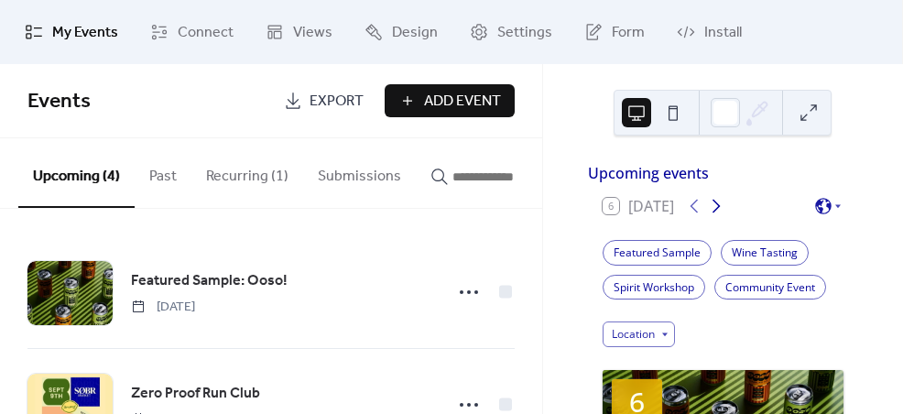
click at [718, 213] on icon at bounding box center [716, 207] width 8 height 14
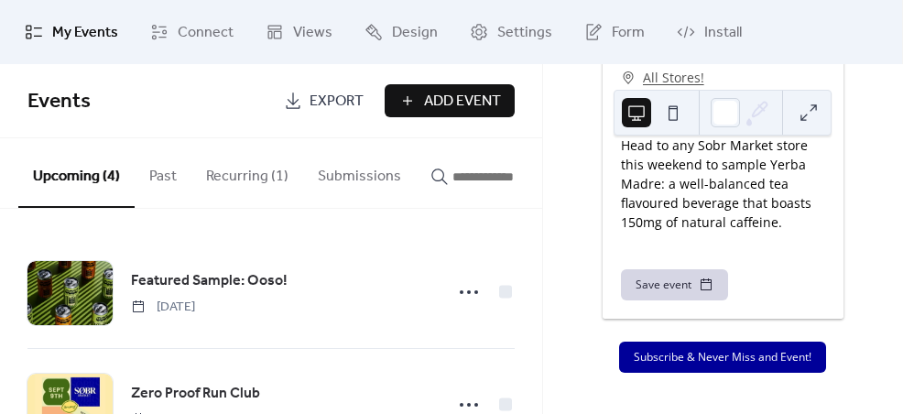
scroll to position [2109, 0]
click at [265, 181] on button "Recurring (1)" at bounding box center [247, 172] width 112 height 68
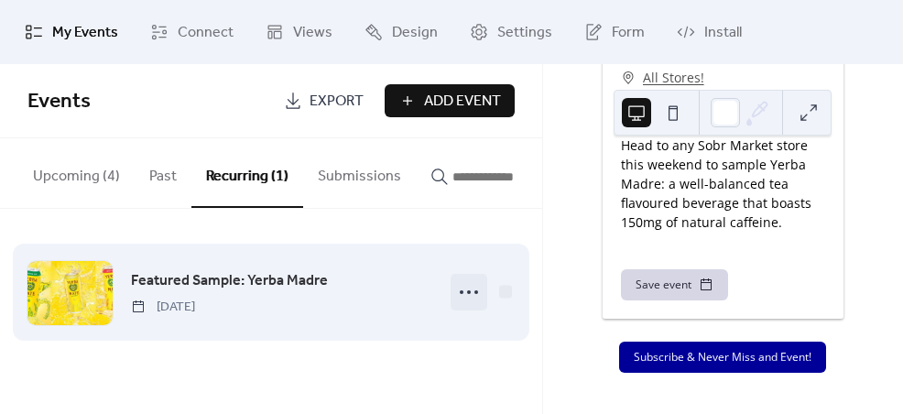
click at [471, 299] on icon at bounding box center [468, 291] width 29 height 29
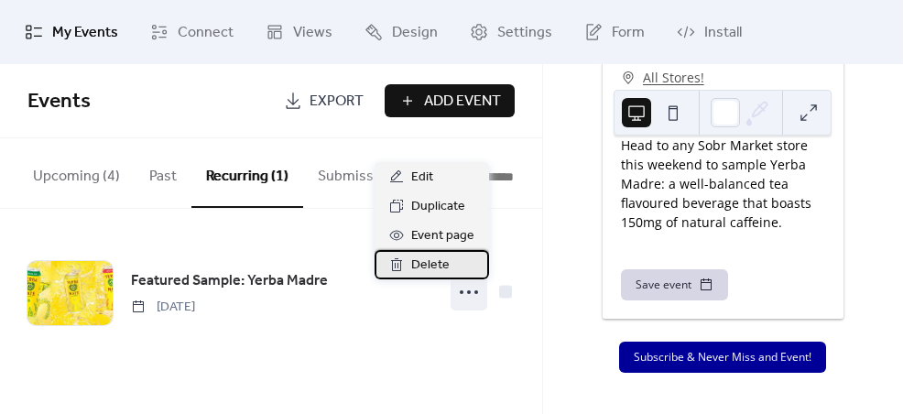
click at [441, 266] on span "Delete" at bounding box center [430, 266] width 38 height 22
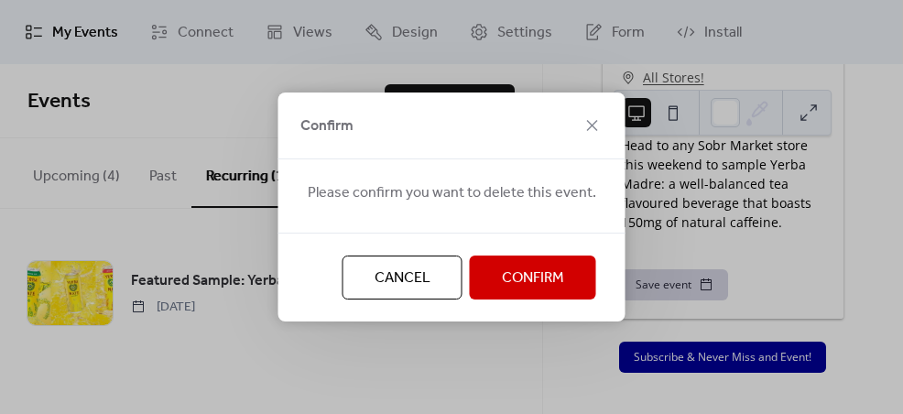
click at [529, 275] on span "Confirm" at bounding box center [533, 278] width 62 height 22
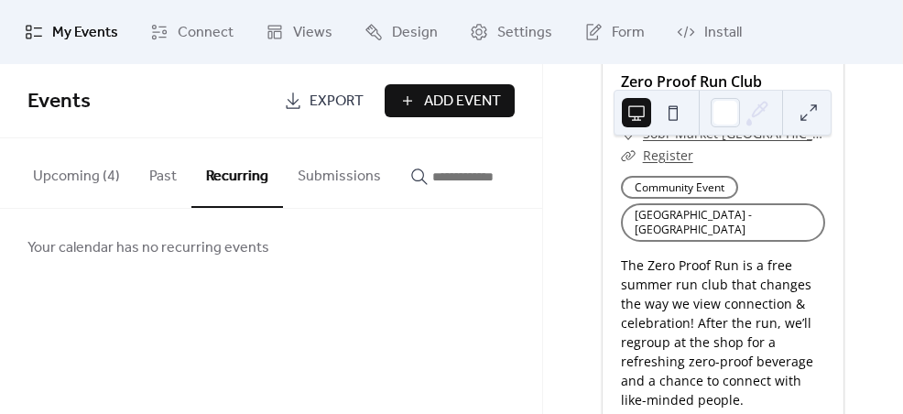
click at [61, 172] on button "Upcoming (4)" at bounding box center [76, 172] width 116 height 68
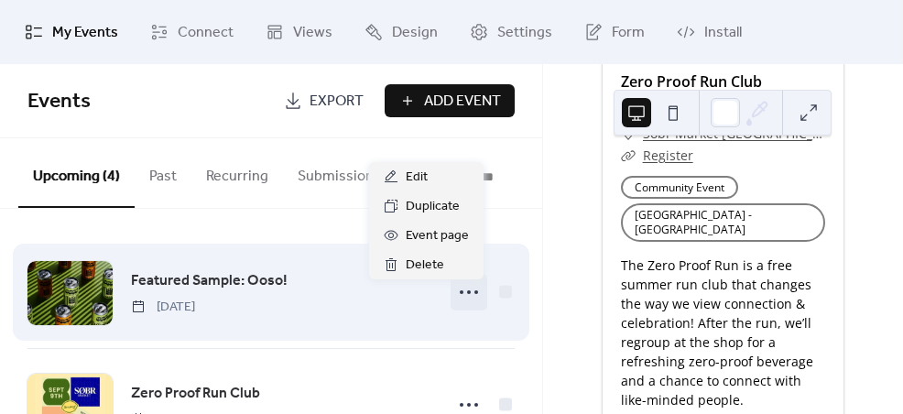
click at [460, 295] on icon at bounding box center [468, 291] width 29 height 29
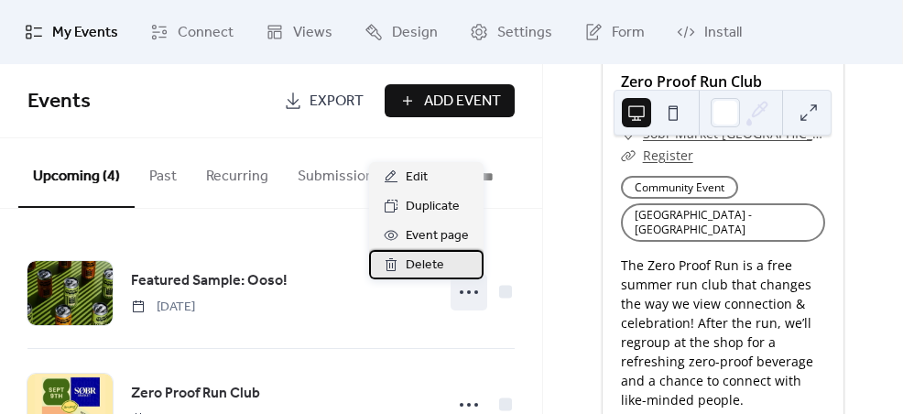
click at [439, 263] on span "Delete" at bounding box center [425, 266] width 38 height 22
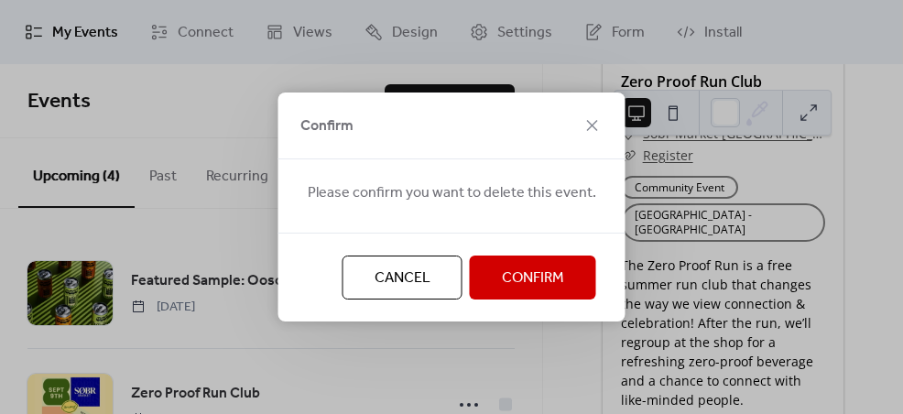
click at [517, 287] on span "Confirm" at bounding box center [533, 278] width 62 height 22
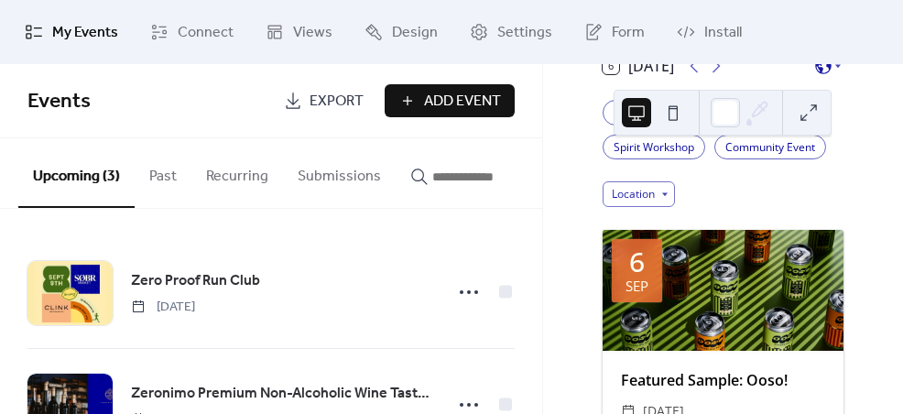
scroll to position [256, 0]
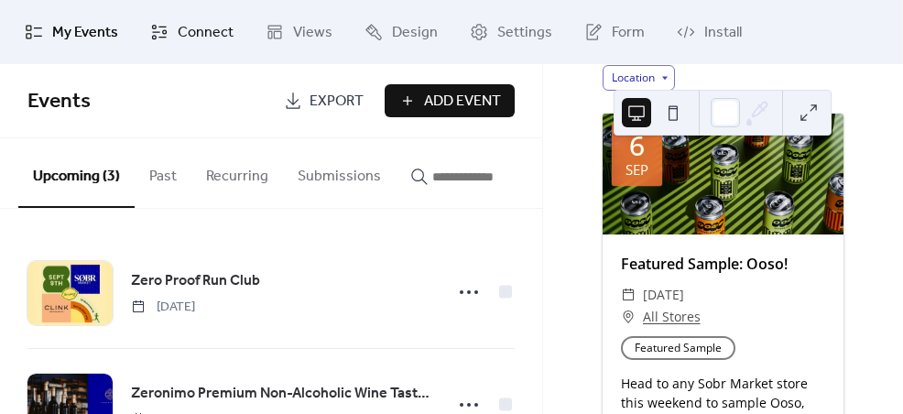
click at [201, 39] on span "Connect" at bounding box center [206, 33] width 56 height 22
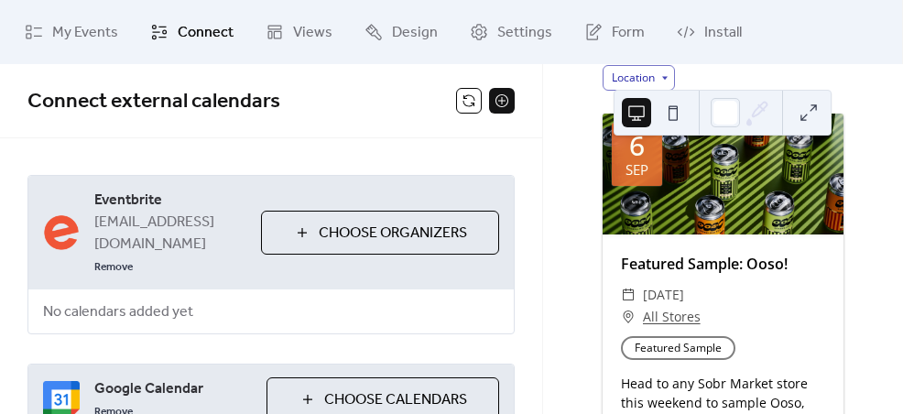
scroll to position [124, 0]
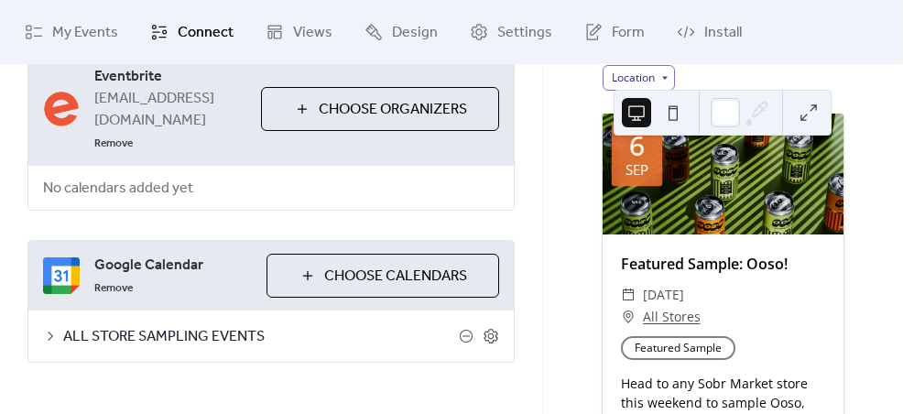
click at [156, 326] on span "ALL STORE SAMPLING EVENTS" at bounding box center [261, 337] width 396 height 22
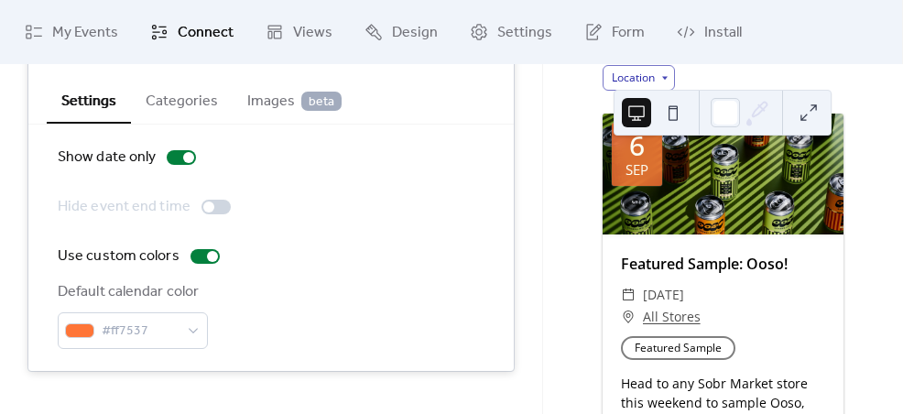
scroll to position [409, 0]
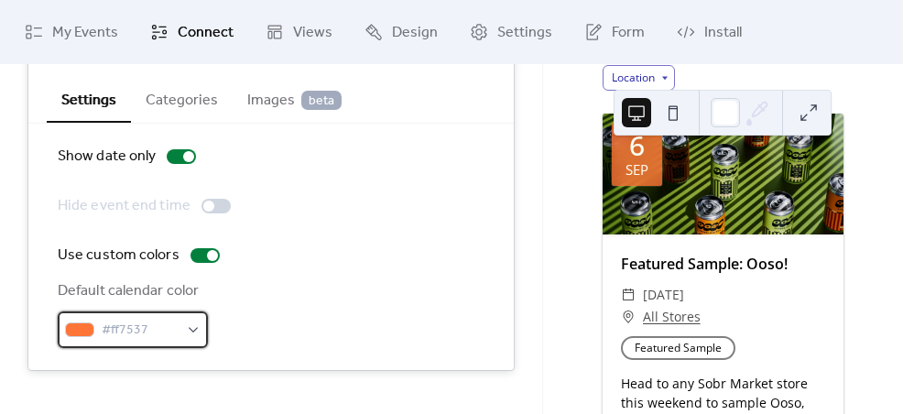
click at [151, 320] on span "#ff7537" at bounding box center [140, 331] width 77 height 22
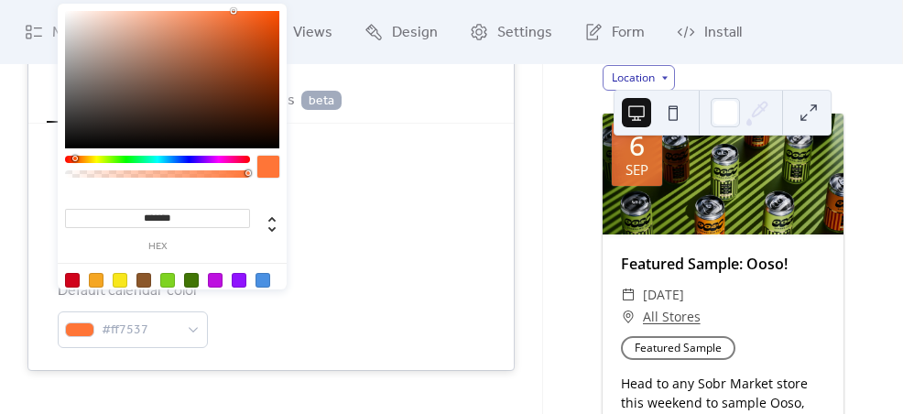
click at [155, 221] on input "*******" at bounding box center [157, 218] width 185 height 19
paste input "*"
click at [155, 221] on input "********" at bounding box center [157, 218] width 185 height 19
paste input "*"
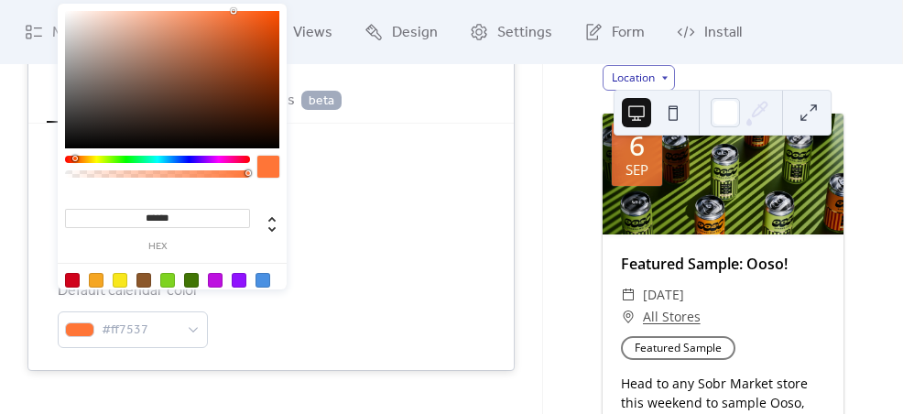
type input "*******"
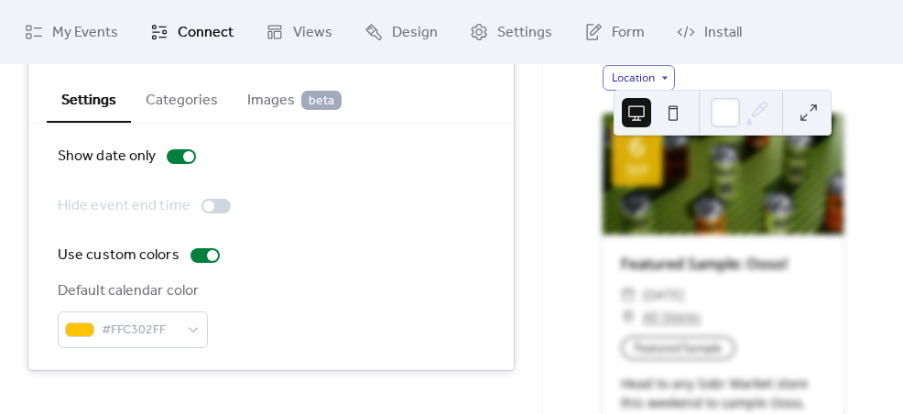
click at [375, 206] on div "Show date only Hide event end time Use custom colors Default calendar color #FF…" at bounding box center [271, 247] width 427 height 202
click at [452, 244] on div "Show date only Hide event end time Use custom colors Default calendar color #FF…" at bounding box center [271, 247] width 427 height 202
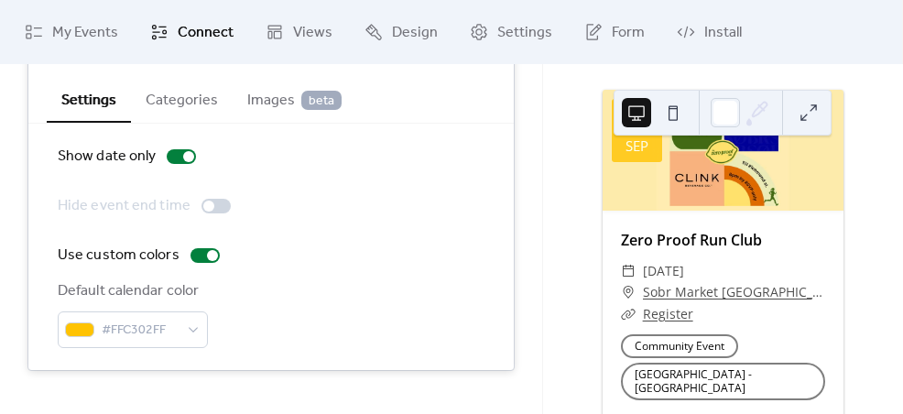
scroll to position [1394, 0]
click at [73, 33] on span "My Events" at bounding box center [85, 33] width 66 height 22
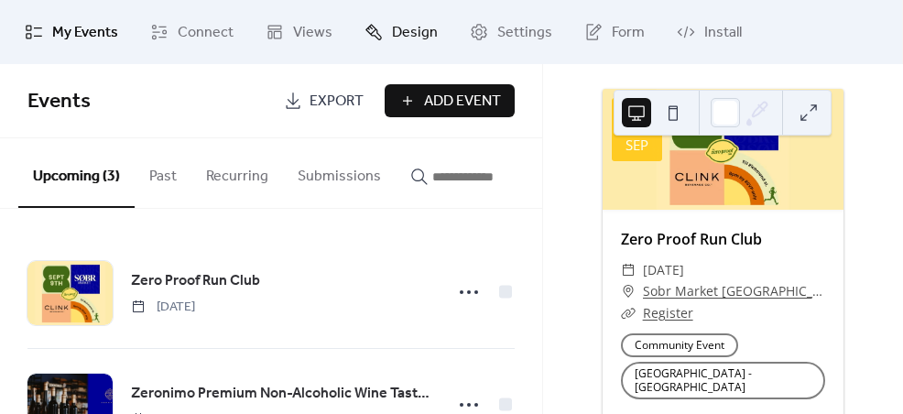
click at [401, 35] on span "Design" at bounding box center [415, 33] width 46 height 22
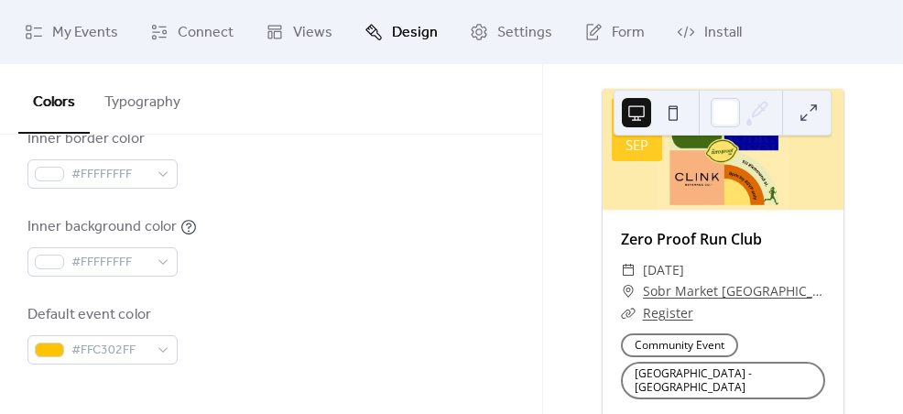
scroll to position [534, 0]
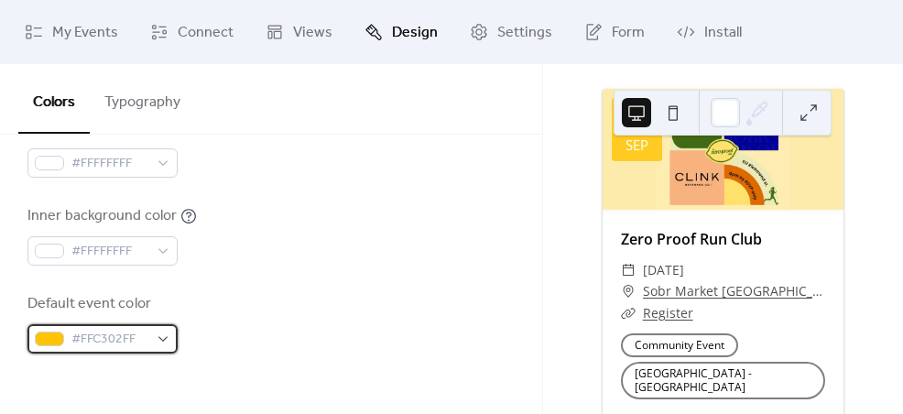
click at [120, 332] on span "#FFC302FF" at bounding box center [109, 340] width 77 height 22
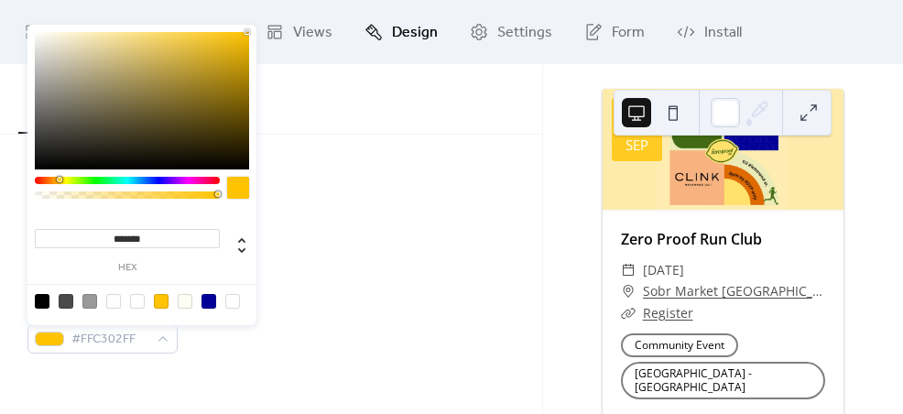
click at [203, 299] on div at bounding box center [208, 301] width 15 height 15
type input "*******"
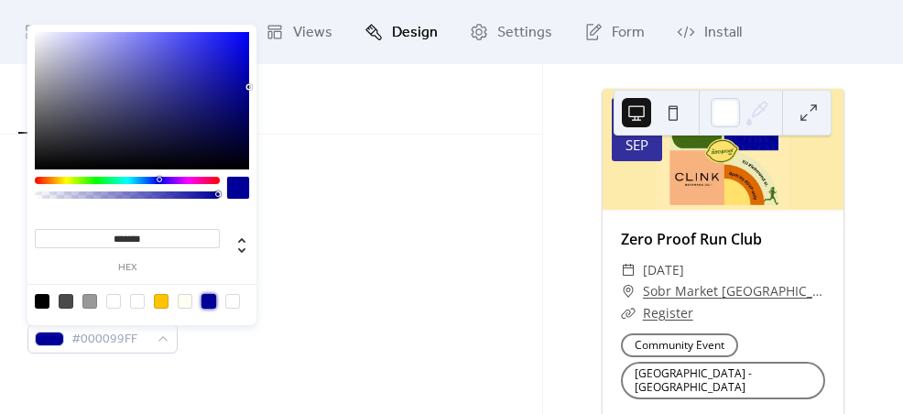
click at [347, 278] on div "Background color #FFFFFF00 Text color #000000FF Border color #FFFFFFFF Inner bo…" at bounding box center [270, 104] width 487 height 500
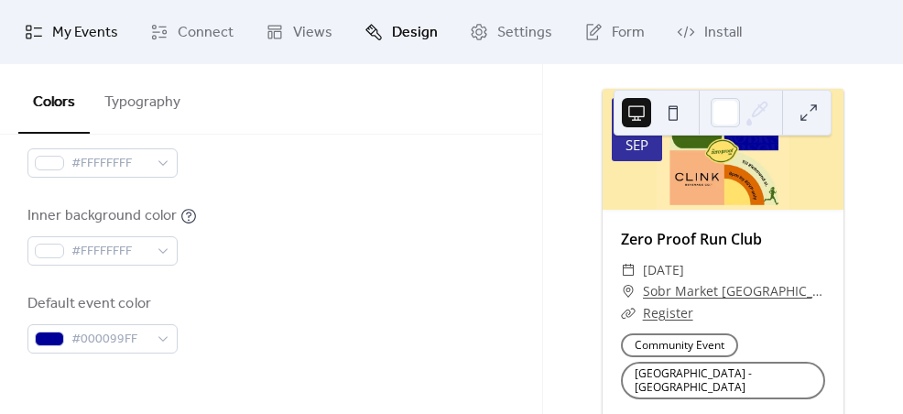
click at [91, 22] on span "My Events" at bounding box center [85, 33] width 66 height 22
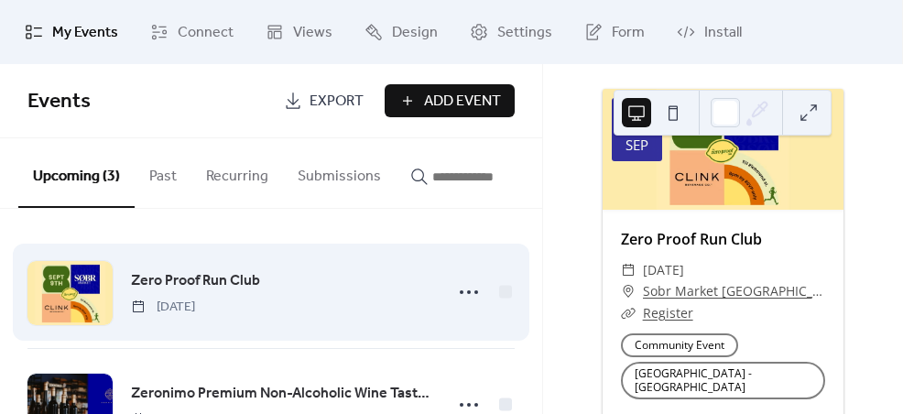
click at [439, 270] on div "Zero Proof Run Club [DATE]" at bounding box center [270, 292] width 487 height 112
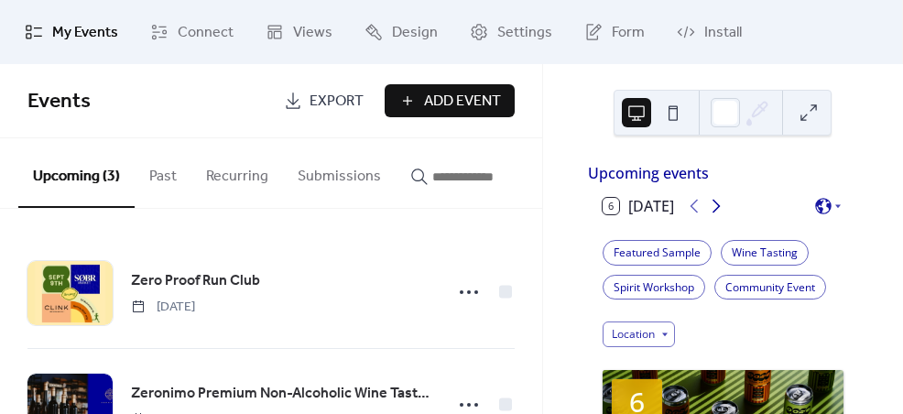
click at [714, 217] on icon at bounding box center [716, 206] width 22 height 22
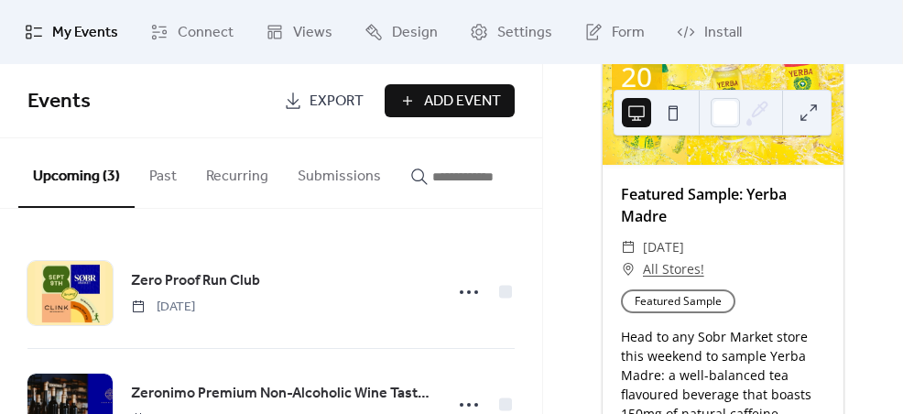
scroll to position [2239, 0]
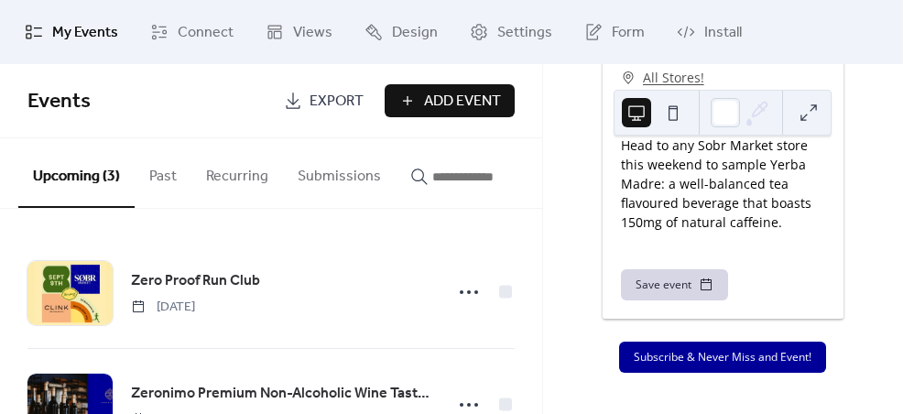
click at [808, 113] on button at bounding box center [808, 112] width 29 height 29
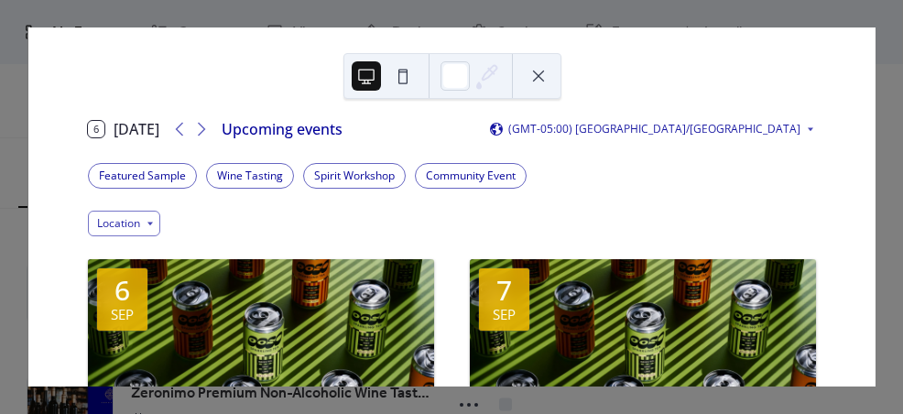
scroll to position [6, 0]
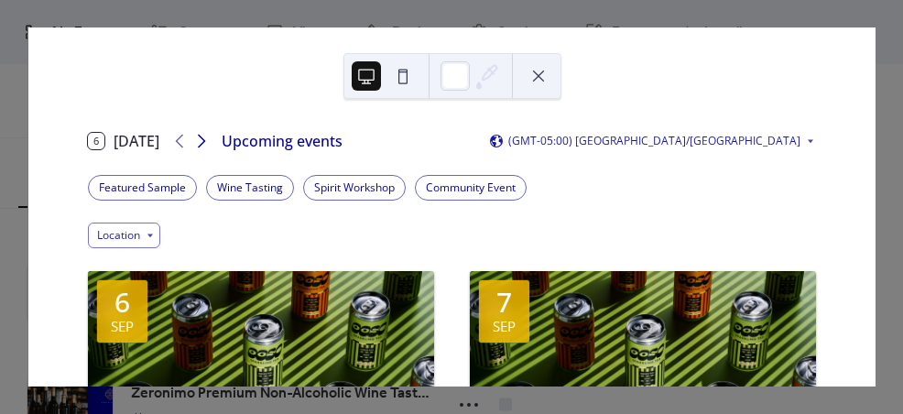
click at [202, 147] on icon at bounding box center [201, 141] width 22 height 22
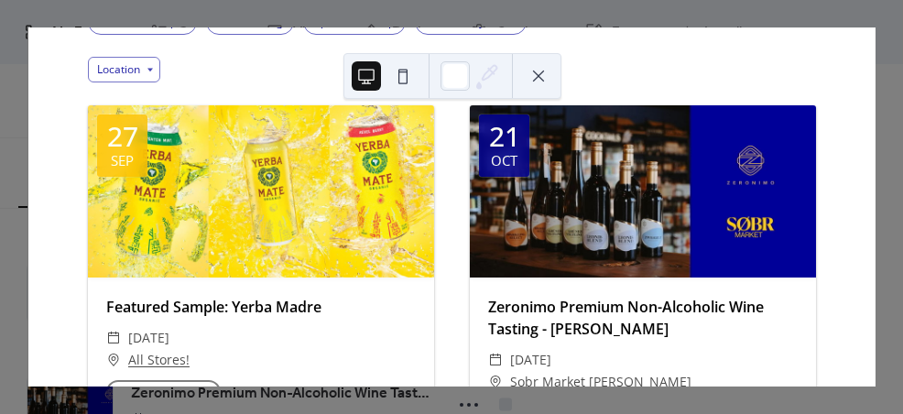
scroll to position [146, 0]
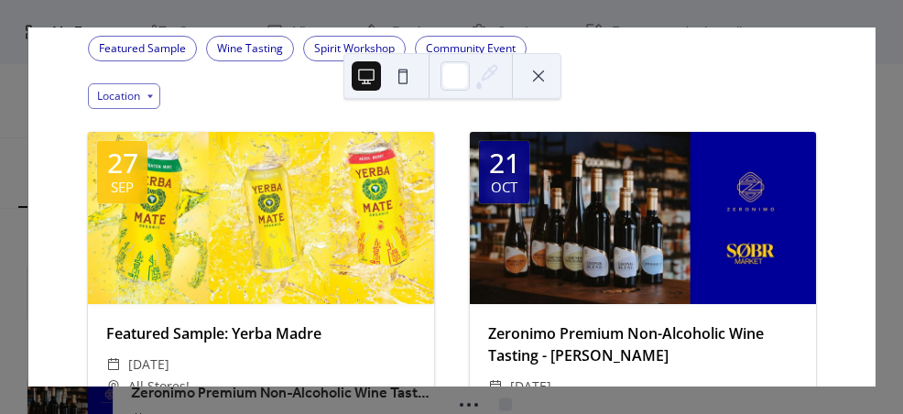
click at [665, 27] on div "6 [DATE] Upcoming events (GMT-05:00) [GEOGRAPHIC_DATA]/[GEOGRAPHIC_DATA] Featur…" at bounding box center [451, 206] width 848 height 359
click at [535, 68] on button at bounding box center [538, 75] width 29 height 29
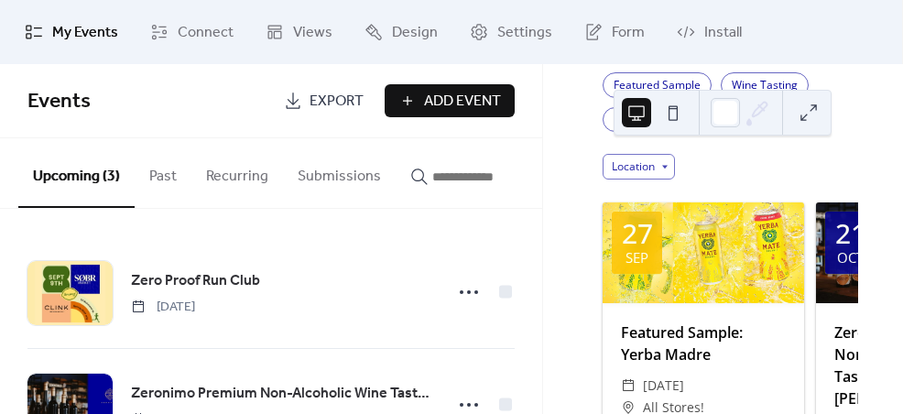
scroll to position [179, 0]
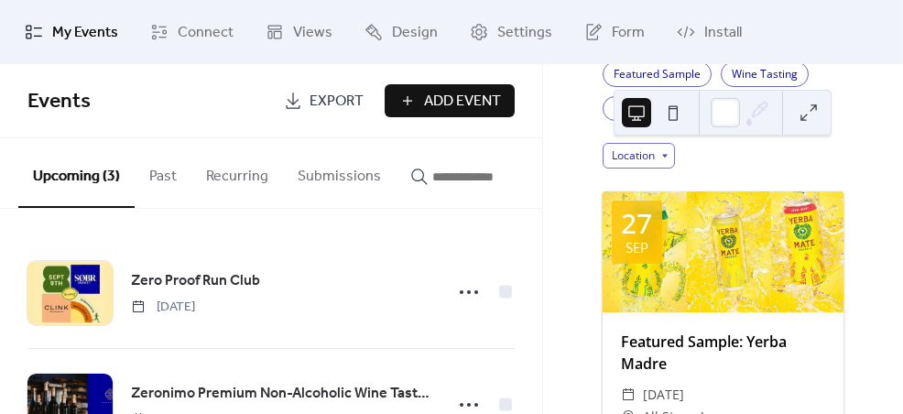
click at [60, 33] on span "My Events" at bounding box center [85, 33] width 66 height 22
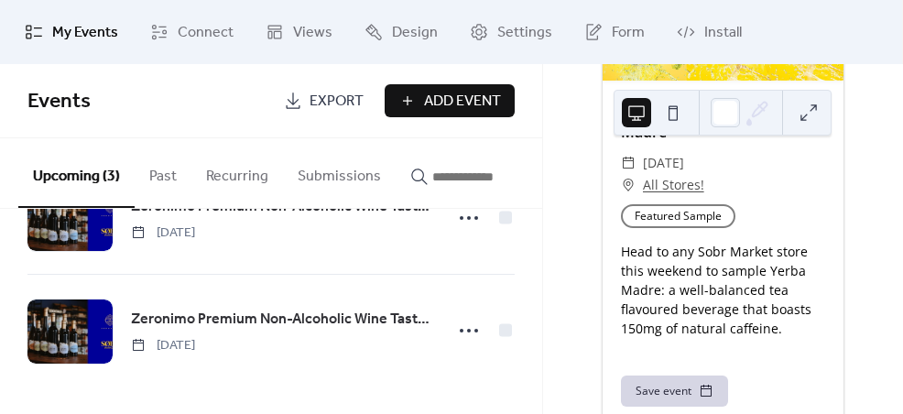
scroll to position [0, 0]
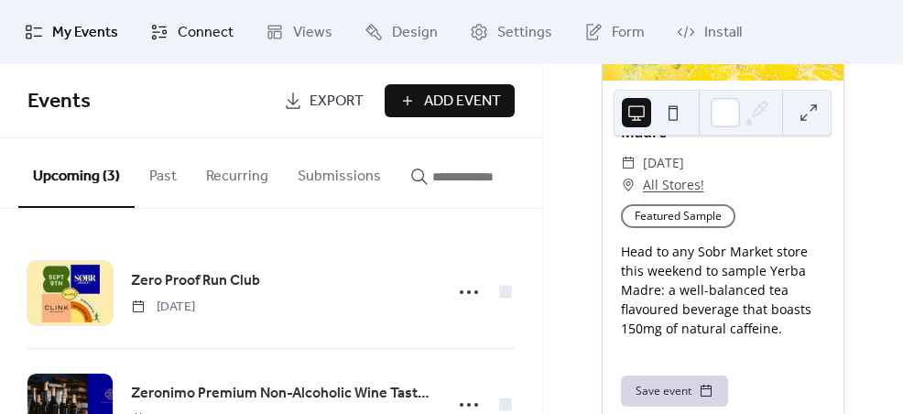
click at [191, 43] on span "Connect" at bounding box center [206, 33] width 56 height 22
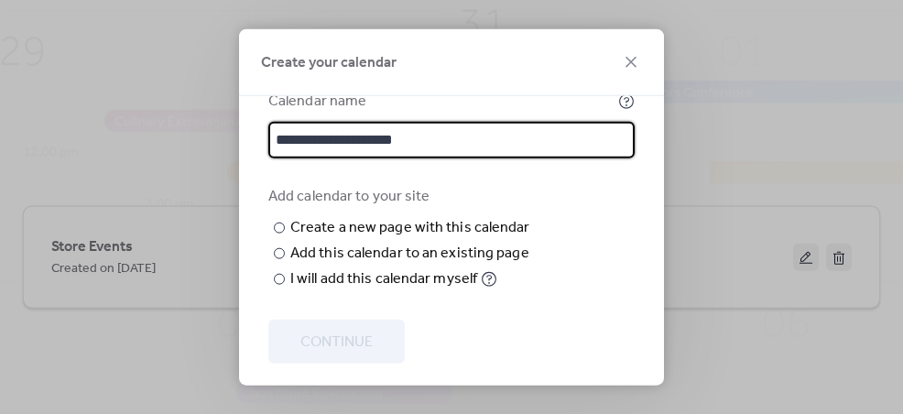
scroll to position [103, 0]
type input "**********"
click at [446, 268] on div "I will add this calendar myself" at bounding box center [383, 279] width 187 height 22
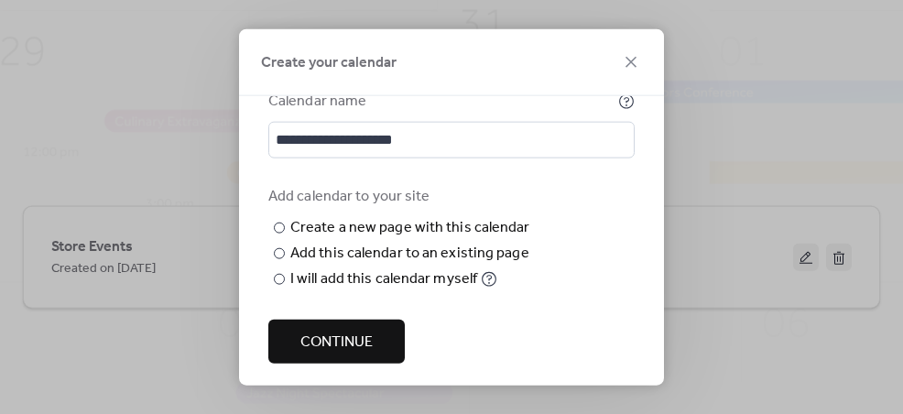
click at [366, 334] on span "Continue" at bounding box center [336, 342] width 72 height 22
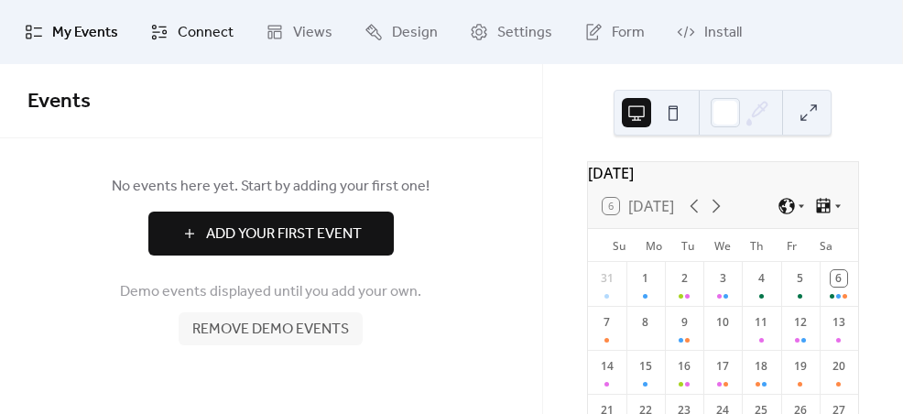
click at [189, 27] on span "Connect" at bounding box center [206, 33] width 56 height 22
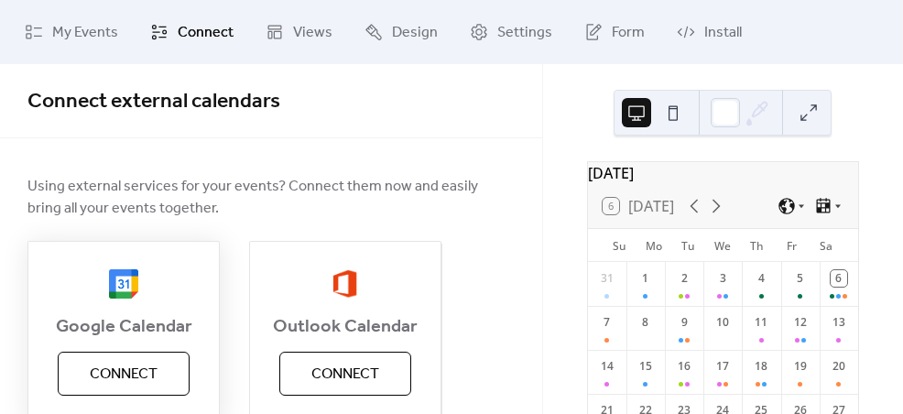
click at [134, 375] on span "Connect" at bounding box center [124, 374] width 68 height 22
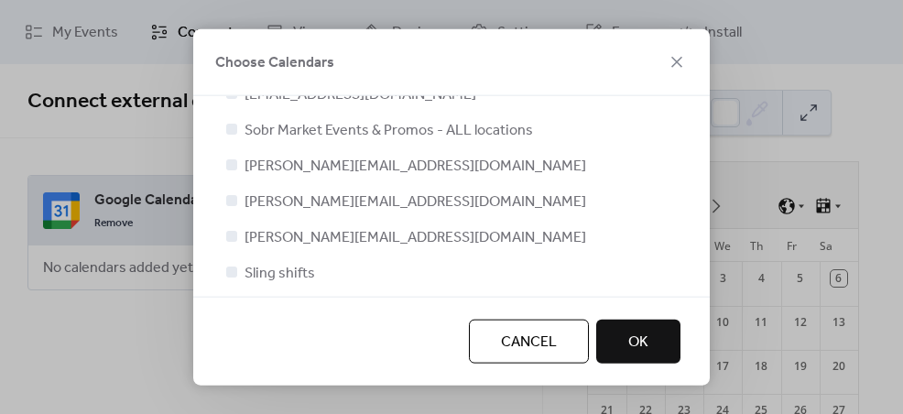
scroll to position [151, 0]
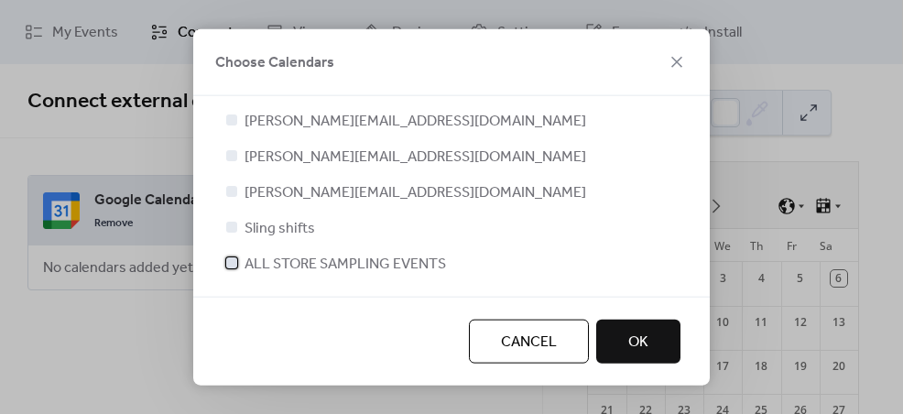
click at [327, 261] on span "ALL STORE SAMPLING EVENTS" at bounding box center [344, 265] width 201 height 22
click at [636, 337] on span "OK" at bounding box center [638, 342] width 20 height 22
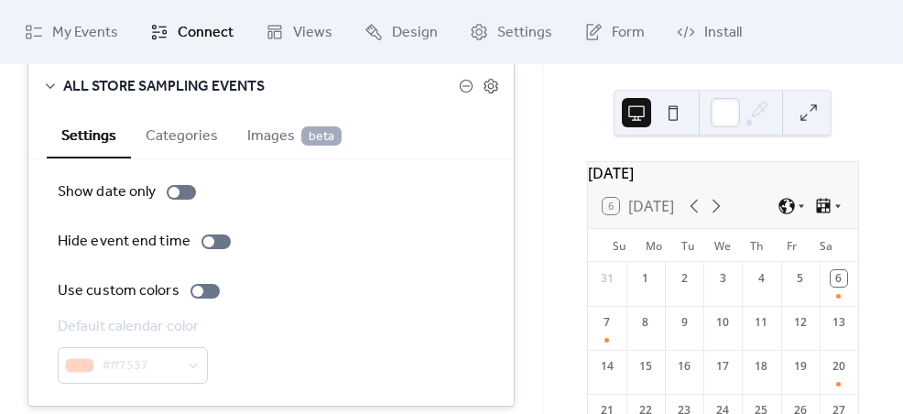
scroll to position [190, 0]
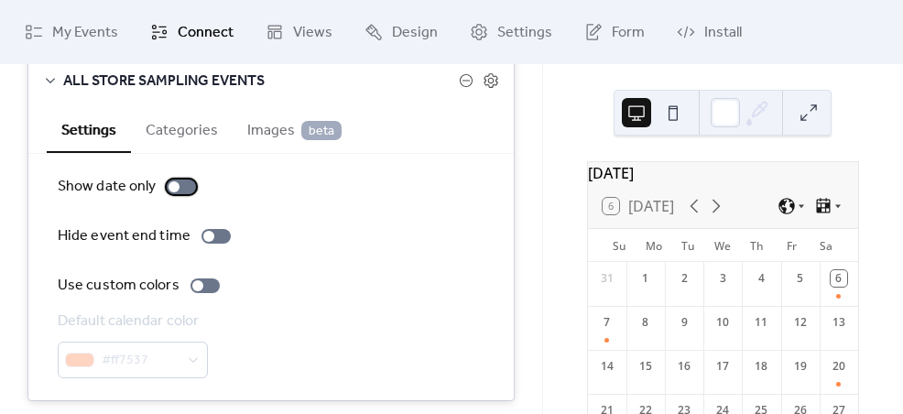
click at [186, 184] on div at bounding box center [181, 186] width 29 height 15
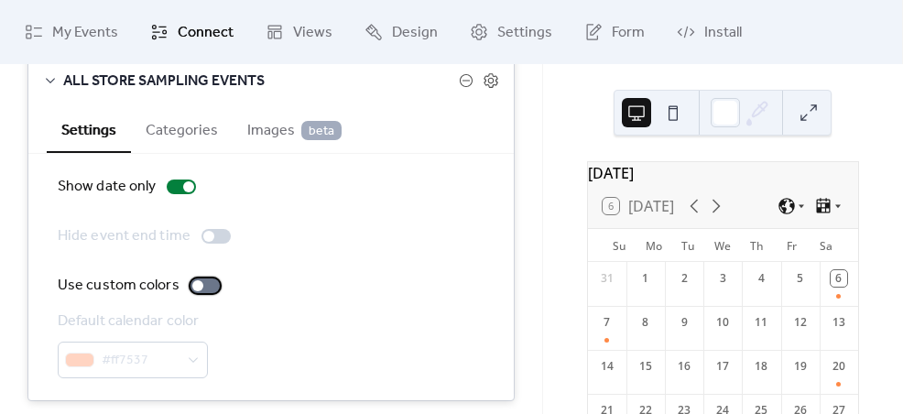
click at [200, 288] on div at bounding box center [204, 285] width 29 height 15
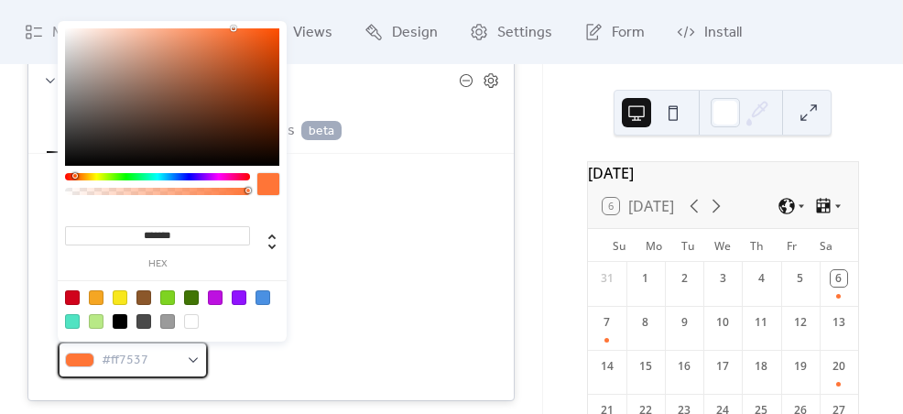
click at [82, 363] on div at bounding box center [79, 359] width 29 height 15
click at [164, 237] on input "*******" at bounding box center [157, 235] width 185 height 19
paste input
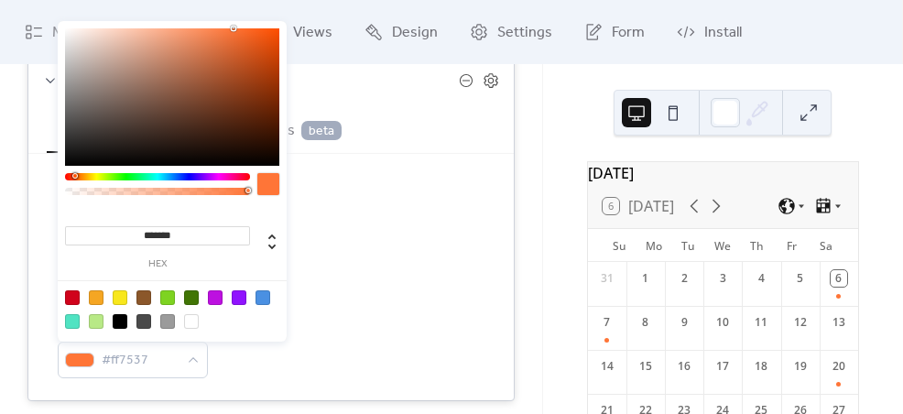
type input "*******"
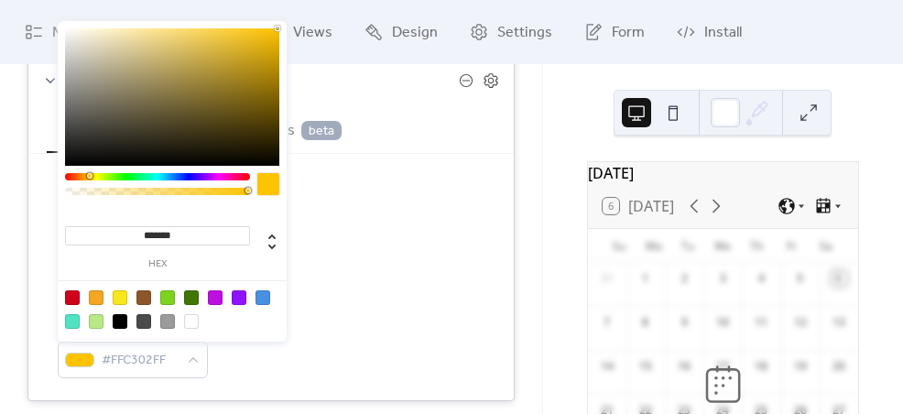
click at [346, 241] on div "Hide event end time" at bounding box center [271, 236] width 427 height 22
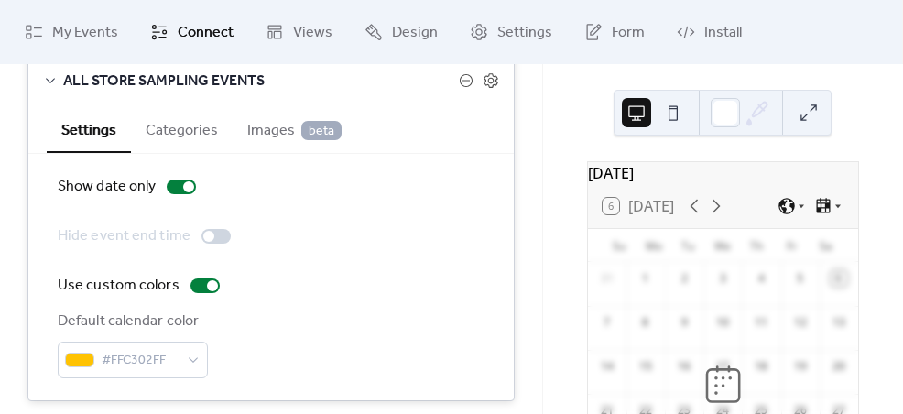
click at [280, 136] on span "Images beta" at bounding box center [294, 131] width 94 height 22
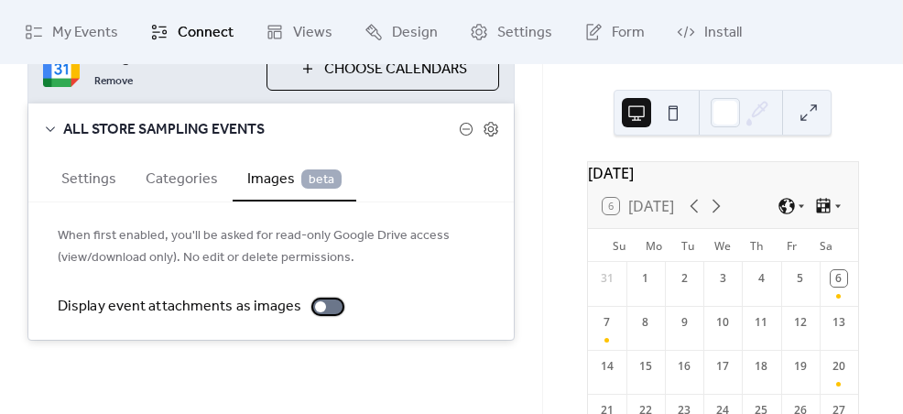
click at [320, 299] on div at bounding box center [327, 306] width 29 height 15
click at [192, 181] on button "Categories" at bounding box center [182, 177] width 102 height 45
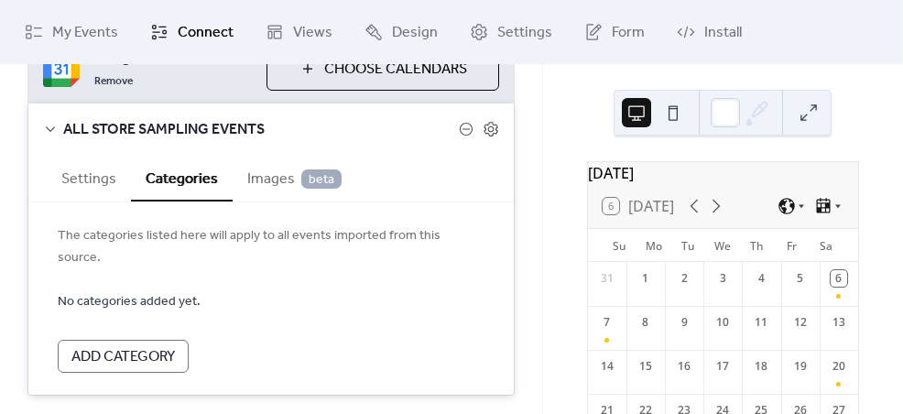
click at [275, 190] on span "Images beta" at bounding box center [294, 179] width 94 height 22
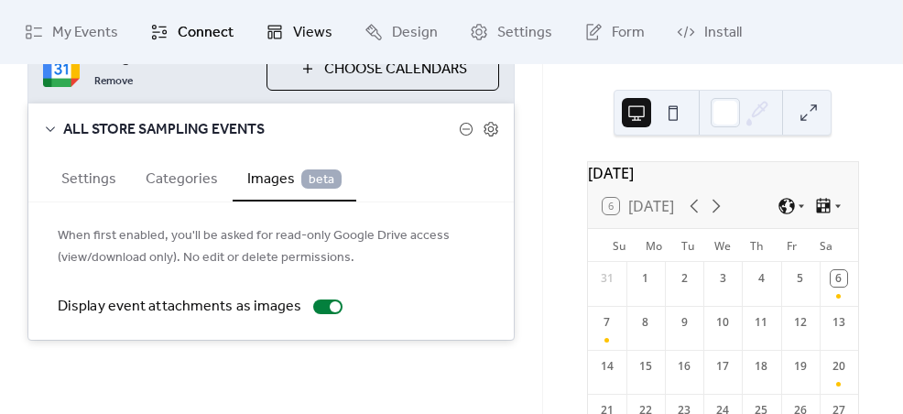
click at [287, 29] on link "Views" at bounding box center [299, 31] width 94 height 49
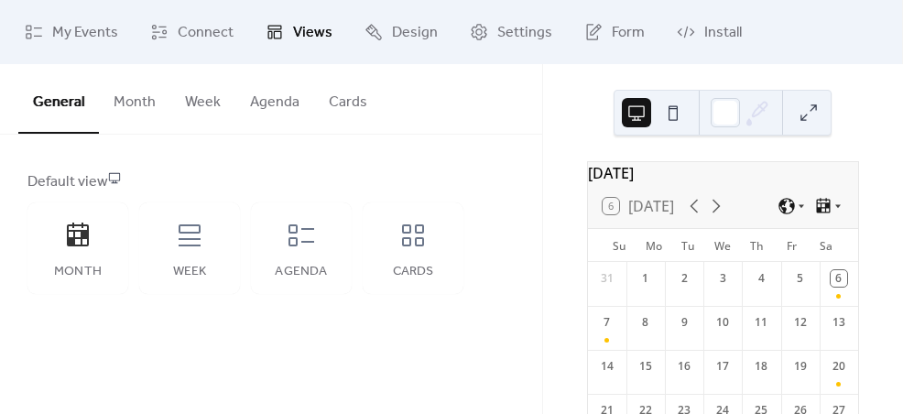
click at [333, 101] on button "Cards" at bounding box center [348, 98] width 68 height 68
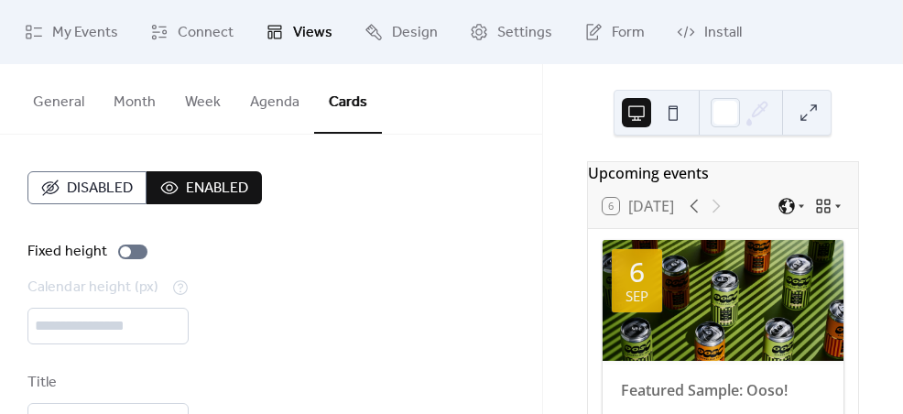
click at [272, 115] on button "Agenda" at bounding box center [274, 98] width 79 height 68
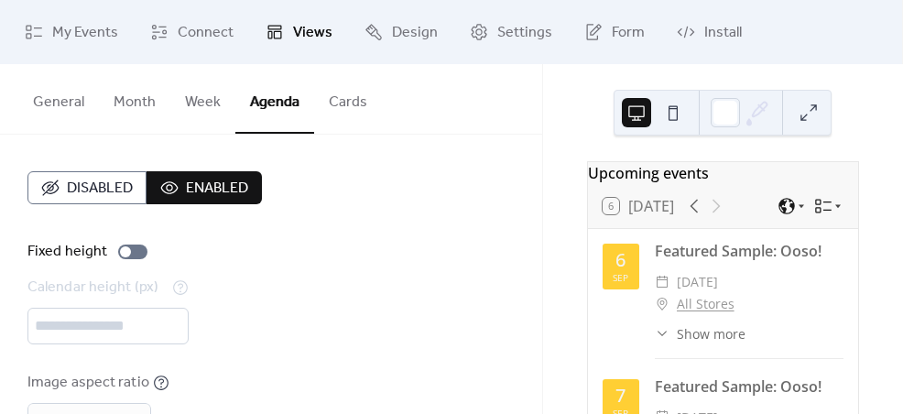
click at [817, 114] on button at bounding box center [808, 112] width 29 height 29
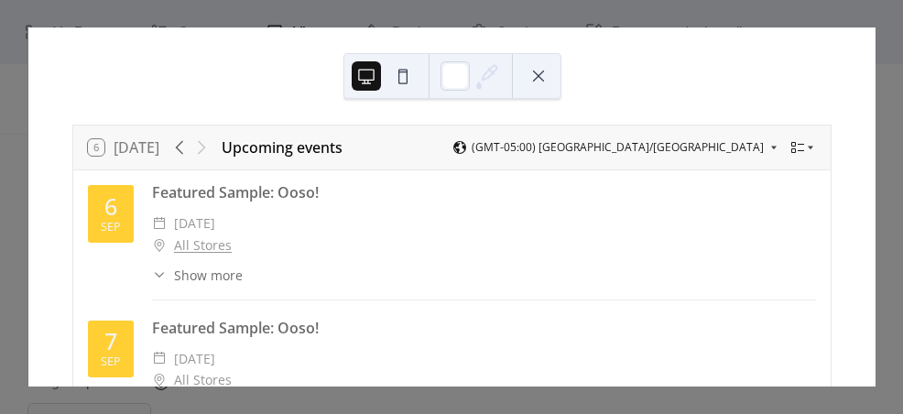
click at [540, 71] on button at bounding box center [538, 75] width 29 height 29
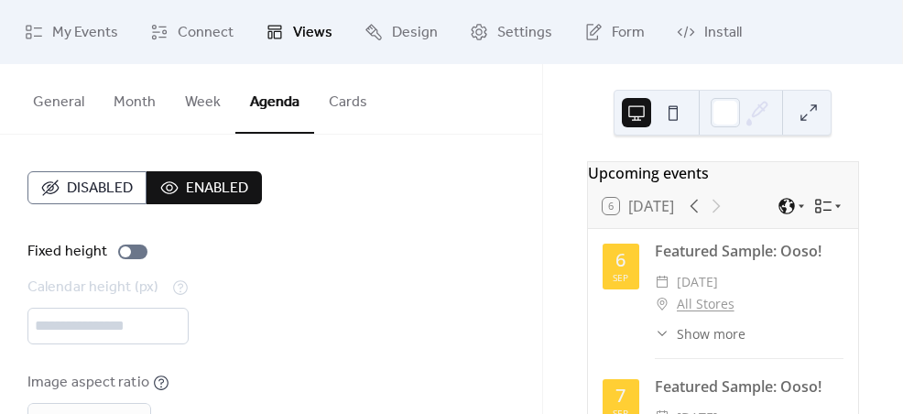
click at [106, 179] on span "Disabled" at bounding box center [100, 189] width 66 height 22
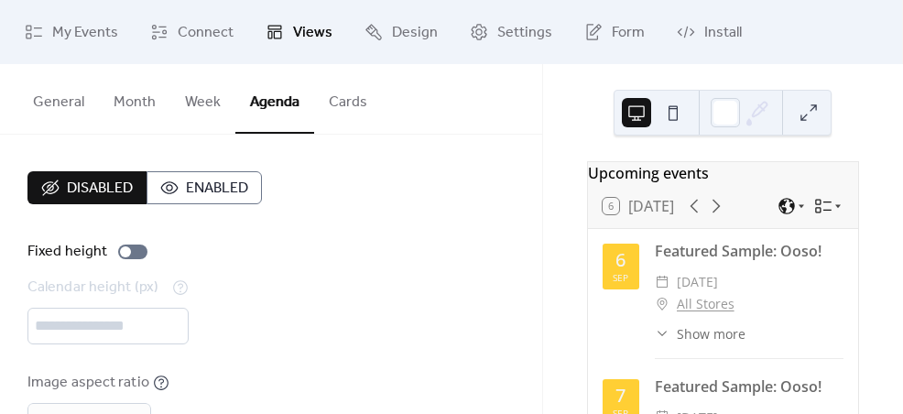
click at [200, 108] on button "Week" at bounding box center [202, 98] width 65 height 68
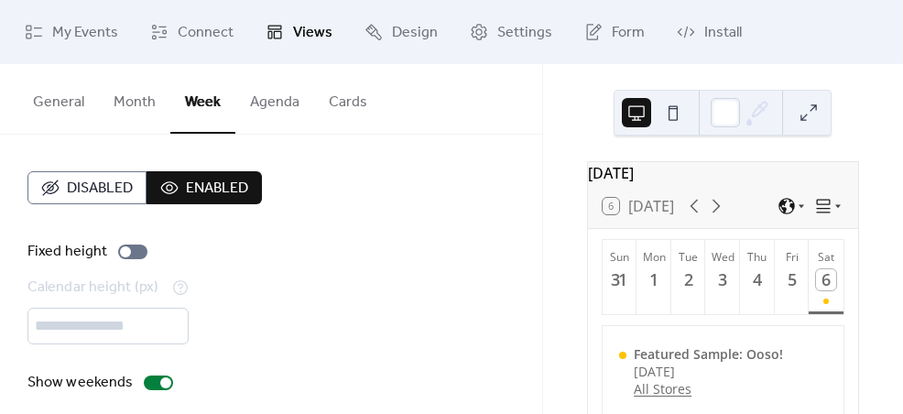
click at [817, 112] on button at bounding box center [808, 112] width 29 height 29
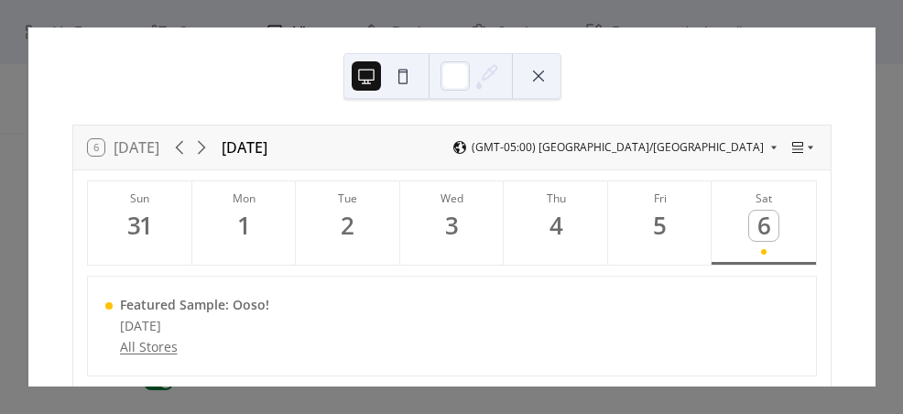
click at [529, 83] on button at bounding box center [538, 75] width 29 height 29
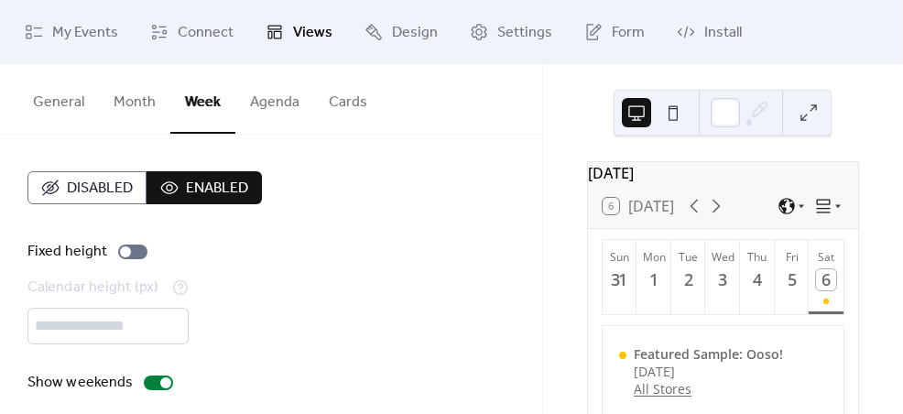
click at [127, 109] on button "Month" at bounding box center [134, 98] width 71 height 68
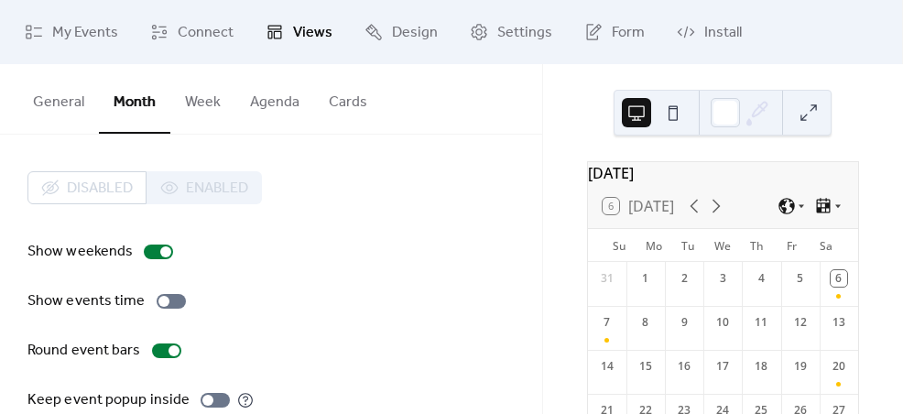
click at [194, 109] on button "Week" at bounding box center [202, 98] width 65 height 68
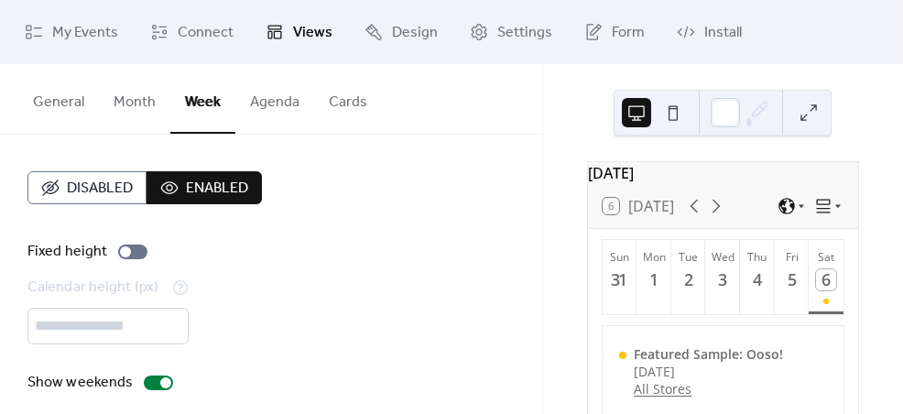
click at [113, 169] on div "Disabled Enabled Fixed height Calendar height (px) *** Show weekends" at bounding box center [271, 283] width 542 height 296
click at [104, 186] on span "Disabled" at bounding box center [100, 189] width 66 height 22
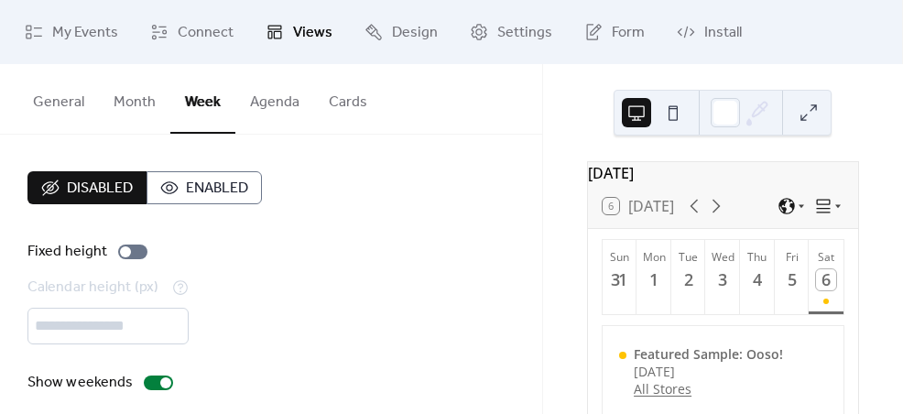
click at [143, 98] on button "Month" at bounding box center [134, 98] width 71 height 68
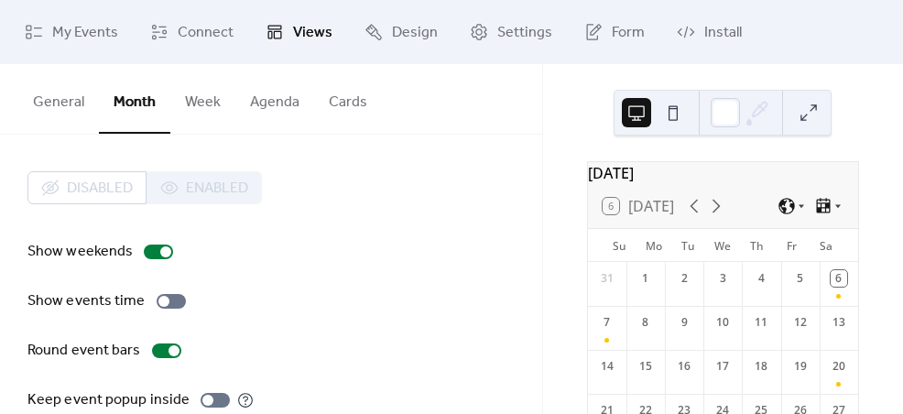
click at [818, 113] on button at bounding box center [808, 112] width 29 height 29
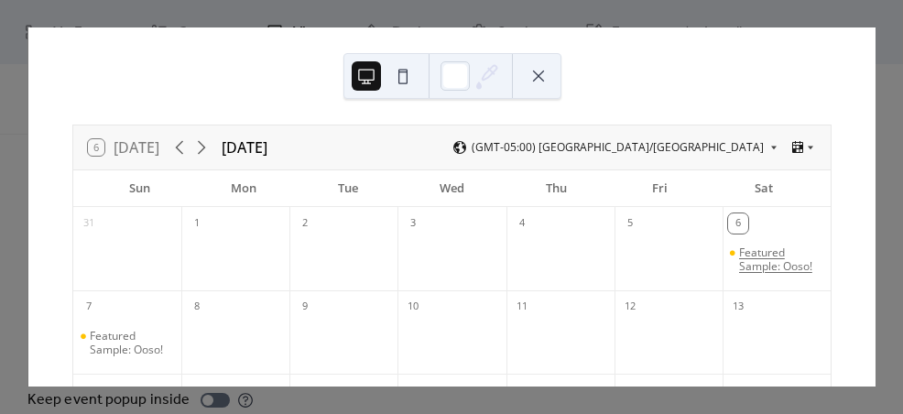
click at [742, 265] on div "Featured Sample: Ooso!" at bounding box center [781, 259] width 84 height 28
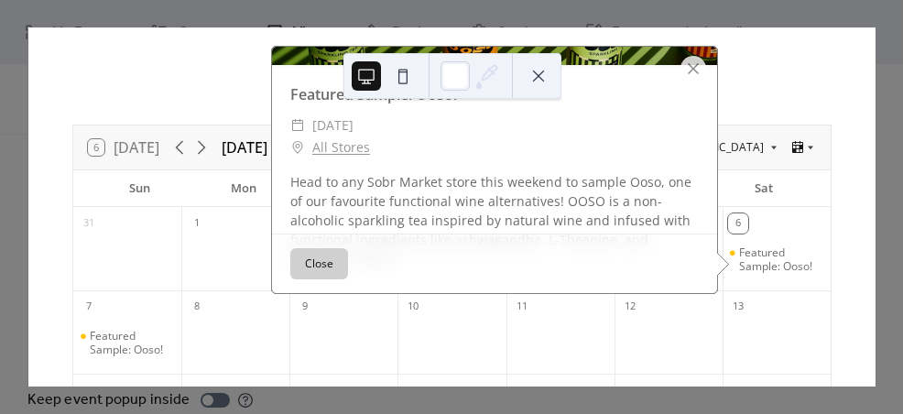
scroll to position [234, 0]
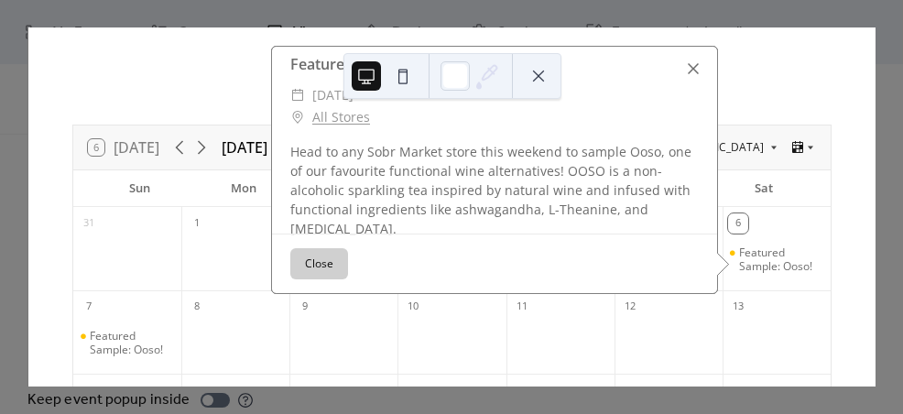
click at [681, 67] on div at bounding box center [693, 69] width 26 height 26
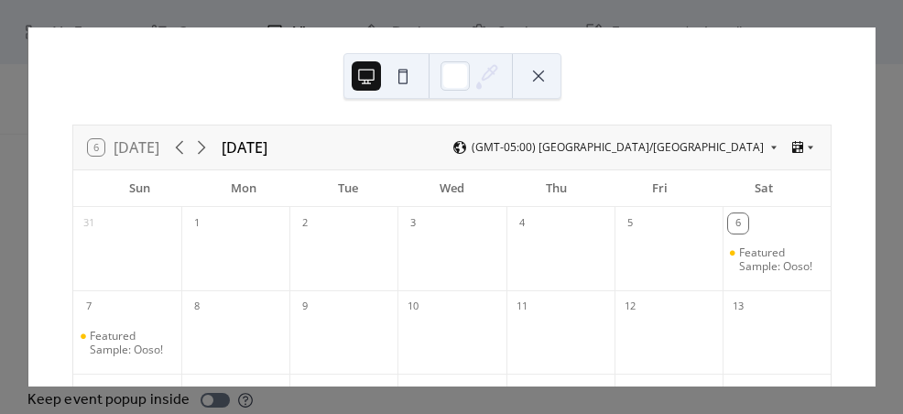
click at [548, 67] on button at bounding box center [538, 75] width 29 height 29
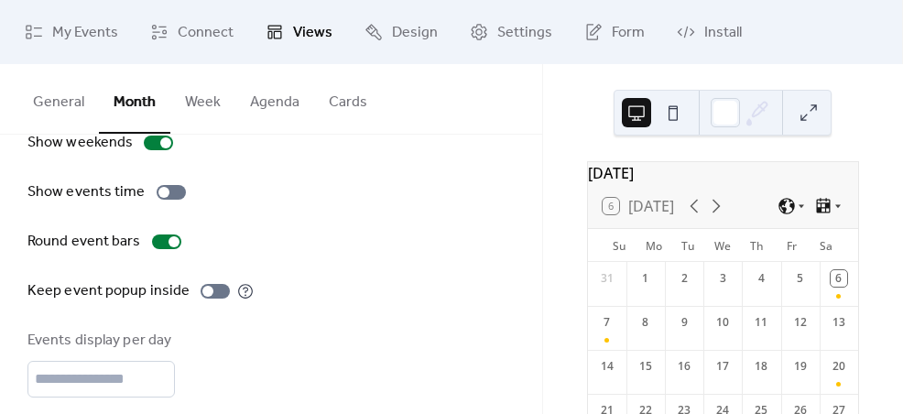
scroll to position [140, 0]
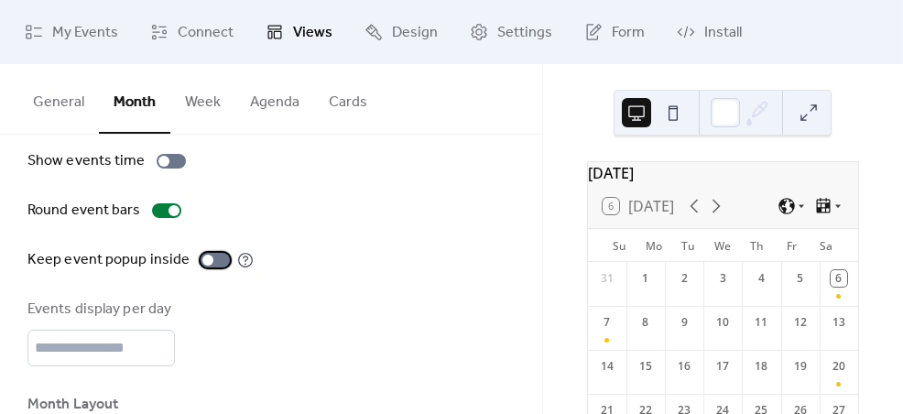
click at [206, 256] on div at bounding box center [207, 260] width 11 height 11
click at [807, 117] on button at bounding box center [808, 112] width 29 height 29
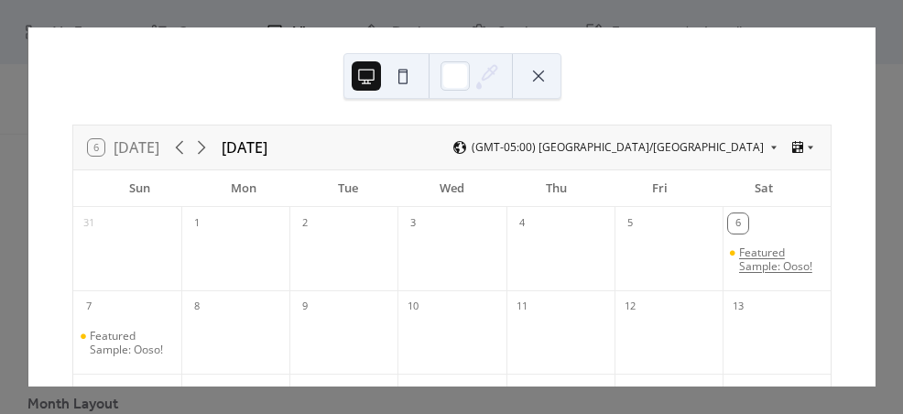
click at [760, 268] on div "Featured Sample: Ooso!" at bounding box center [781, 259] width 84 height 28
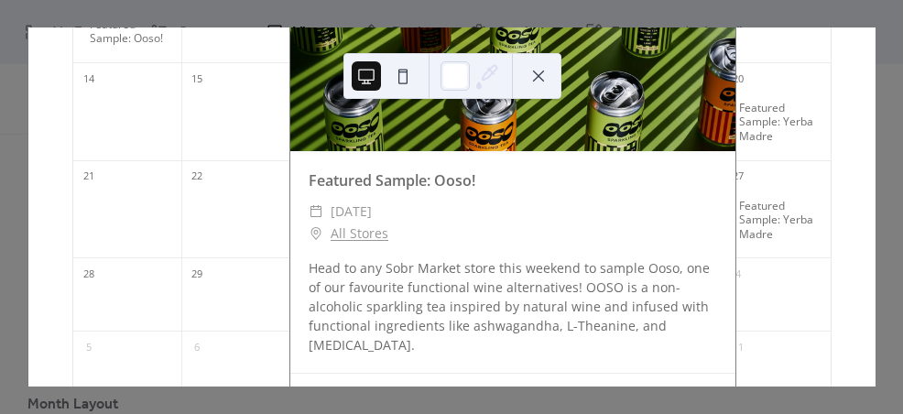
scroll to position [427, 0]
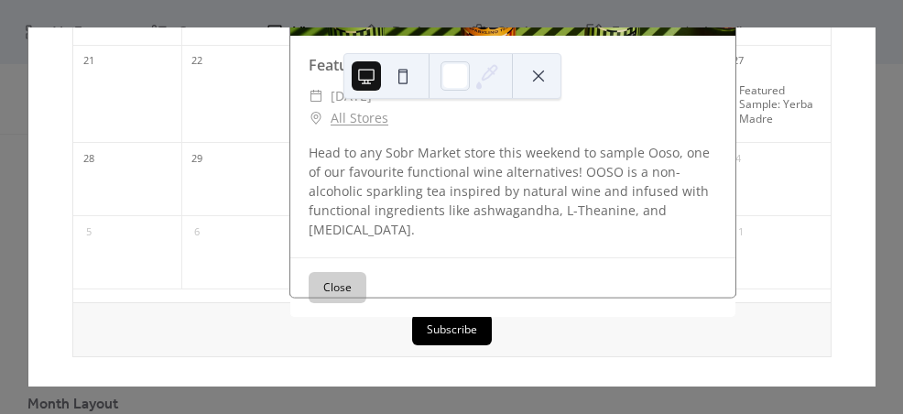
click at [341, 272] on button "Close" at bounding box center [338, 287] width 58 height 31
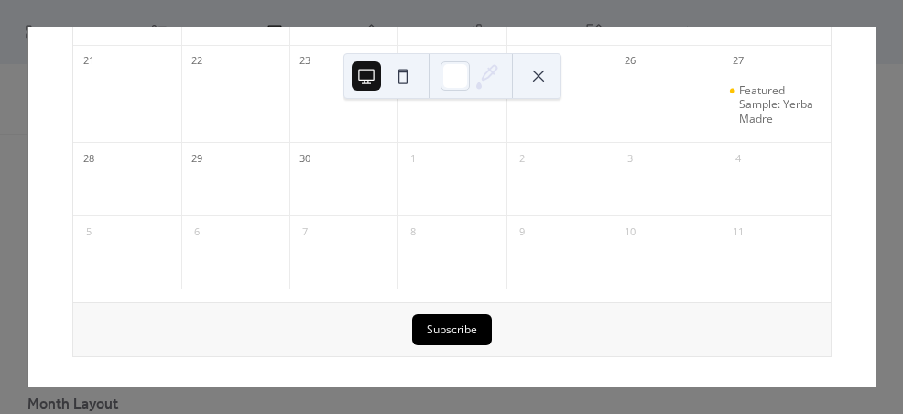
click at [540, 81] on button at bounding box center [538, 75] width 29 height 29
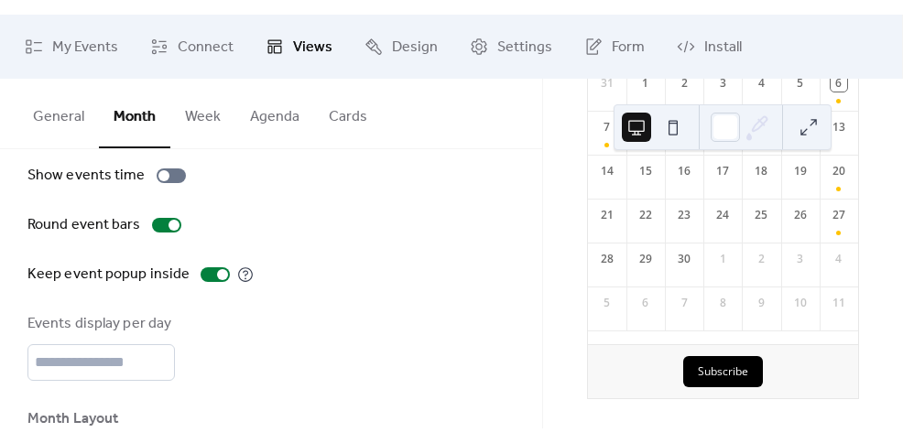
scroll to position [279, 0]
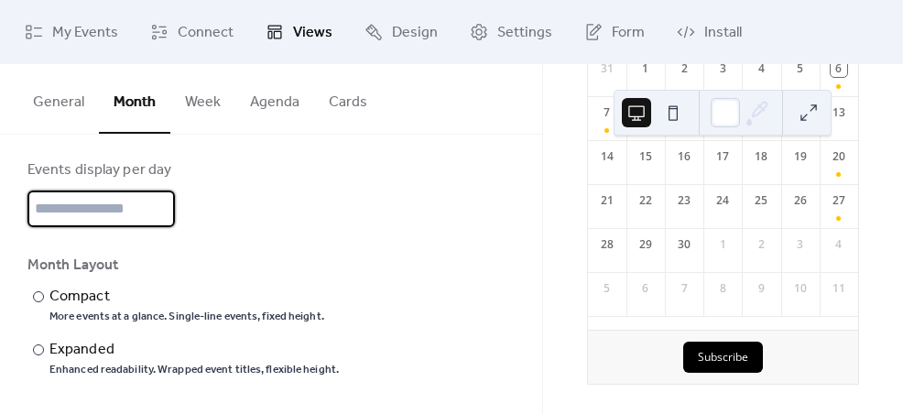
type input "*"
click at [157, 219] on input "*" at bounding box center [100, 208] width 147 height 37
click at [230, 211] on div "Events display per day *" at bounding box center [270, 193] width 487 height 68
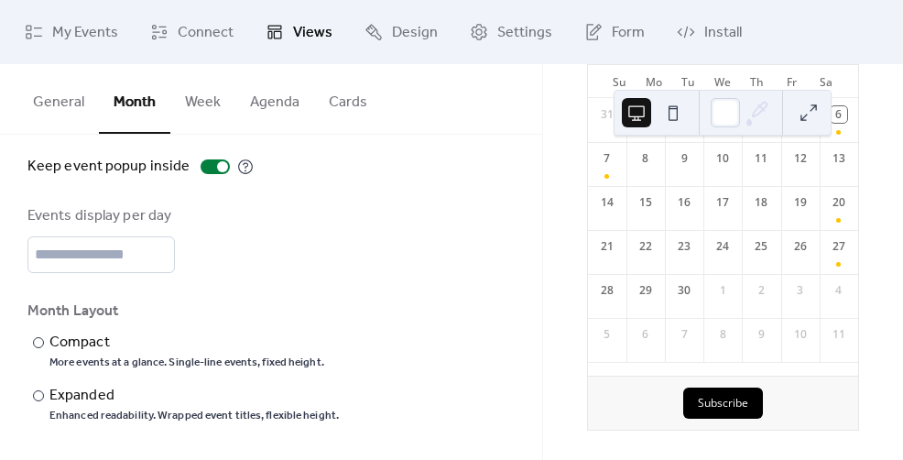
scroll to position [0, 0]
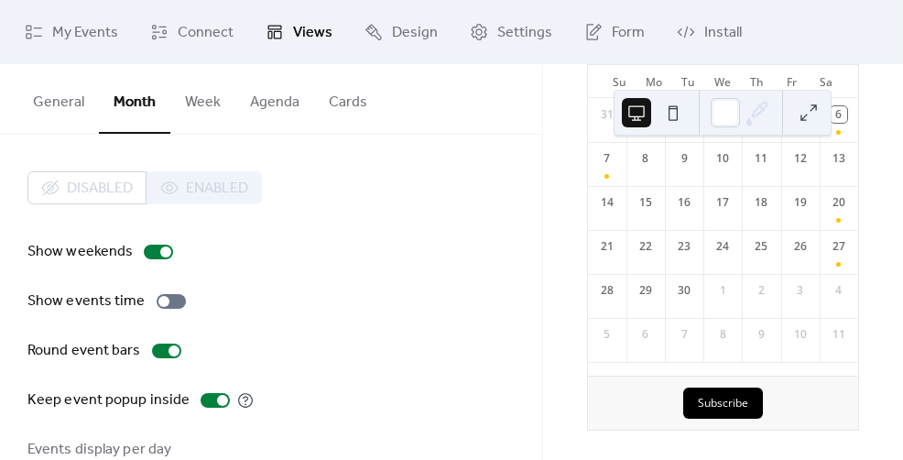
click at [79, 104] on button "General" at bounding box center [58, 98] width 81 height 68
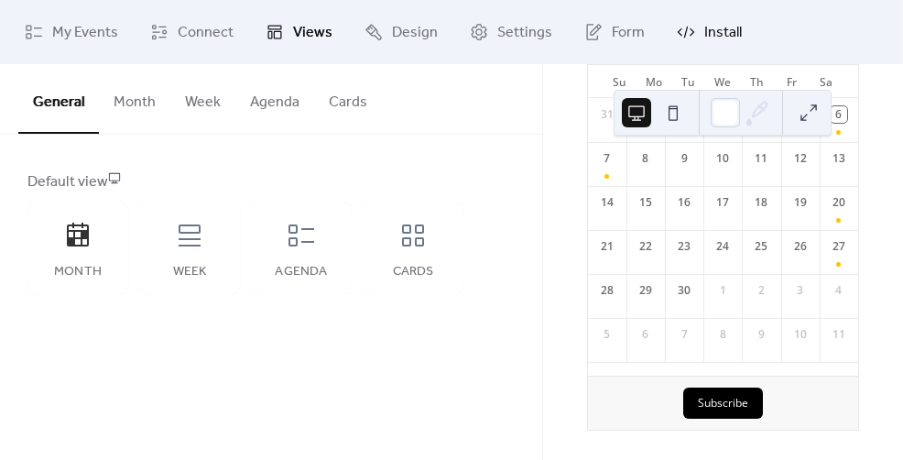
click at [704, 35] on span "Install" at bounding box center [723, 33] width 38 height 22
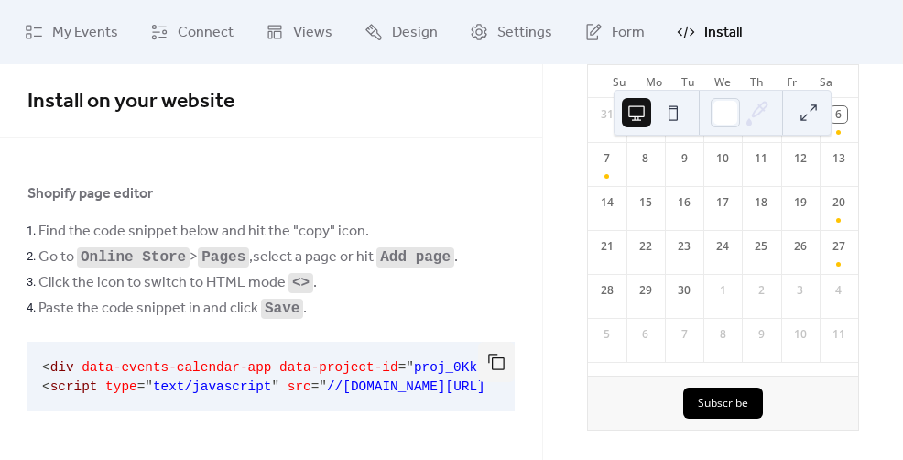
scroll to position [237, 0]
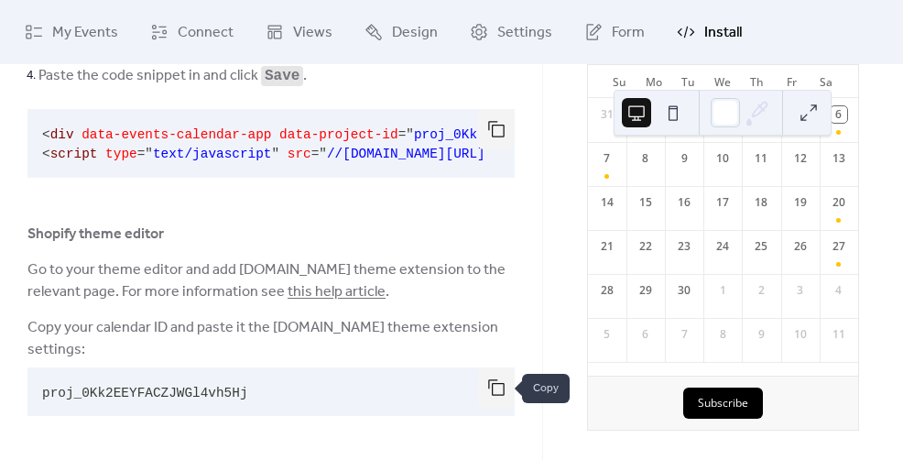
click at [501, 379] on button "button" at bounding box center [496, 387] width 37 height 40
click at [280, 43] on link "Views" at bounding box center [299, 31] width 94 height 49
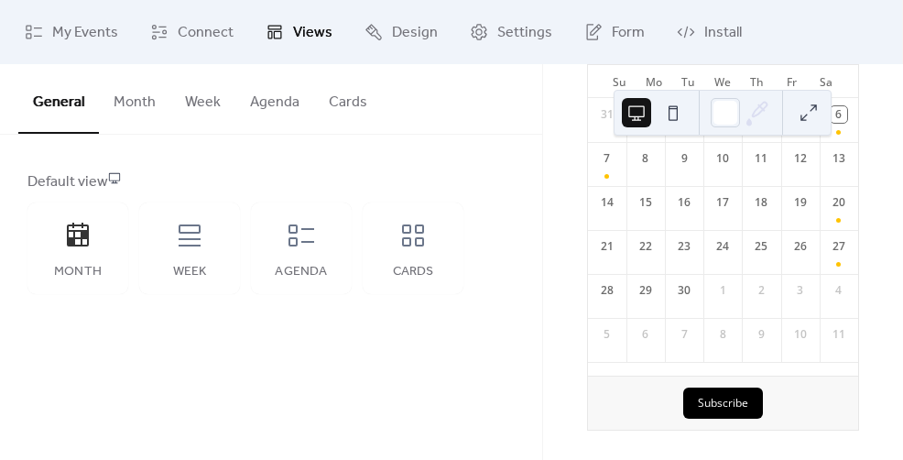
click at [347, 103] on button "Cards" at bounding box center [348, 98] width 68 height 68
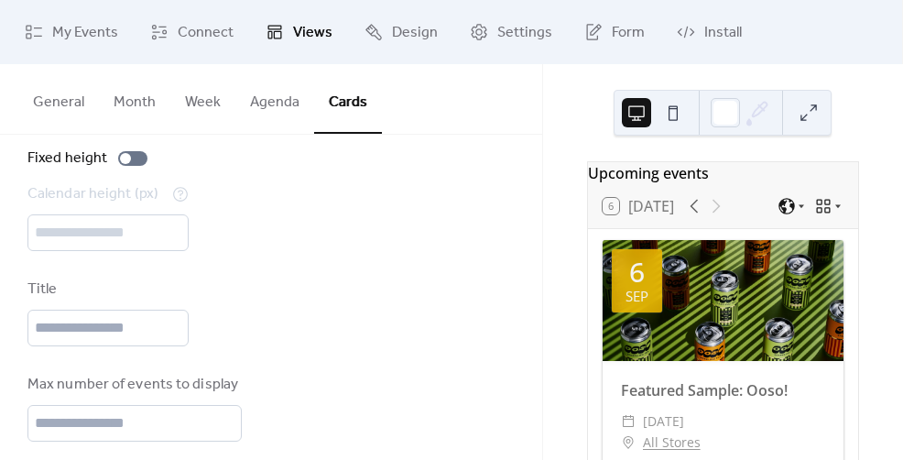
scroll to position [244, 0]
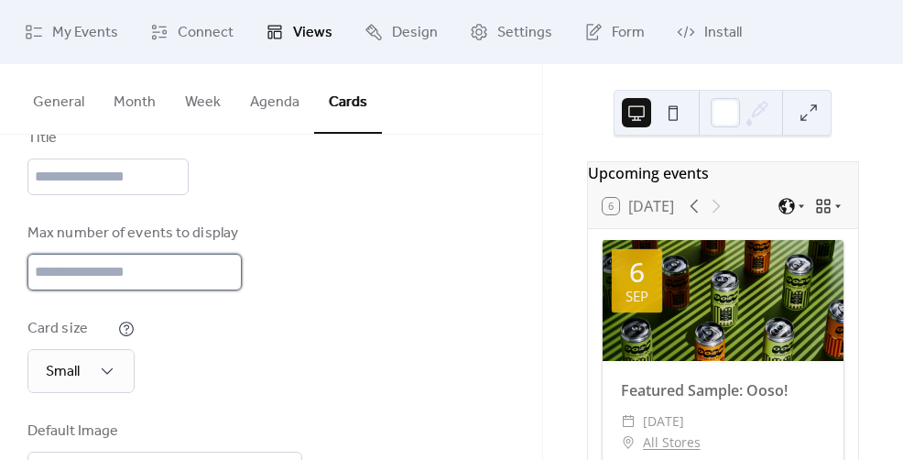
click at [36, 266] on input "**" at bounding box center [134, 272] width 214 height 37
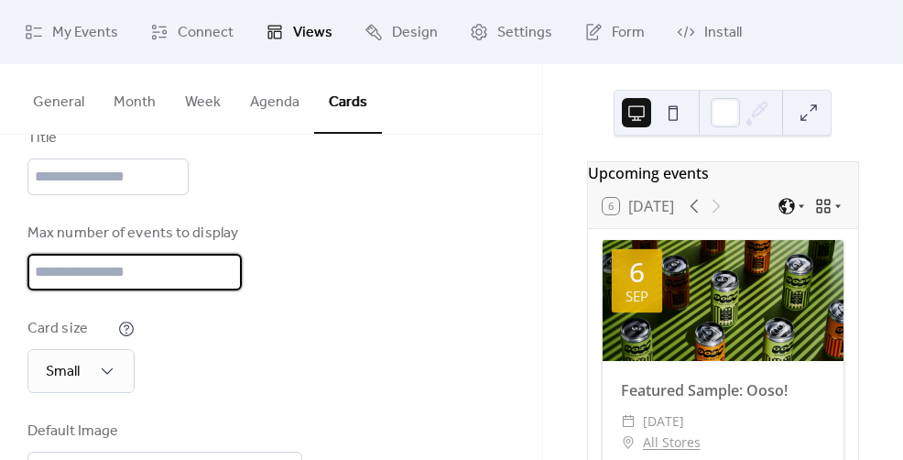
click at [36, 266] on input "**" at bounding box center [134, 272] width 214 height 37
click at [415, 223] on div "Max number of events to display *" at bounding box center [270, 256] width 487 height 68
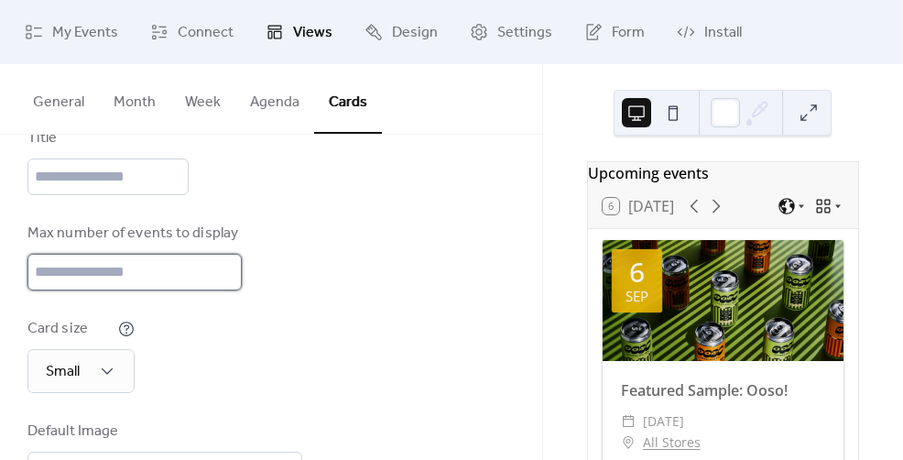
type input "*"
click at [222, 266] on input "*" at bounding box center [134, 272] width 214 height 37
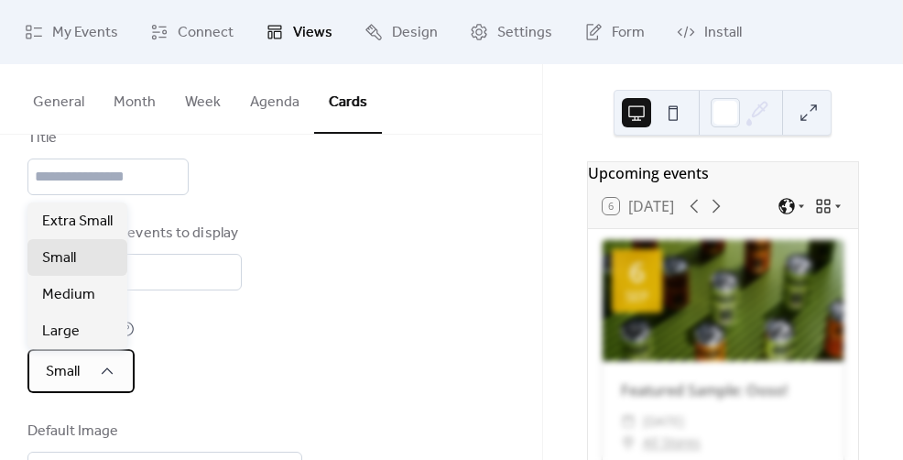
click at [96, 372] on div "Small" at bounding box center [80, 371] width 107 height 44
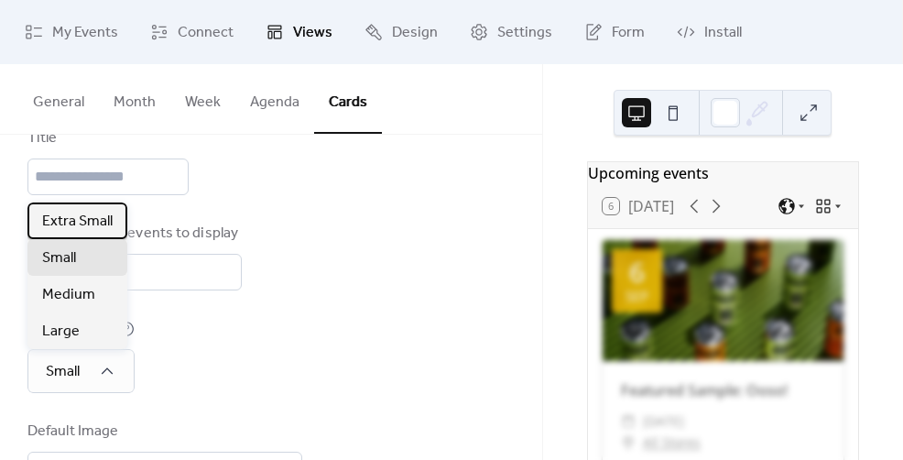
click at [84, 219] on span "Extra Small" at bounding box center [77, 222] width 70 height 22
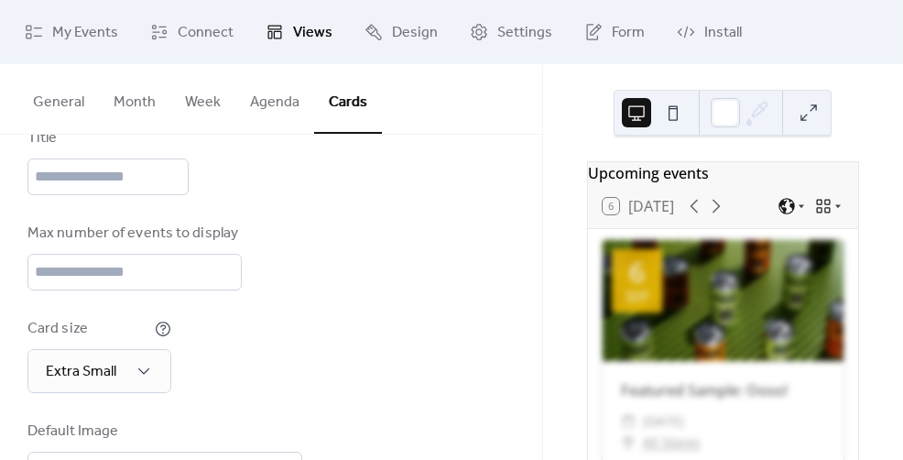
click at [326, 306] on div "Disabled Enabled Fixed height Calendar height (px) *** Title Max number of even…" at bounding box center [270, 227] width 487 height 600
click at [805, 114] on button at bounding box center [808, 112] width 29 height 29
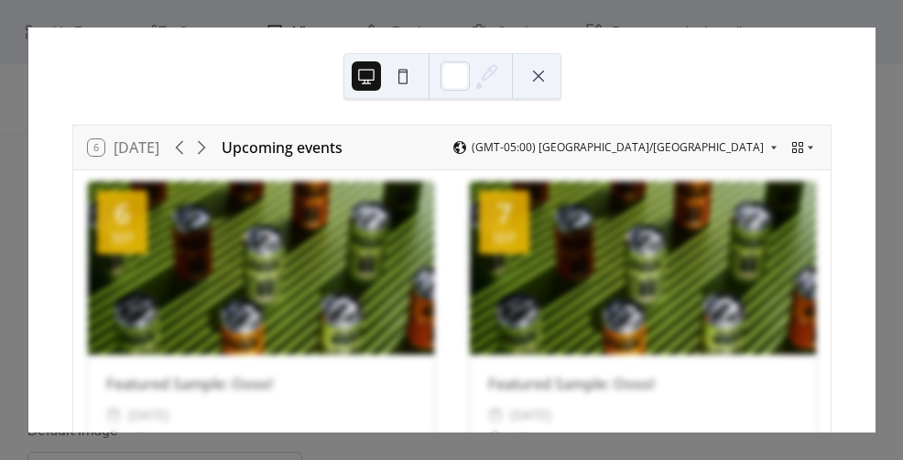
click at [537, 79] on button at bounding box center [538, 75] width 29 height 29
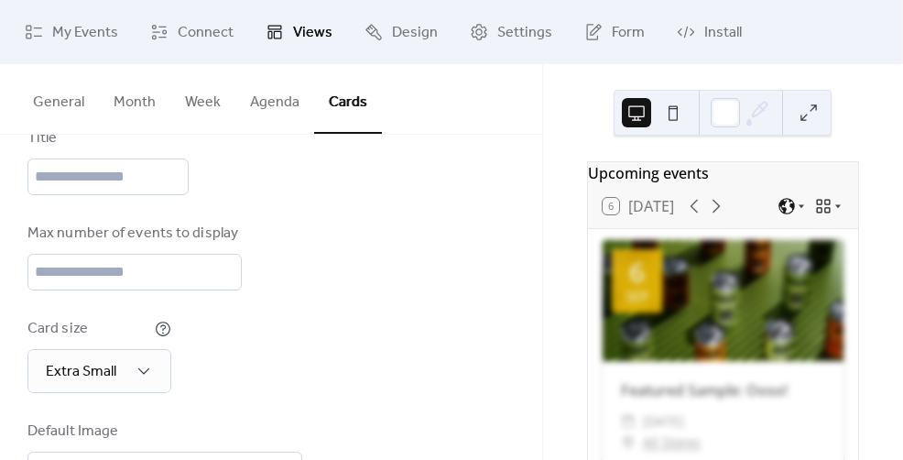
click at [506, 253] on div "Max number of events to display *" at bounding box center [270, 256] width 487 height 68
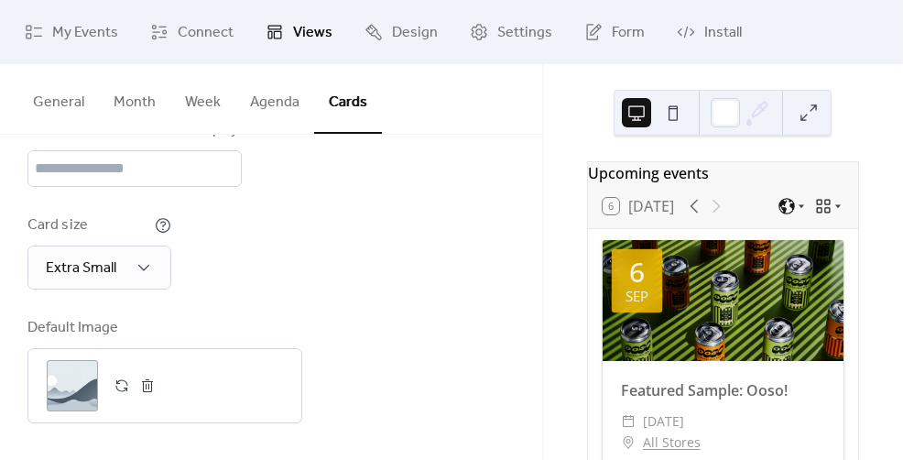
scroll to position [0, 0]
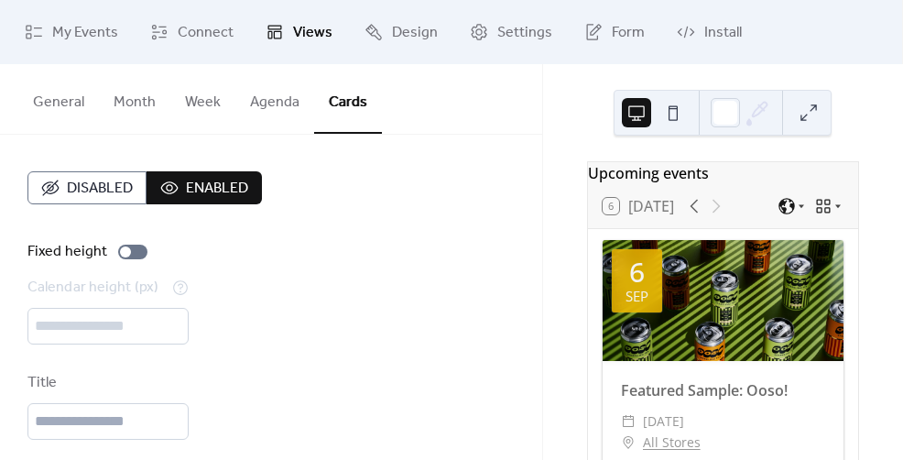
click at [123, 108] on button "Month" at bounding box center [134, 98] width 71 height 68
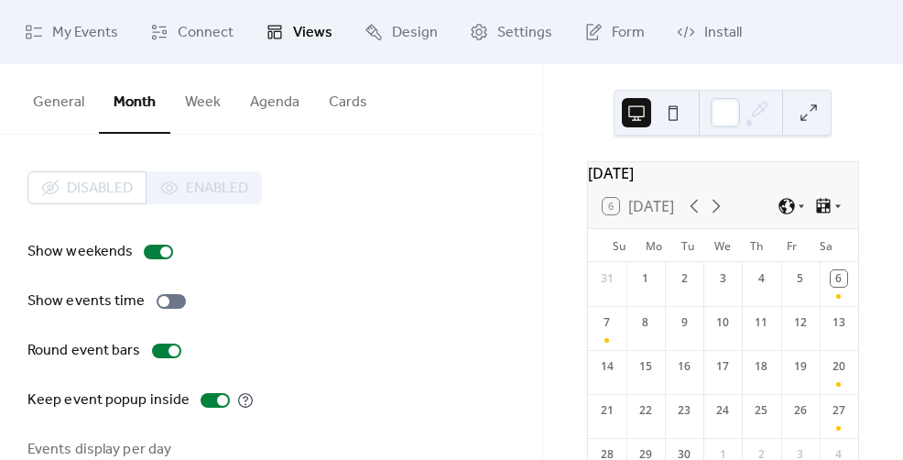
click at [334, 112] on button "Cards" at bounding box center [348, 98] width 68 height 68
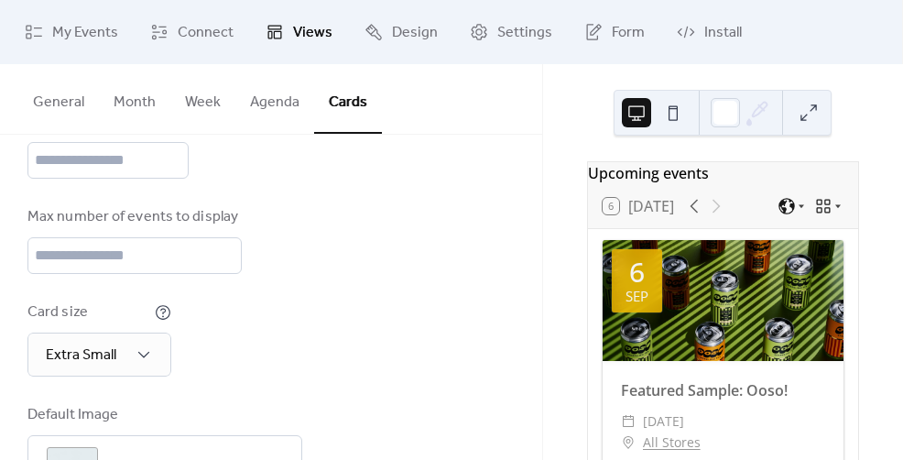
scroll to position [348, 0]
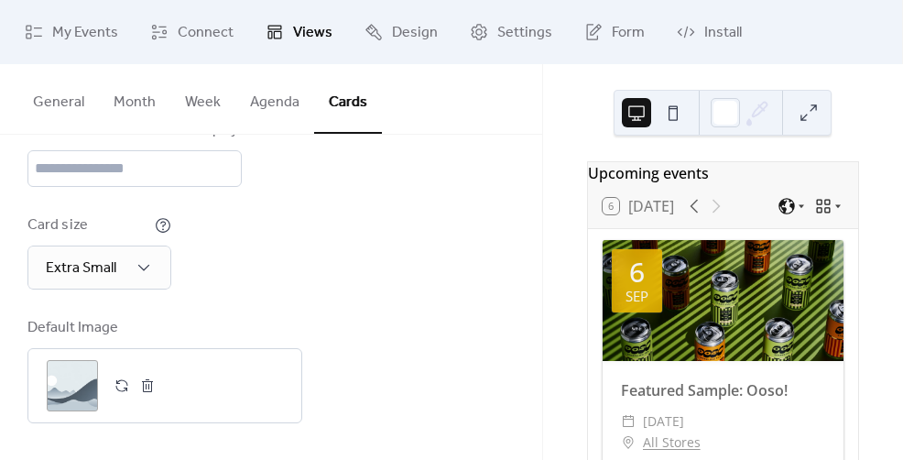
click at [816, 130] on div at bounding box center [722, 113] width 218 height 46
click at [811, 118] on button at bounding box center [808, 112] width 29 height 29
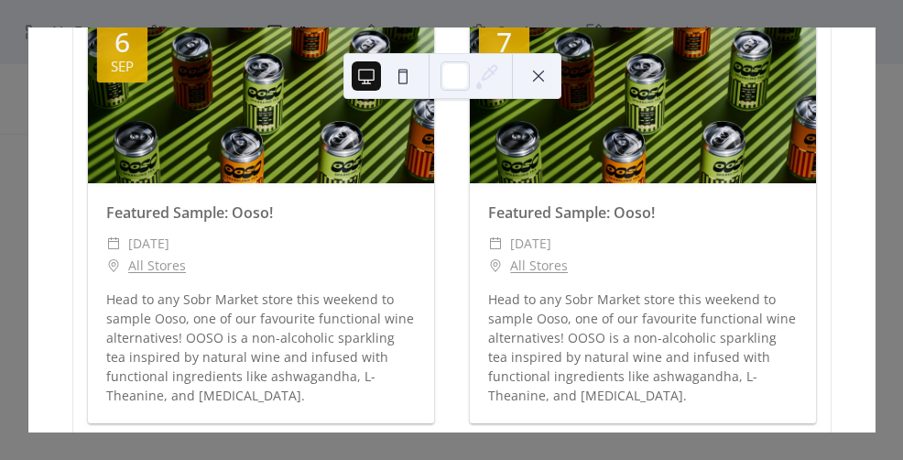
scroll to position [0, 0]
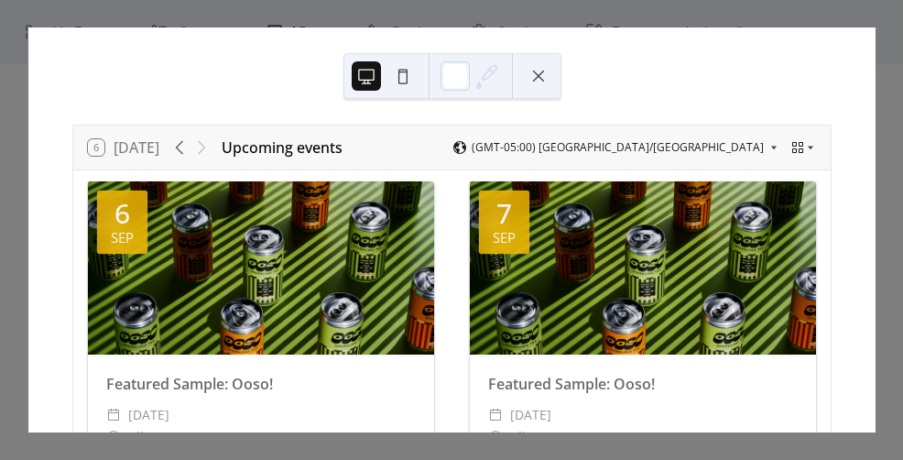
click at [541, 74] on button at bounding box center [538, 75] width 29 height 29
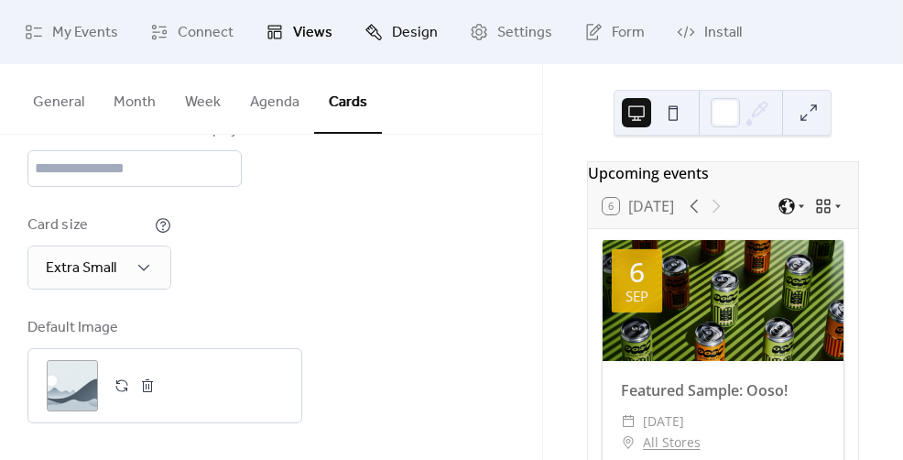
click at [412, 39] on span "Design" at bounding box center [415, 33] width 46 height 22
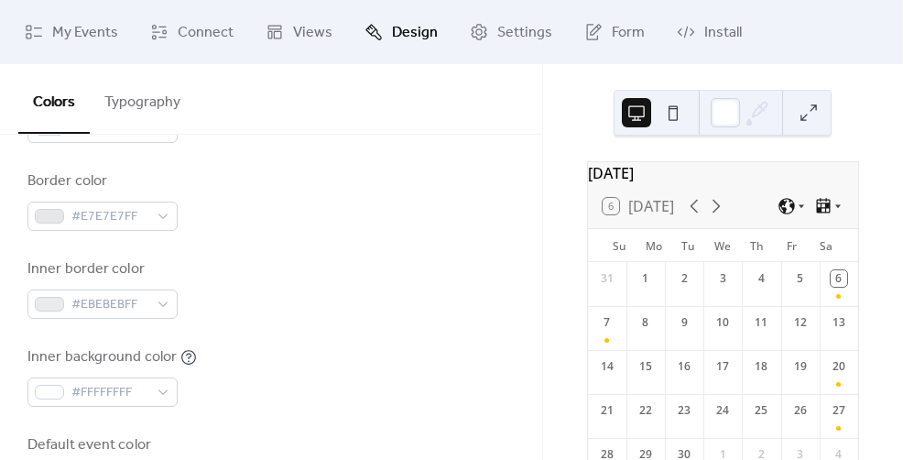
scroll to position [394, 0]
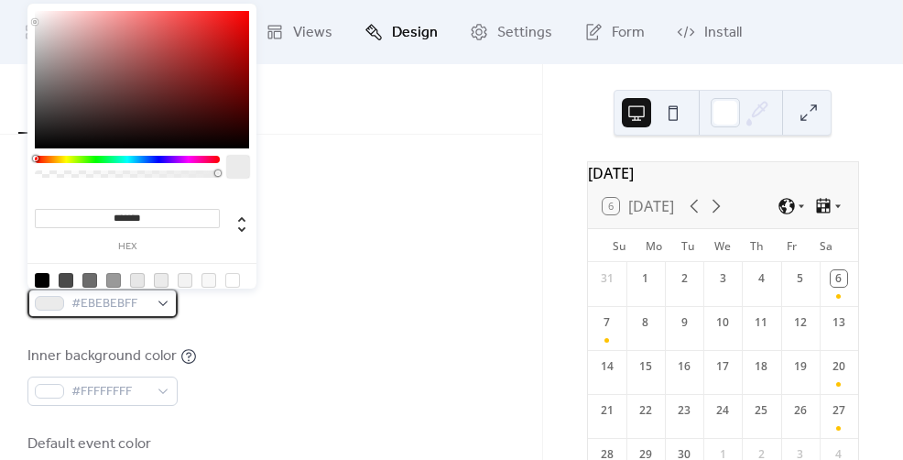
click at [103, 306] on span "#EBEBEBFF" at bounding box center [109, 304] width 77 height 22
type input "***"
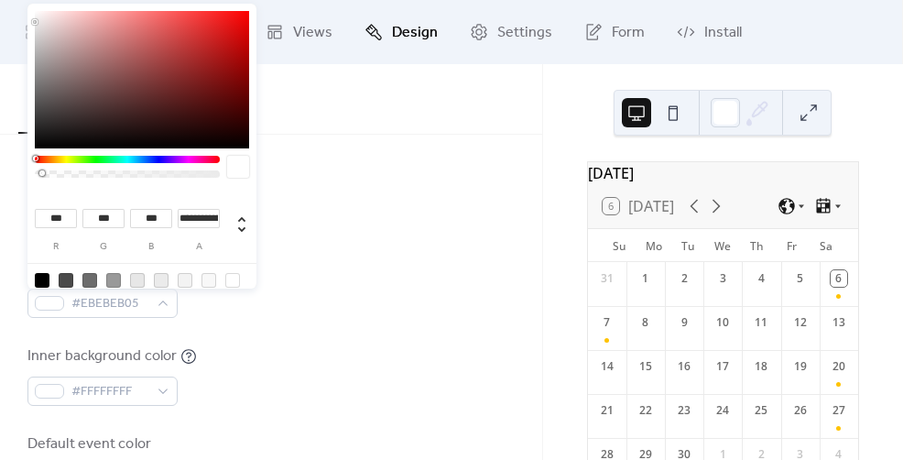
type input "*"
drag, startPoint x: 217, startPoint y: 174, endPoint x: 21, endPoint y: 178, distance: 196.0
click at [21, 178] on body "My Events Connect Views Design Settings Form Install Design Colors Typography C…" at bounding box center [451, 230] width 903 height 460
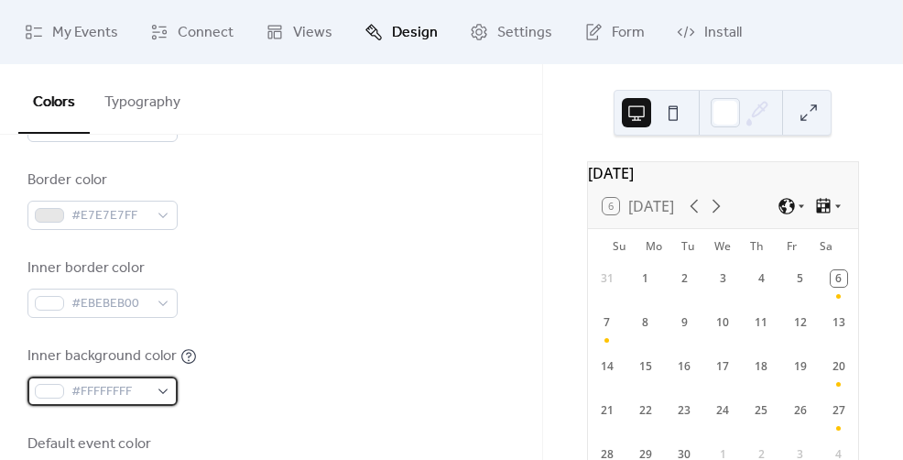
click at [114, 391] on span "#FFFFFFFF" at bounding box center [109, 392] width 77 height 22
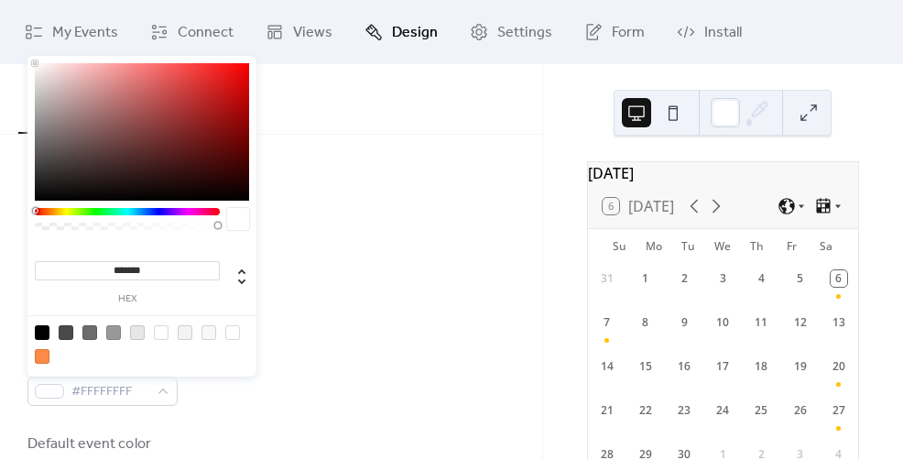
type input "***"
drag, startPoint x: 217, startPoint y: 223, endPoint x: 14, endPoint y: 224, distance: 203.3
click at [14, 224] on body "My Events Connect Views Design Settings Form Install Design Colors Typography C…" at bounding box center [451, 230] width 903 height 460
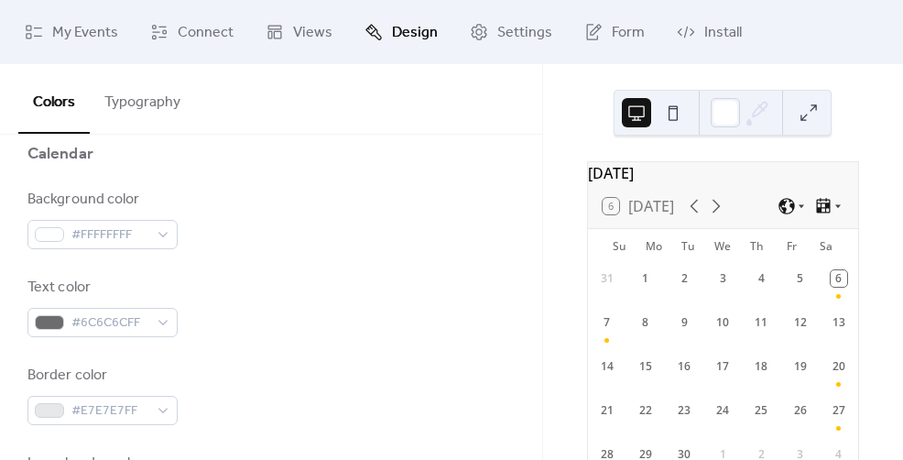
scroll to position [202, 0]
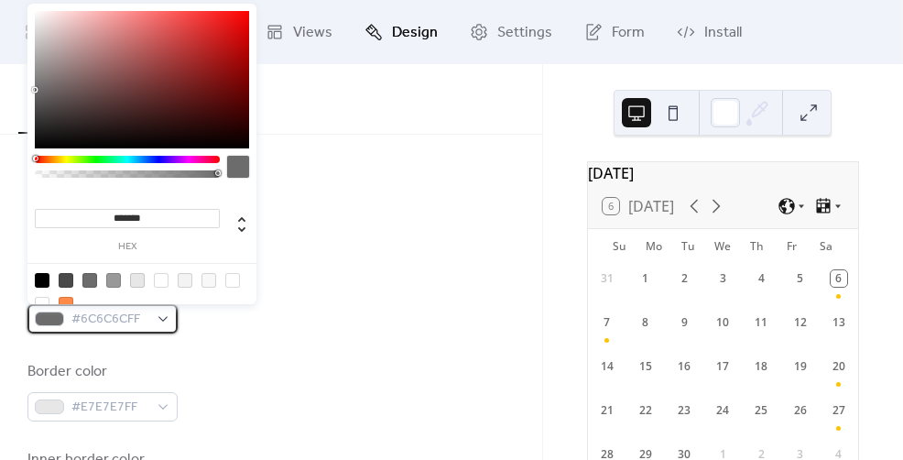
click at [115, 321] on span "#6C6C6CFF" at bounding box center [109, 320] width 77 height 22
click at [137, 221] on input "*******" at bounding box center [127, 218] width 185 height 19
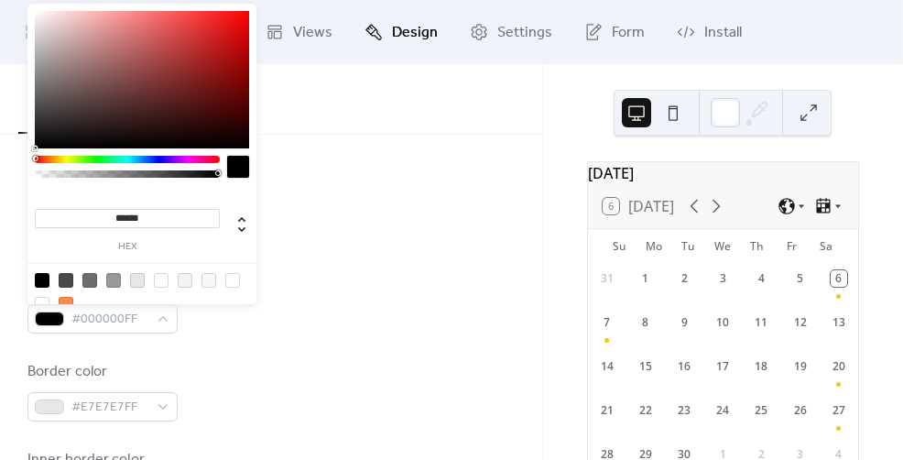
type input "*******"
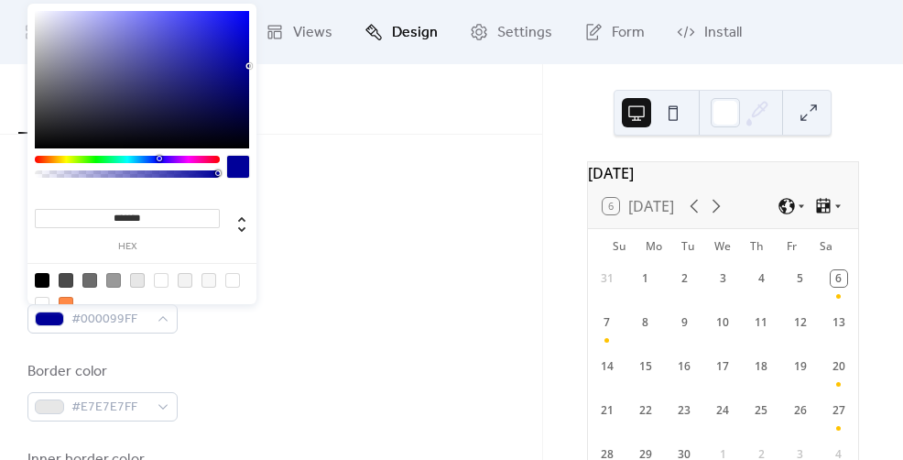
click at [387, 290] on div "Text color #000099FF" at bounding box center [270, 303] width 487 height 60
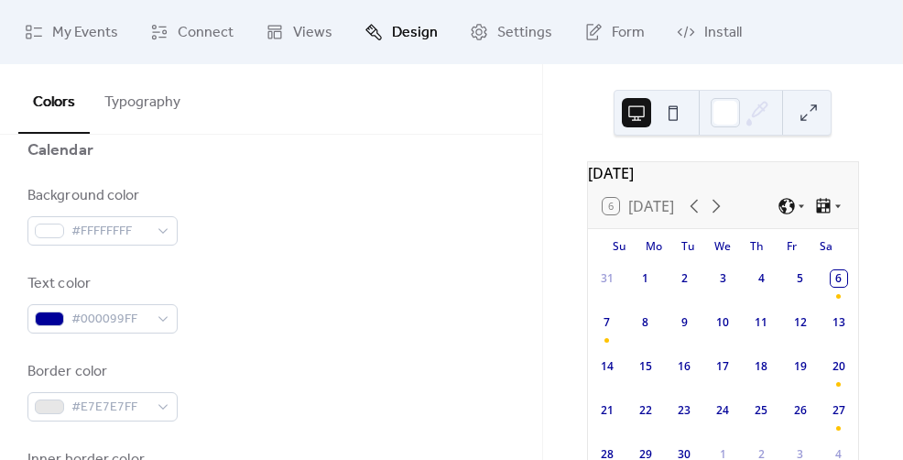
click at [282, 269] on div "Background color #FFFFFFFF Text color #000099FF Border color #E7E7E7FF Inner bo…" at bounding box center [270, 435] width 487 height 500
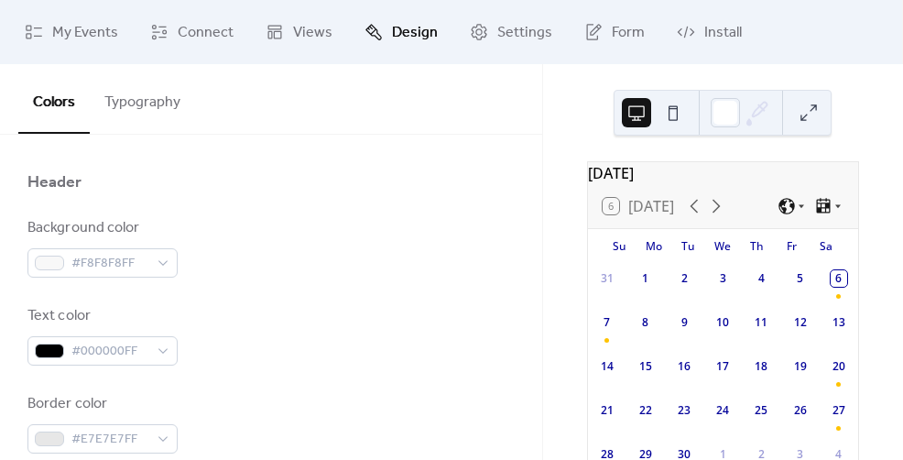
scroll to position [777, 0]
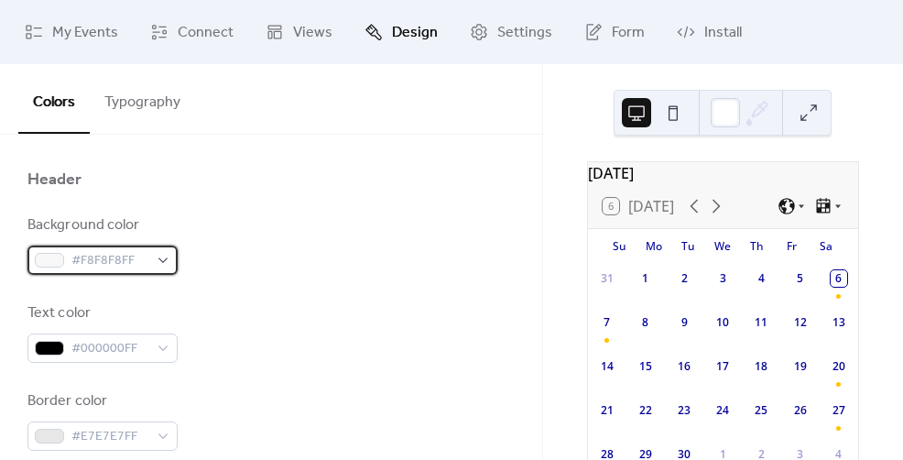
click at [110, 262] on span "#F8F8F8FF" at bounding box center [109, 261] width 77 height 22
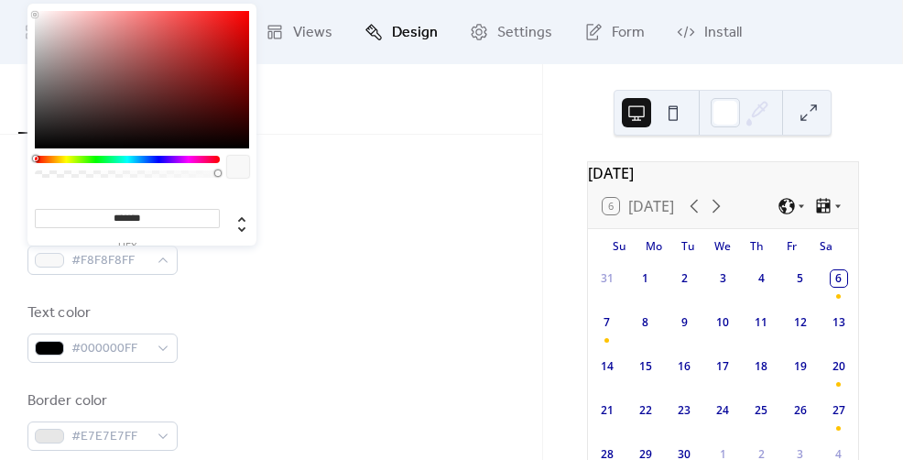
type input "***"
type input "*"
drag, startPoint x: 218, startPoint y: 175, endPoint x: 16, endPoint y: 179, distance: 201.5
click at [16, 179] on body "My Events Connect Views Design Settings Form Install Design Colors Typography C…" at bounding box center [451, 230] width 903 height 460
click at [244, 313] on div "Text color #000000FF" at bounding box center [270, 332] width 487 height 60
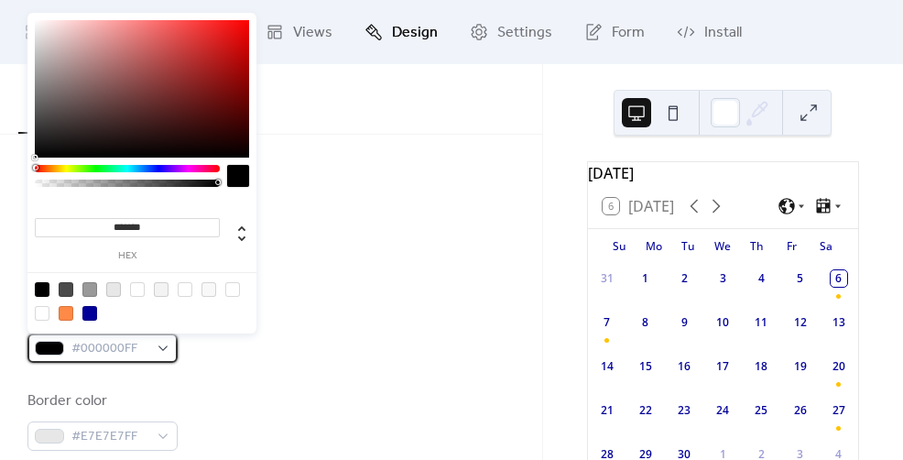
click at [114, 340] on span "#000000FF" at bounding box center [109, 349] width 77 height 22
click at [91, 318] on div at bounding box center [89, 313] width 15 height 15
type input "*******"
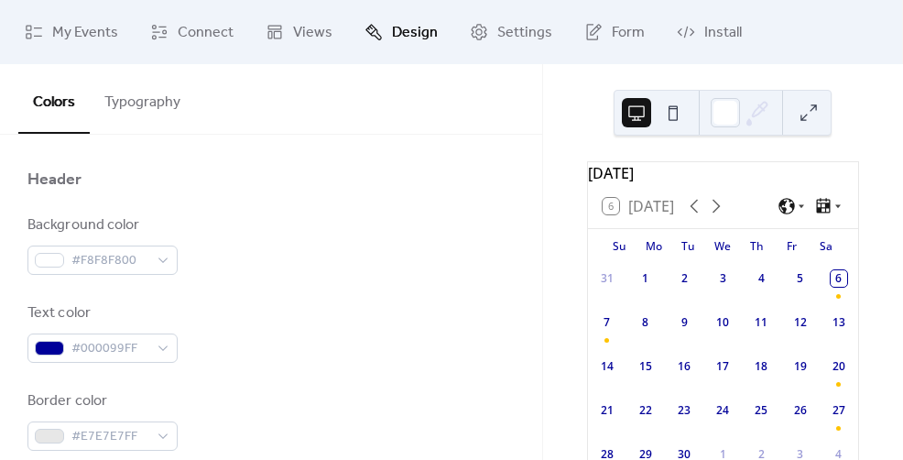
click at [337, 358] on div "Text color #000099FF" at bounding box center [270, 332] width 487 height 60
click at [294, 313] on div "Text color #000099FF" at bounding box center [270, 332] width 487 height 60
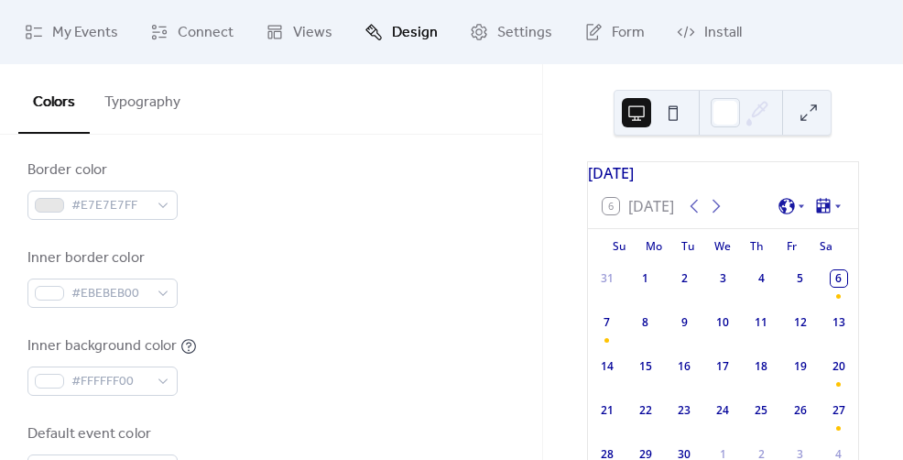
scroll to position [0, 0]
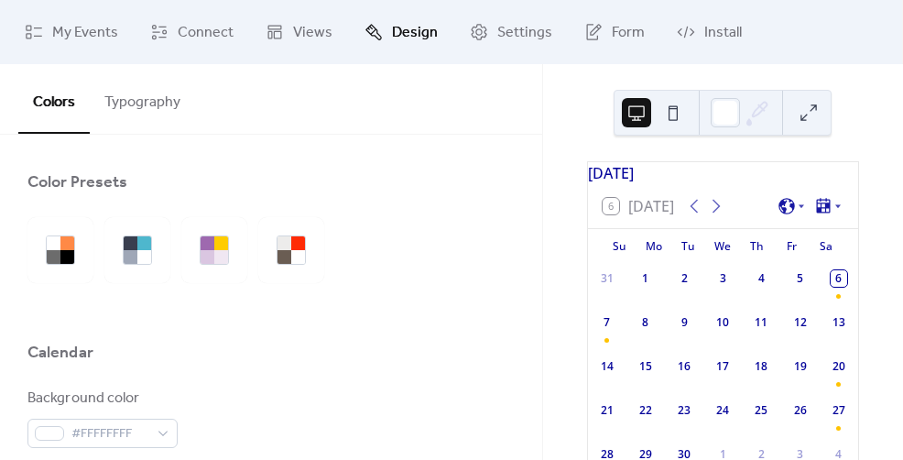
click at [813, 112] on button at bounding box center [808, 112] width 29 height 29
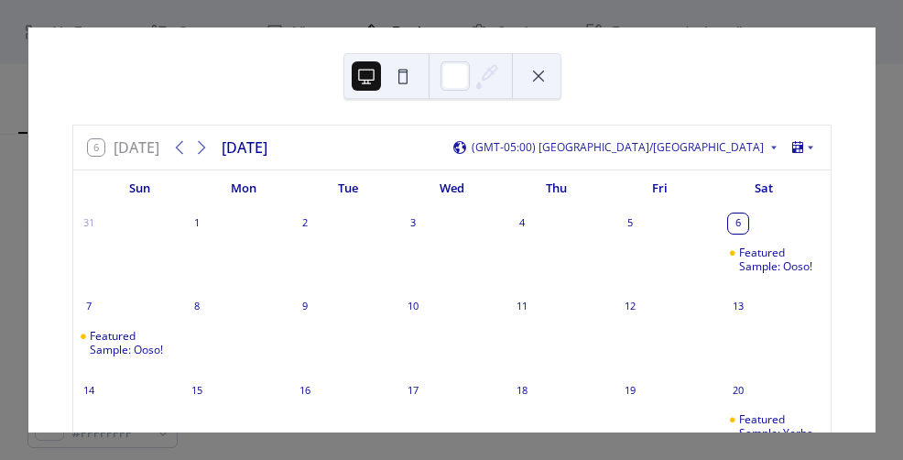
click at [532, 72] on button at bounding box center [538, 75] width 29 height 29
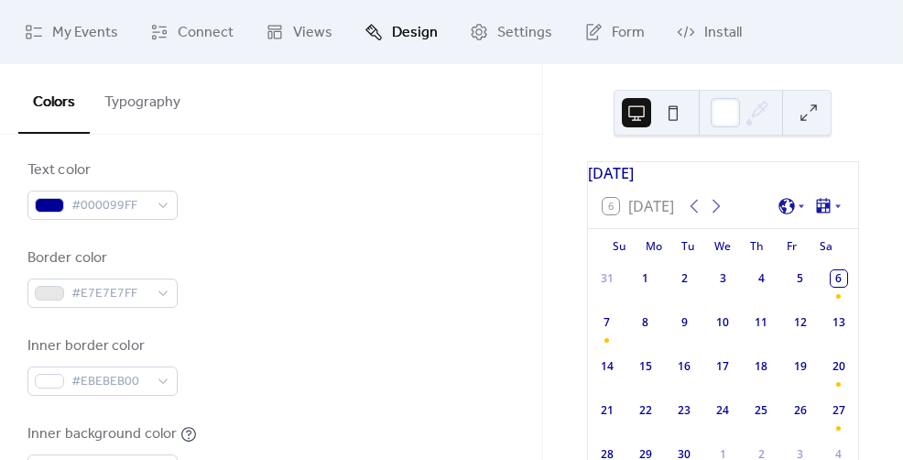
scroll to position [318, 0]
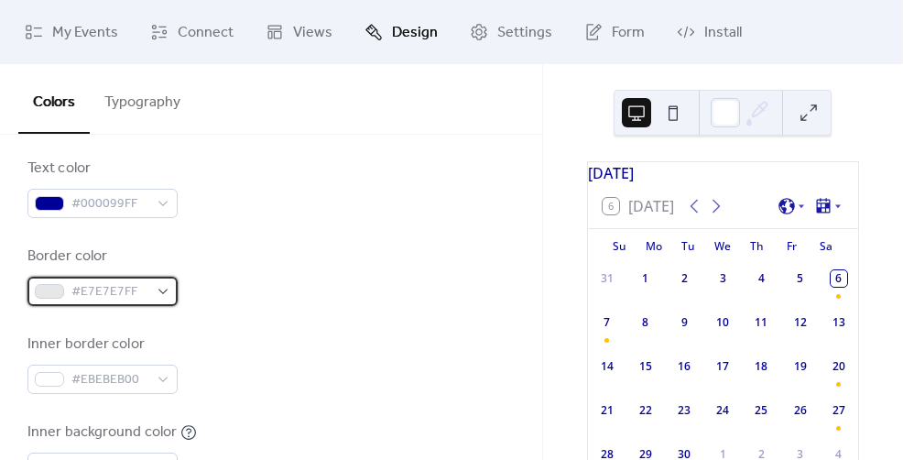
click at [128, 294] on span "#E7E7E7FF" at bounding box center [109, 292] width 77 height 22
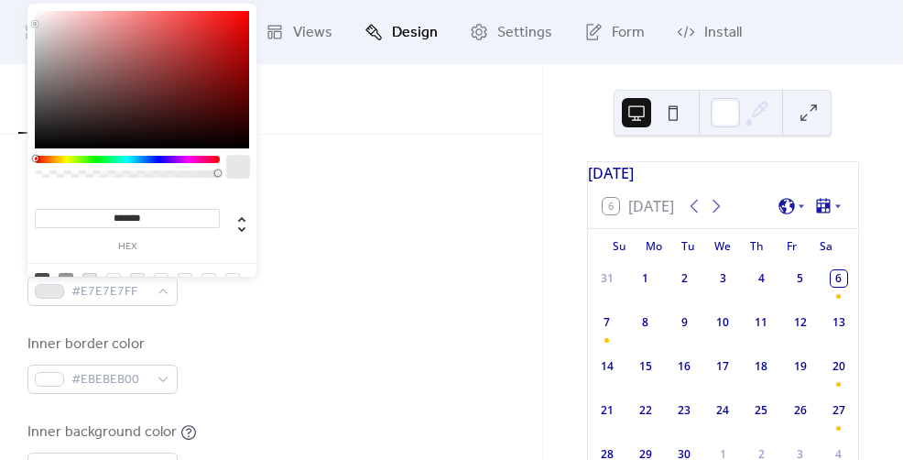
type input "***"
type input "*"
drag, startPoint x: 218, startPoint y: 173, endPoint x: 11, endPoint y: 168, distance: 207.0
click at [11, 168] on body "My Events Connect Views Design Settings Form Install Design Colors Typography C…" at bounding box center [451, 230] width 903 height 460
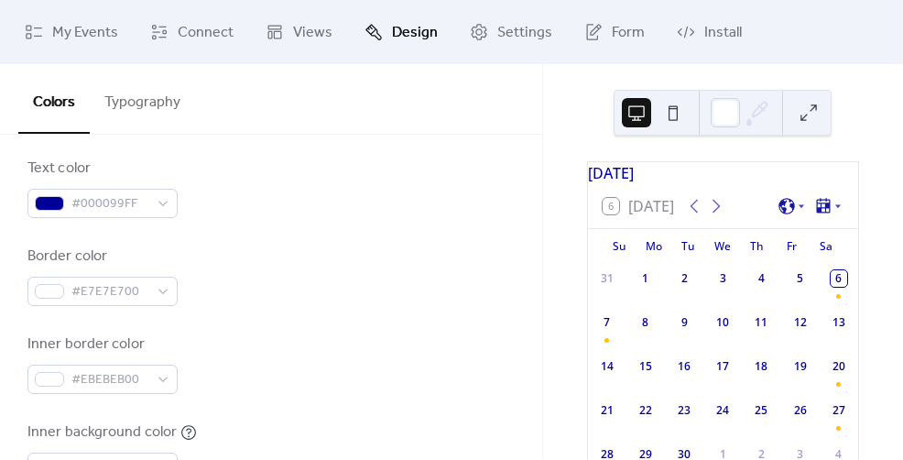
click at [365, 267] on div "Border color #E7E7E700" at bounding box center [270, 275] width 487 height 60
click at [817, 111] on button at bounding box center [808, 112] width 29 height 29
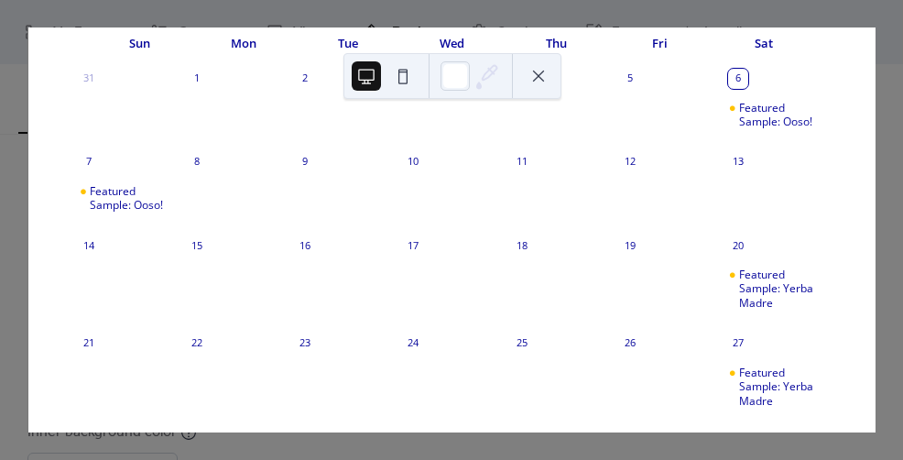
scroll to position [0, 0]
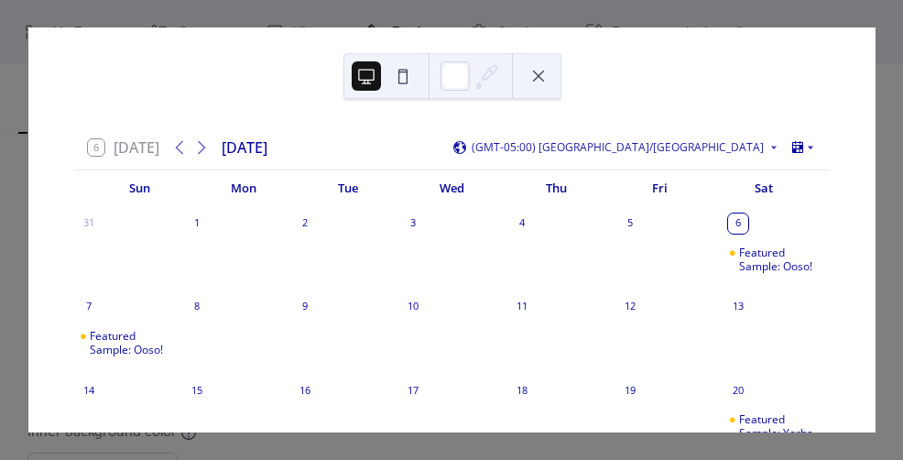
click at [790, 150] on icon at bounding box center [797, 147] width 15 height 15
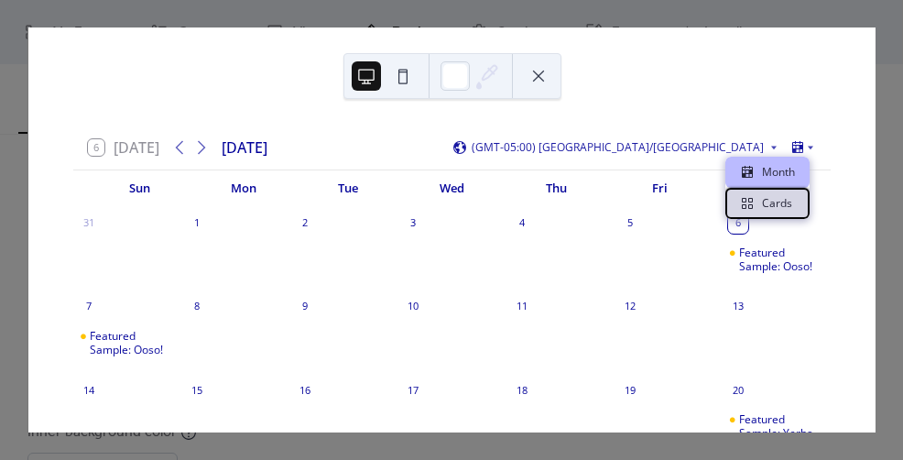
click at [777, 195] on span "Cards" at bounding box center [777, 203] width 30 height 16
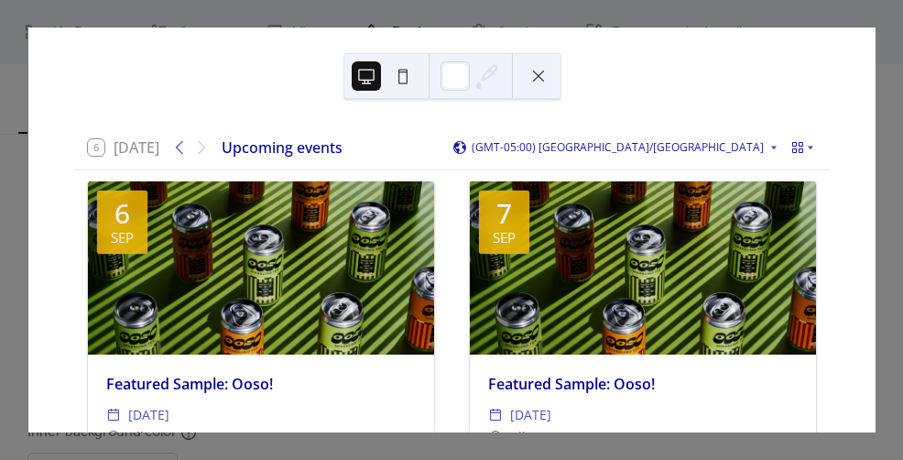
click at [845, 27] on div "6 [DATE] Upcoming events (GMT-05:00) [GEOGRAPHIC_DATA]/[GEOGRAPHIC_DATA] [DATE]…" at bounding box center [451, 229] width 848 height 405
click at [820, 27] on div "6 [DATE] Upcoming events (GMT-05:00) [GEOGRAPHIC_DATA]/[GEOGRAPHIC_DATA] [DATE]…" at bounding box center [451, 229] width 848 height 405
click at [540, 73] on button at bounding box center [538, 75] width 29 height 29
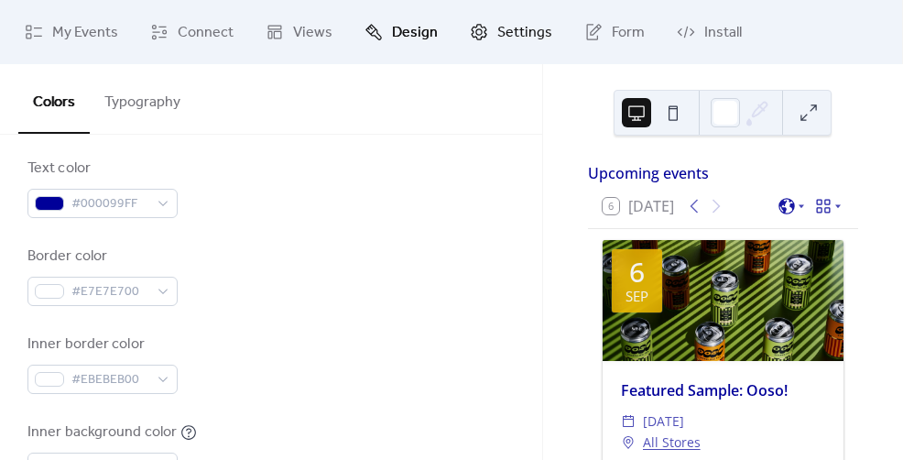
click at [497, 43] on span "Settings" at bounding box center [524, 33] width 55 height 22
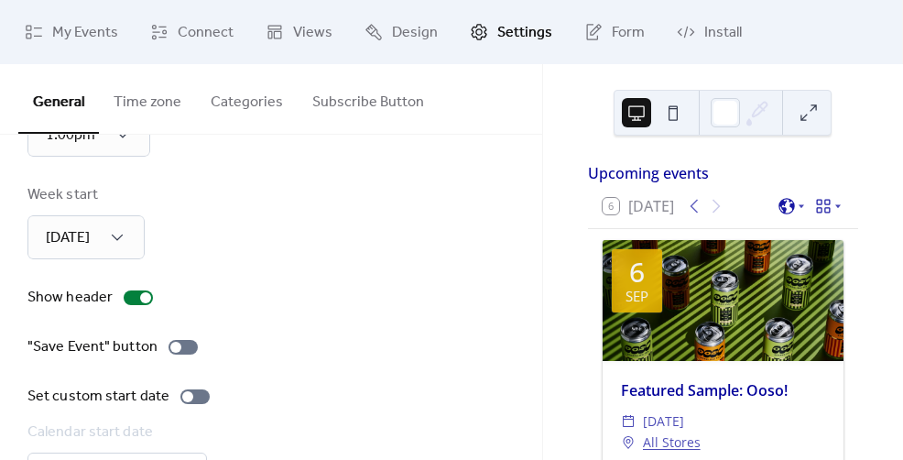
scroll to position [183, 0]
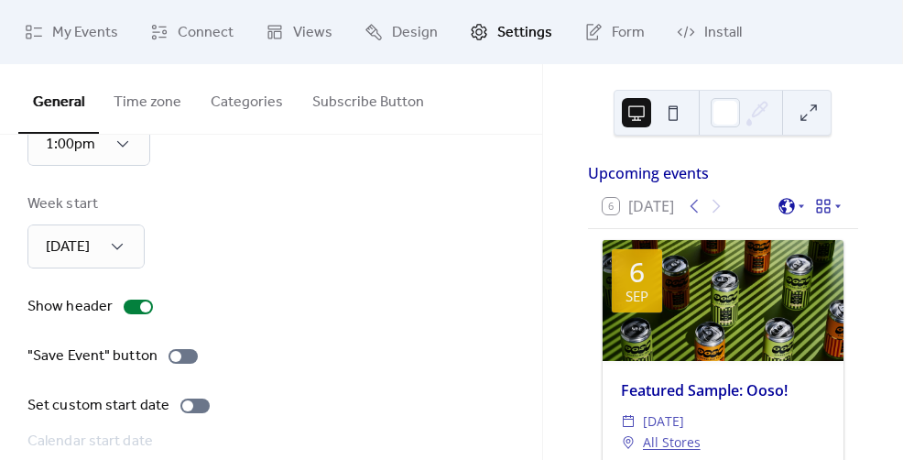
click at [355, 100] on button "Subscribe Button" at bounding box center [368, 98] width 141 height 68
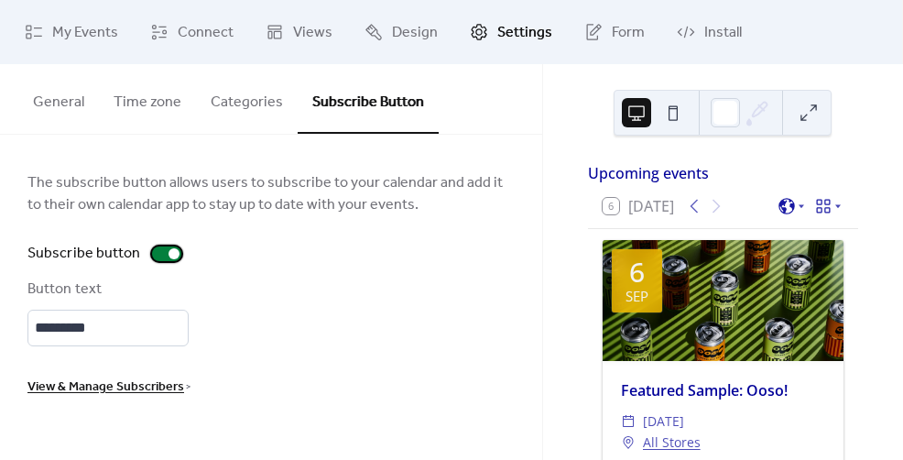
click at [168, 250] on div at bounding box center [173, 253] width 11 height 11
click at [392, 33] on span "Design" at bounding box center [415, 33] width 46 height 22
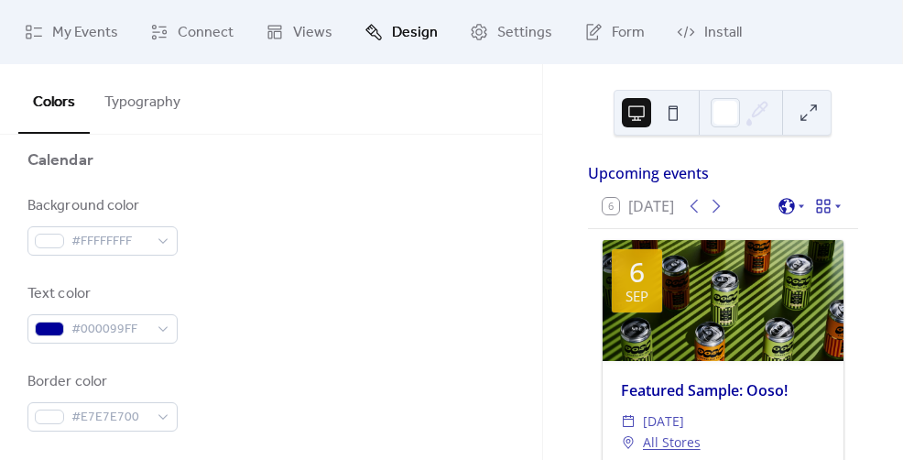
scroll to position [188, 0]
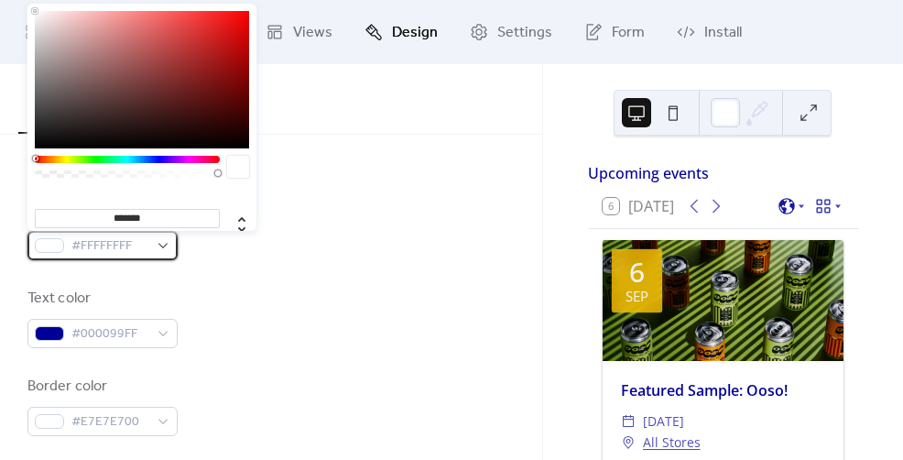
click at [118, 240] on span "#FFFFFFFF" at bounding box center [109, 246] width 77 height 22
type input "***"
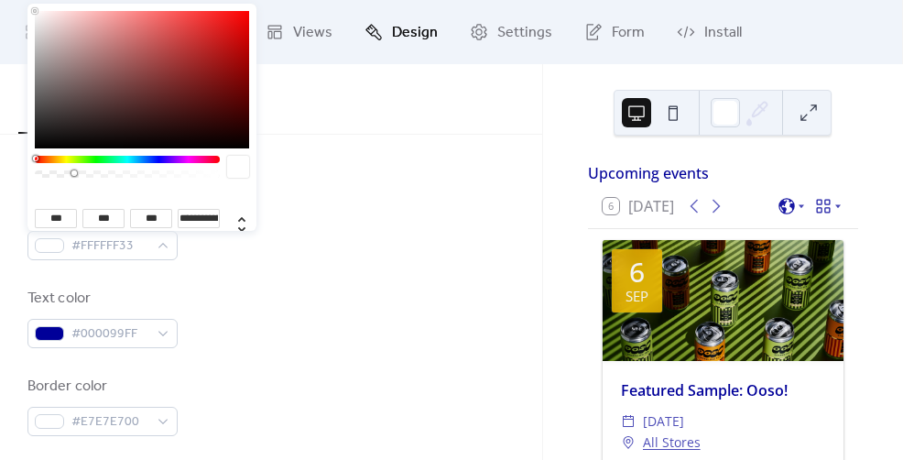
type input "*"
drag, startPoint x: 218, startPoint y: 172, endPoint x: 17, endPoint y: 168, distance: 200.6
click at [17, 168] on body "My Events Connect Views Design Settings Form Install Design Colors Typography C…" at bounding box center [451, 230] width 903 height 460
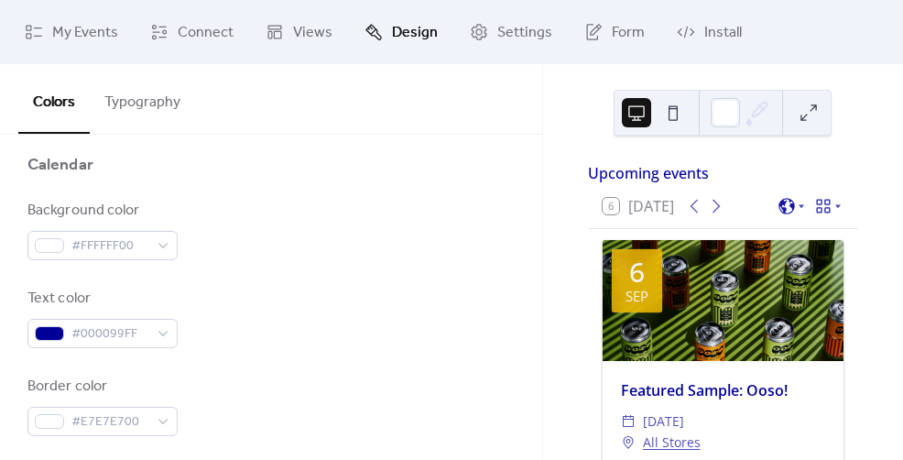
click at [329, 297] on div "Text color #000099FF" at bounding box center [270, 317] width 487 height 60
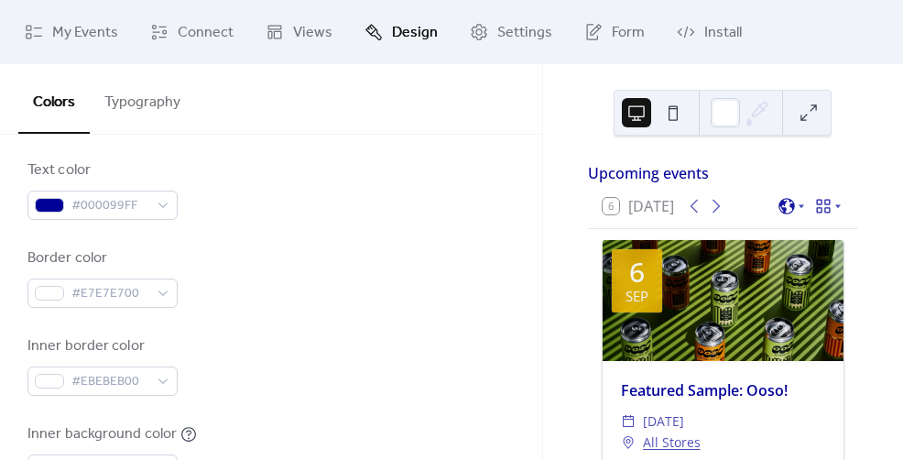
scroll to position [415, 0]
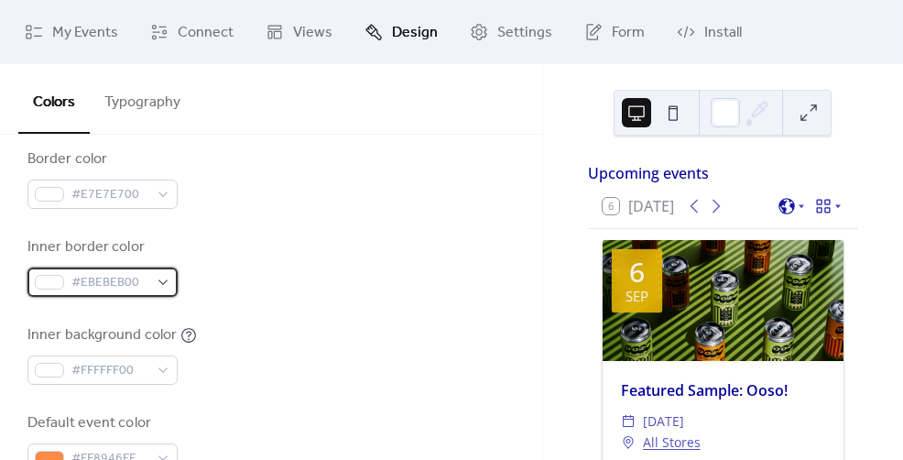
click at [124, 282] on span "#EBEBEB00" at bounding box center [109, 283] width 77 height 22
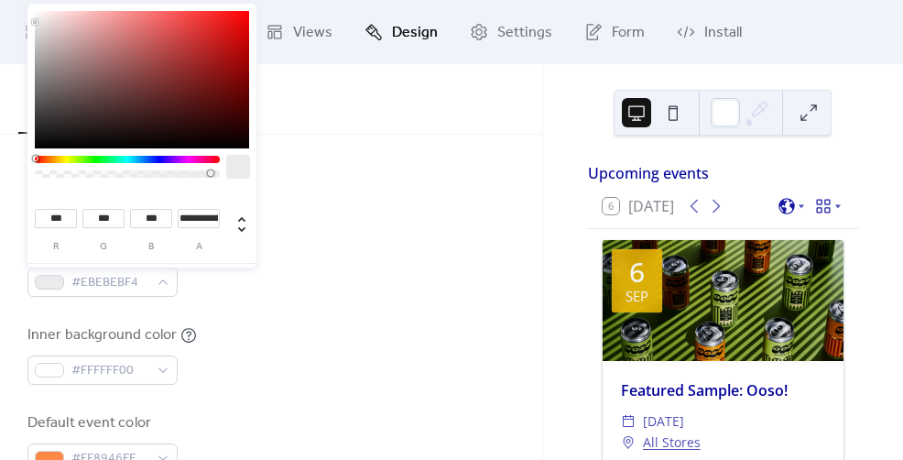
type input "*"
drag, startPoint x: 41, startPoint y: 171, endPoint x: 272, endPoint y: 179, distance: 230.9
click at [271, 179] on body "My Events Connect Views Design Settings Form Install Design Colors Typography C…" at bounding box center [451, 230] width 903 height 460
click at [238, 221] on icon at bounding box center [241, 225] width 7 height 16
type input "*"
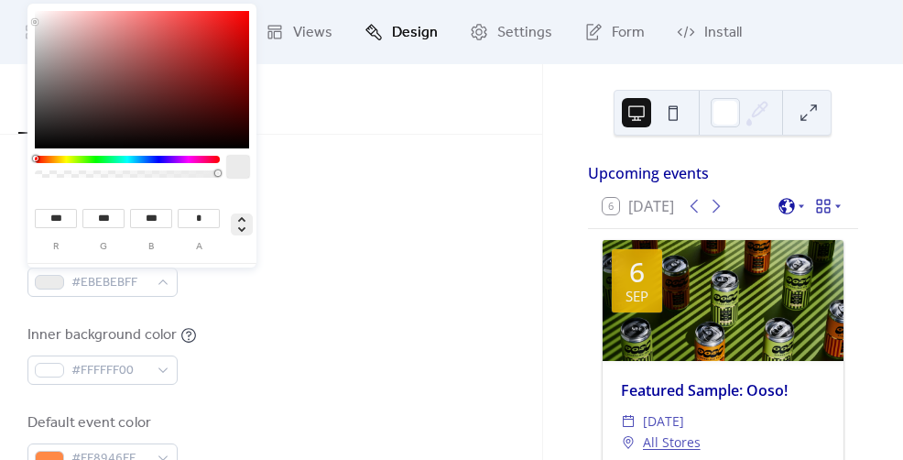
type input "**"
type input "***"
click at [240, 218] on icon at bounding box center [241, 225] width 7 height 16
click at [174, 215] on input "*******" at bounding box center [127, 218] width 185 height 19
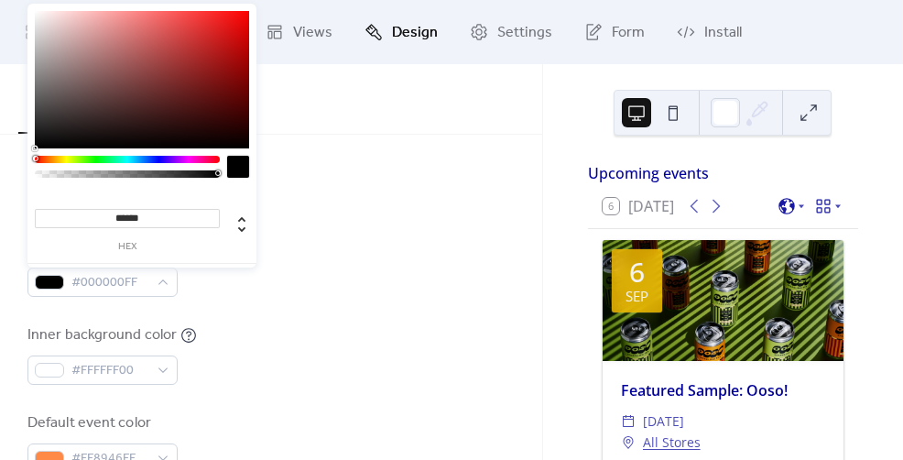
type input "*******"
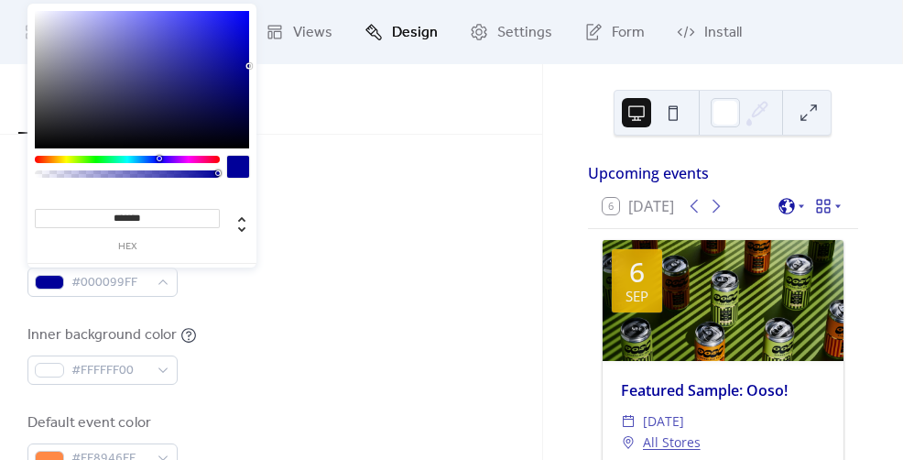
click at [404, 173] on div "Border color #E7E7E700" at bounding box center [270, 178] width 487 height 60
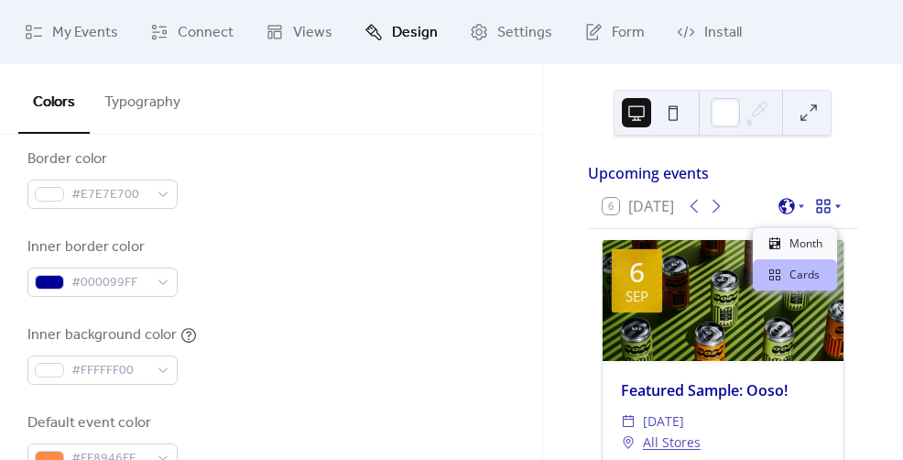
click at [824, 215] on icon at bounding box center [823, 206] width 18 height 18
click at [813, 244] on span "Month" at bounding box center [805, 243] width 33 height 16
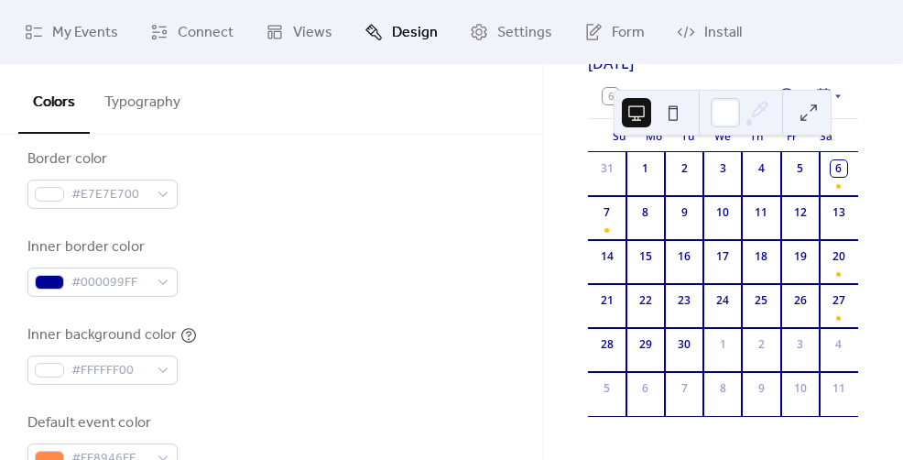
click at [811, 114] on button at bounding box center [808, 112] width 29 height 29
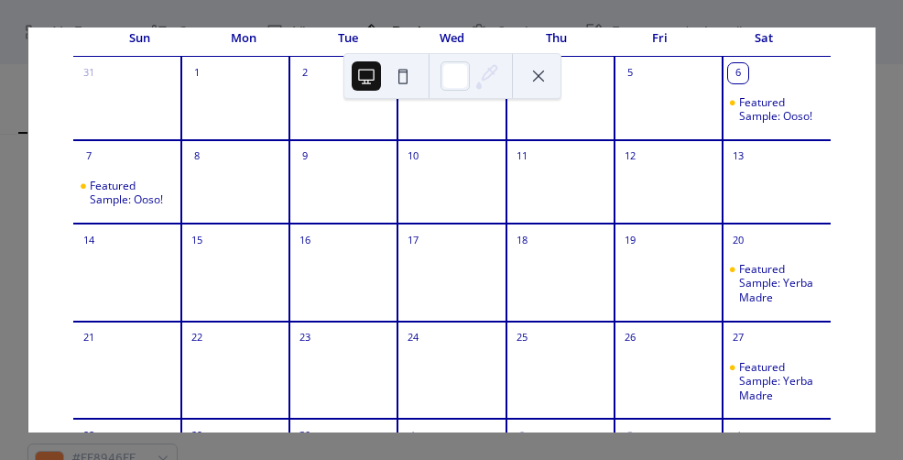
scroll to position [0, 0]
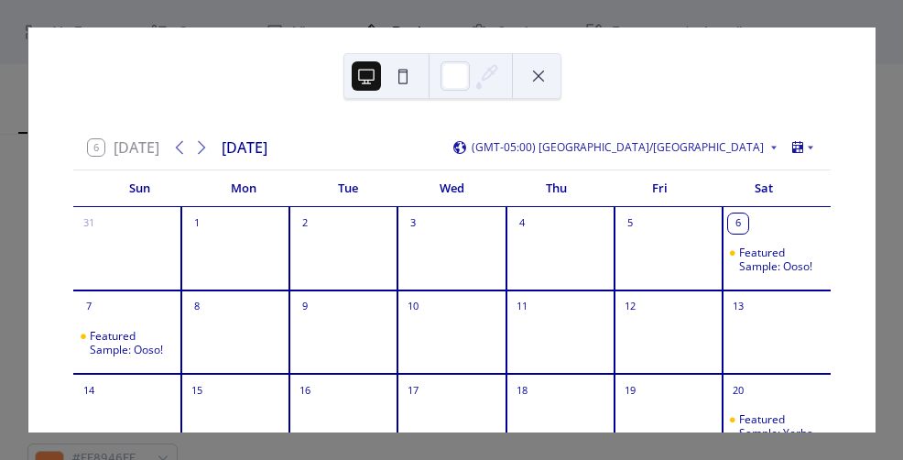
click at [536, 83] on button at bounding box center [538, 75] width 29 height 29
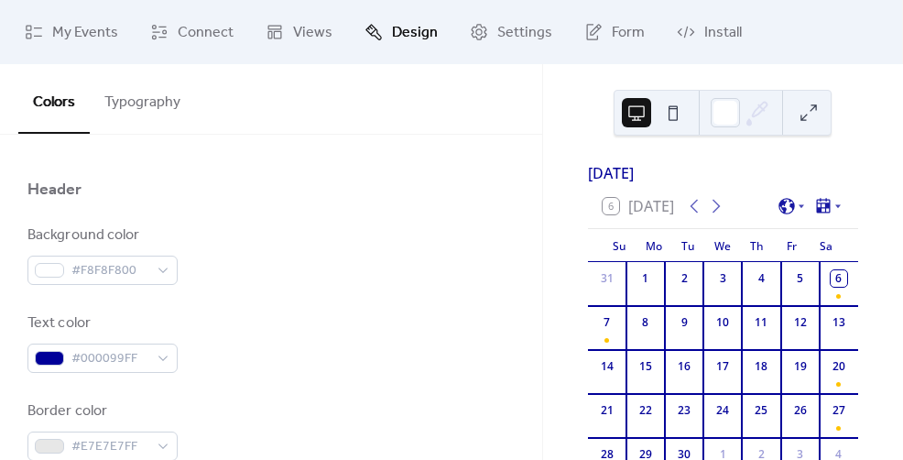
scroll to position [884, 0]
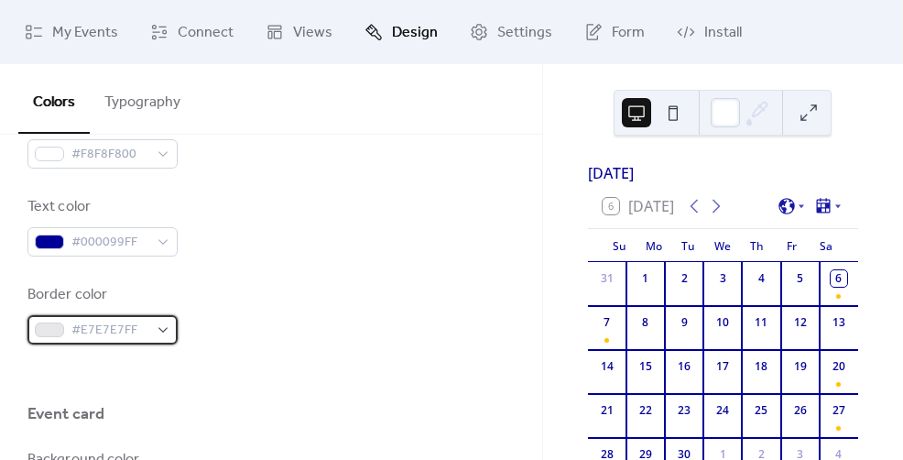
click at [114, 331] on span "#E7E7E7FF" at bounding box center [109, 331] width 77 height 22
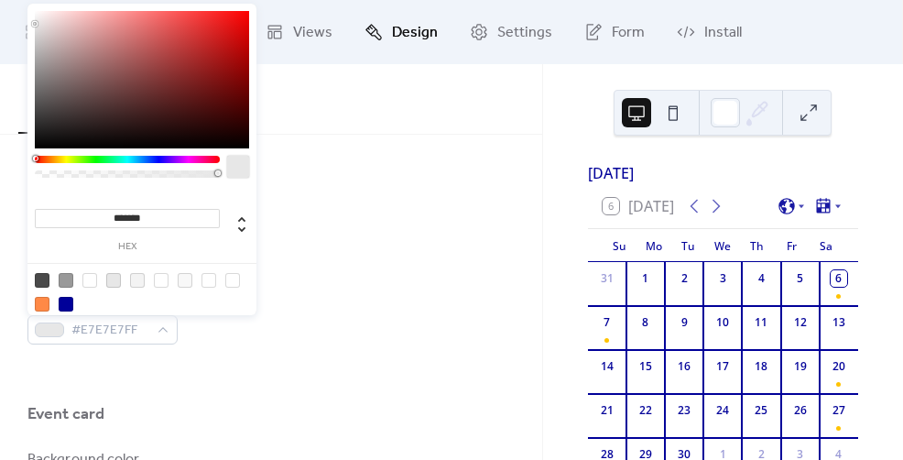
type input "***"
type input "*"
drag, startPoint x: 216, startPoint y: 171, endPoint x: 1, endPoint y: 167, distance: 215.2
click at [2, 167] on body "My Events Connect Views Design Settings Form Install Design Colors Typography C…" at bounding box center [451, 230] width 903 height 460
click at [435, 271] on div "Background color #F8F8F800 Text color #000099FF Border color #E7E7E700" at bounding box center [270, 226] width 487 height 236
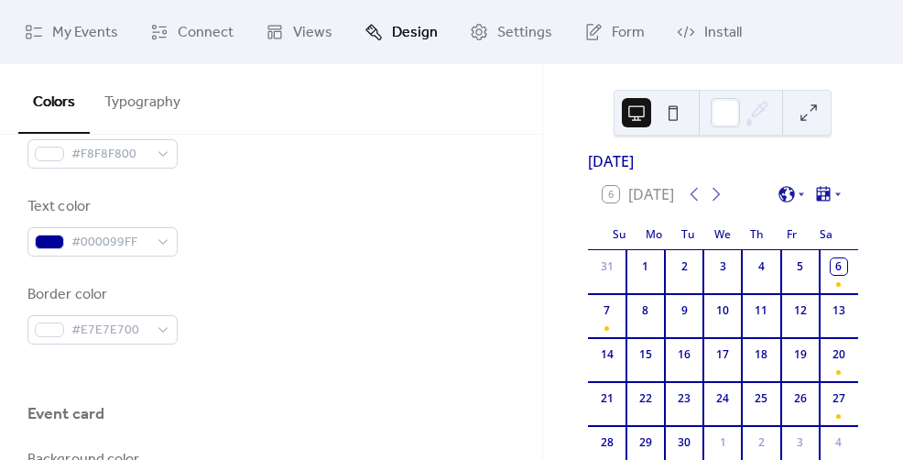
scroll to position [10, 0]
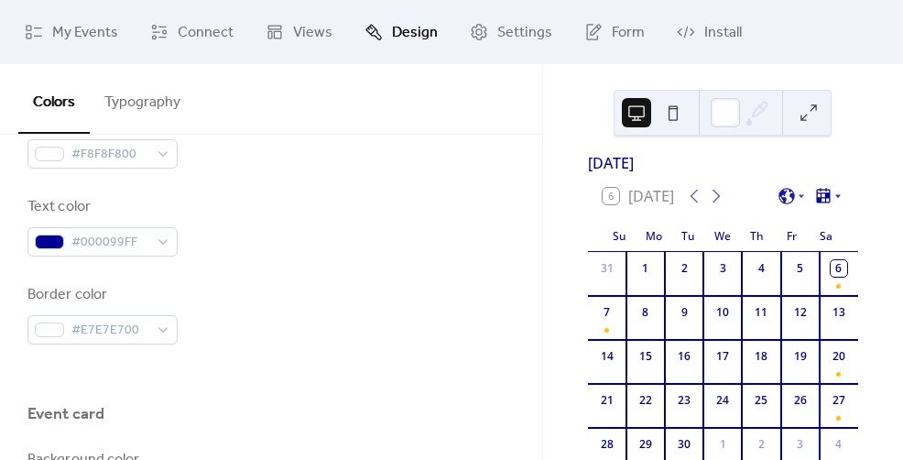
click at [820, 202] on icon at bounding box center [823, 196] width 18 height 18
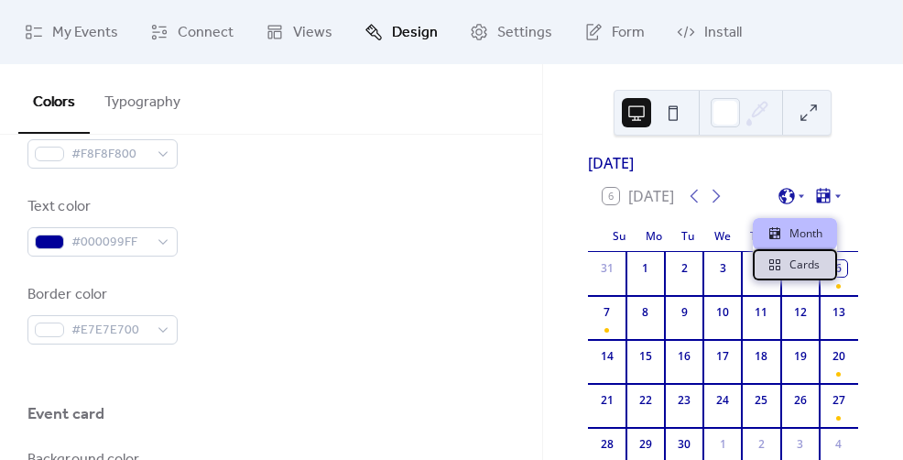
click at [792, 265] on span "Cards" at bounding box center [804, 264] width 30 height 16
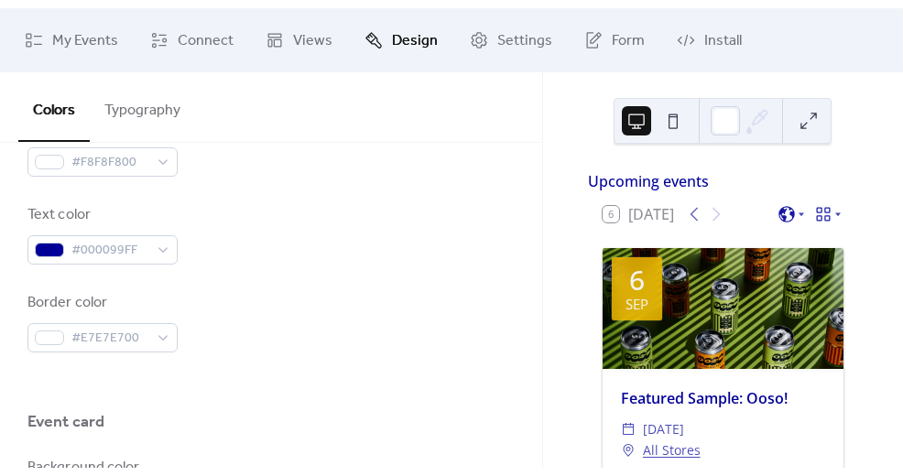
scroll to position [950, 0]
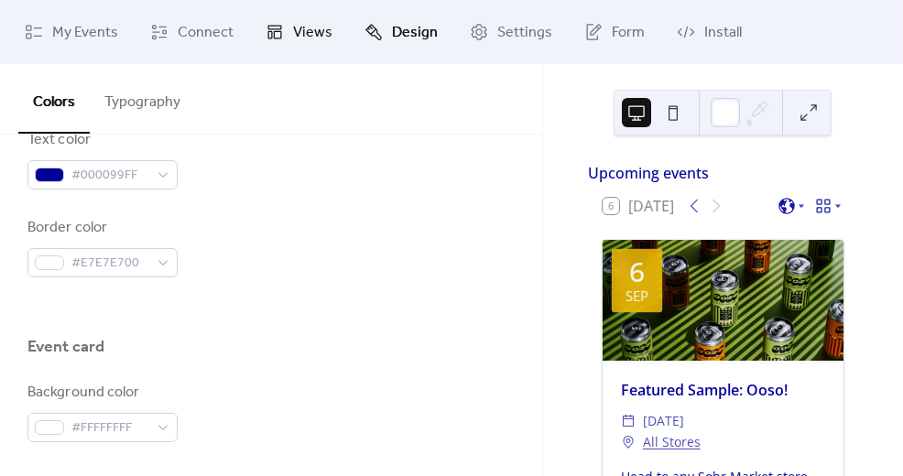
click at [297, 55] on link "Views" at bounding box center [299, 31] width 94 height 49
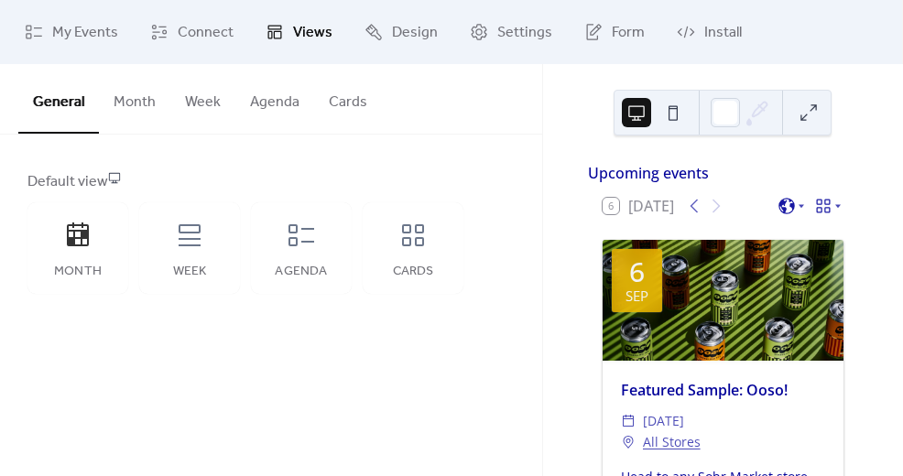
click at [195, 114] on button "Week" at bounding box center [202, 98] width 65 height 68
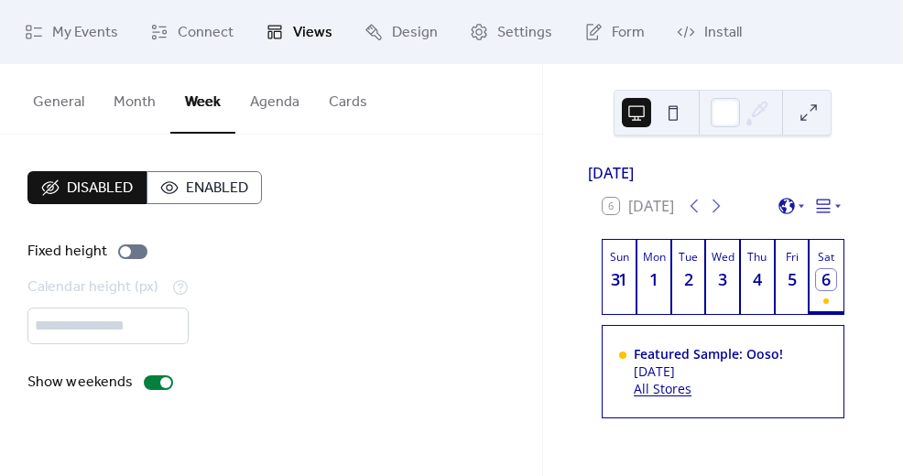
click at [814, 120] on button at bounding box center [808, 112] width 29 height 29
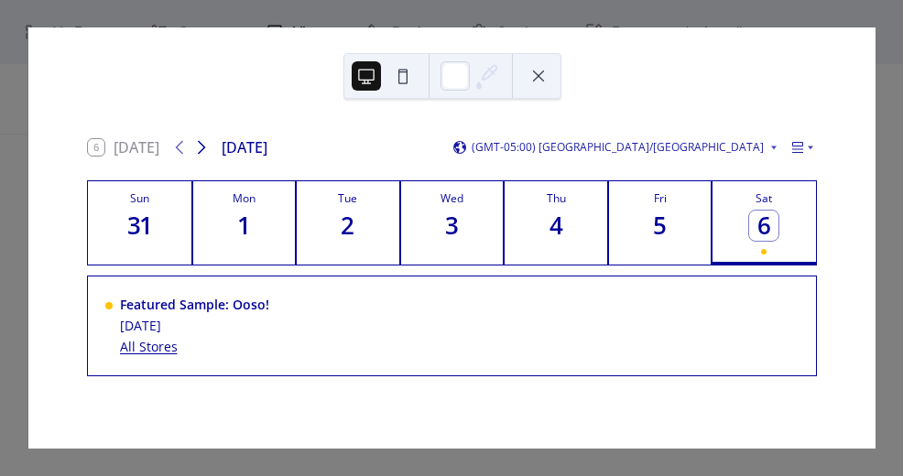
click at [203, 152] on icon at bounding box center [201, 147] width 22 height 22
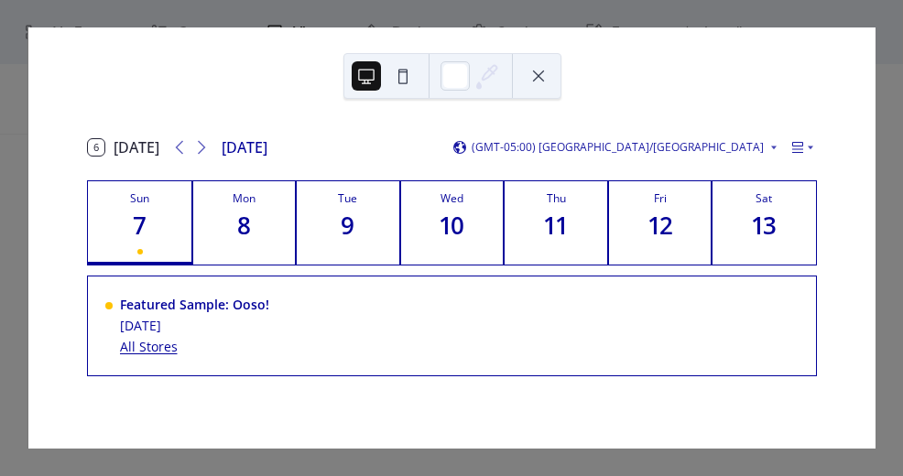
click at [540, 77] on button at bounding box center [538, 75] width 29 height 29
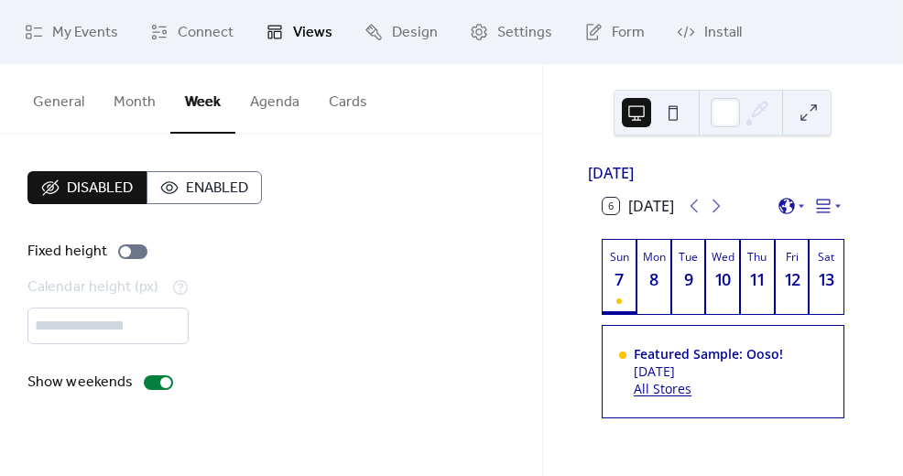
click at [277, 103] on button "Agenda" at bounding box center [274, 98] width 79 height 68
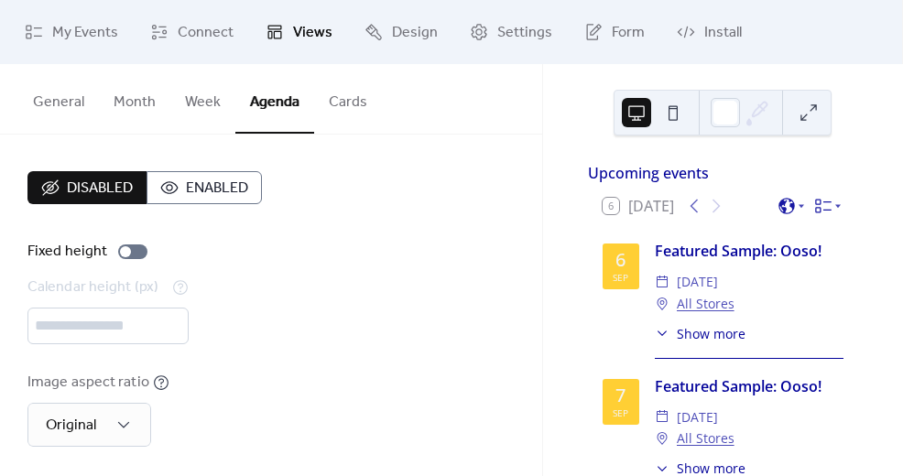
click at [806, 112] on button at bounding box center [808, 112] width 29 height 29
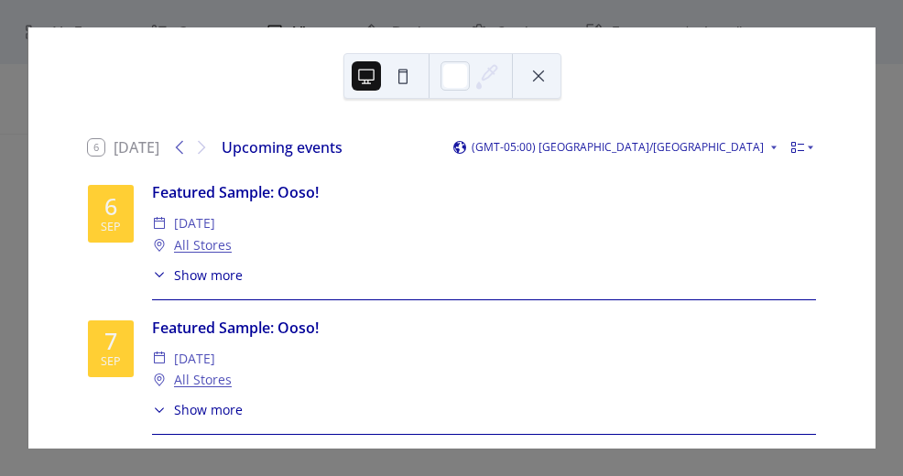
click at [538, 80] on button at bounding box center [538, 75] width 29 height 29
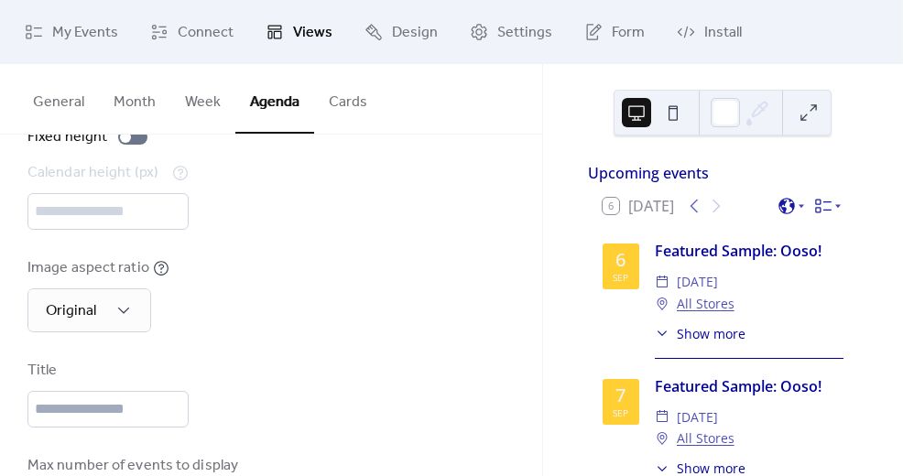
scroll to position [115, 0]
click at [688, 343] on span "Show more" at bounding box center [711, 333] width 69 height 19
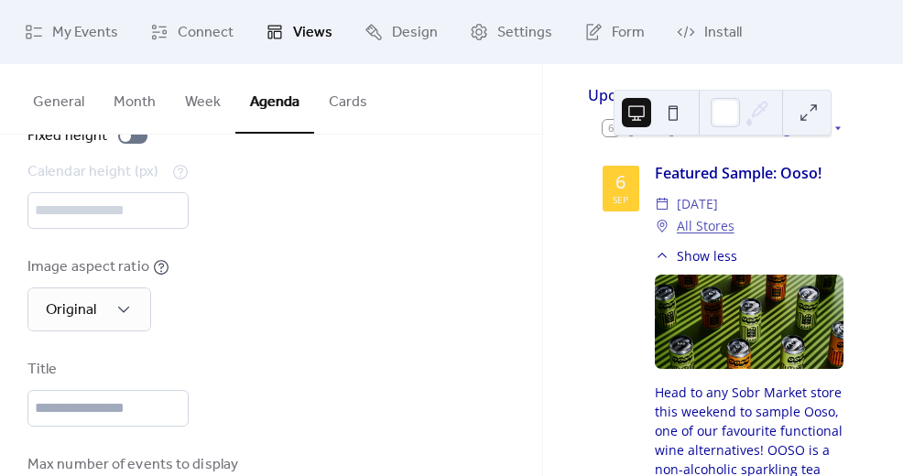
scroll to position [72, 0]
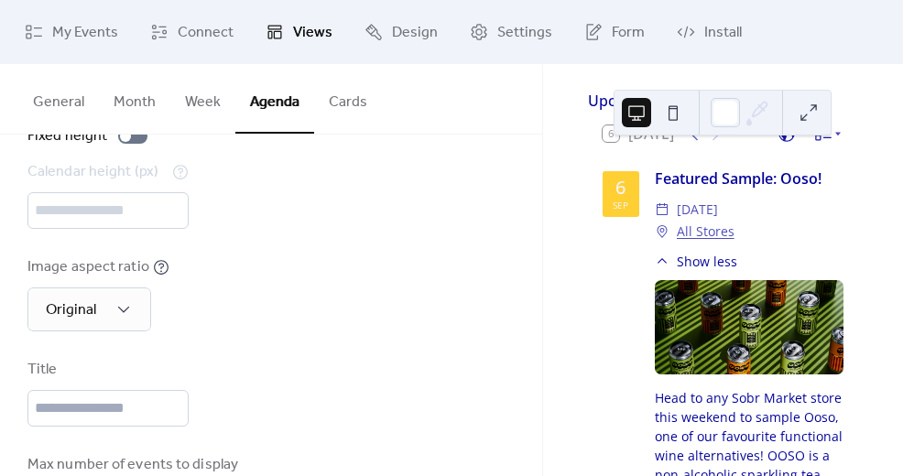
click at [680, 271] on span "Show less" at bounding box center [707, 261] width 60 height 19
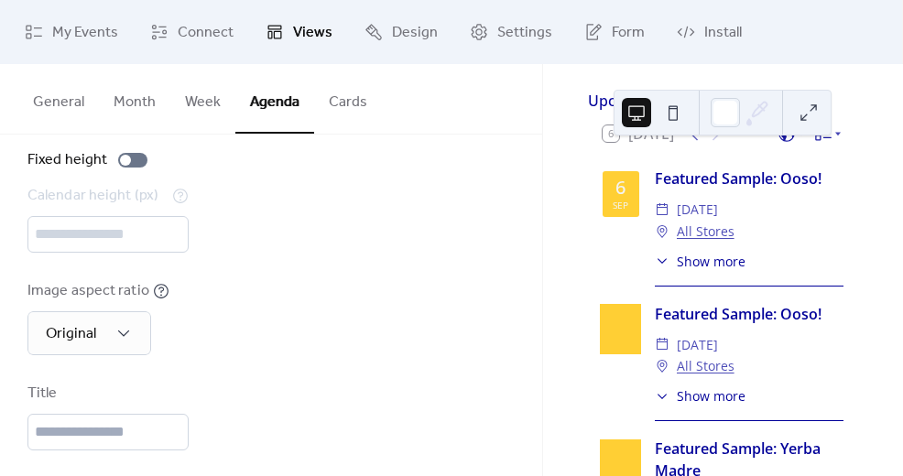
scroll to position [0, 0]
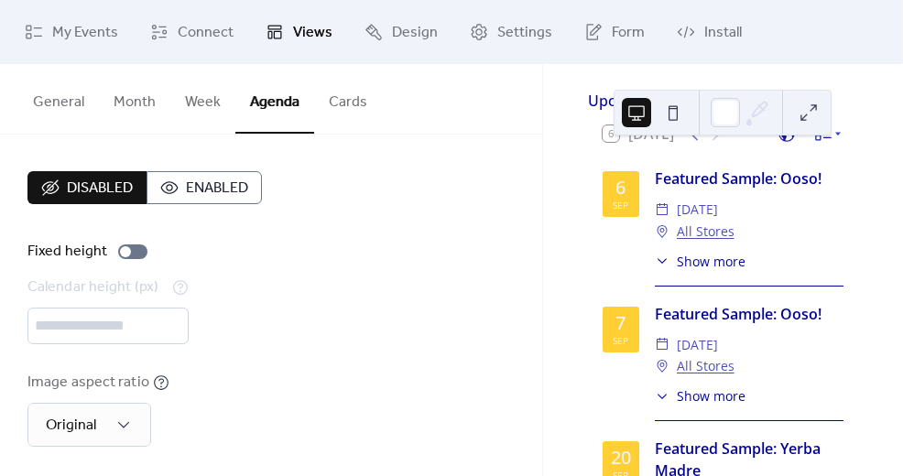
click at [59, 92] on button "General" at bounding box center [58, 98] width 81 height 68
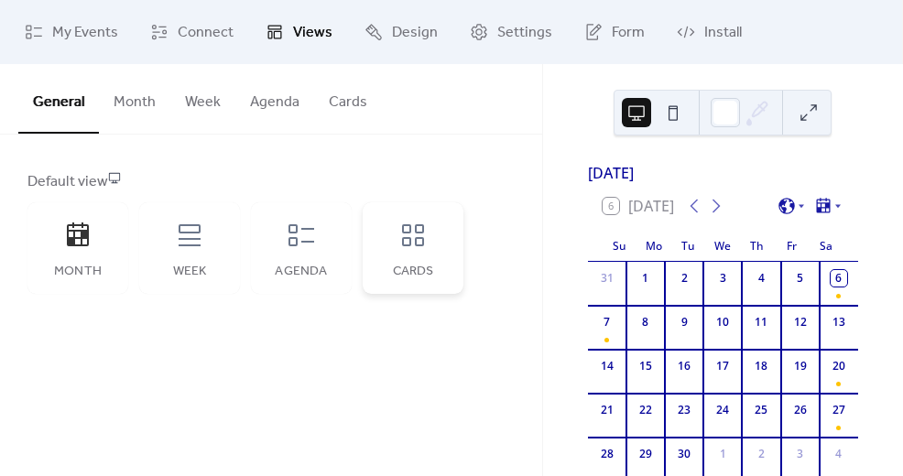
click at [419, 238] on icon at bounding box center [413, 235] width 22 height 22
